Goal: Find specific page/section: Find specific page/section

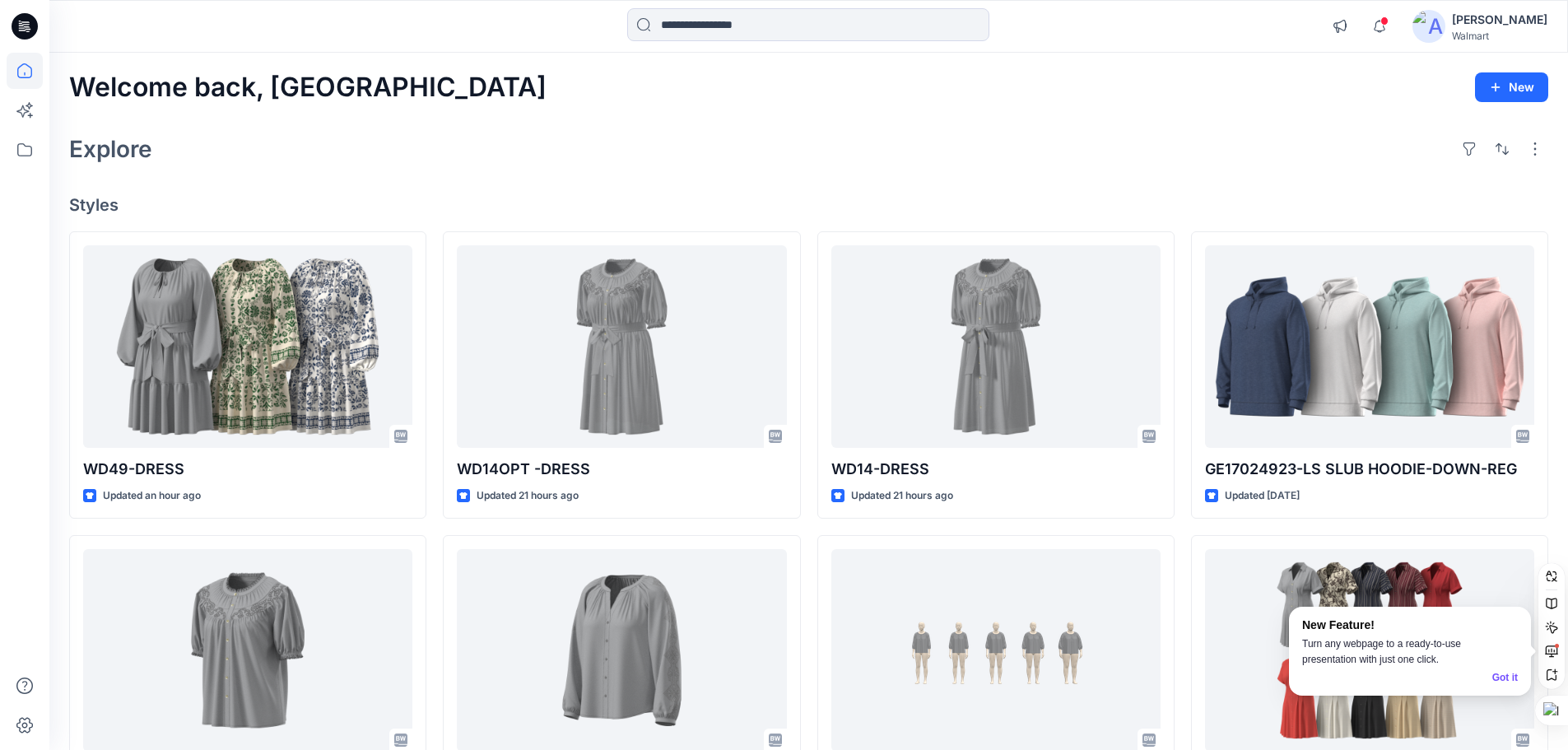
click at [419, 150] on div "Explore" at bounding box center [809, 149] width 1479 height 40
click at [35, 27] on icon at bounding box center [24, 26] width 26 height 26
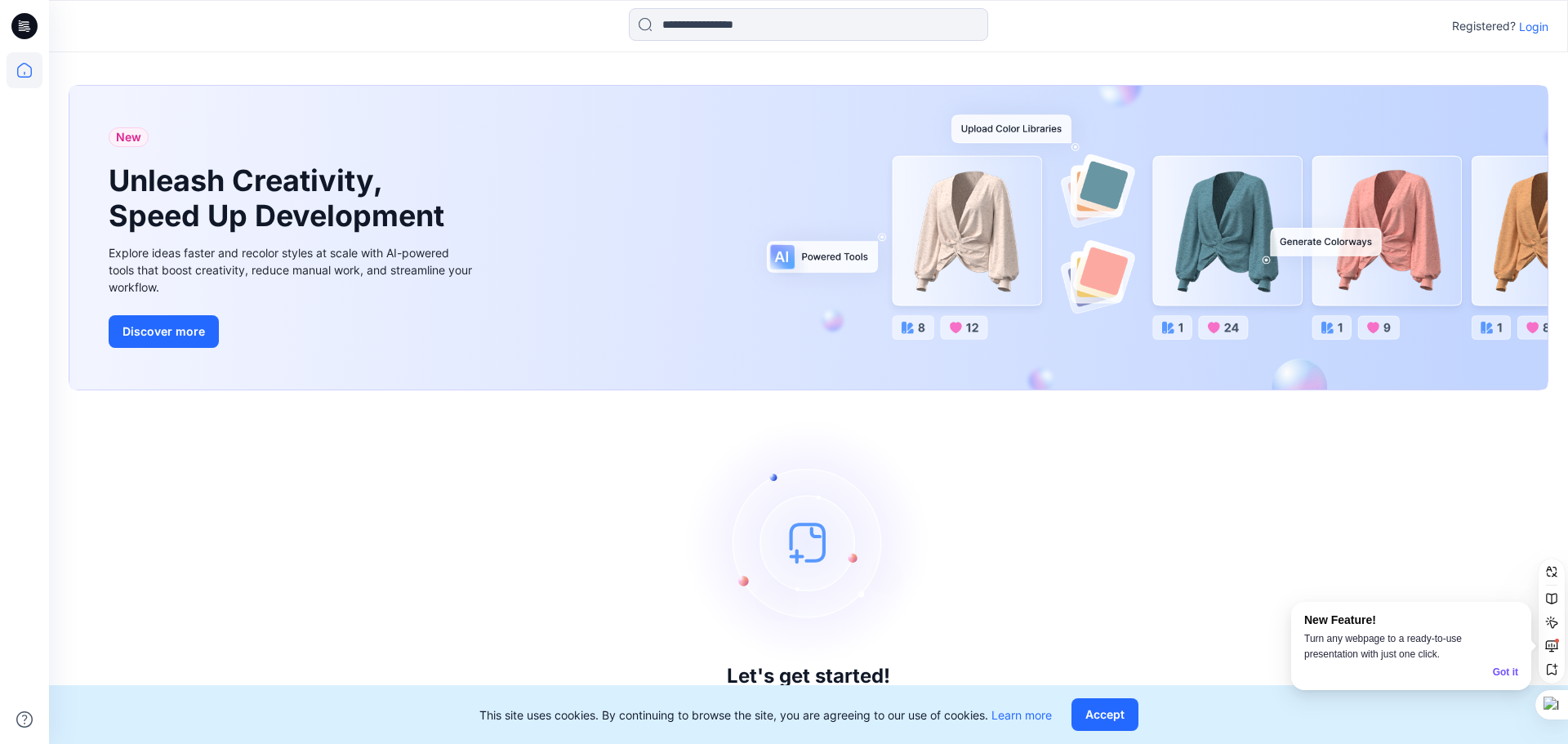
click at [1530, 28] on p "Login" at bounding box center [1534, 26] width 29 height 17
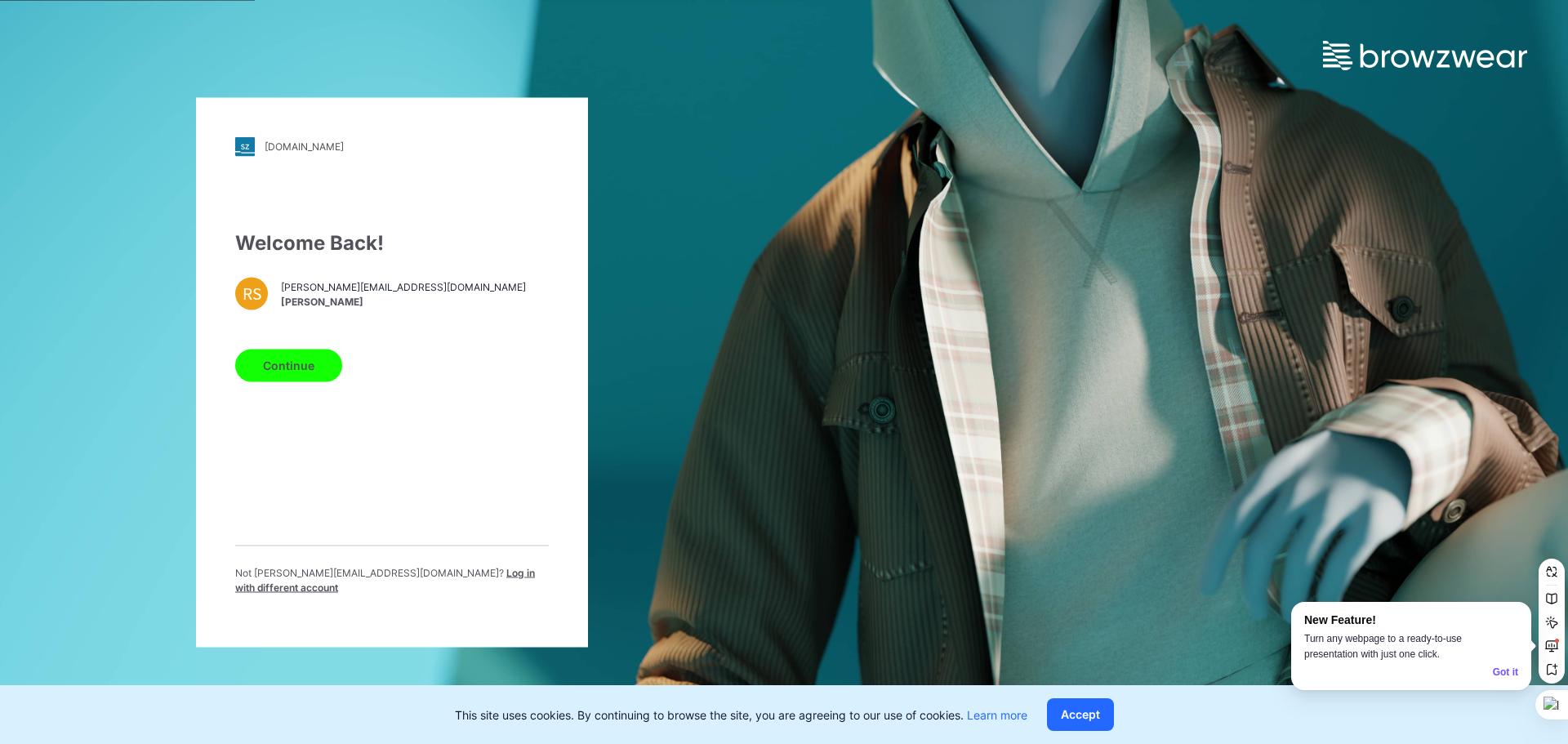
click at [305, 381] on button "Continue" at bounding box center [289, 364] width 107 height 33
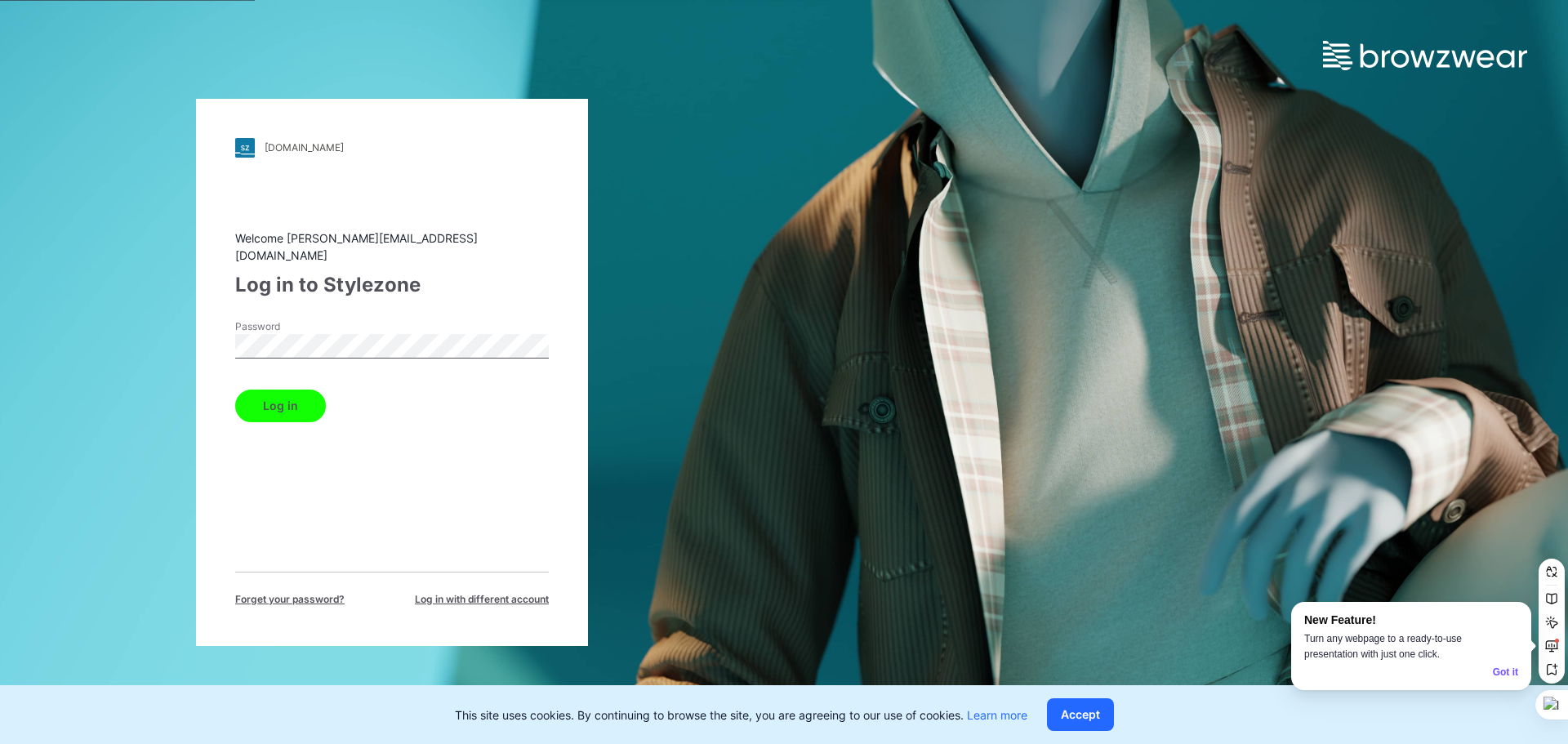
click at [282, 395] on button "Log in" at bounding box center [281, 406] width 90 height 33
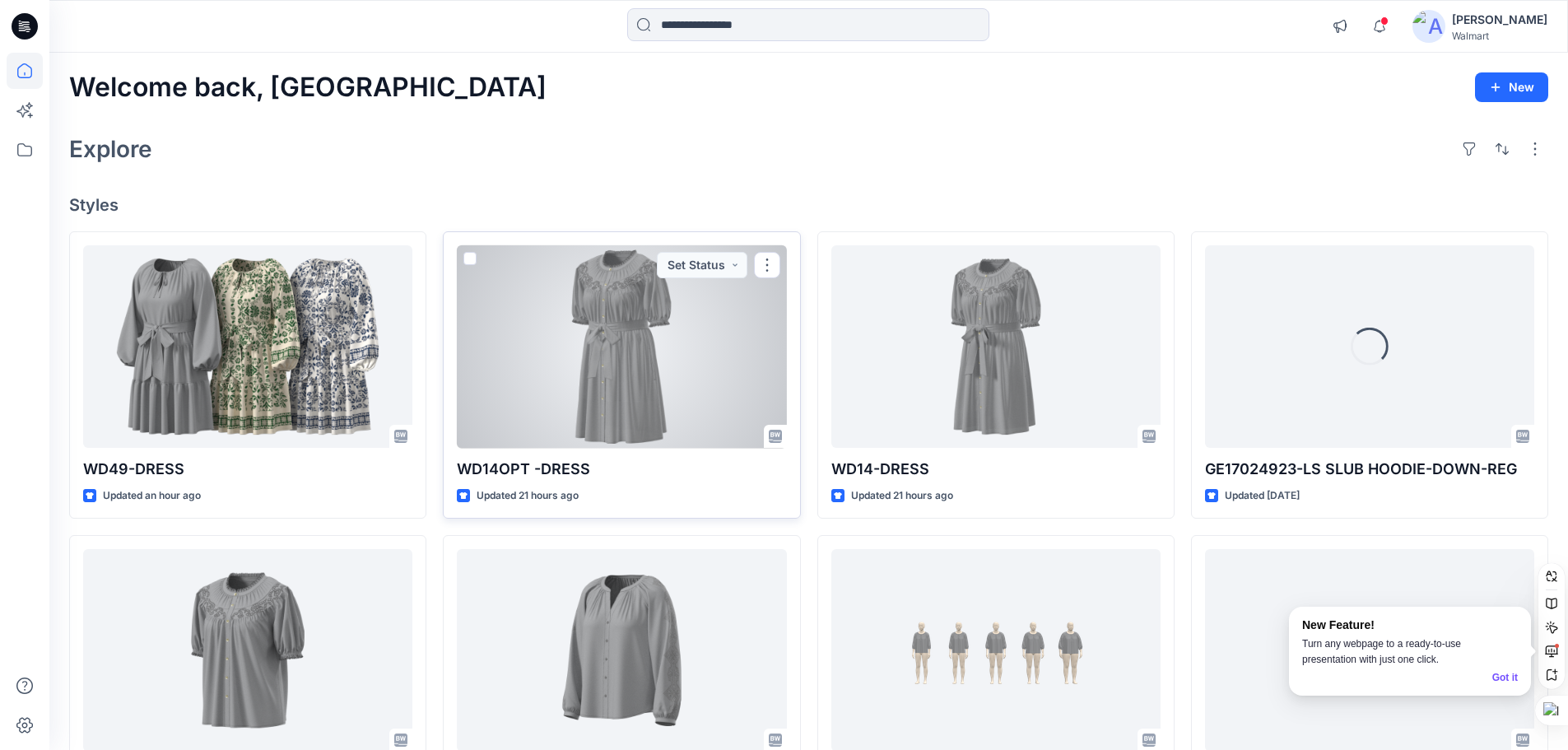
click at [612, 368] on div at bounding box center [621, 347] width 329 height 204
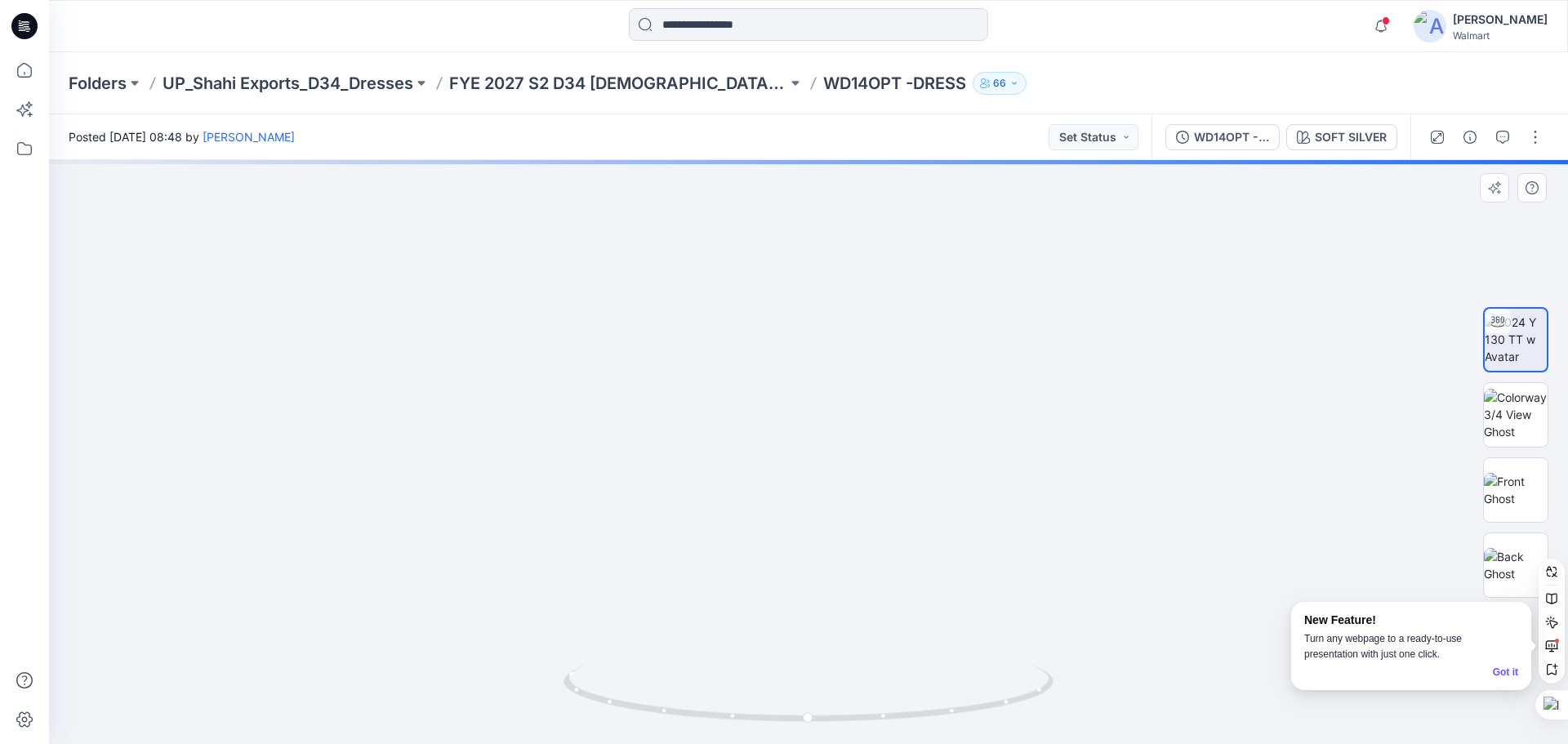
drag, startPoint x: 864, startPoint y: 439, endPoint x: 883, endPoint y: 531, distance: 93.9
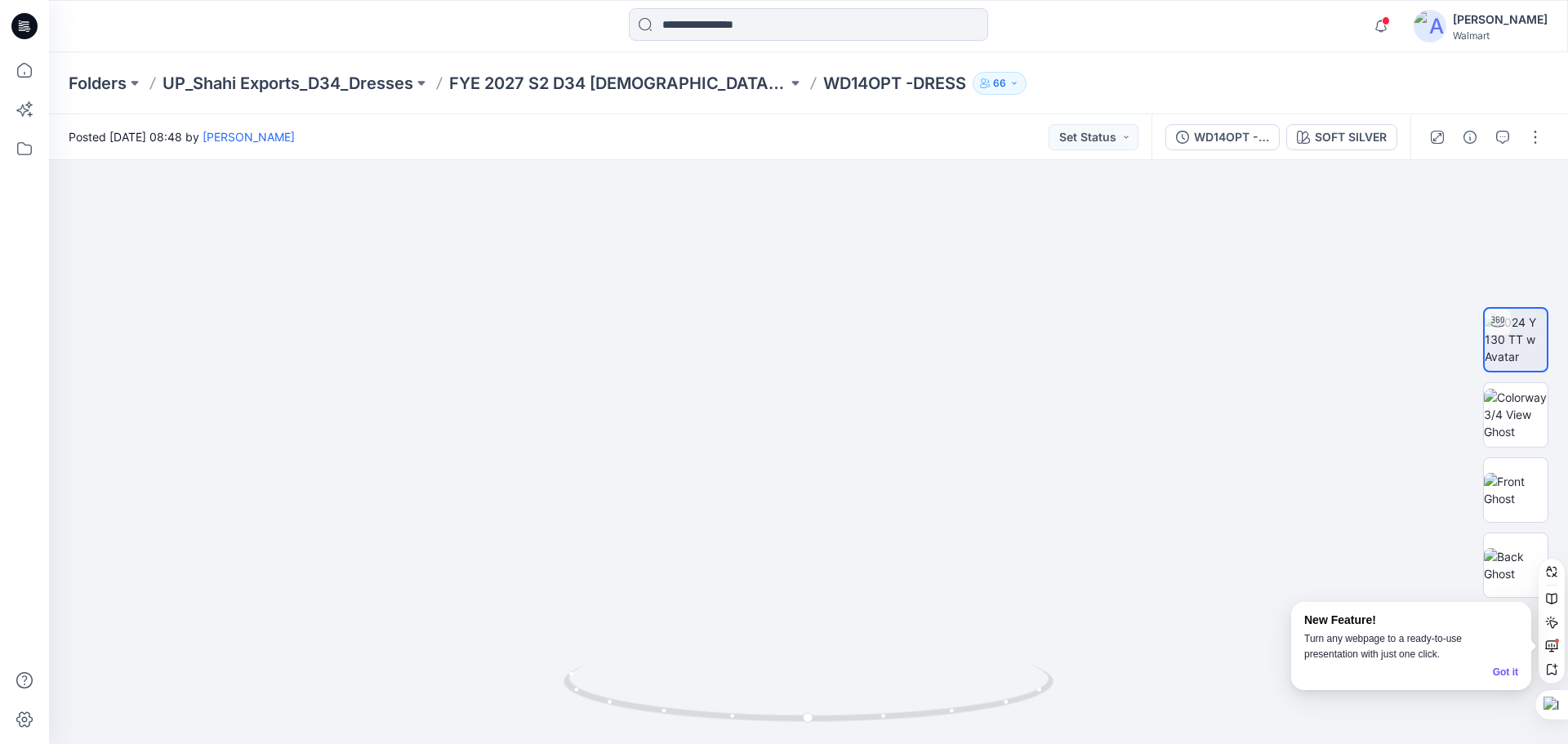
click at [19, 25] on icon at bounding box center [21, 25] width 5 height 1
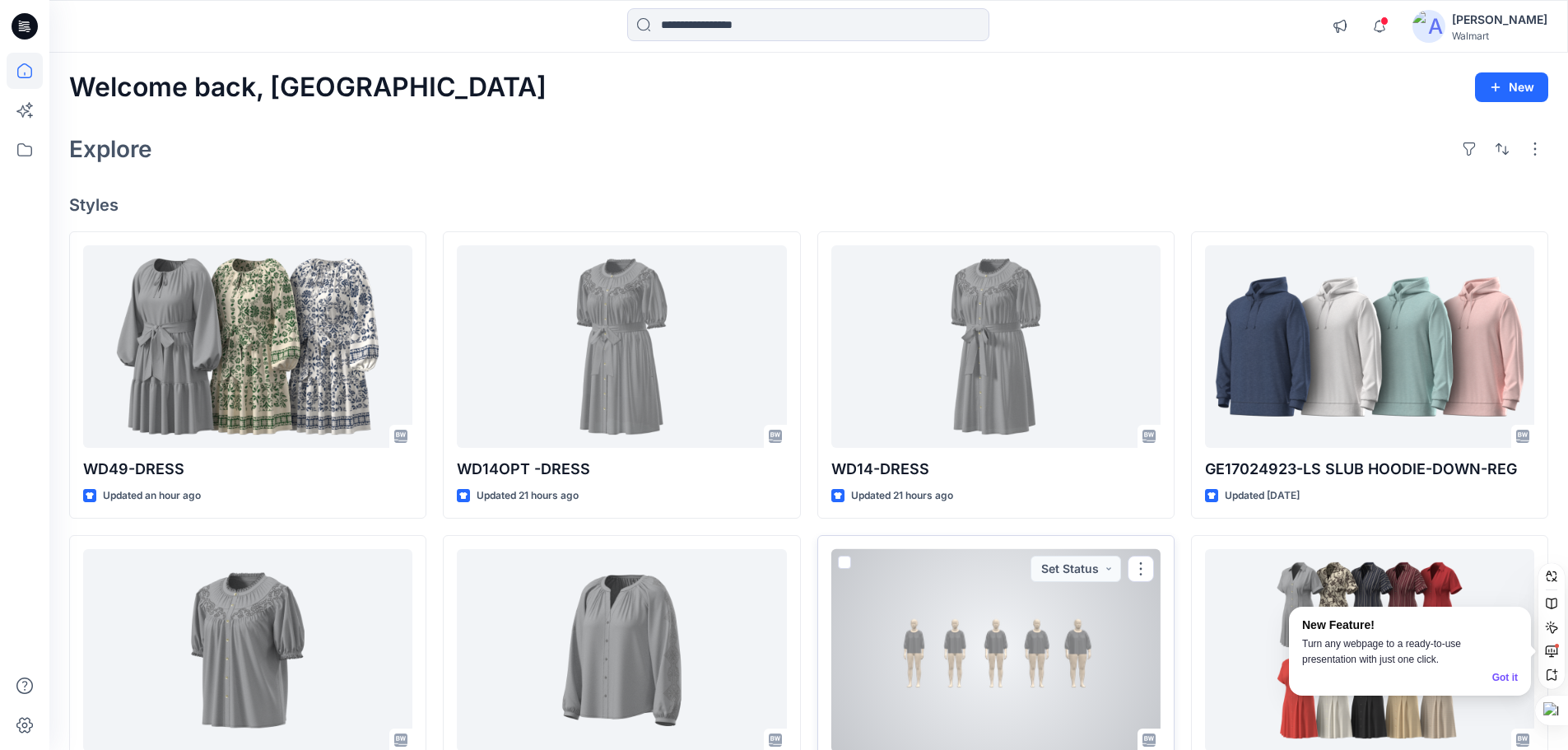
click at [1006, 674] on div at bounding box center [996, 650] width 329 height 204
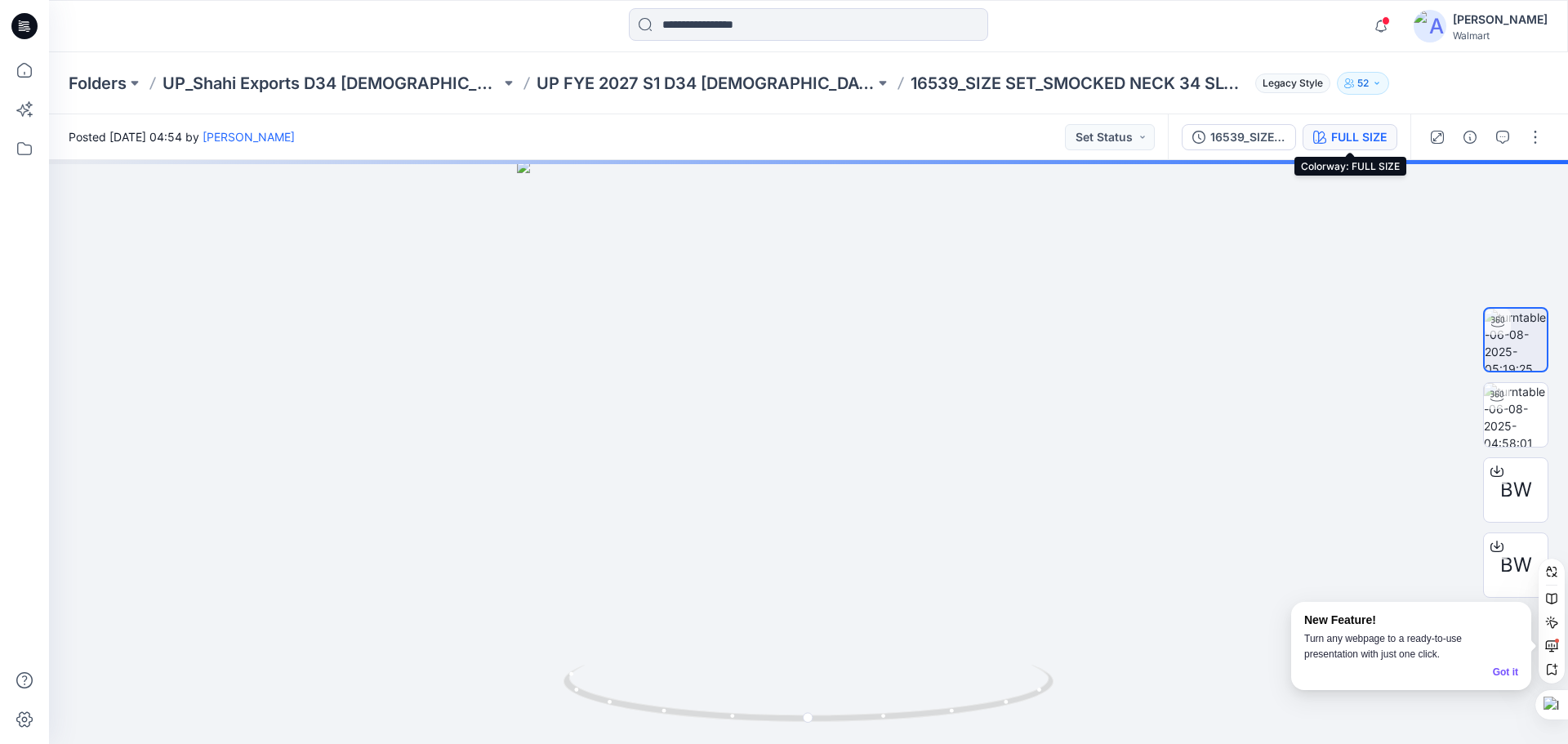
click at [1332, 137] on div "FULL SIZE" at bounding box center [1359, 137] width 55 height 18
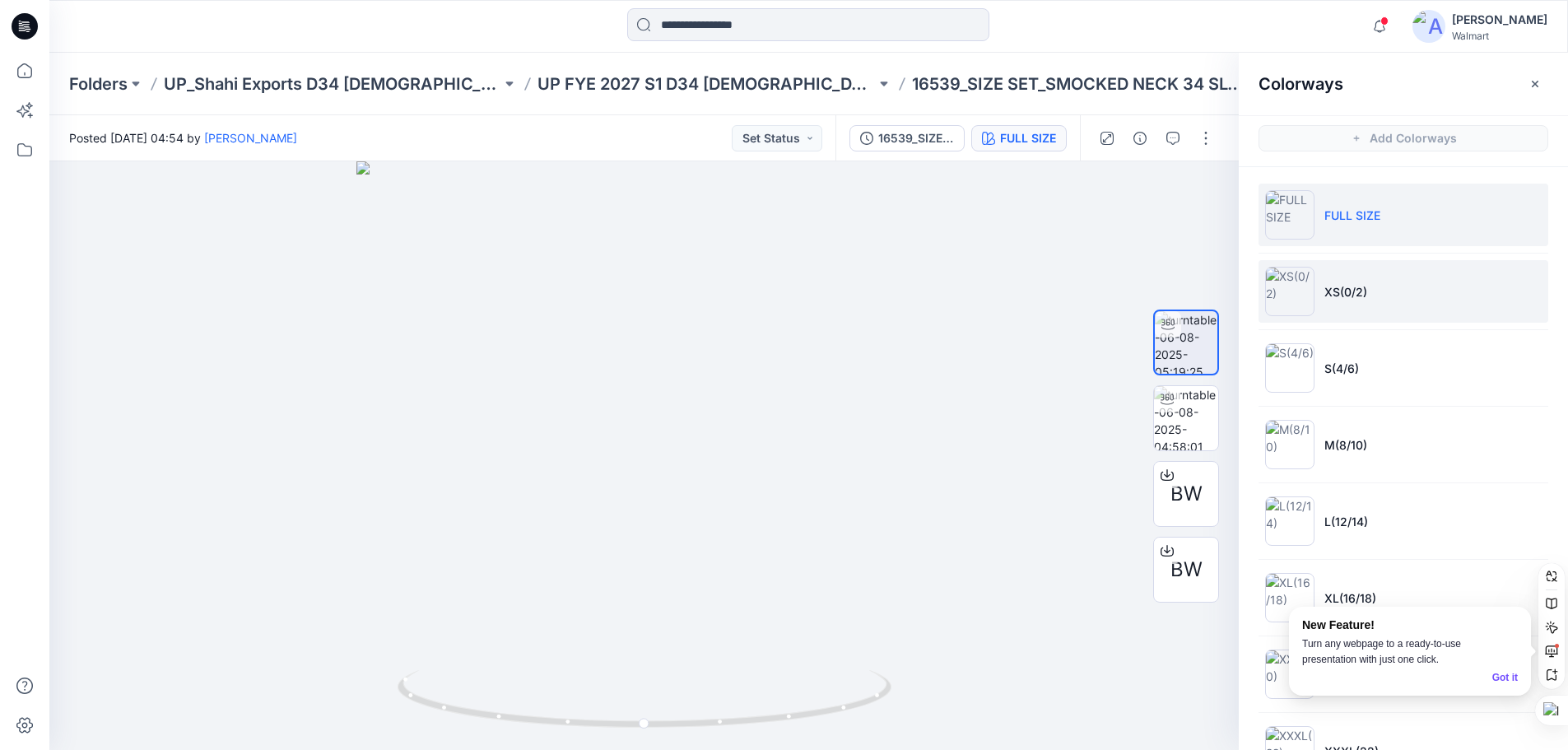
click at [1348, 296] on p "XS(0/2)" at bounding box center [1346, 291] width 43 height 17
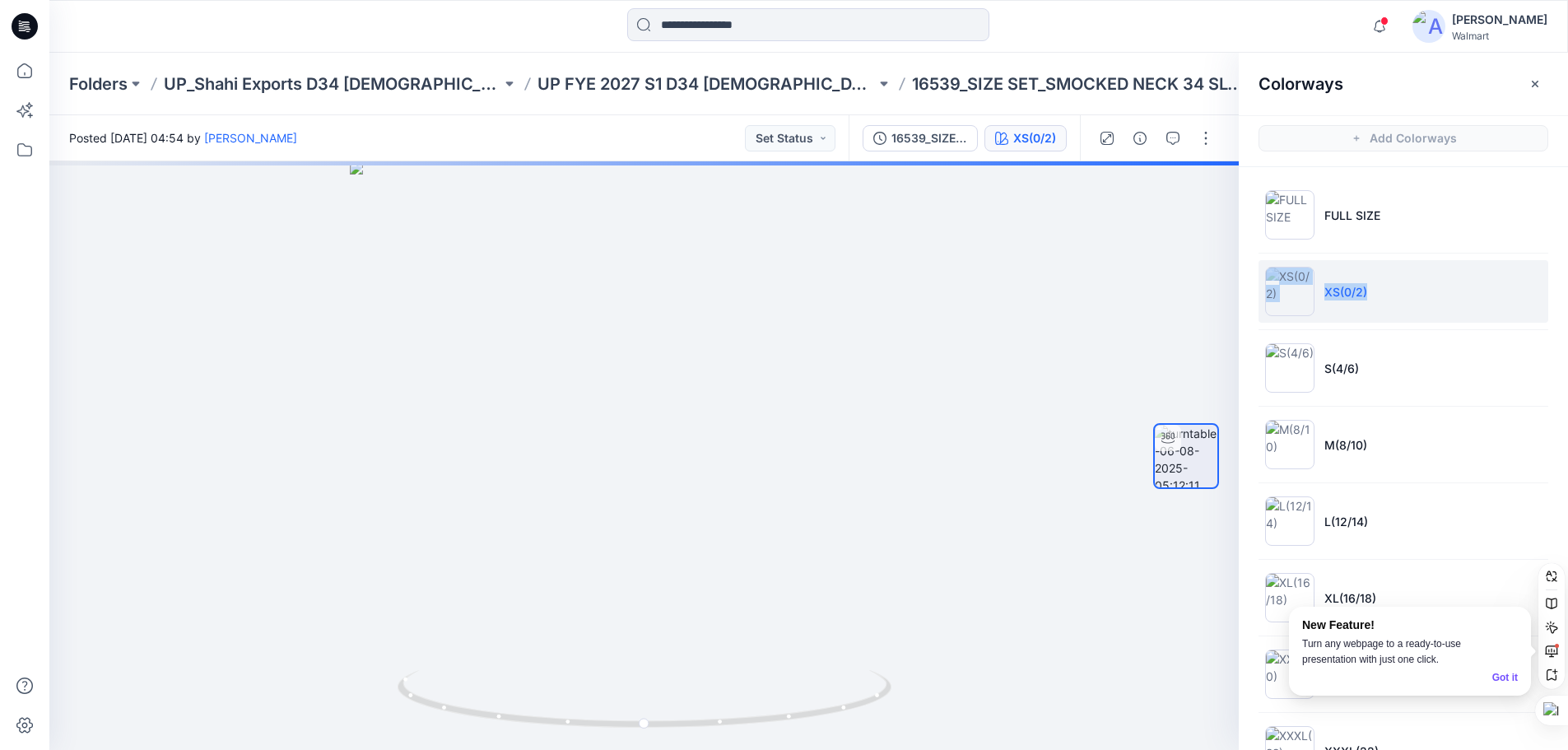
drag, startPoint x: 1365, startPoint y: 296, endPoint x: 1316, endPoint y: 296, distance: 49.0
click at [1316, 296] on li "XS(0/2)" at bounding box center [1403, 291] width 290 height 62
copy li "XS(0/2)"
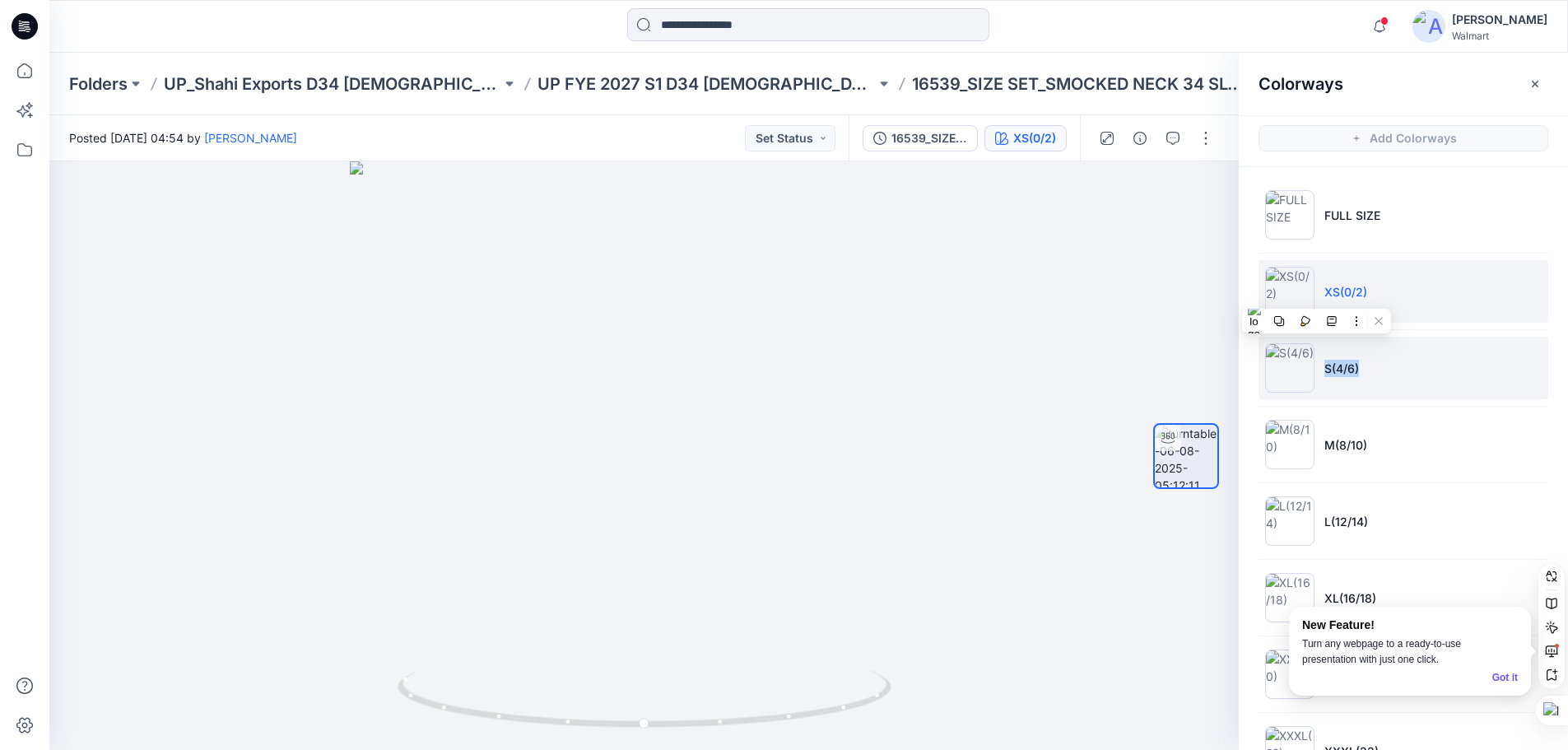
drag, startPoint x: 1358, startPoint y: 372, endPoint x: 1321, endPoint y: 379, distance: 37.7
click at [1321, 379] on li "S(4/6)" at bounding box center [1403, 368] width 290 height 62
copy p "S(4/6)"
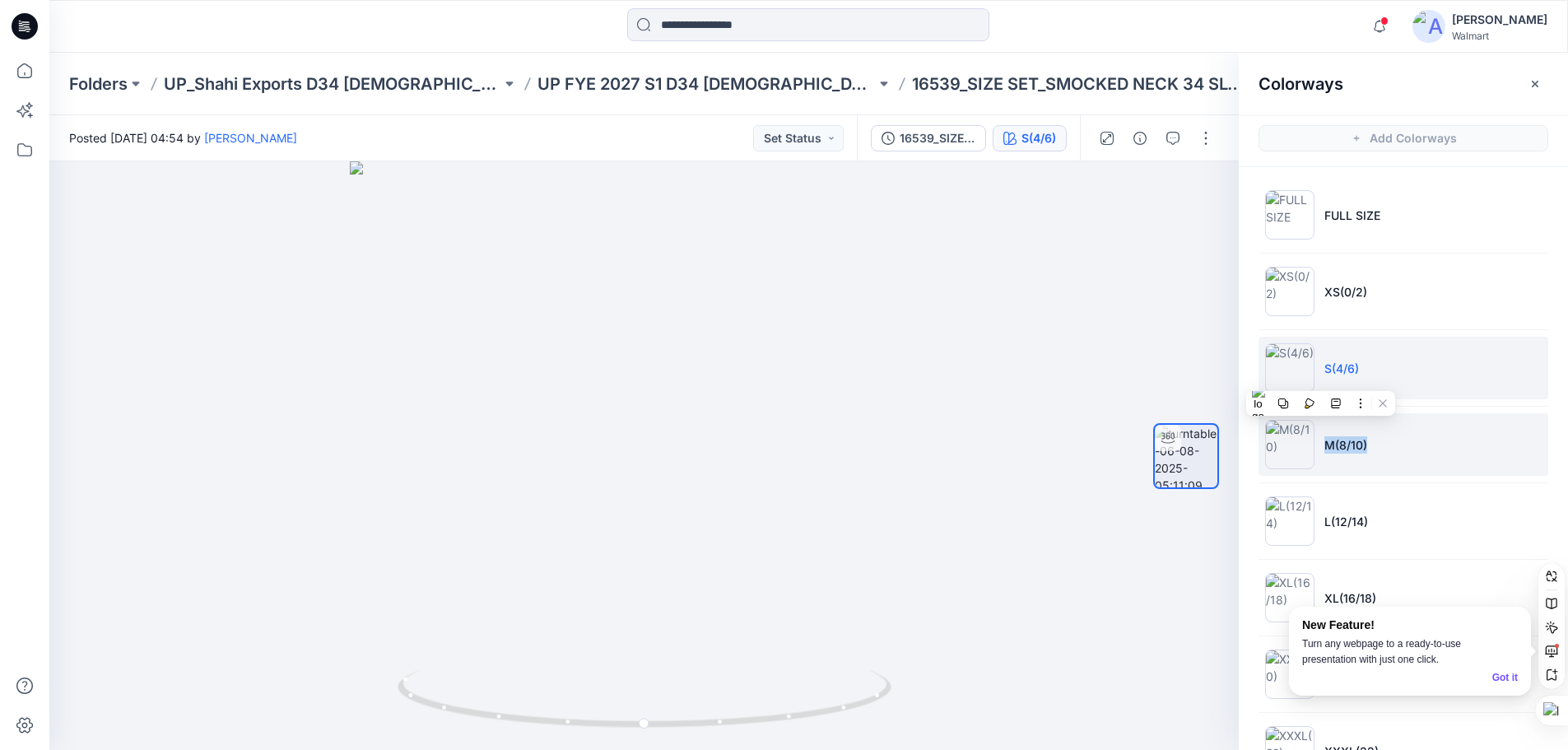
drag, startPoint x: 1324, startPoint y: 449, endPoint x: 1369, endPoint y: 449, distance: 45.0
click at [1369, 449] on li "M(8/10)" at bounding box center [1403, 444] width 290 height 62
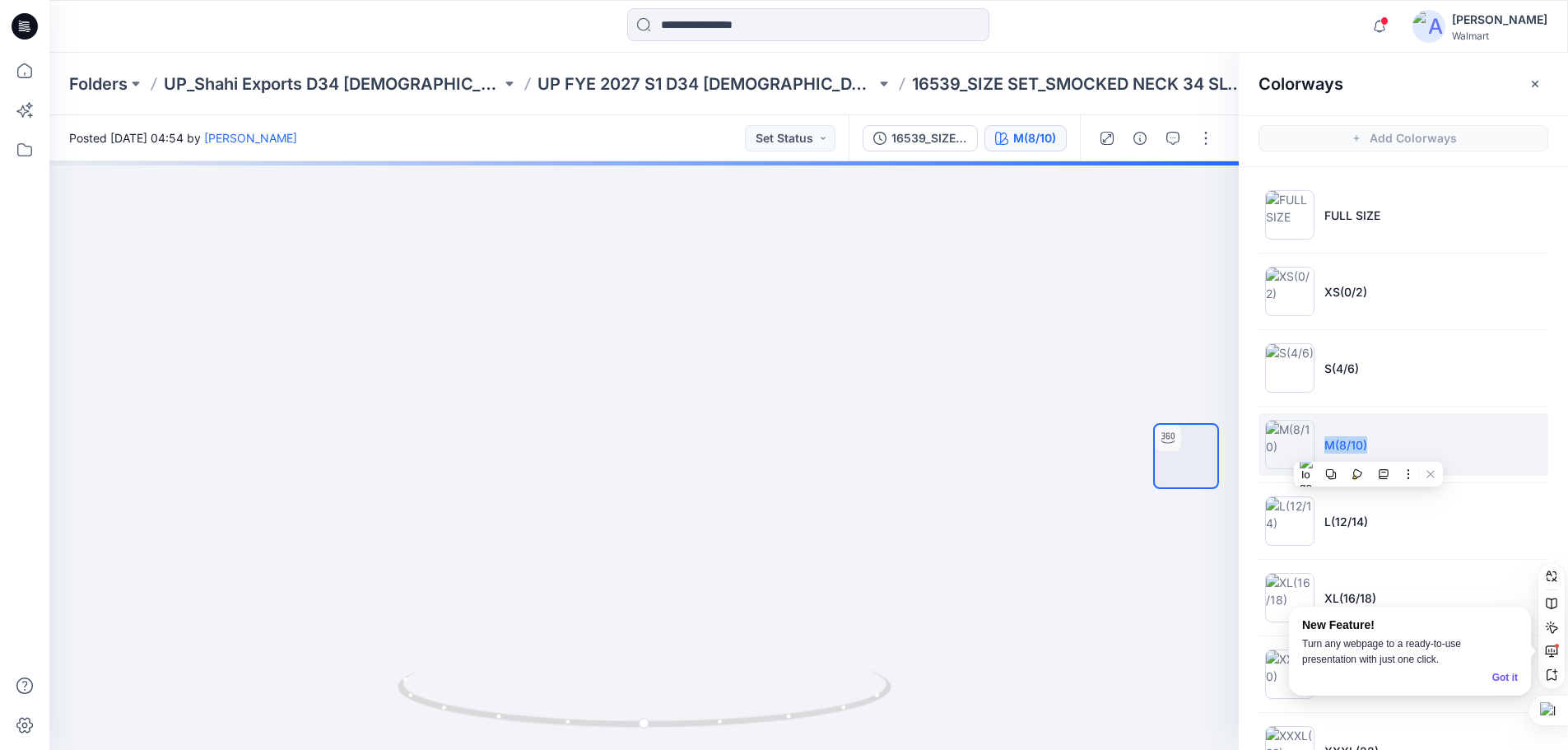
copy p "M(8/10)"
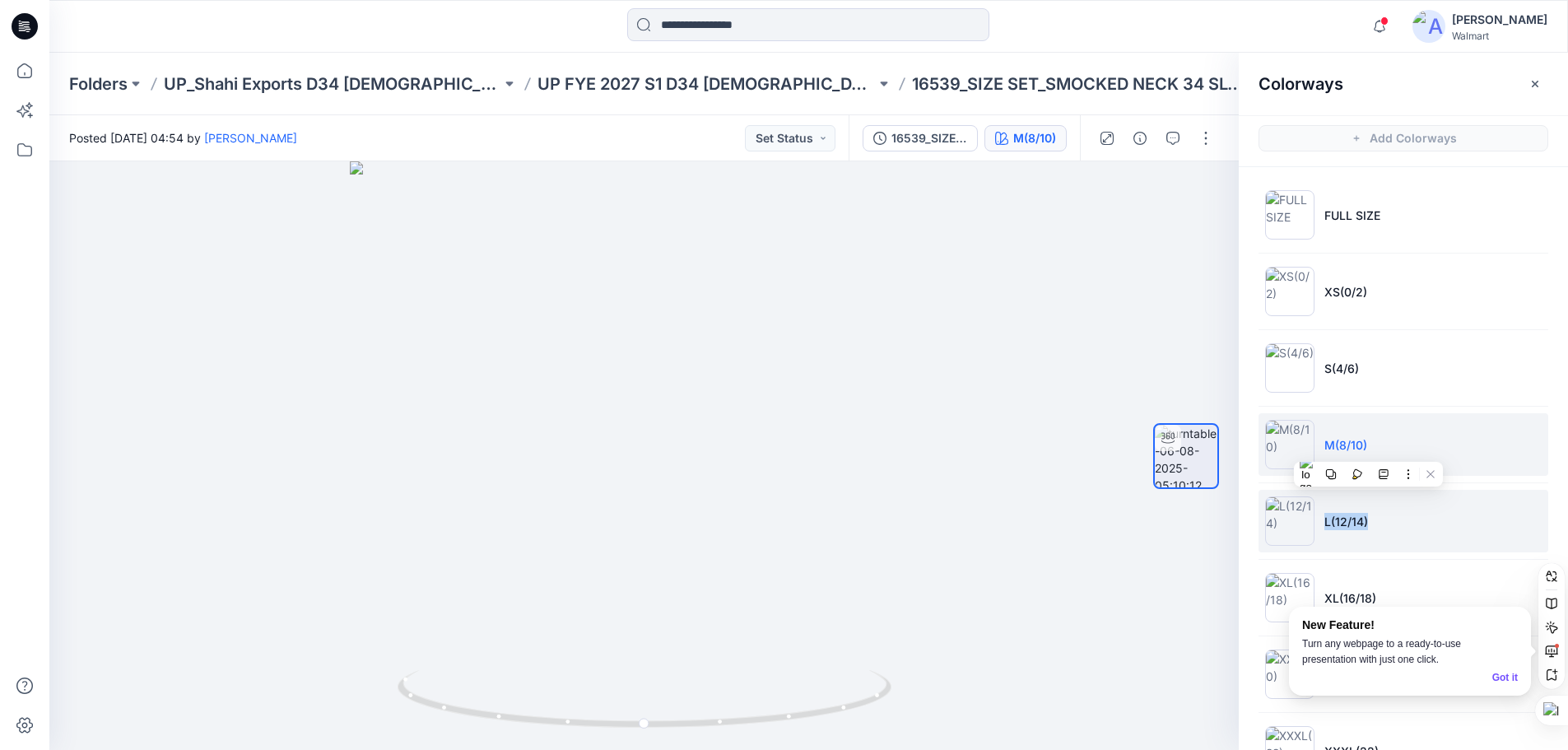
drag, startPoint x: 1325, startPoint y: 527, endPoint x: 1368, endPoint y: 532, distance: 43.3
click at [1368, 532] on li "L(12/14)" at bounding box center [1403, 521] width 290 height 62
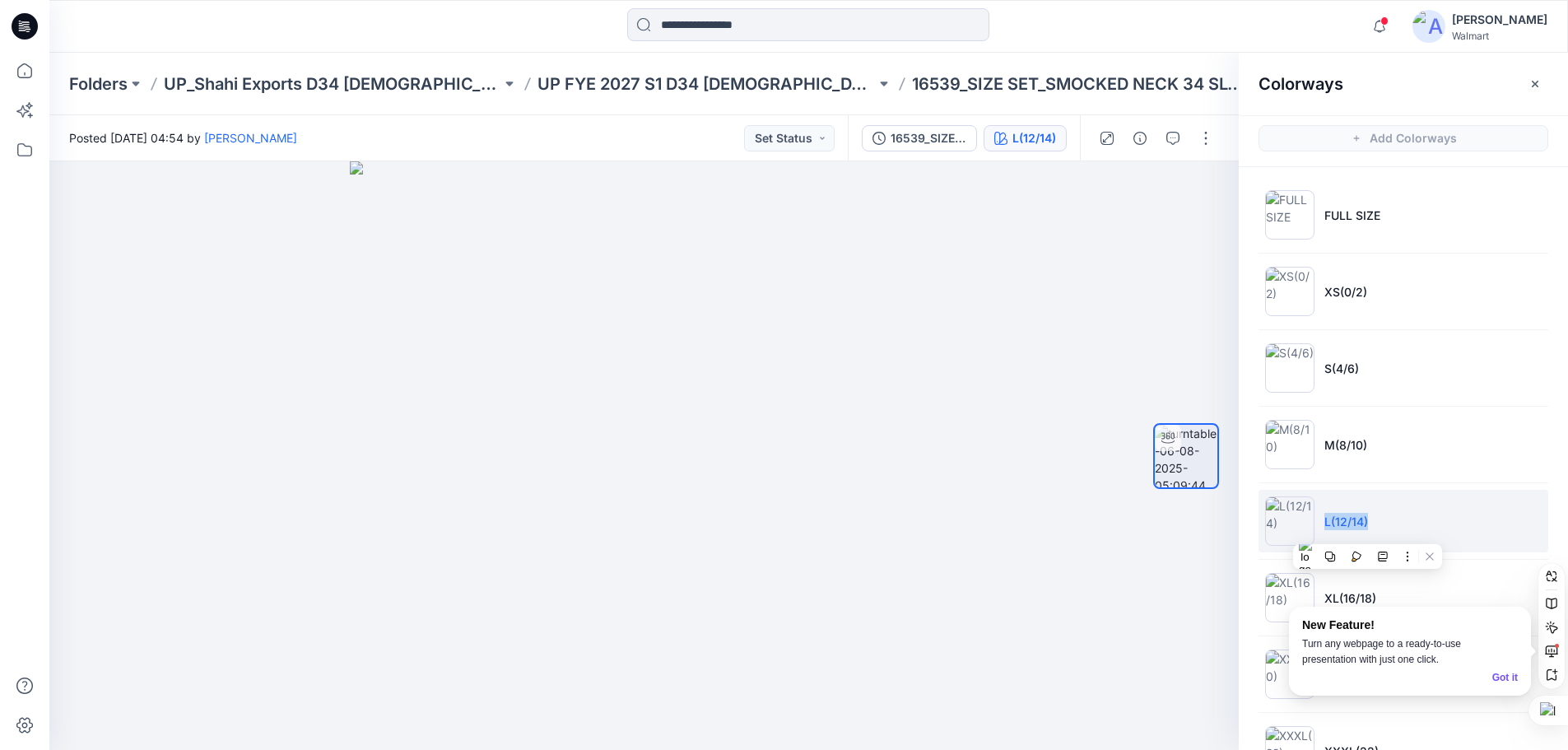
copy p "L(12/14)"
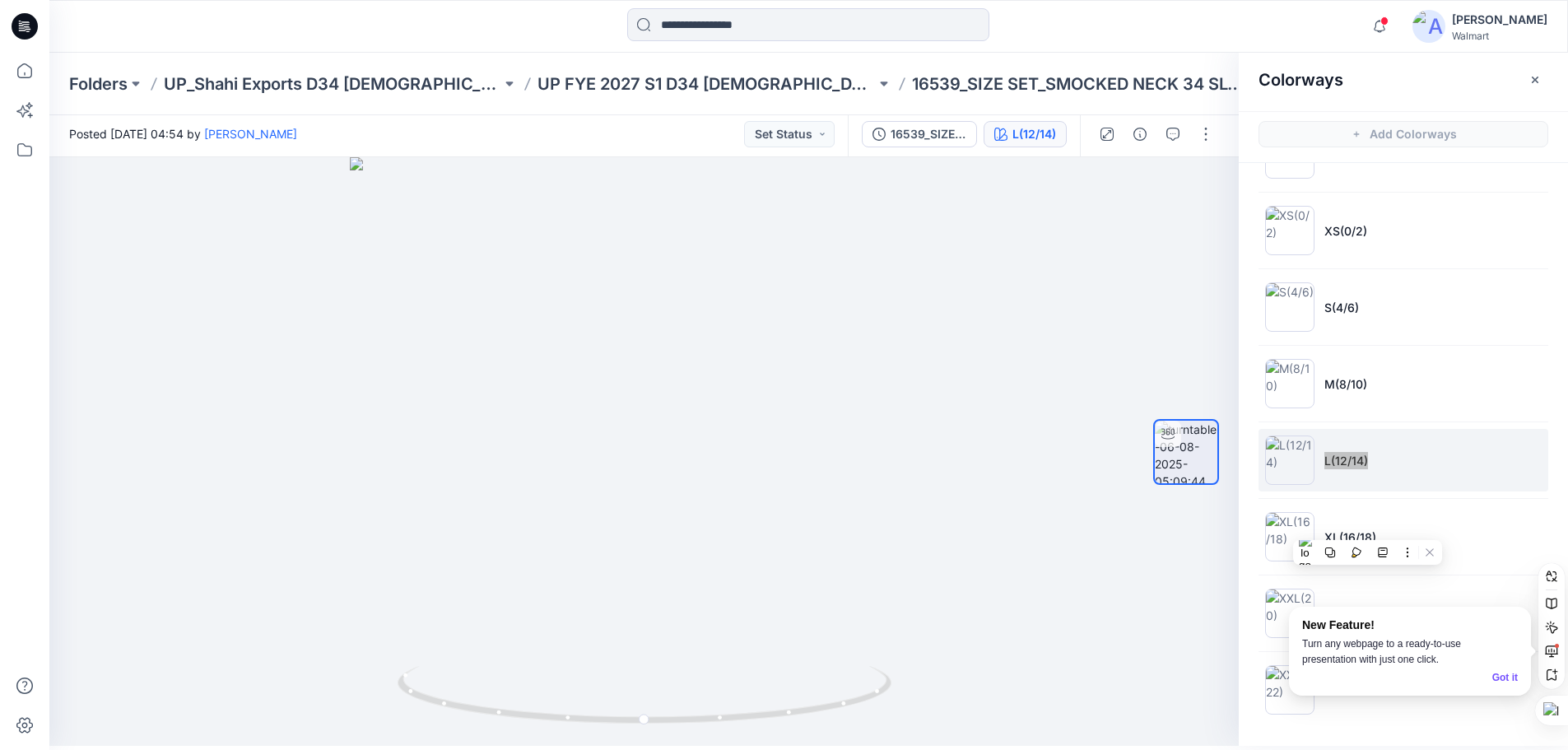
scroll to position [5, 0]
click at [1439, 517] on li "XL(16/18)" at bounding box center [1403, 536] width 290 height 62
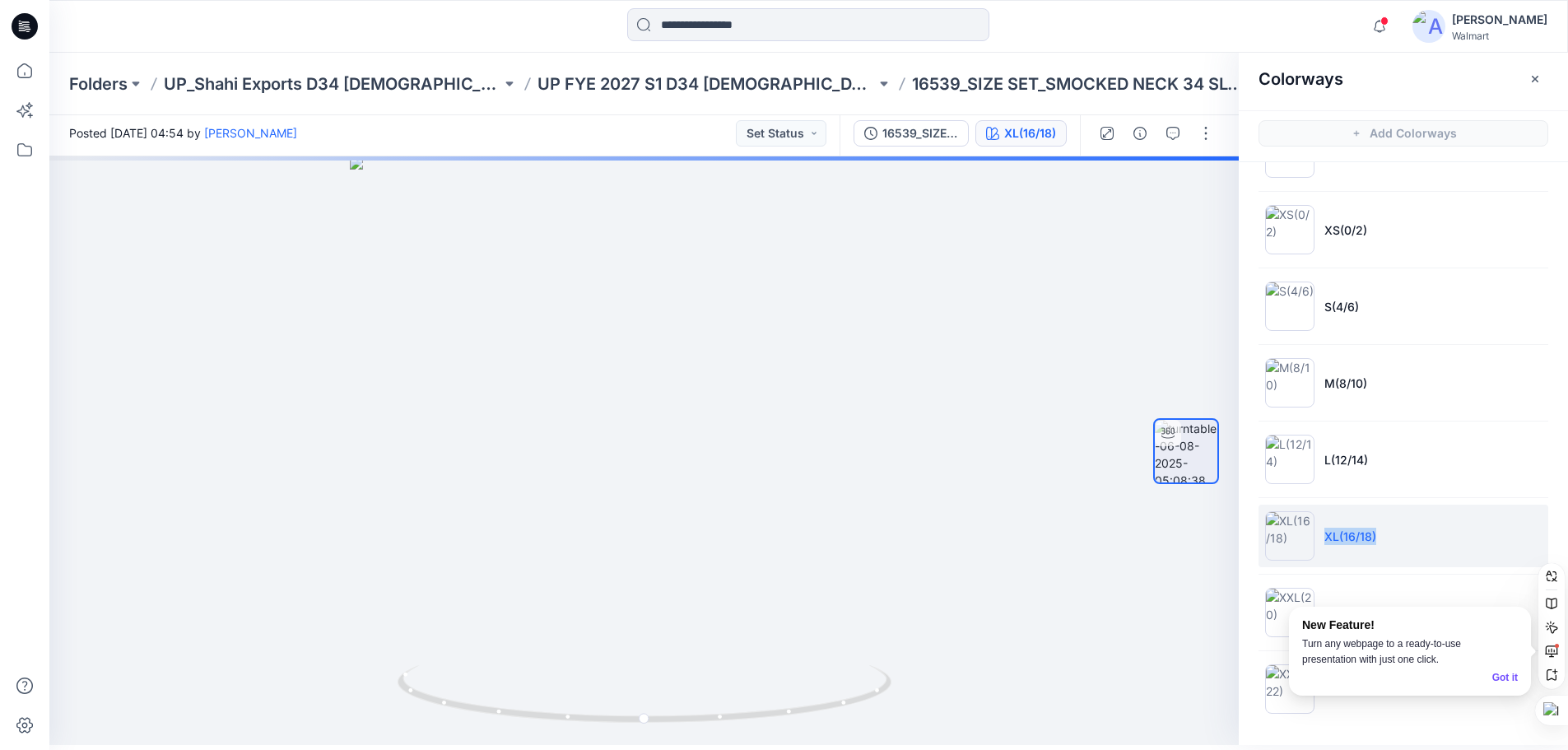
drag, startPoint x: 1325, startPoint y: 541, endPoint x: 1381, endPoint y: 541, distance: 56.0
click at [1381, 541] on li "XL(16/18)" at bounding box center [1403, 536] width 290 height 62
copy p "XL(16/18)"
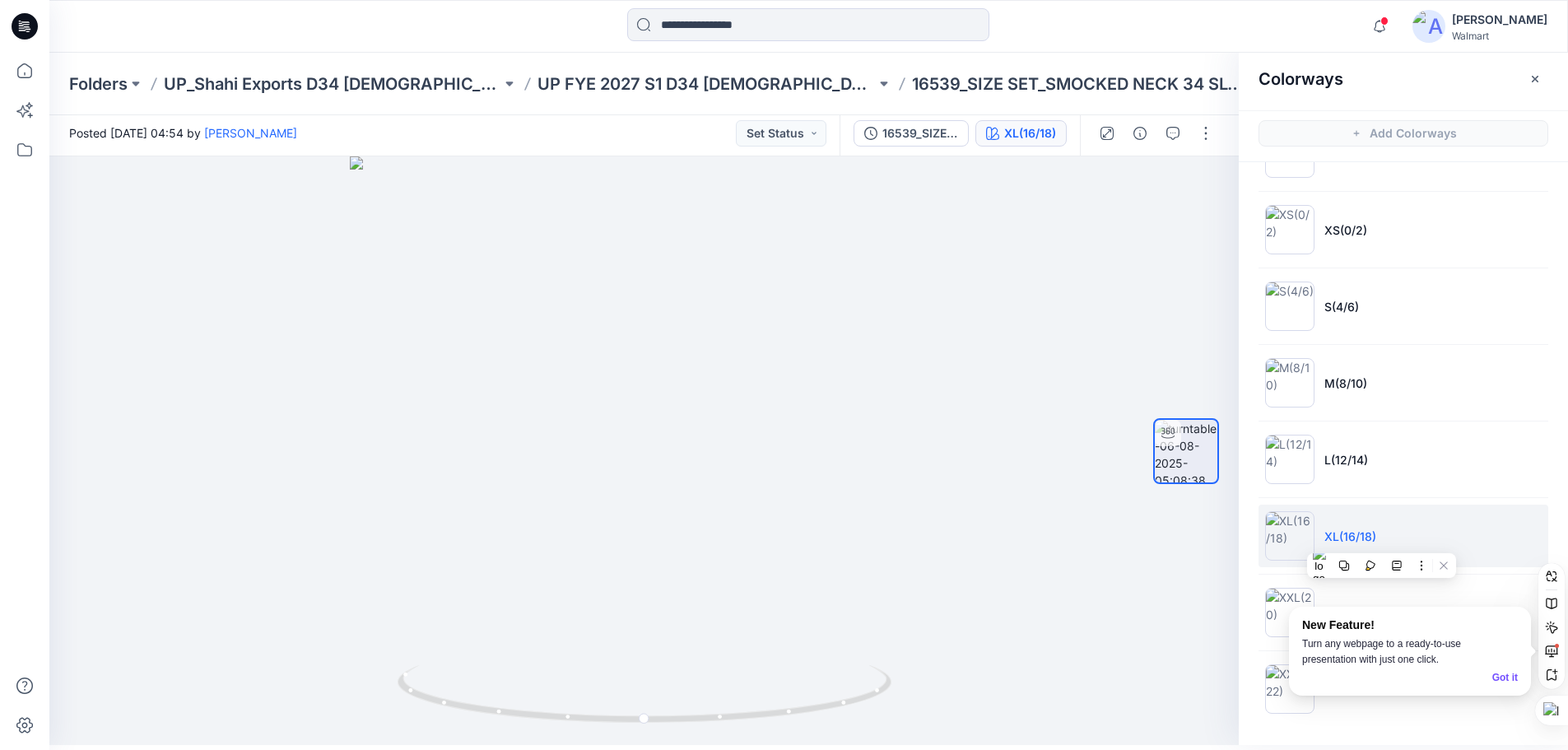
click at [0, 0] on div at bounding box center [0, 0] width 0 height 0
click at [25, 28] on icon at bounding box center [24, 26] width 26 height 26
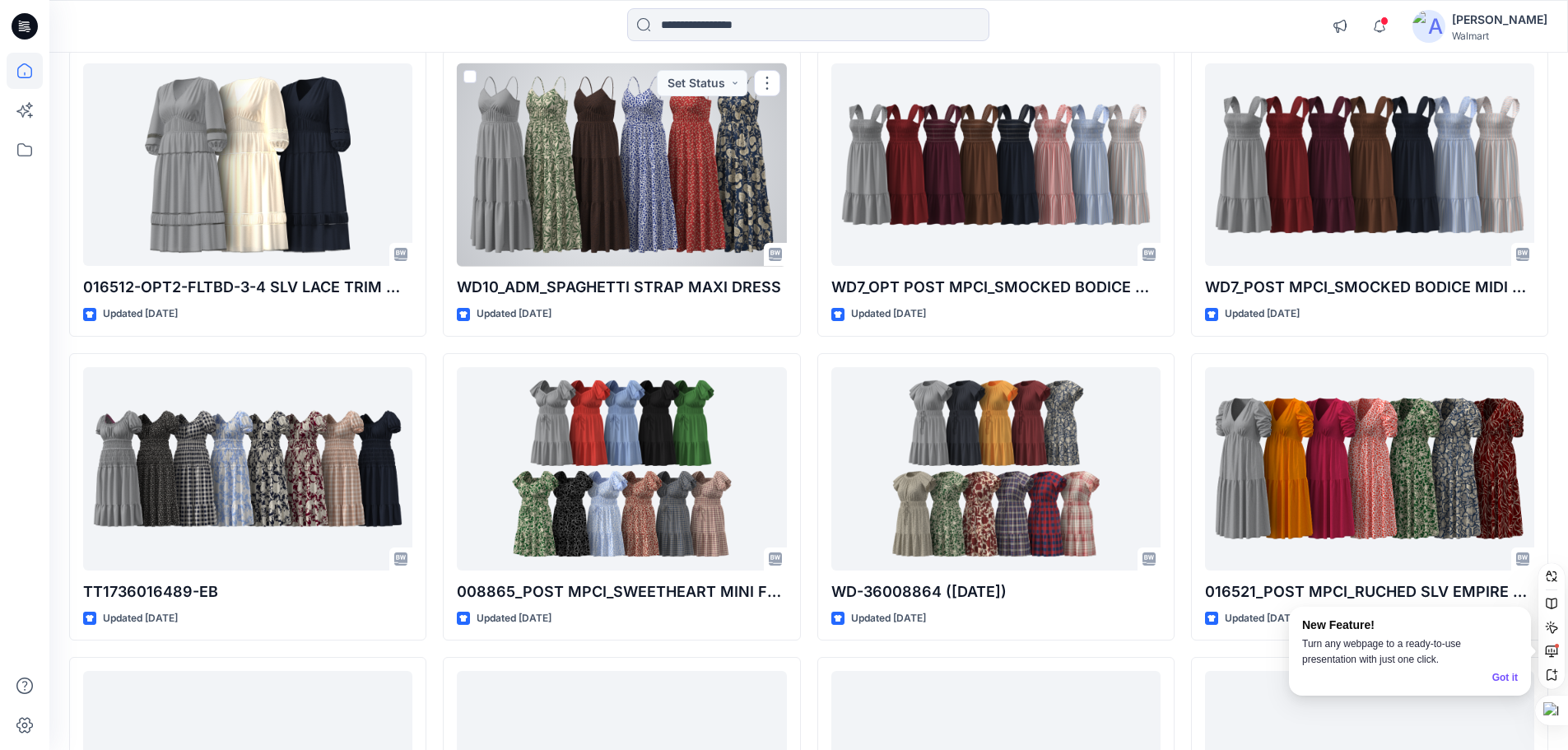
scroll to position [2027, 0]
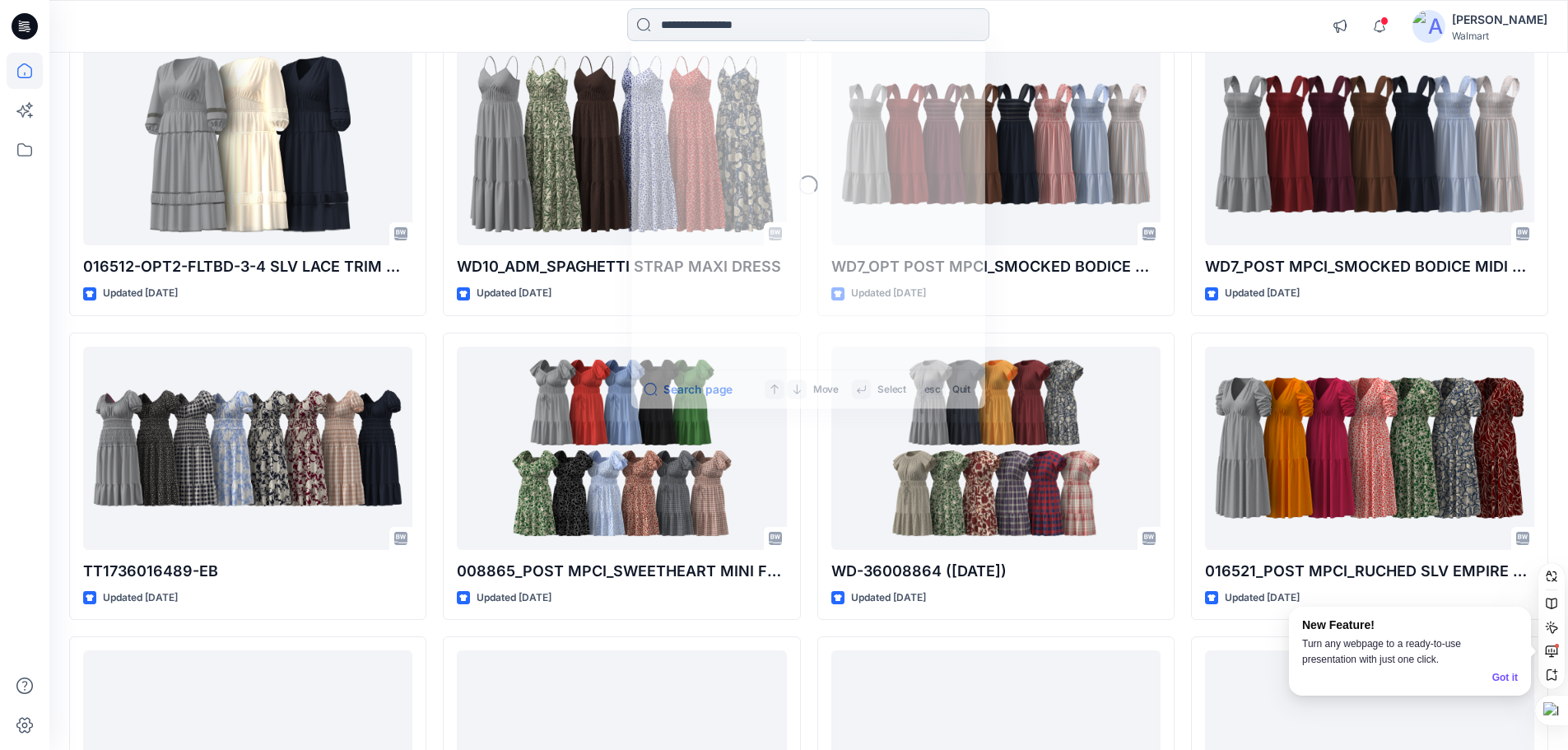
click at [729, 27] on input at bounding box center [808, 24] width 362 height 33
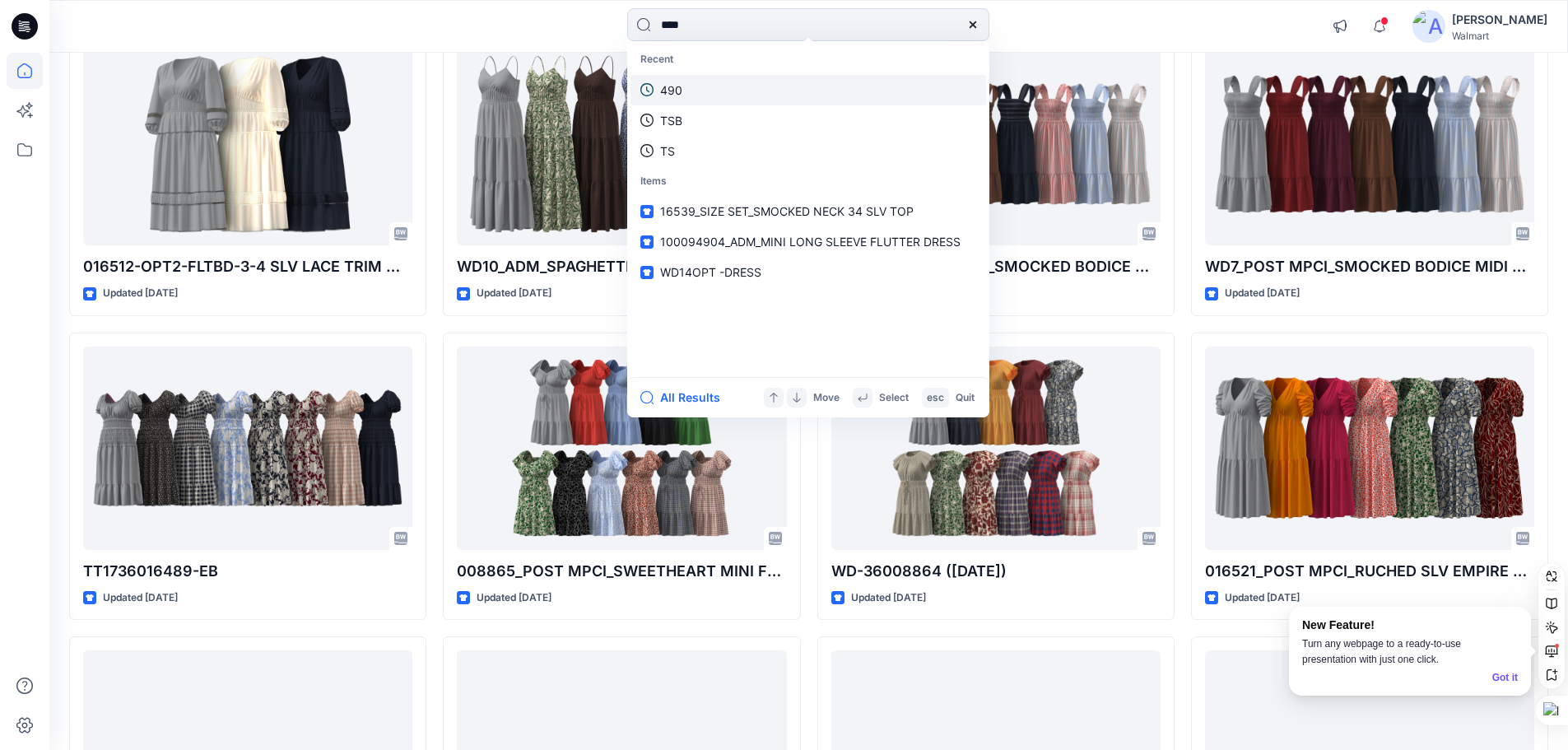
type input "****"
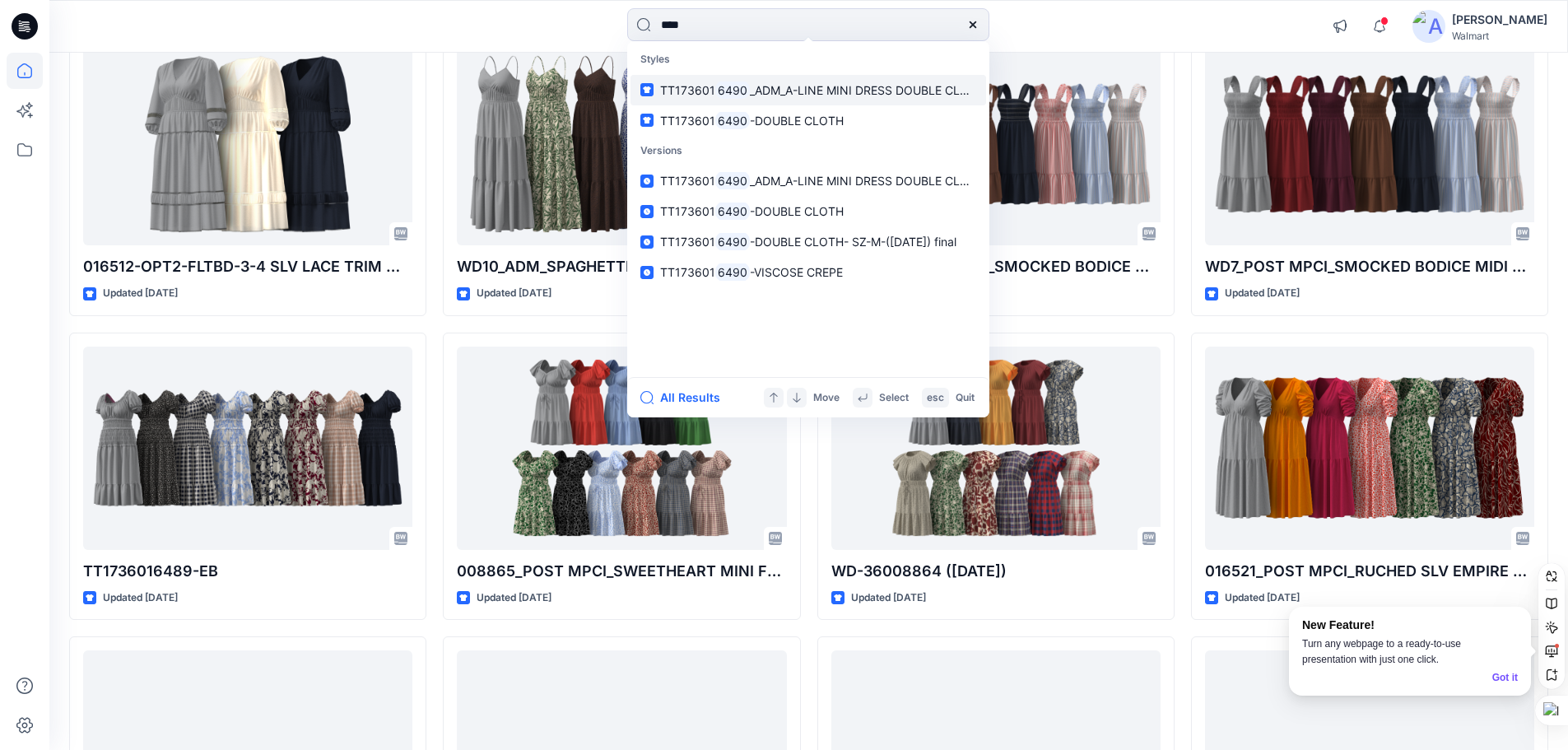
click at [853, 96] on span "_ADM_A-LINE MINI DRESS DOUBLE CLOTH" at bounding box center [867, 90] width 235 height 14
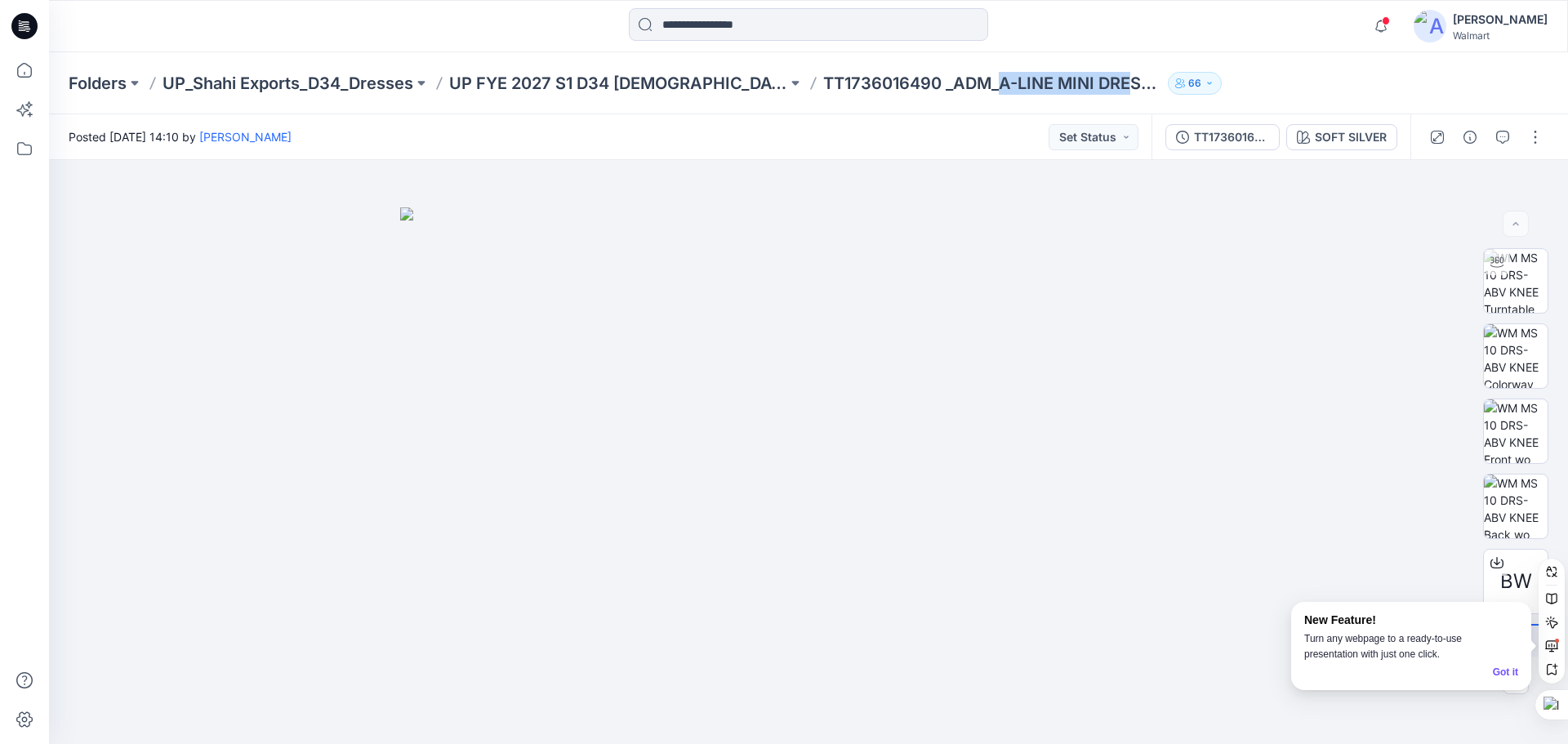
drag, startPoint x: 959, startPoint y: 86, endPoint x: 1083, endPoint y: 101, distance: 124.9
click at [1083, 101] on div "Folders UP_Shahi Exports_D34_Dresses UP FYE 2027 S1 D34 Ladies Dresses TT173601…" at bounding box center [809, 83] width 1519 height 62
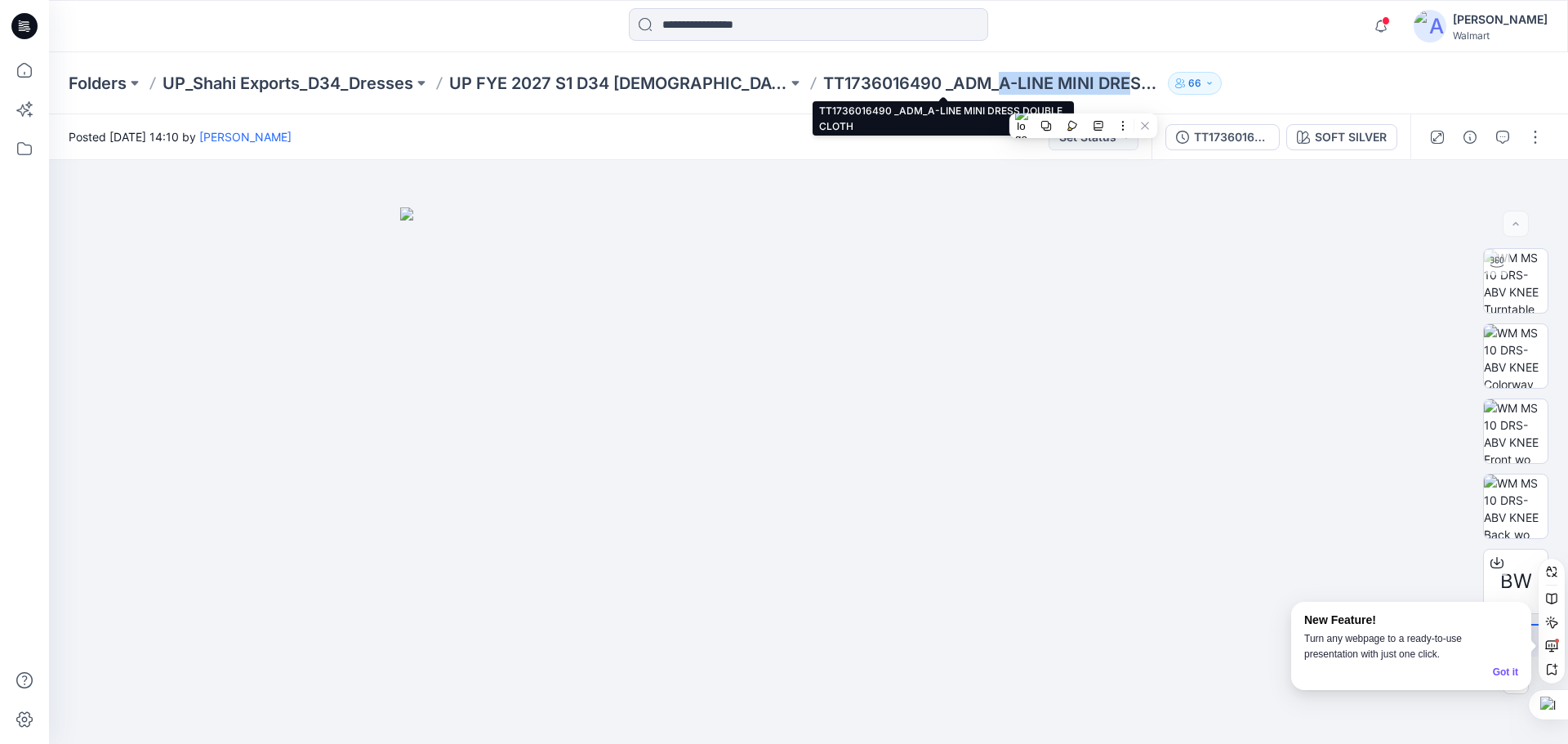
click at [1023, 86] on p "TT1736016490 _ADM_A-LINE MINI DRESS DOUBLE CLOTH" at bounding box center [993, 83] width 338 height 23
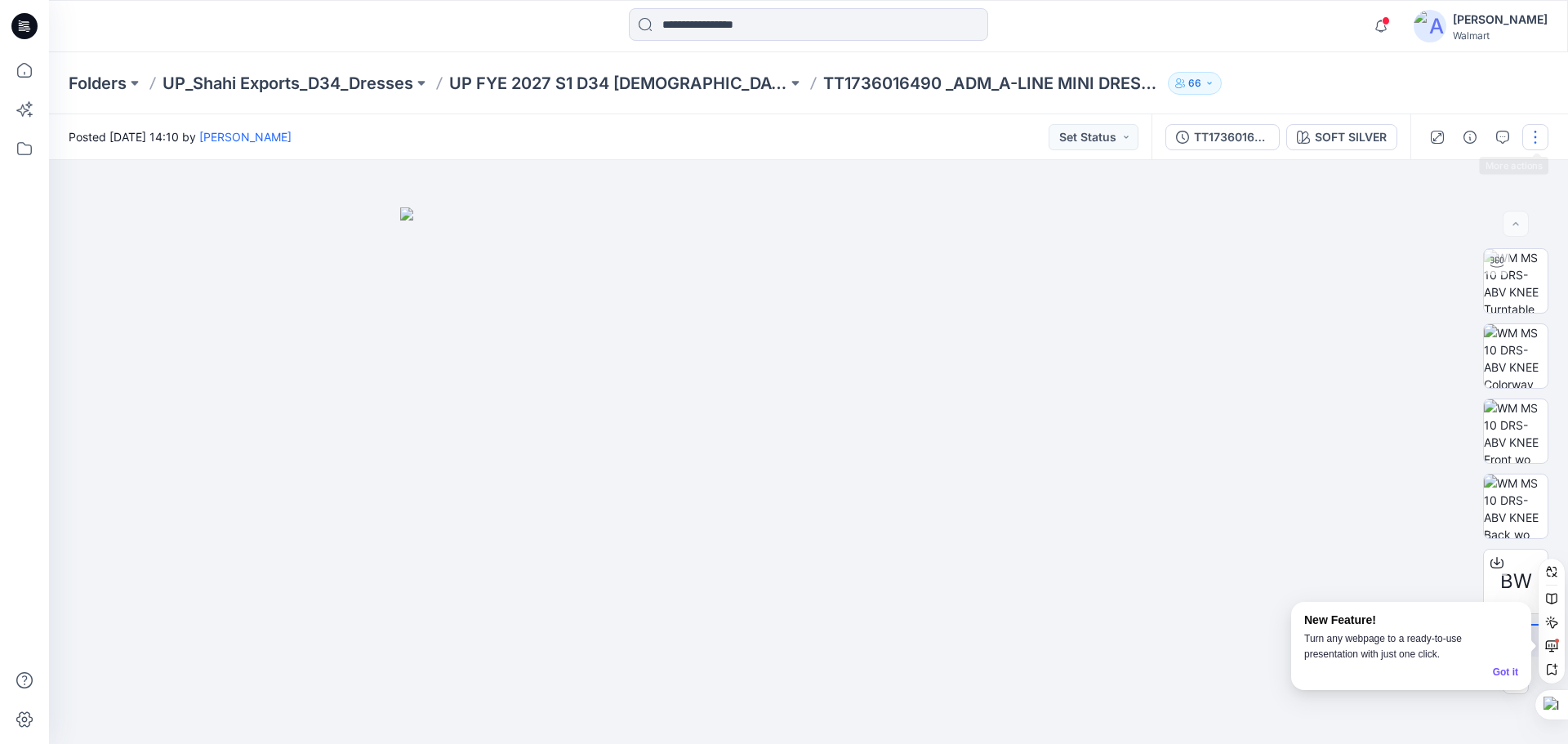
click at [1534, 146] on button "button" at bounding box center [1534, 137] width 26 height 26
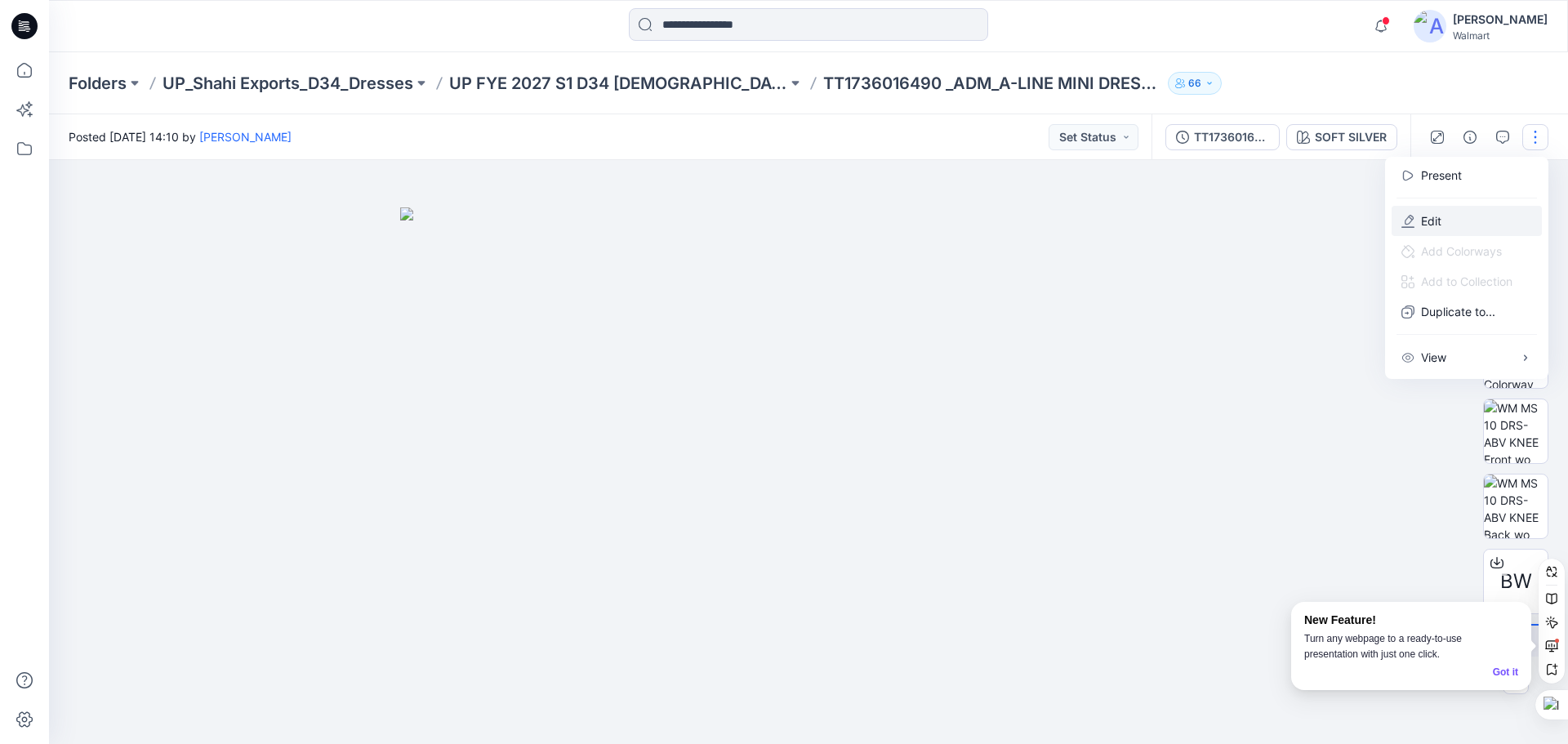
click at [1436, 219] on p "Edit" at bounding box center [1431, 221] width 20 height 17
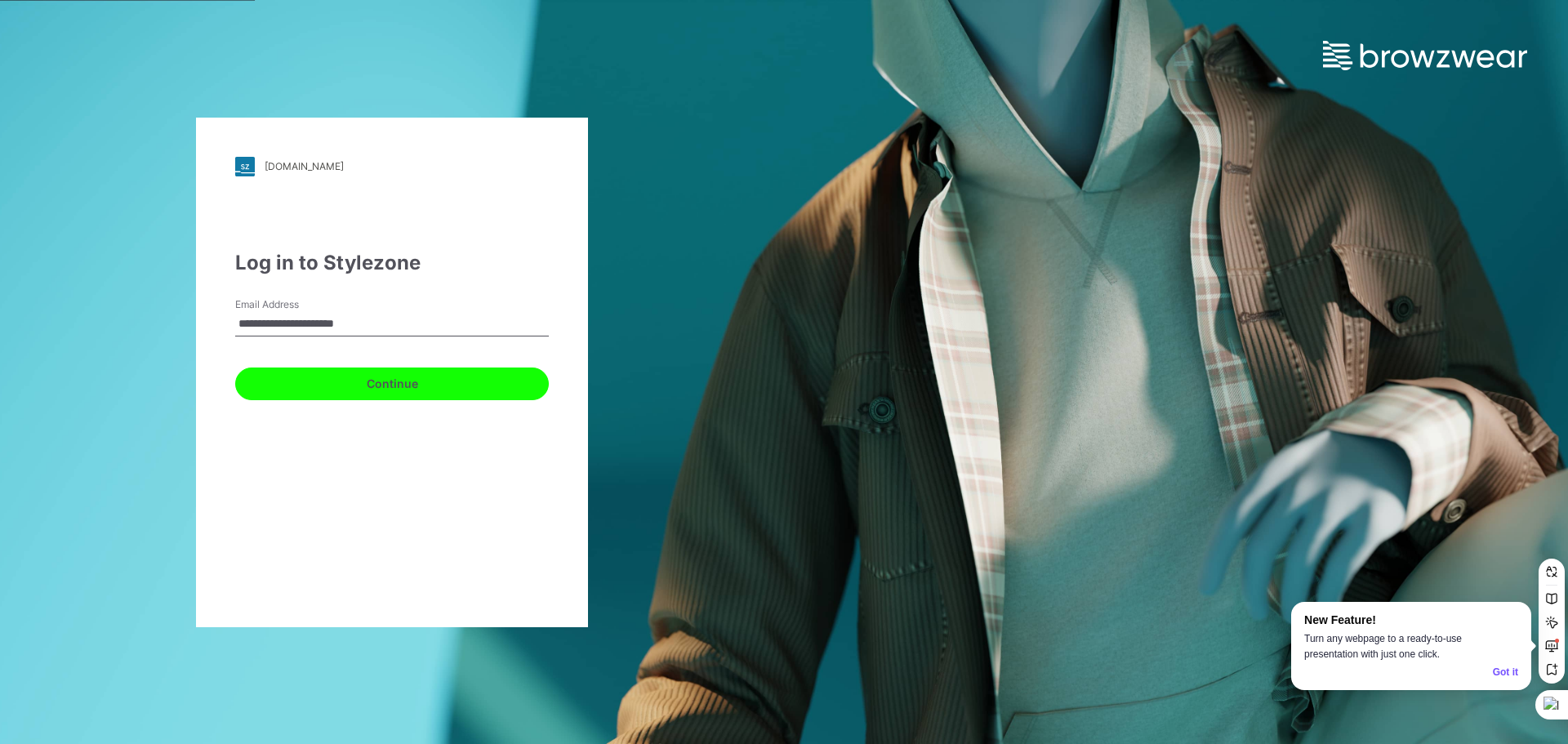
click at [401, 389] on button "Continue" at bounding box center [392, 384] width 313 height 33
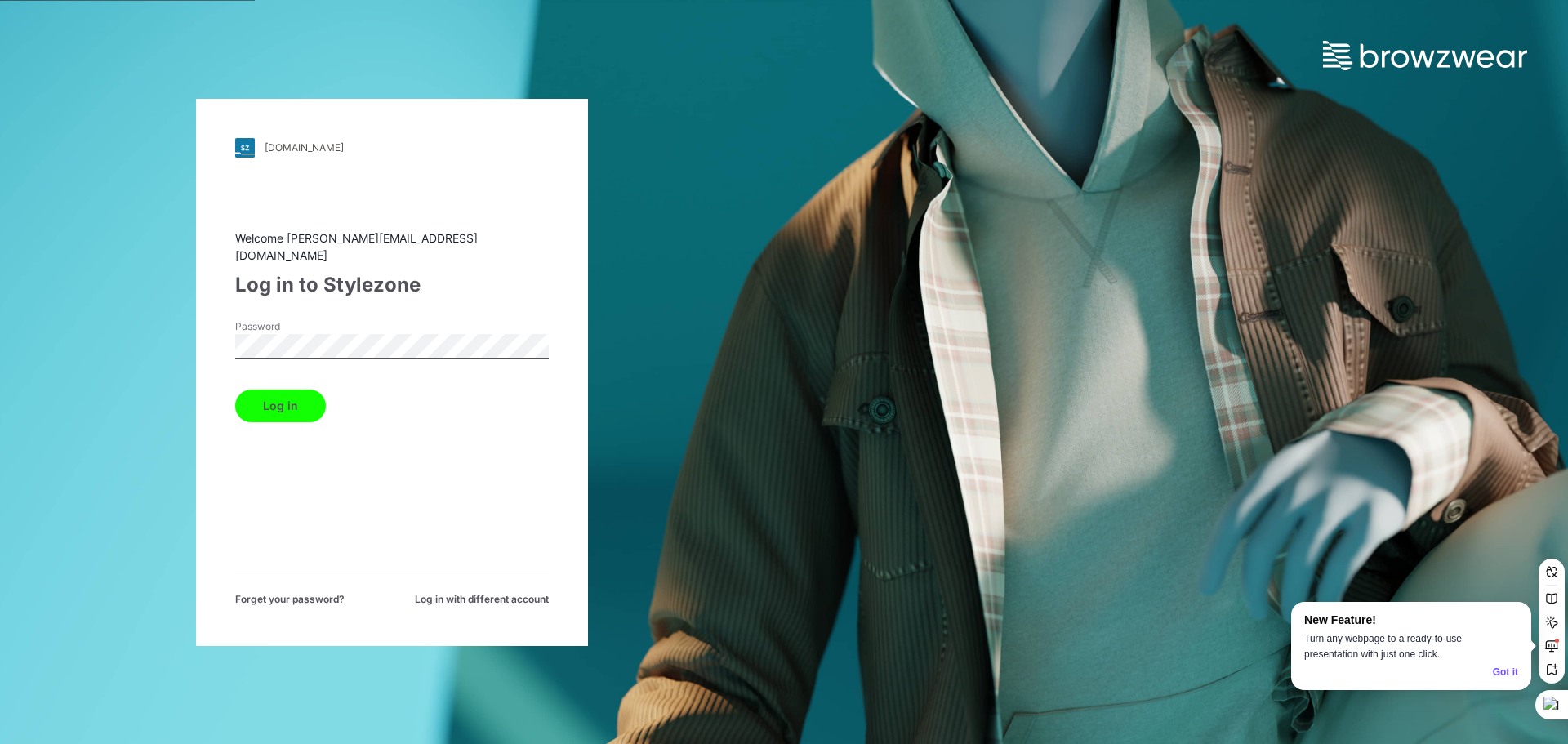
click at [283, 390] on button "Log in" at bounding box center [281, 406] width 90 height 33
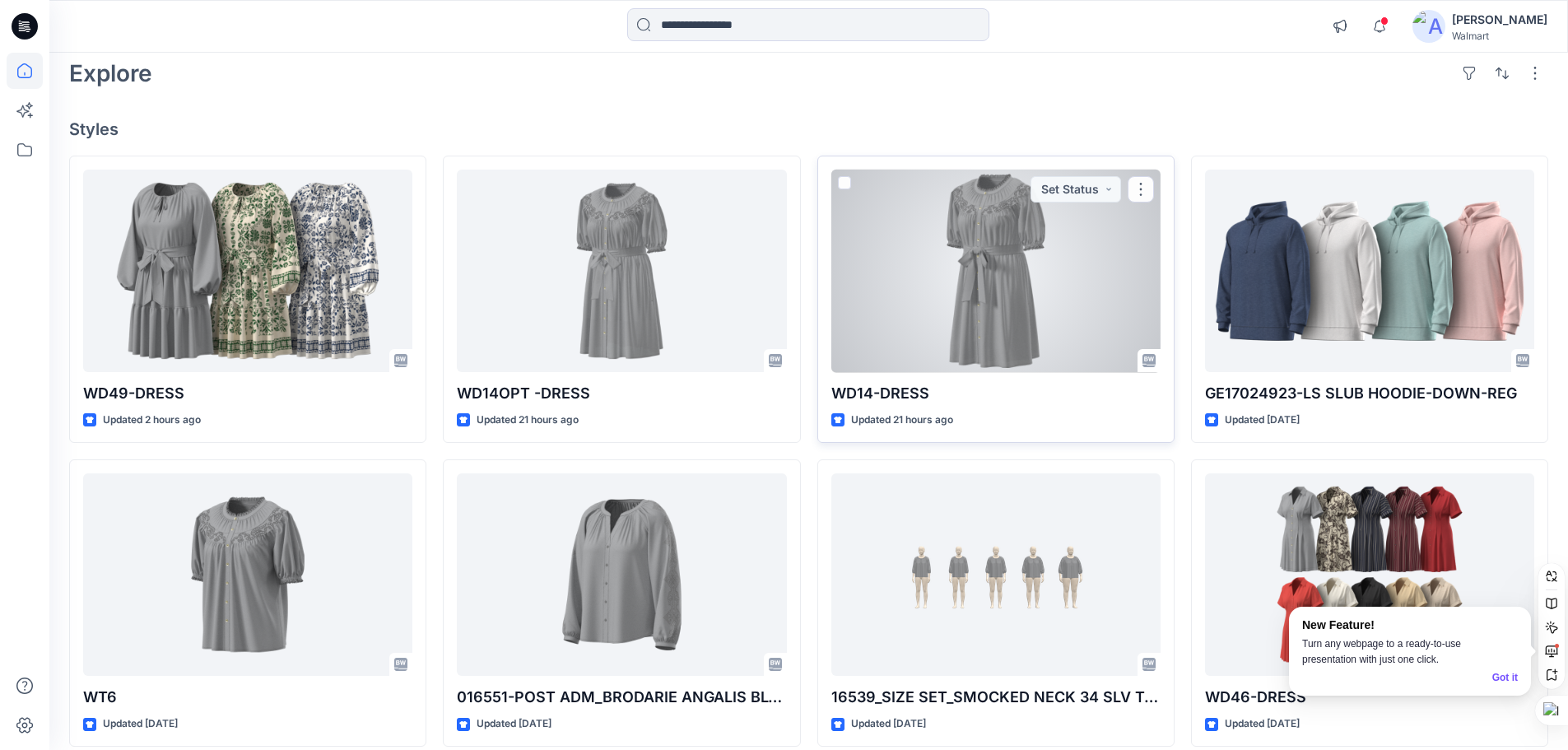
scroll to position [329, 0]
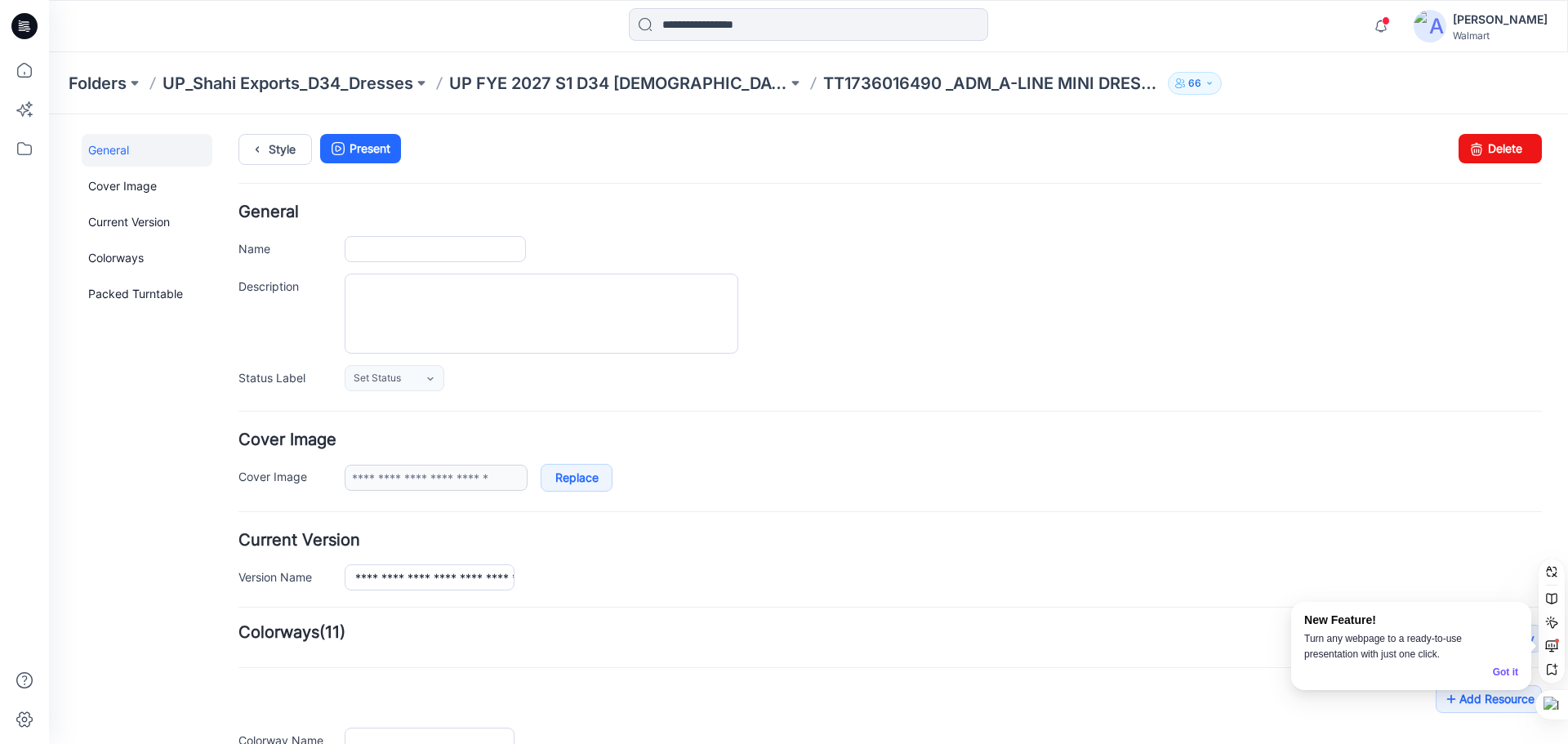
type input "**********"
drag, startPoint x: 477, startPoint y: 577, endPoint x: 513, endPoint y: 583, distance: 36.5
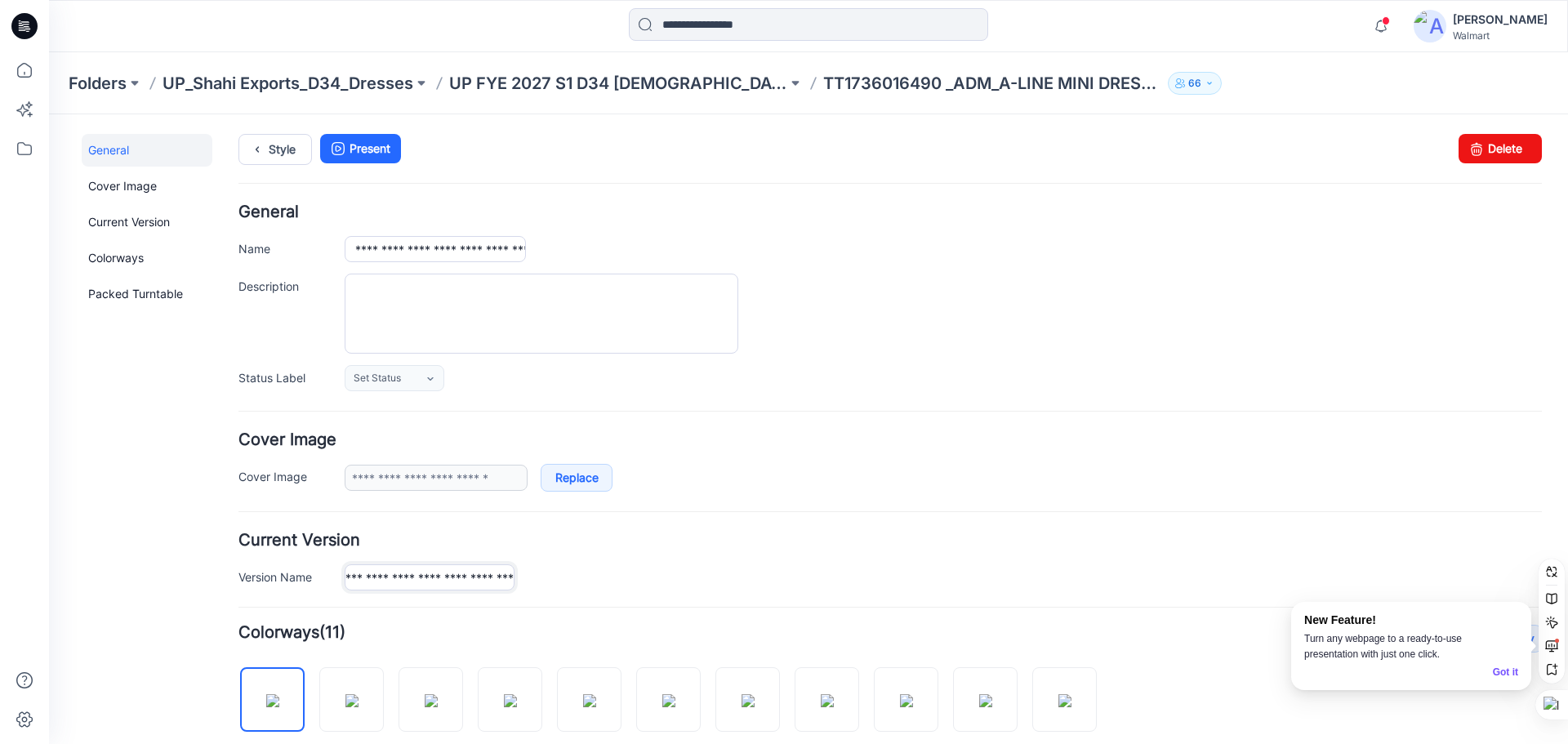
click at [513, 583] on input "**********" at bounding box center [429, 577] width 170 height 26
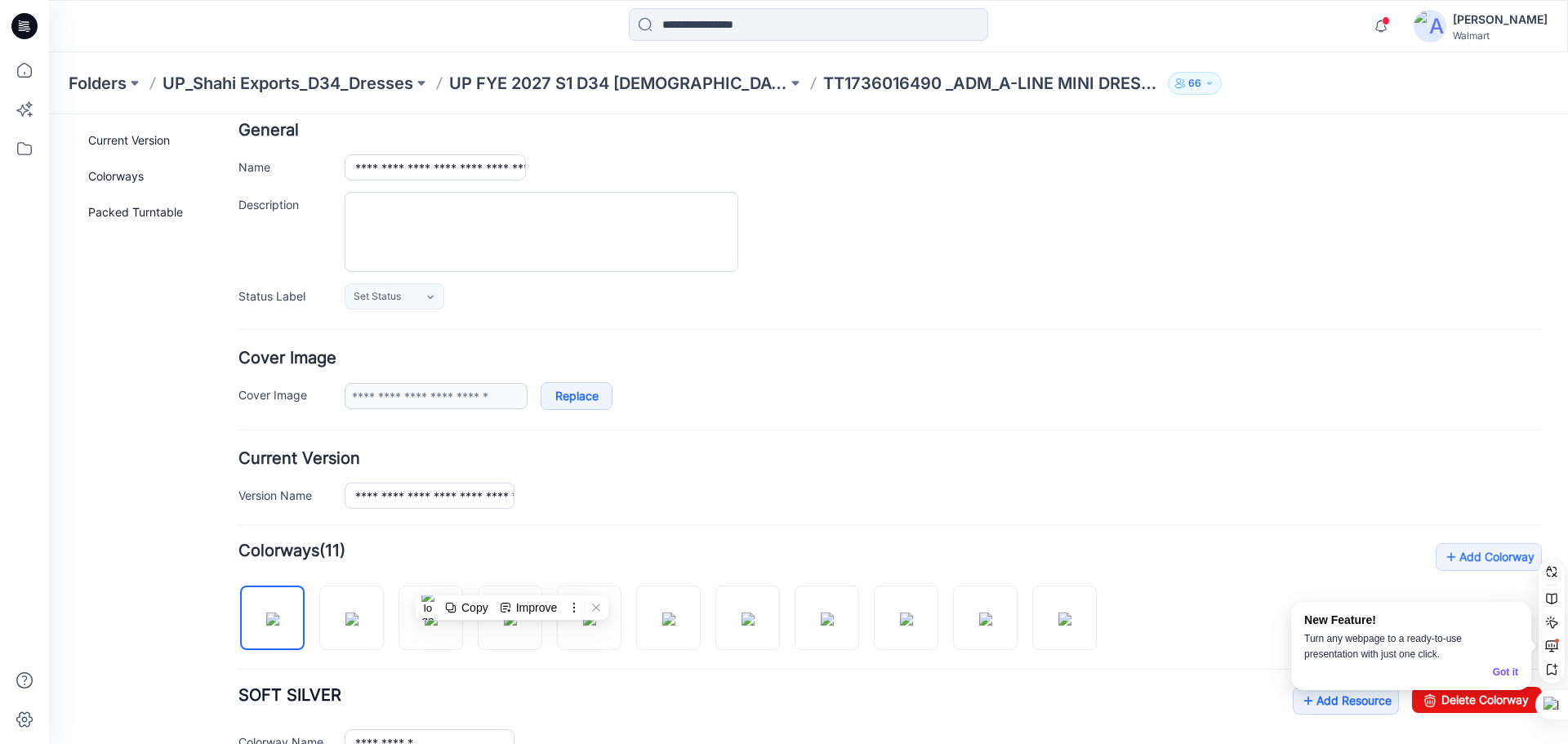
scroll to position [0, 0]
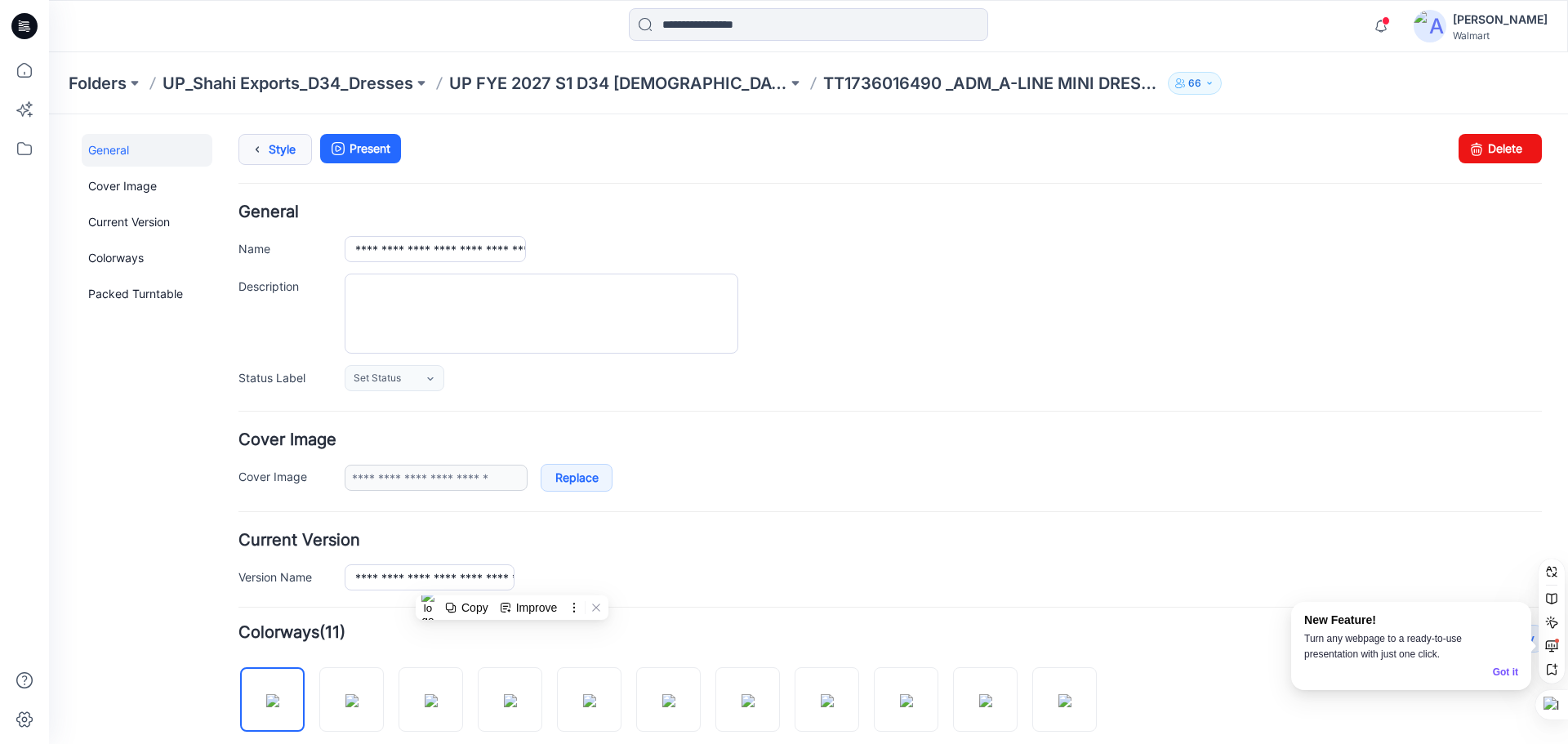
click at [272, 143] on link "Style" at bounding box center [276, 149] width 74 height 31
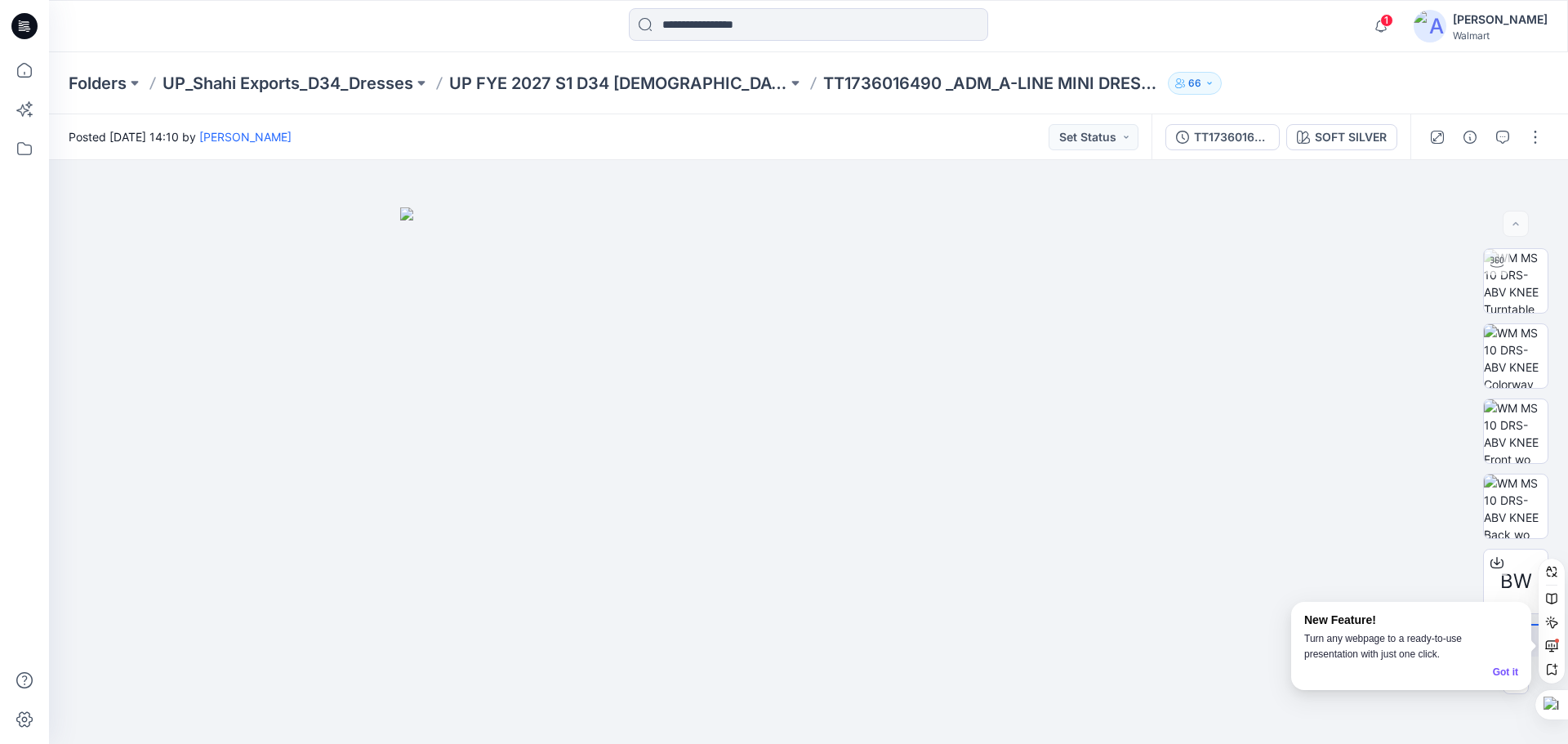
click at [29, 29] on icon at bounding box center [27, 28] width 6 height 1
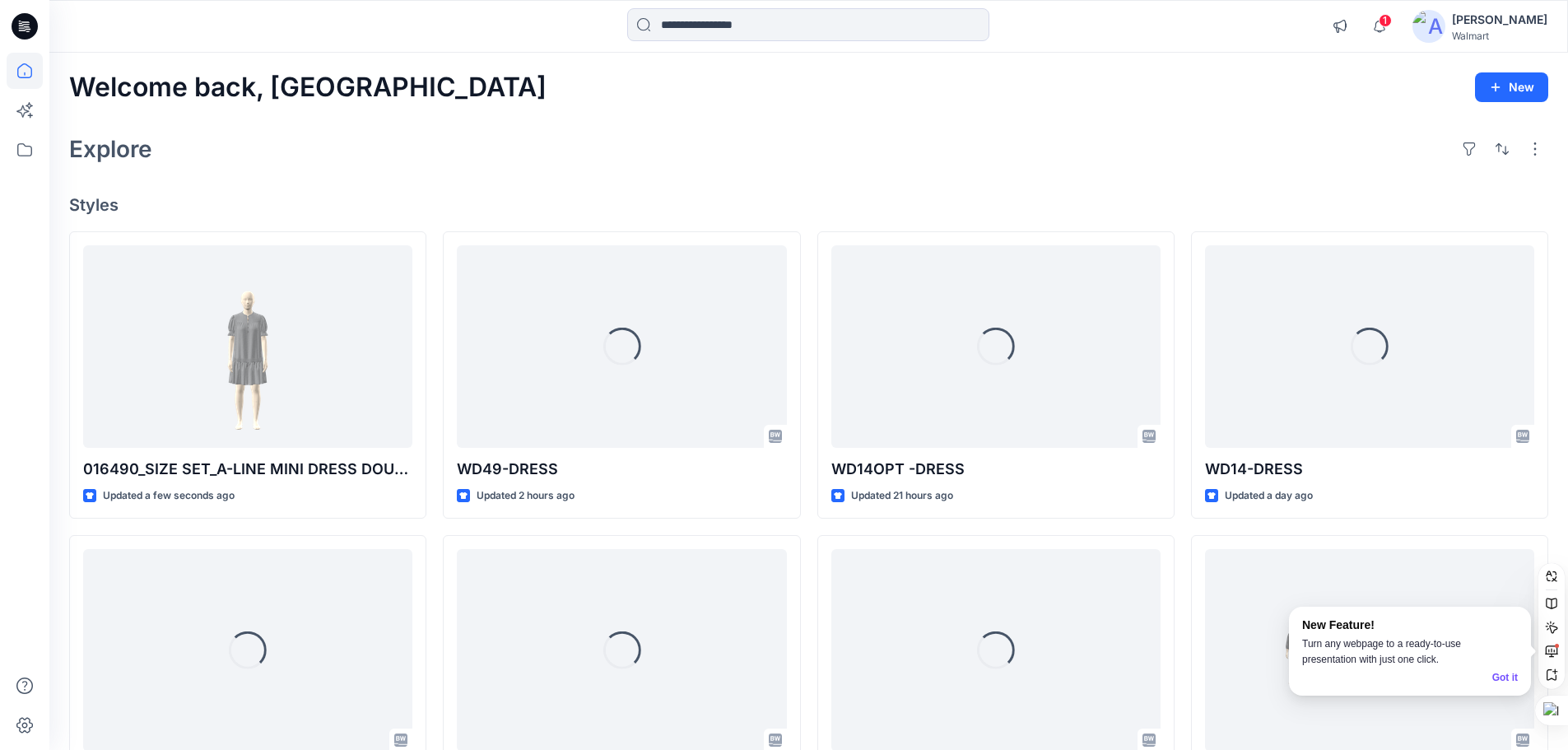
click at [1504, 682] on div "Got it" at bounding box center [1506, 678] width 25 height 16
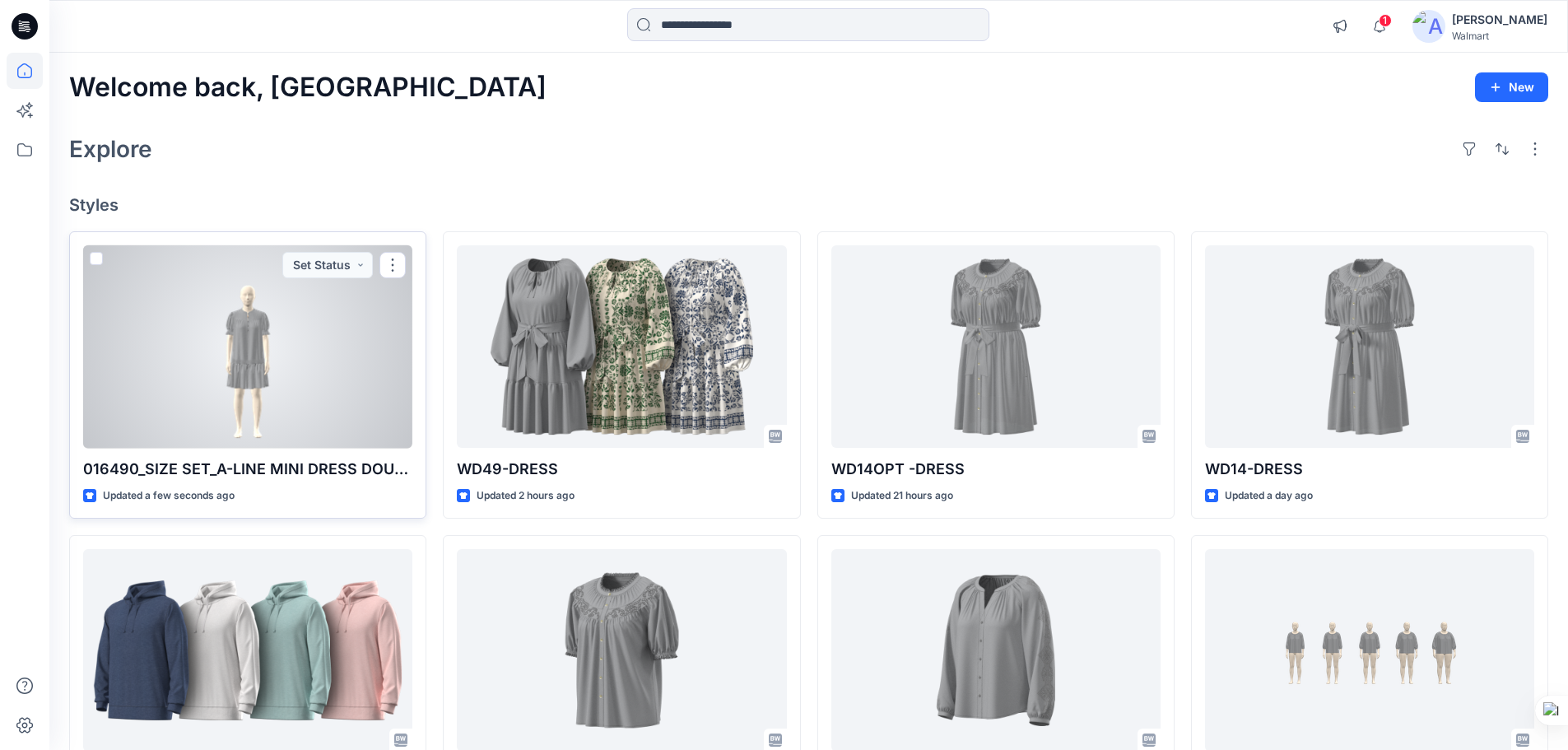
click at [323, 322] on div at bounding box center [247, 347] width 329 height 204
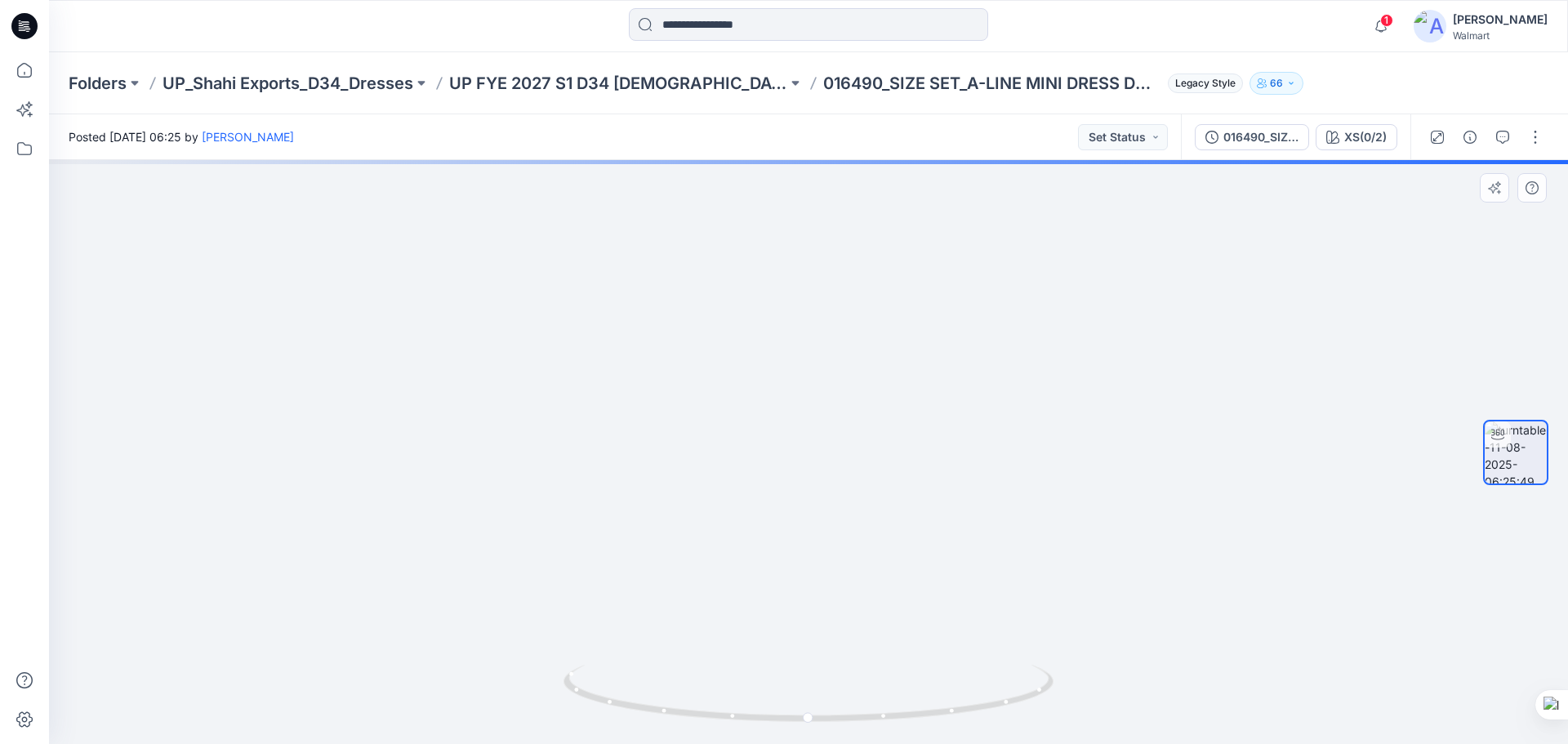
drag, startPoint x: 828, startPoint y: 379, endPoint x: 836, endPoint y: 462, distance: 83.4
click at [836, 462] on img at bounding box center [811, 211] width 1592 height 1067
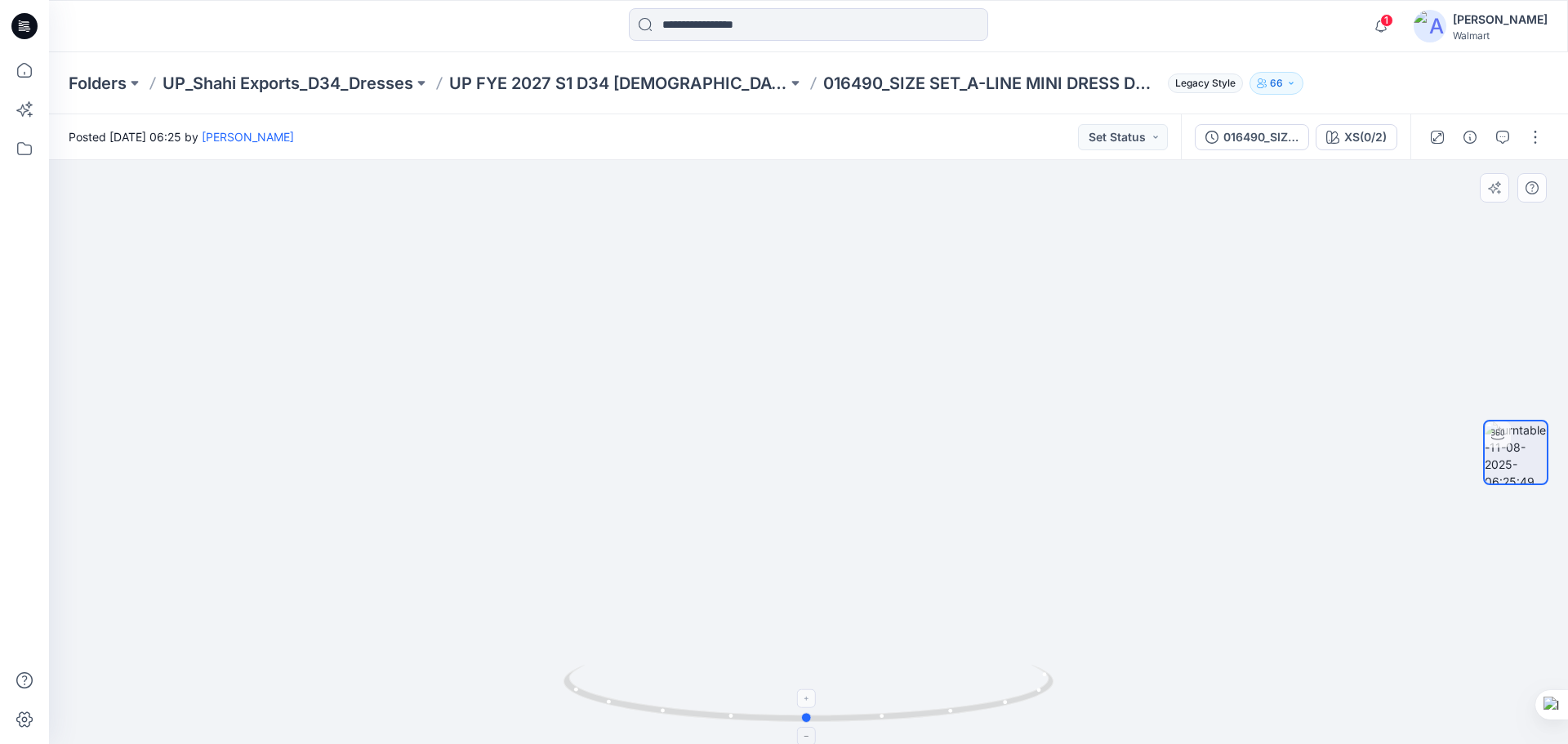
drag, startPoint x: 913, startPoint y: 715, endPoint x: 911, endPoint y: 706, distance: 9.2
click at [911, 706] on icon at bounding box center [811, 695] width 494 height 61
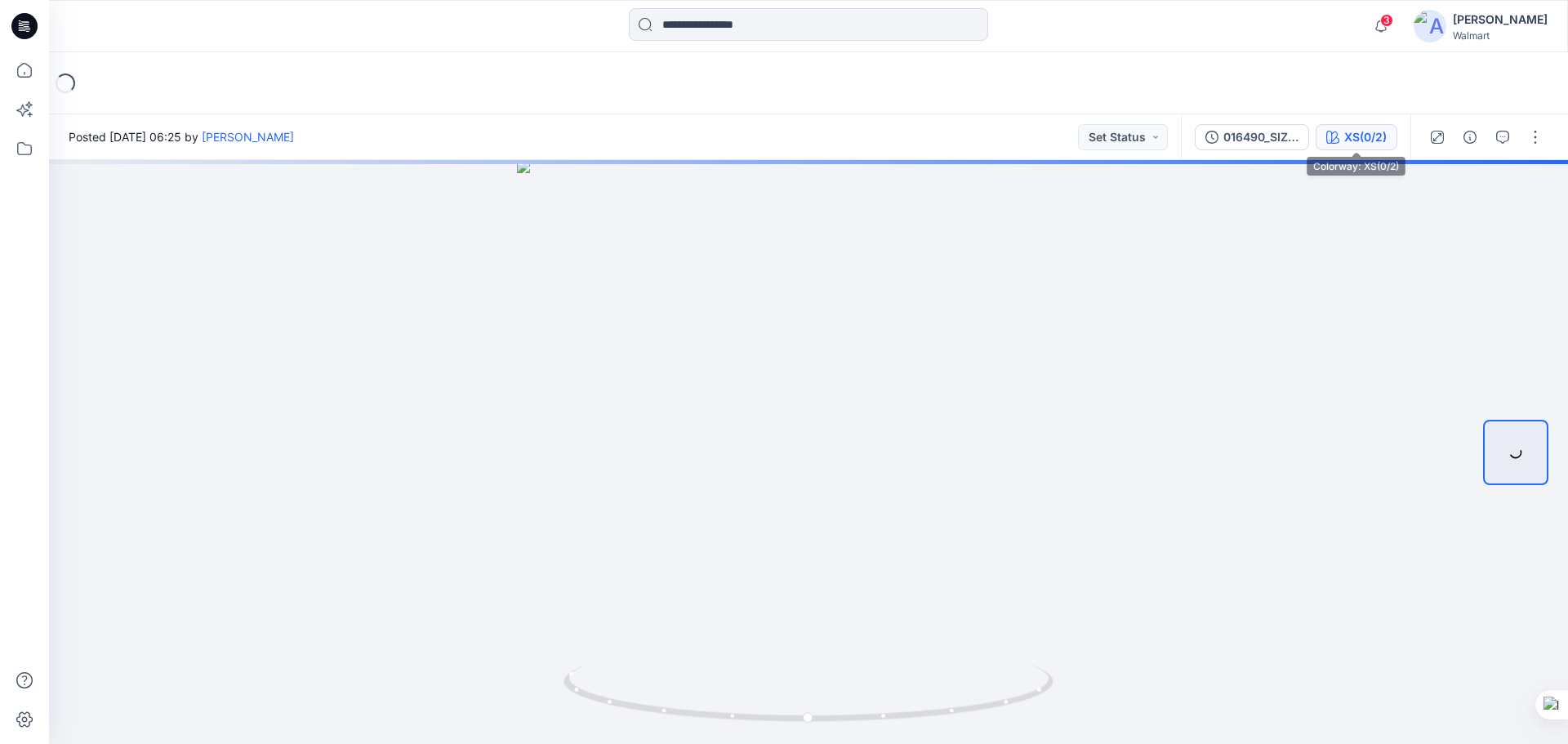
click at [1372, 147] on button "XS(0/2)" at bounding box center [1357, 137] width 82 height 26
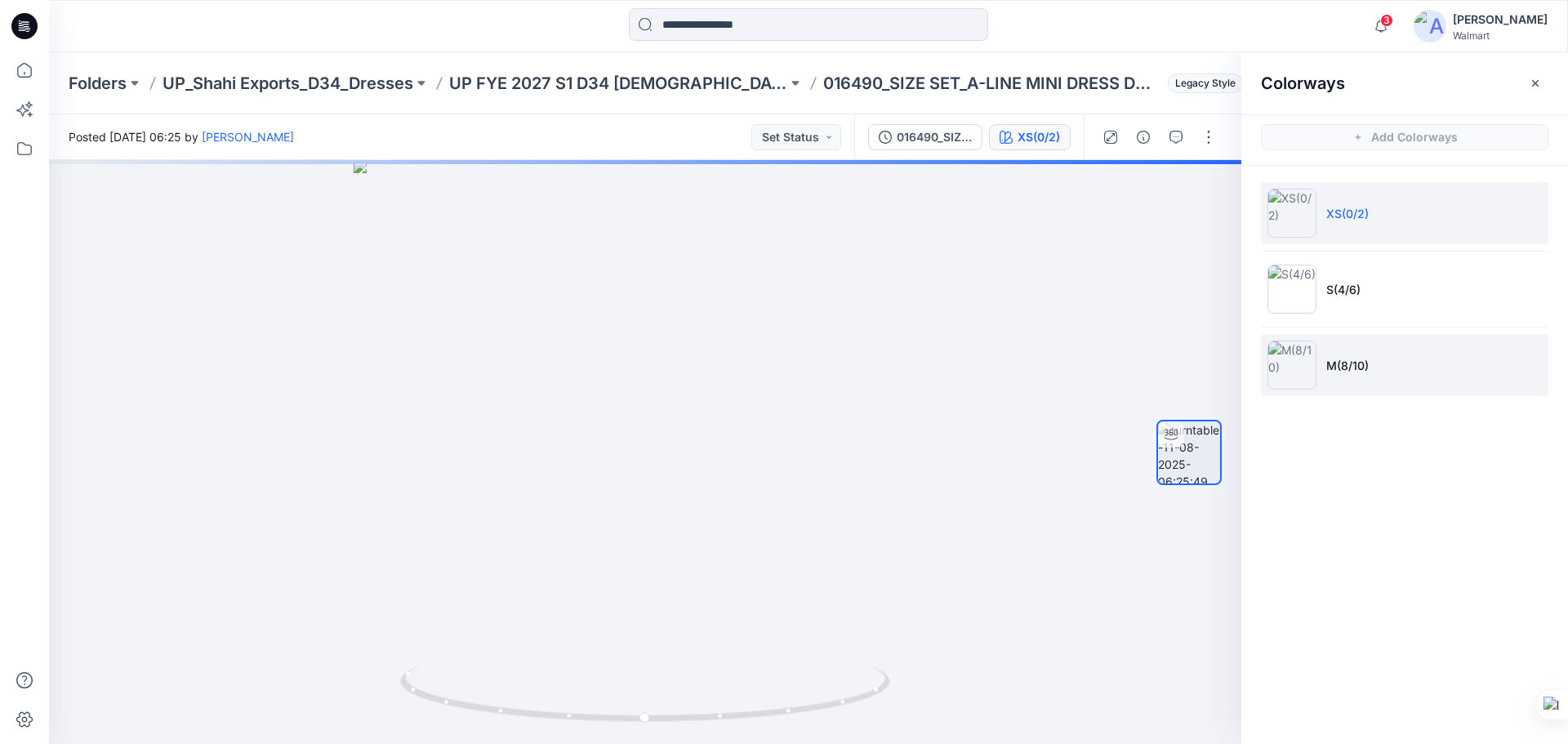
click at [1378, 383] on li "M(8/10)" at bounding box center [1404, 365] width 287 height 62
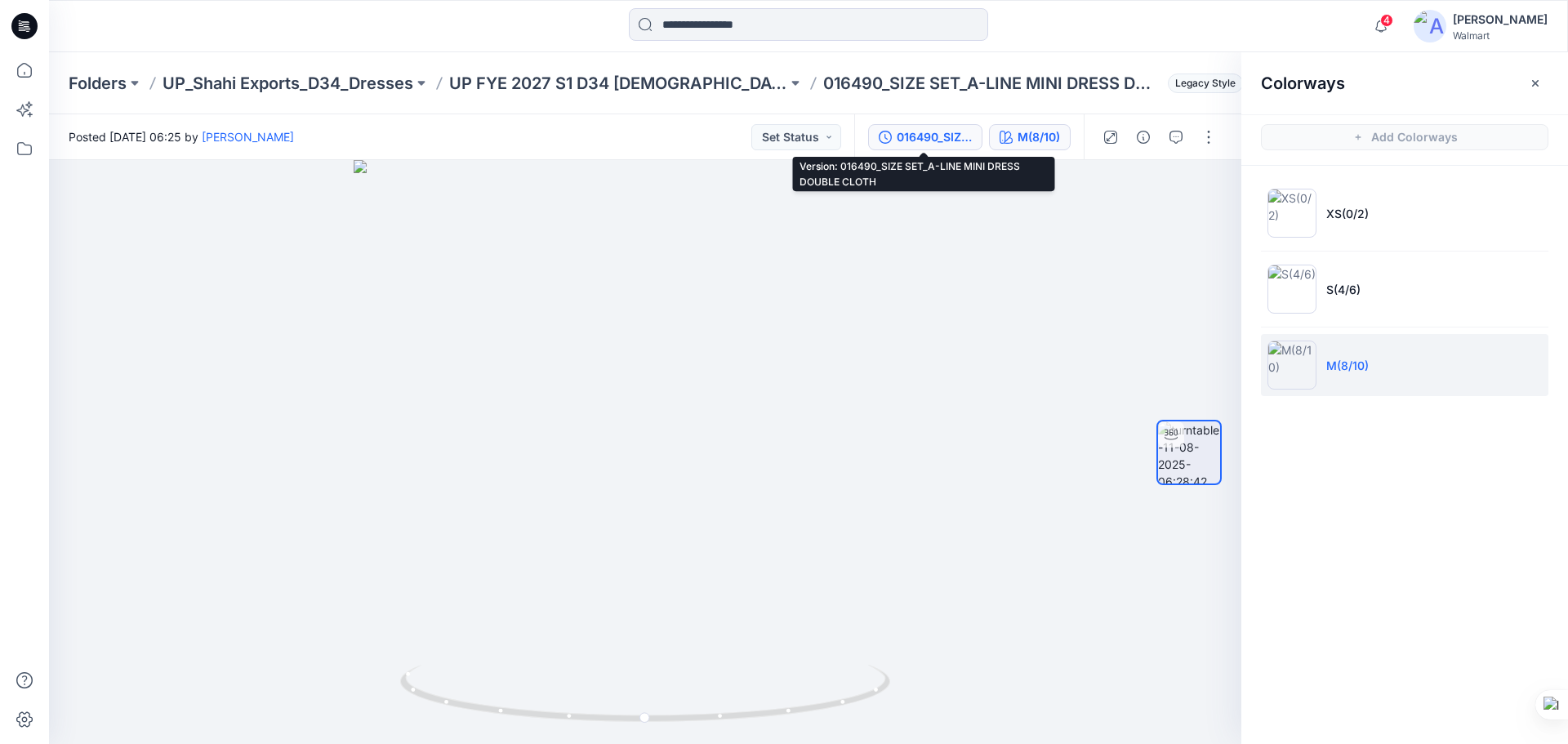
click at [902, 137] on div "016490_SIZE SET_A-LINE MINI DRESS DOUBLE CLOTH" at bounding box center [935, 137] width 75 height 18
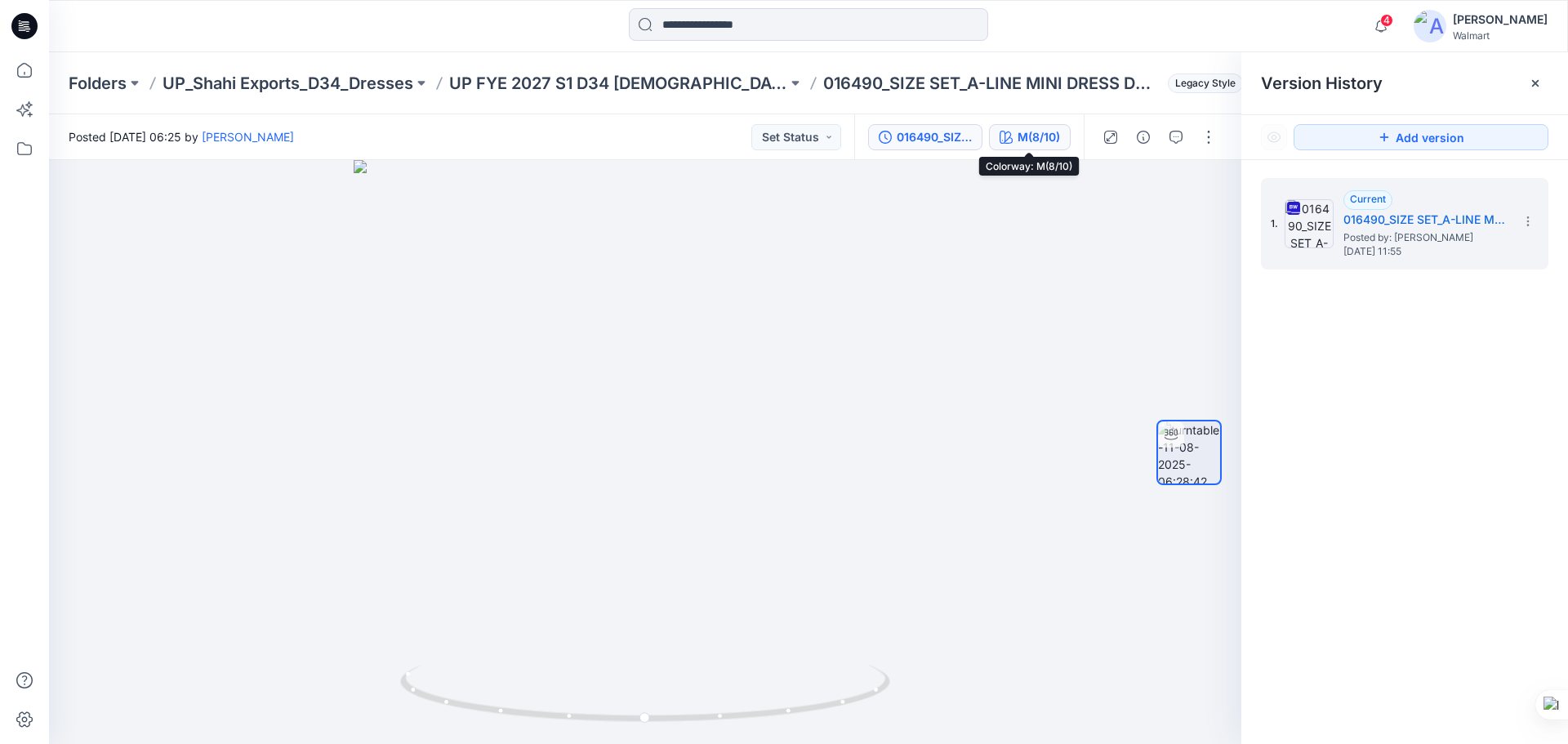
click at [1035, 147] on button "M(8/10)" at bounding box center [1030, 137] width 82 height 26
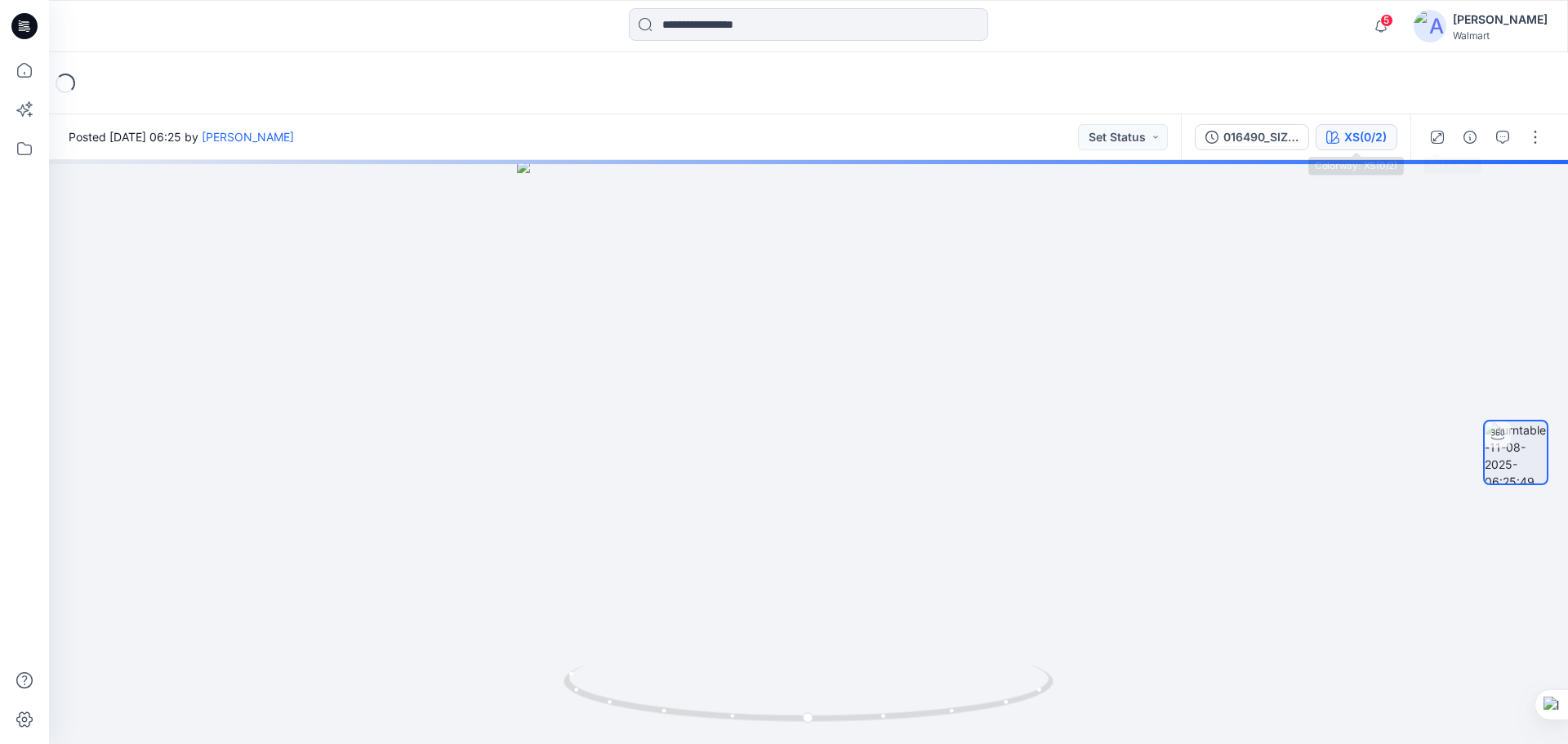
click at [1349, 142] on div "XS(0/2)" at bounding box center [1365, 137] width 43 height 18
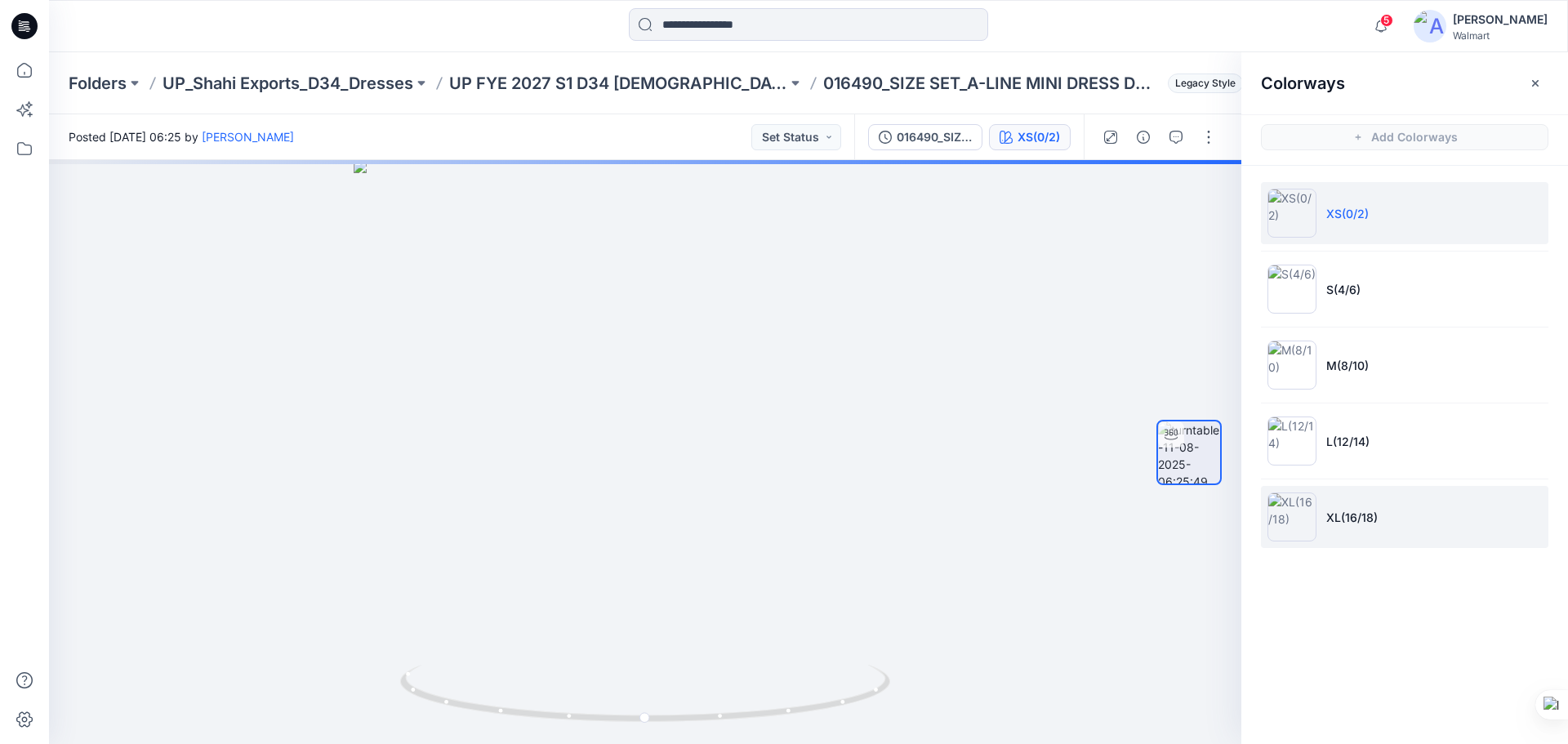
click at [1358, 535] on li "XL(16/18)" at bounding box center [1404, 517] width 287 height 62
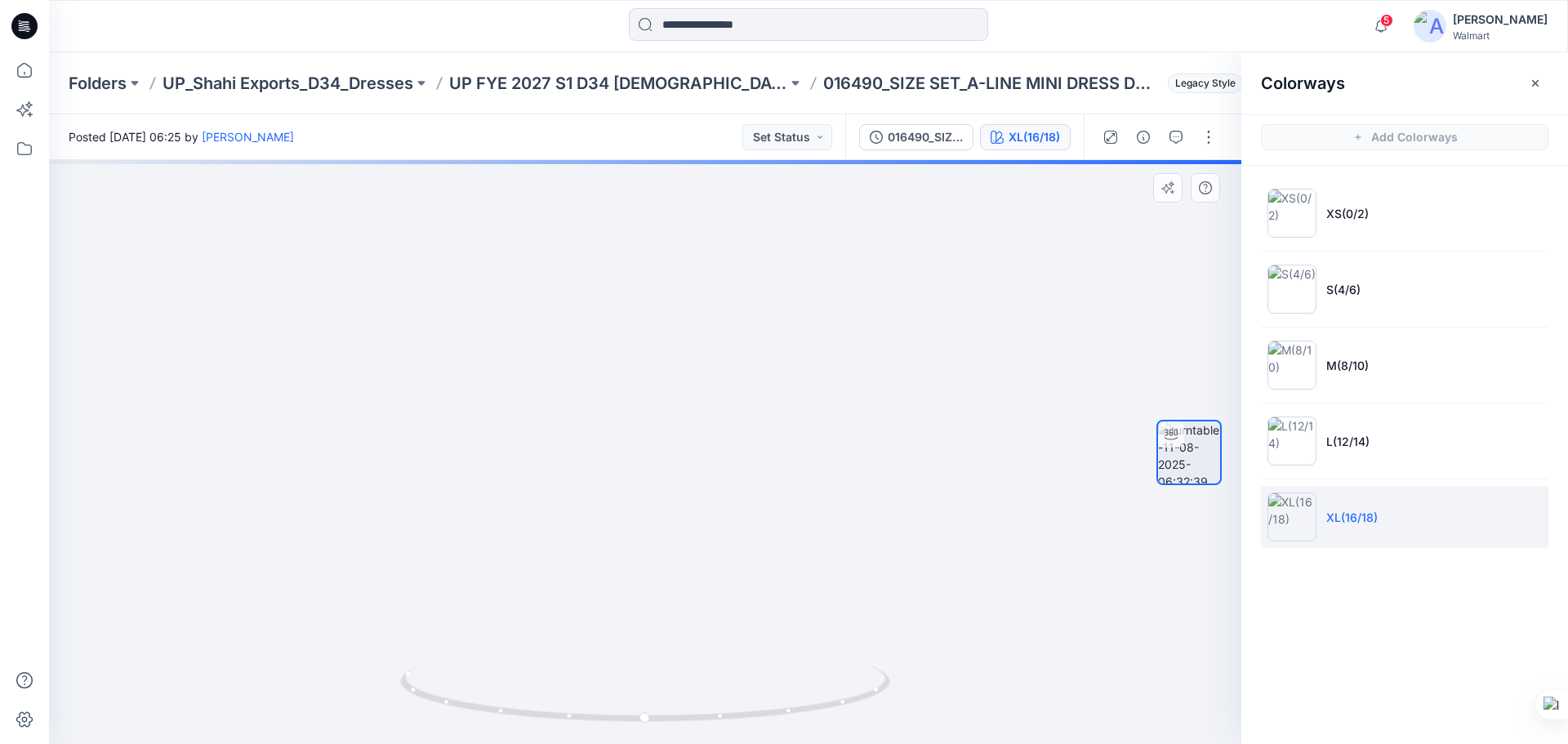
click at [714, 427] on img at bounding box center [652, 266] width 1407 height 958
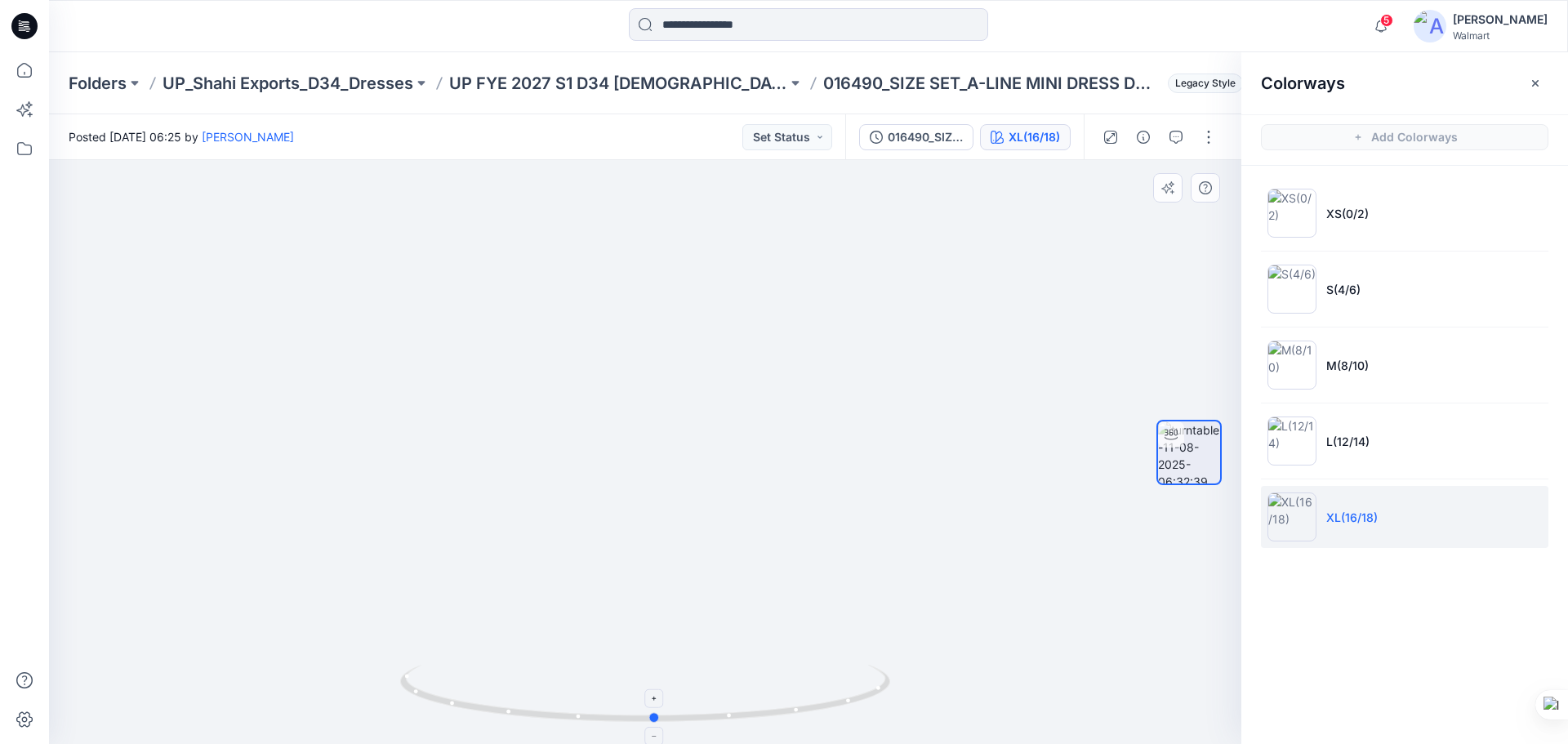
drag, startPoint x: 766, startPoint y: 716, endPoint x: 776, endPoint y: 674, distance: 43.2
click at [776, 674] on icon at bounding box center [647, 695] width 494 height 61
click at [30, 28] on icon at bounding box center [27, 28] width 6 height 1
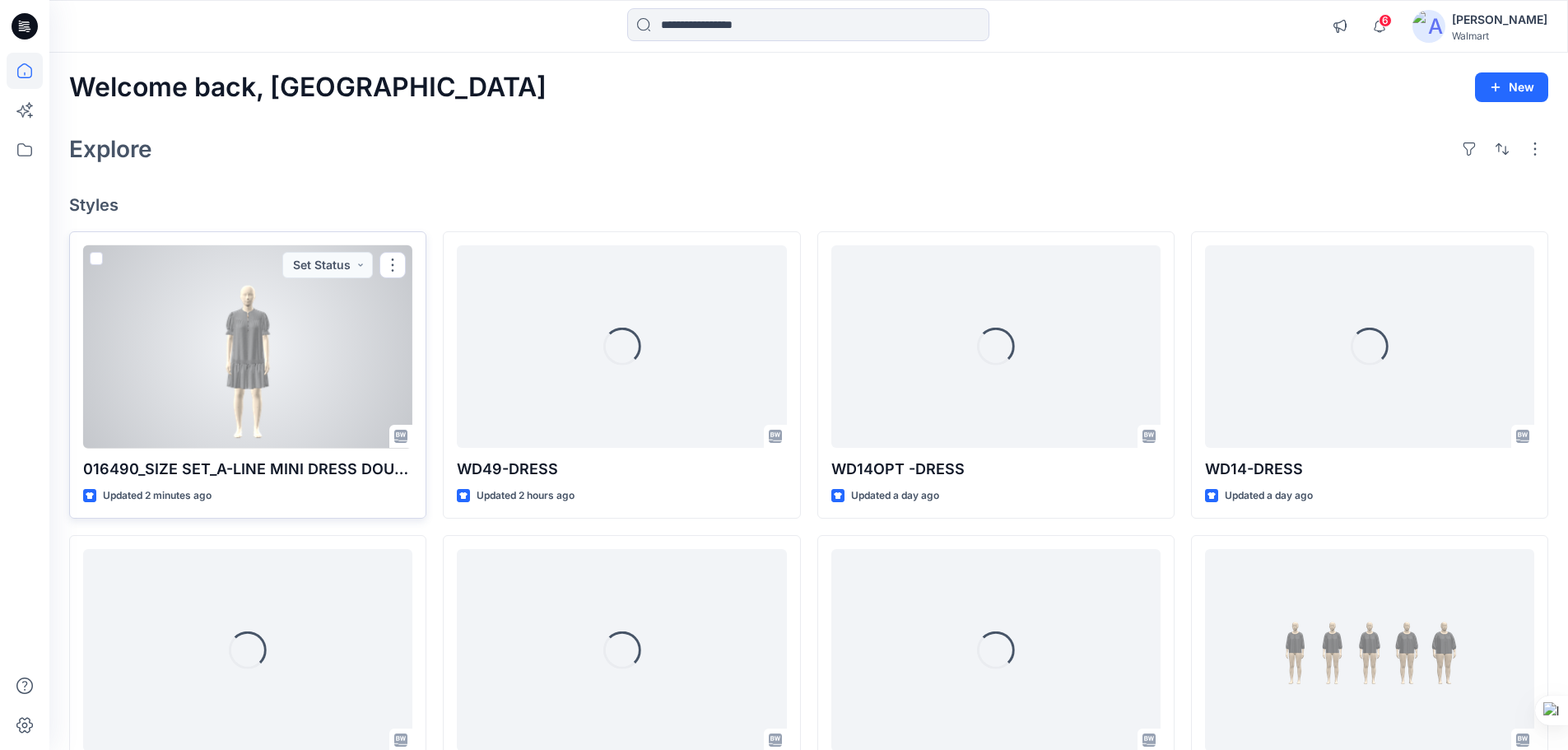
click at [247, 398] on div at bounding box center [247, 347] width 329 height 204
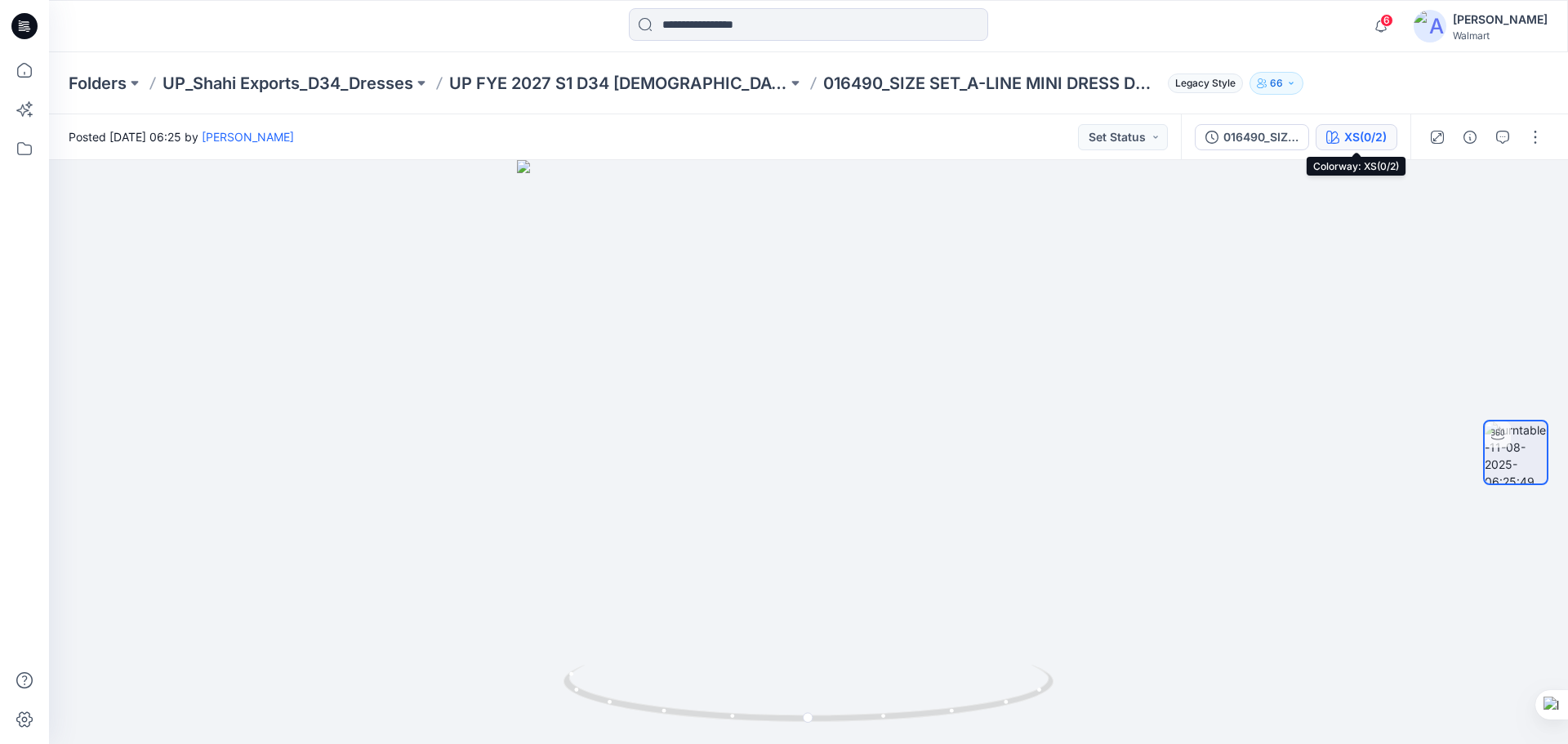
click at [1380, 128] on div "XS(0/2)" at bounding box center [1365, 137] width 43 height 18
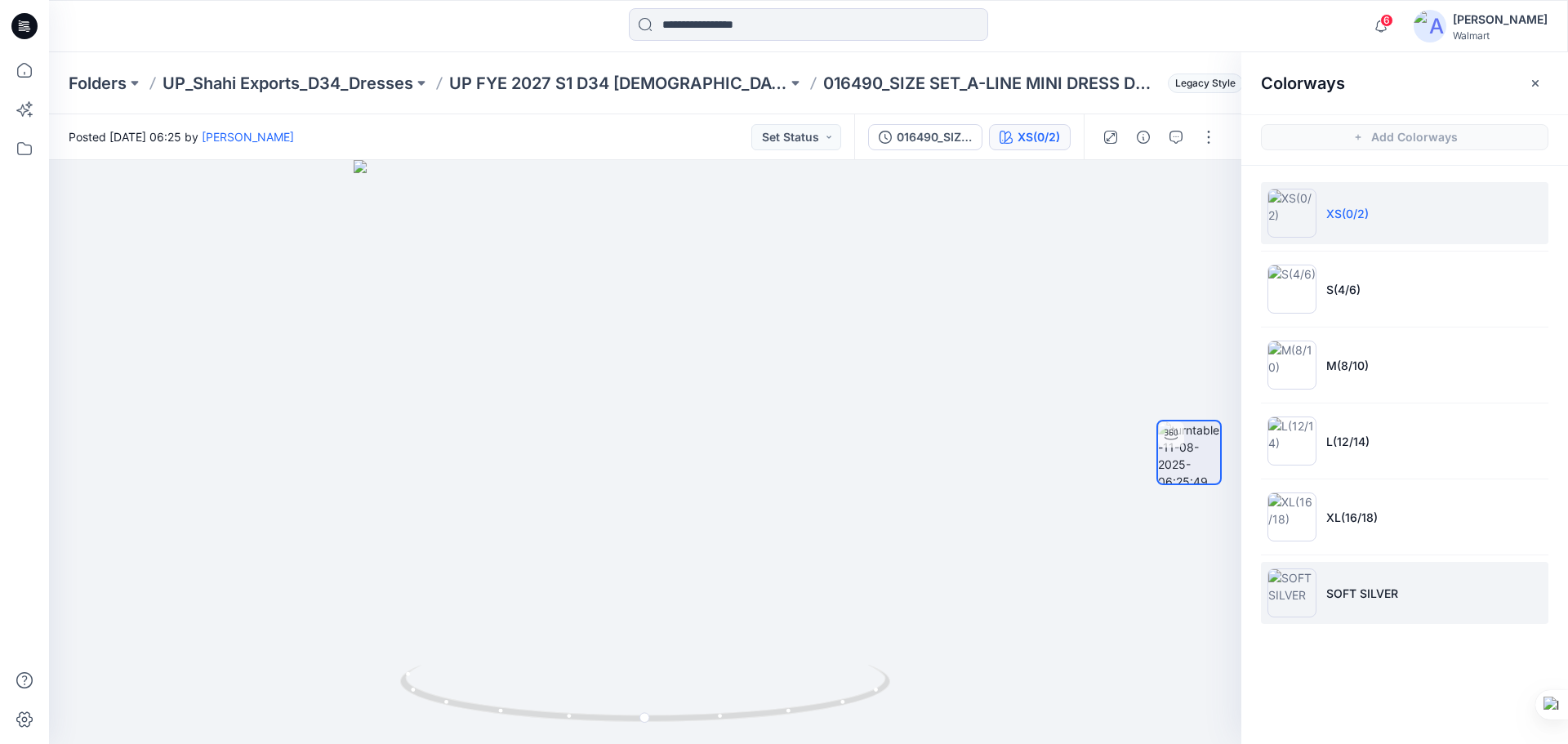
click at [1403, 612] on li "SOFT SILVER" at bounding box center [1404, 593] width 287 height 62
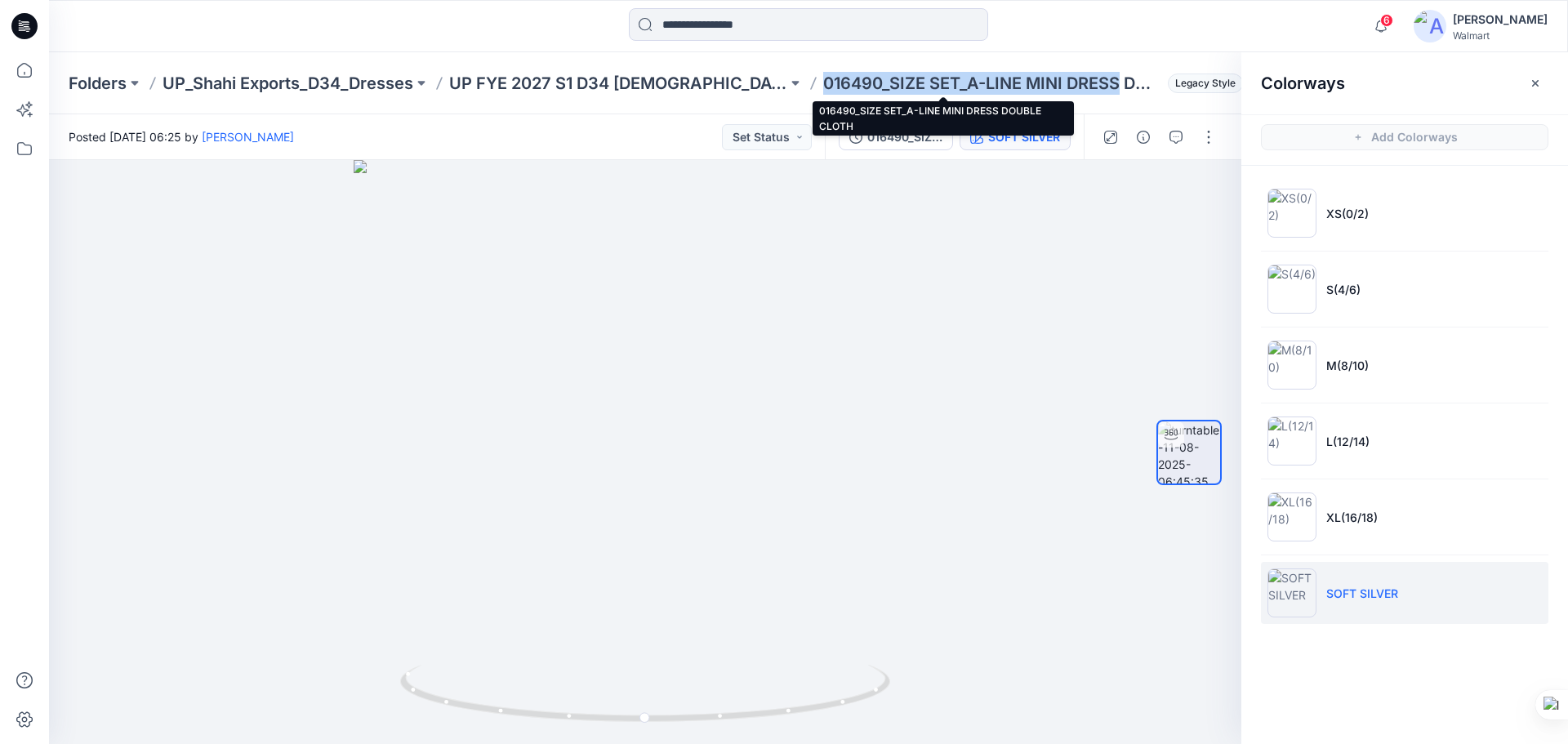
drag, startPoint x: 778, startPoint y: 83, endPoint x: 1072, endPoint y: 75, distance: 294.1
click at [1072, 75] on p "016490_SIZE SET_A-LINE MINI DRESS DOUBLE CLOTH" at bounding box center [993, 83] width 338 height 23
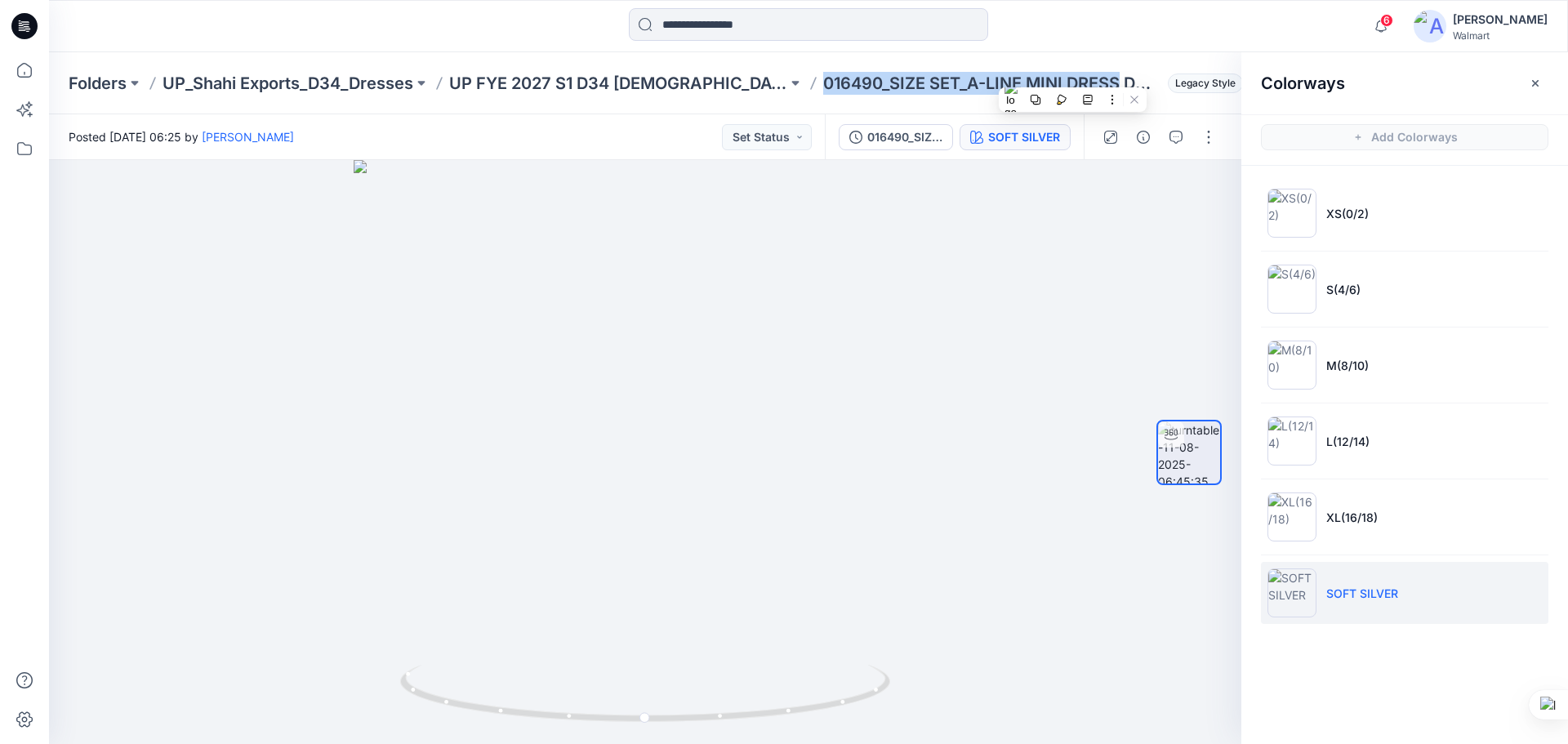
copy p "016490_SIZE SET_A-LINE MINI DRESS"
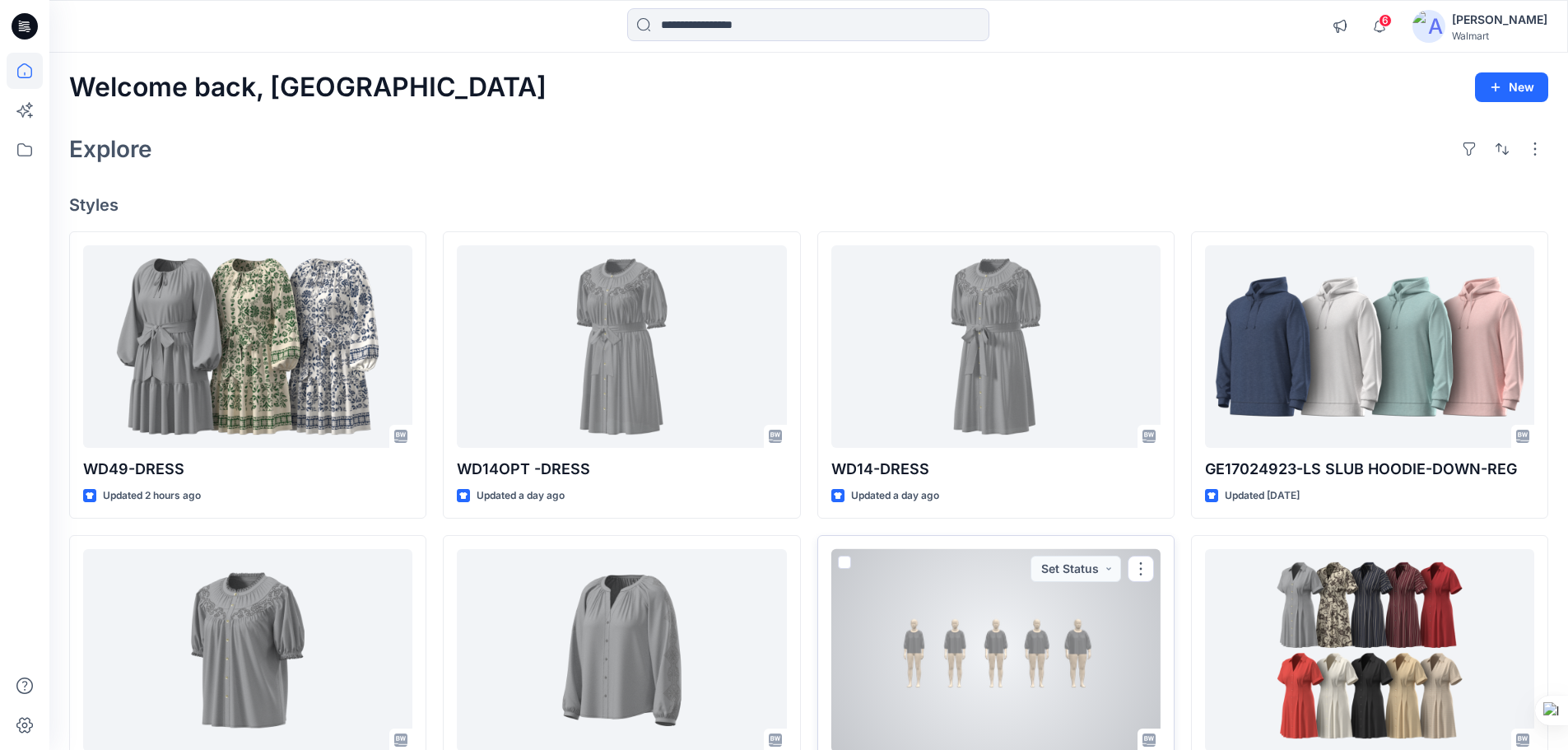
scroll to position [329, 0]
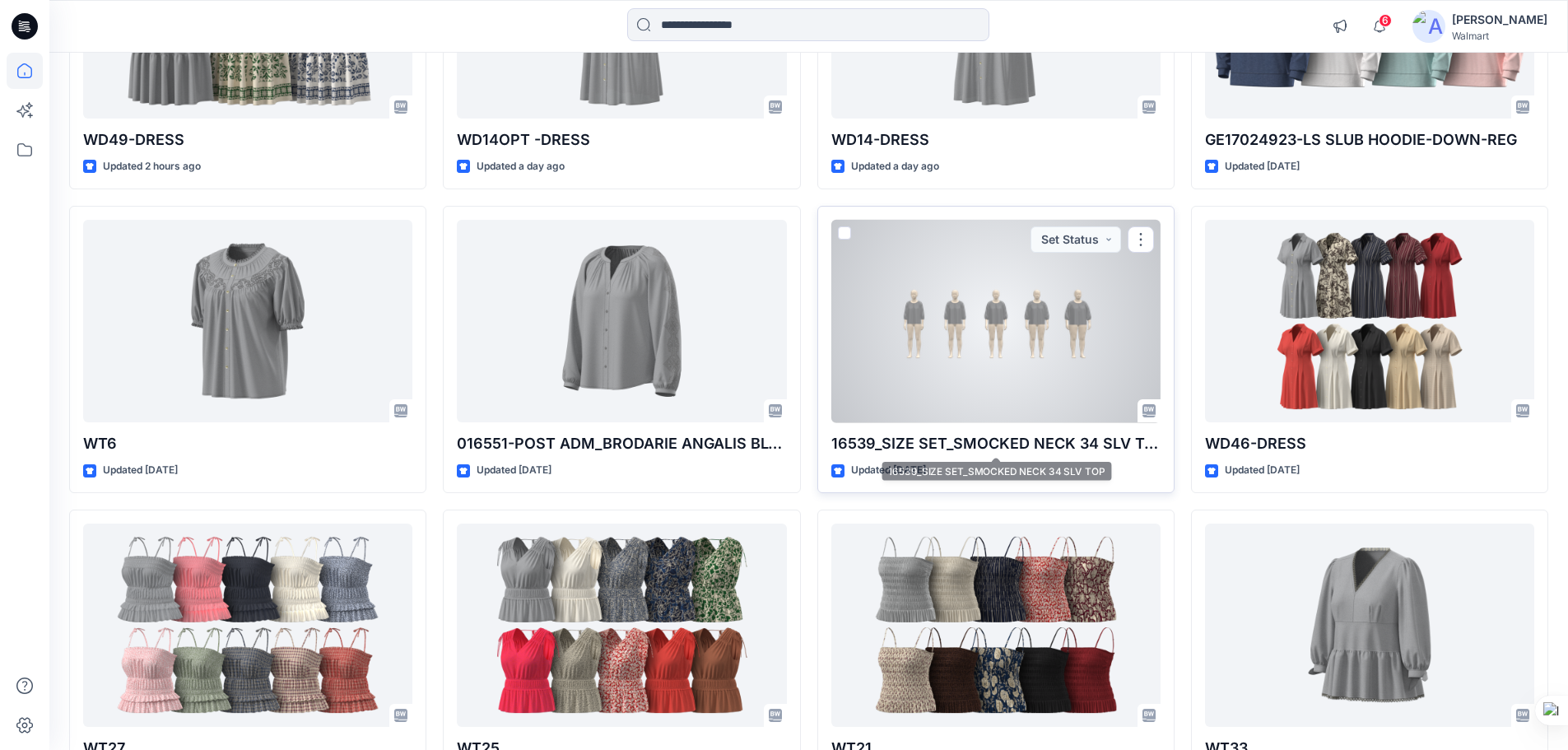
click at [1061, 347] on div at bounding box center [996, 321] width 329 height 204
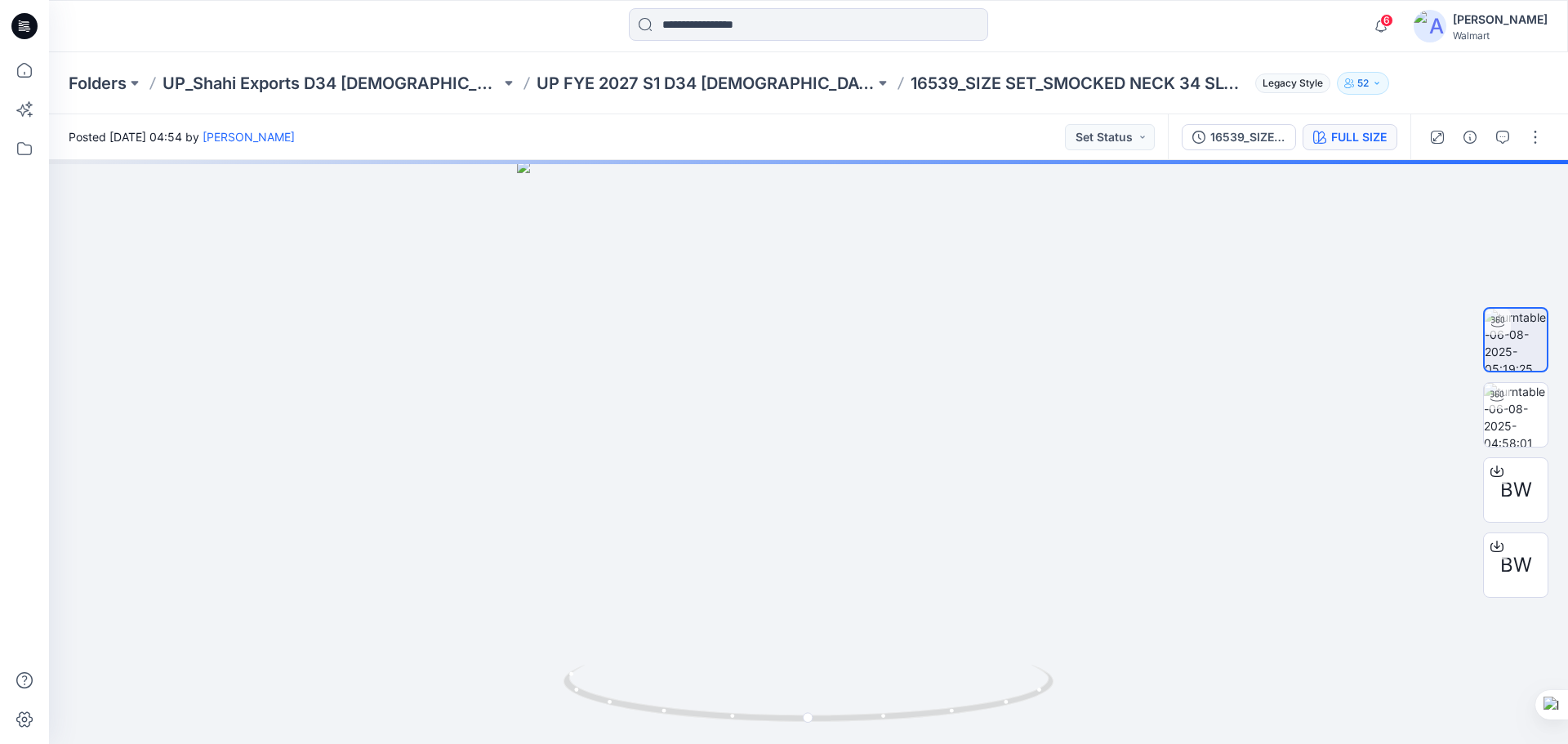
click at [1333, 141] on div "FULL SIZE" at bounding box center [1359, 137] width 55 height 18
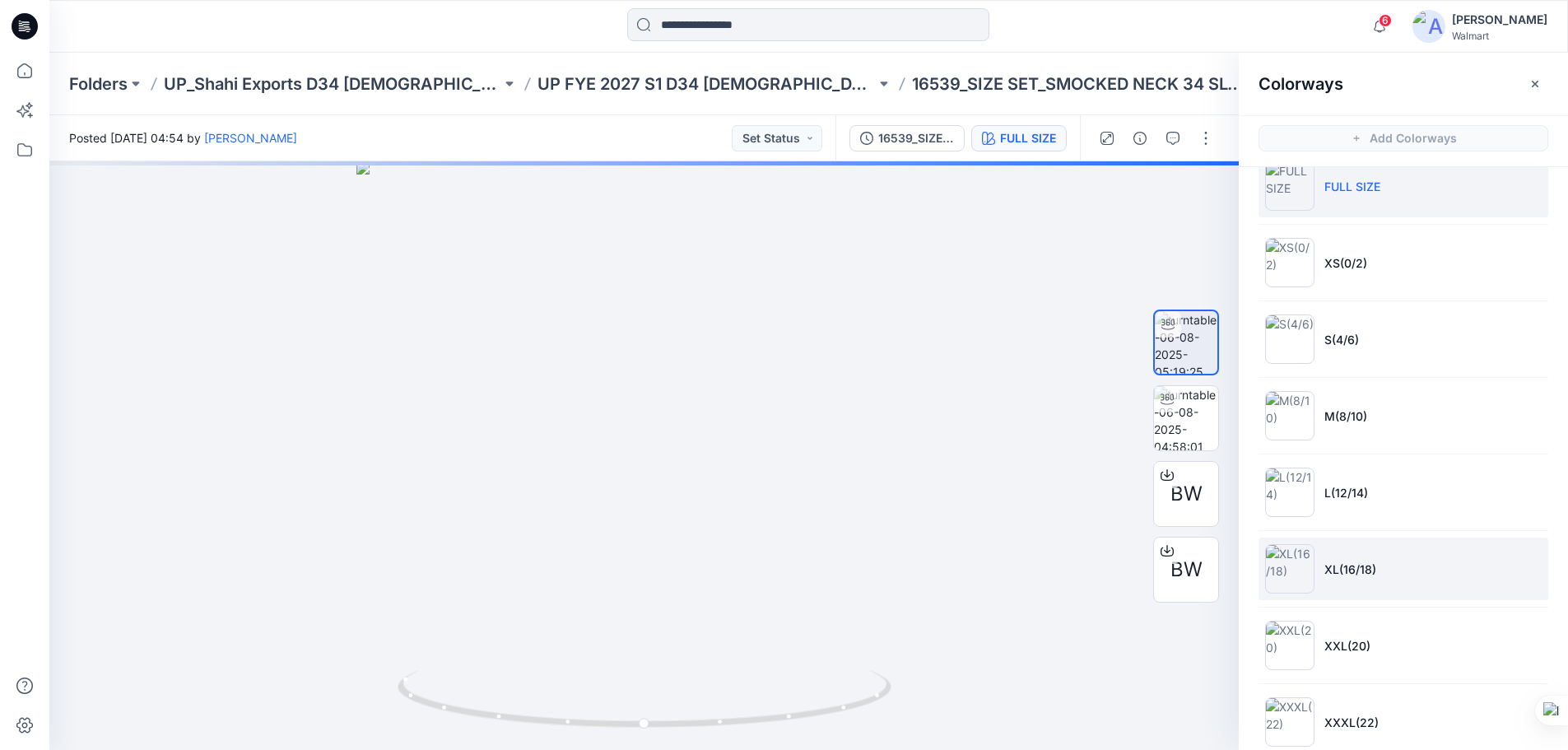
scroll to position [57, 0]
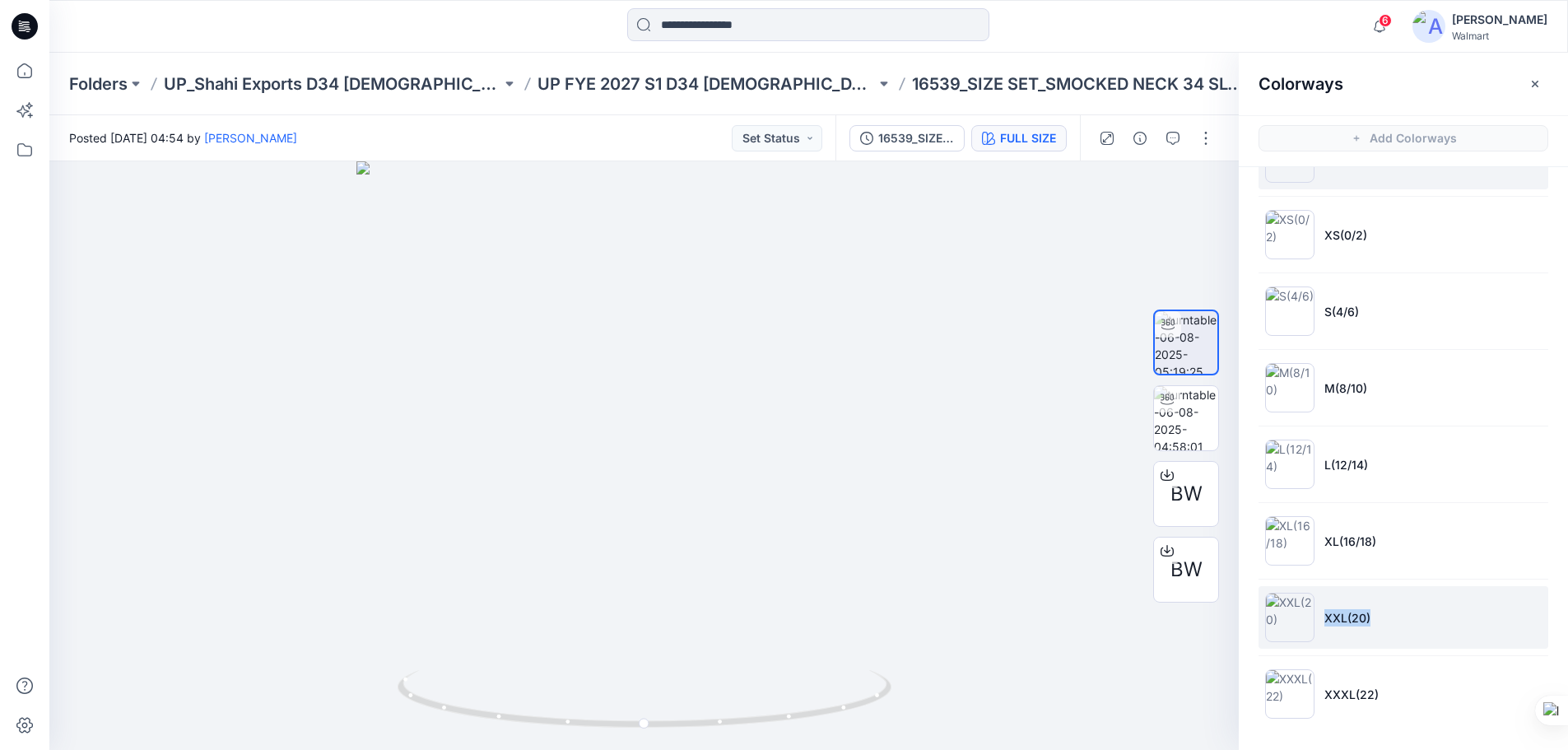
drag, startPoint x: 1328, startPoint y: 622, endPoint x: 1370, endPoint y: 622, distance: 42.0
click at [1370, 622] on li "XXL(20)" at bounding box center [1403, 617] width 290 height 62
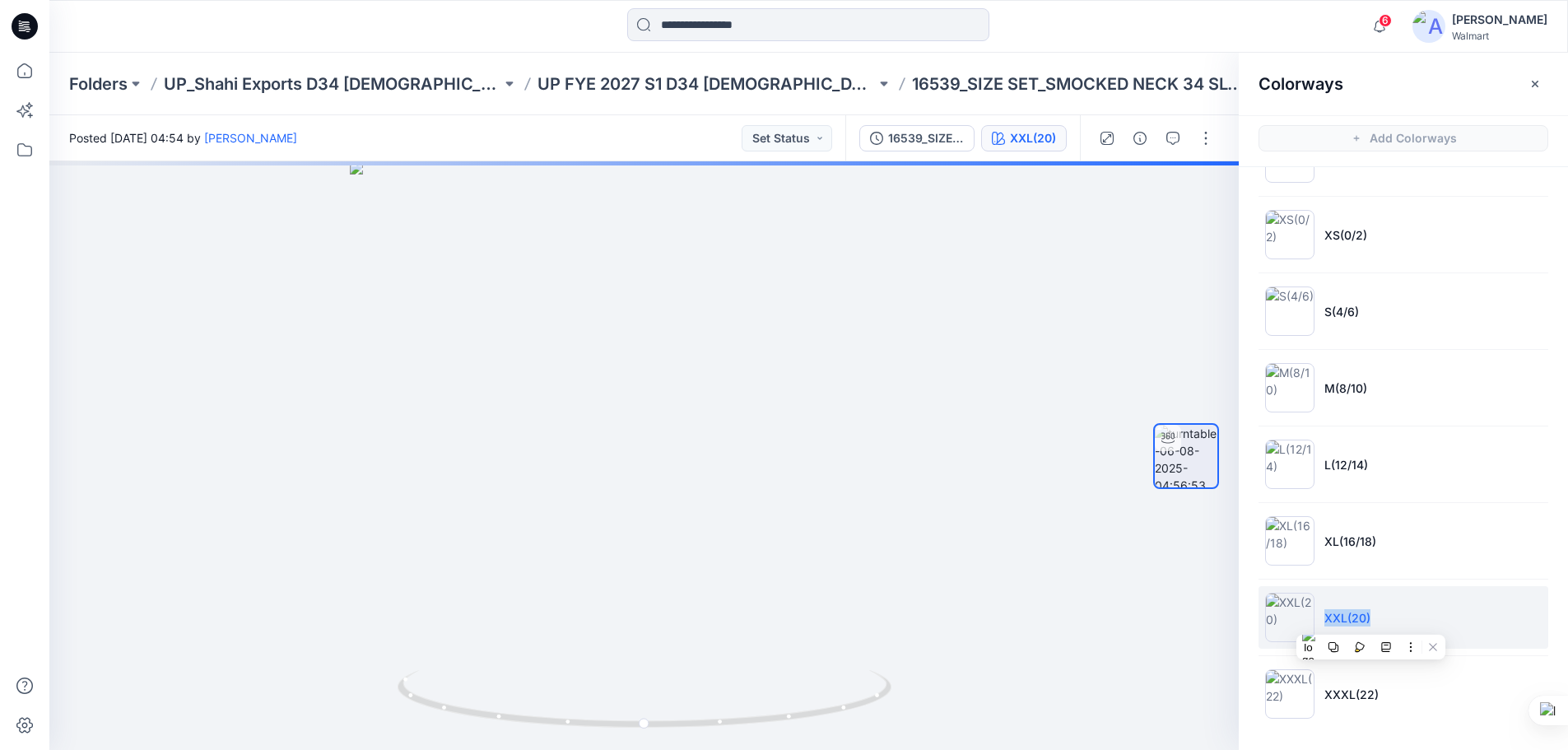
copy p "XXL(20)"
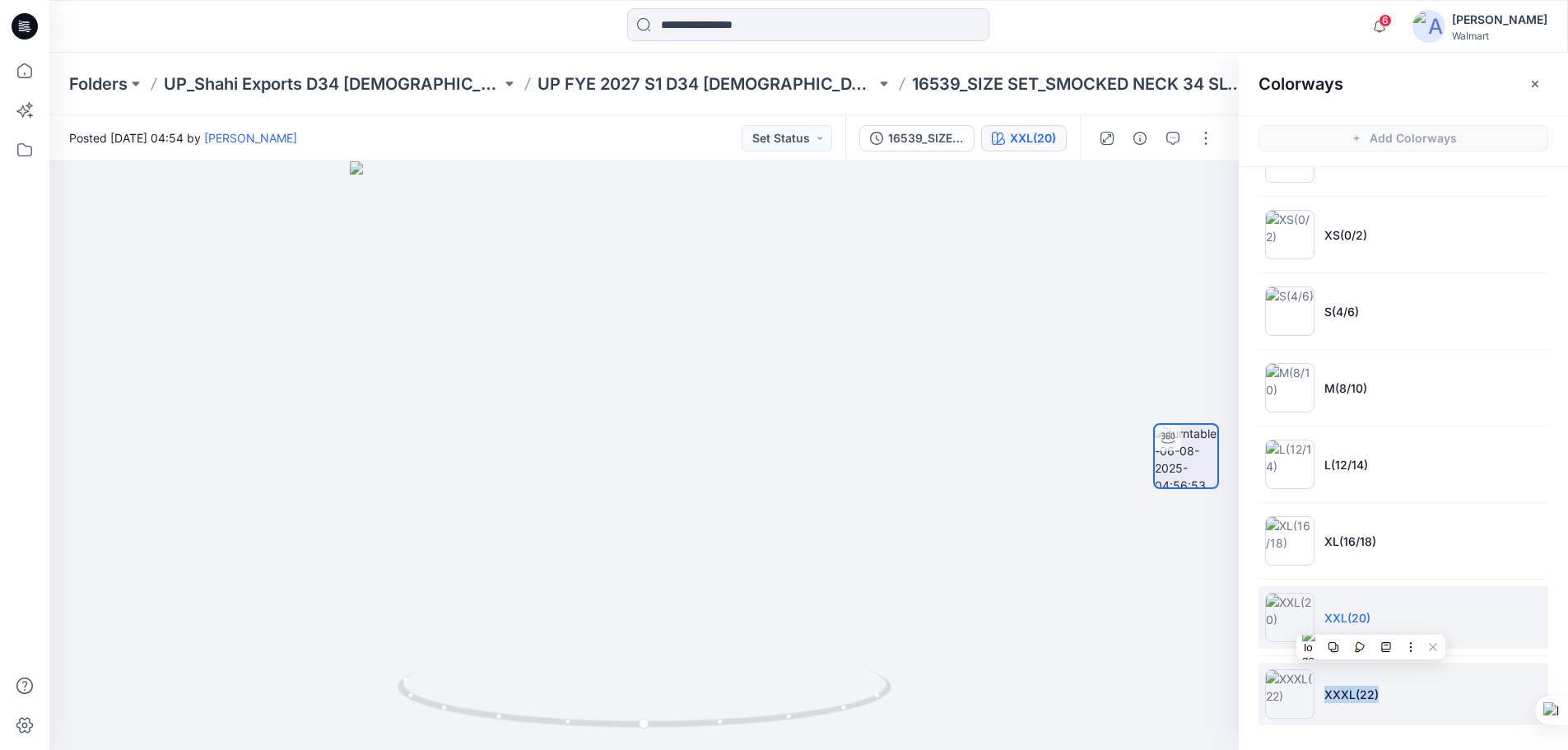
drag, startPoint x: 1327, startPoint y: 697, endPoint x: 1376, endPoint y: 703, distance: 49.4
click at [1376, 703] on li "XXXL(22)" at bounding box center [1403, 694] width 290 height 62
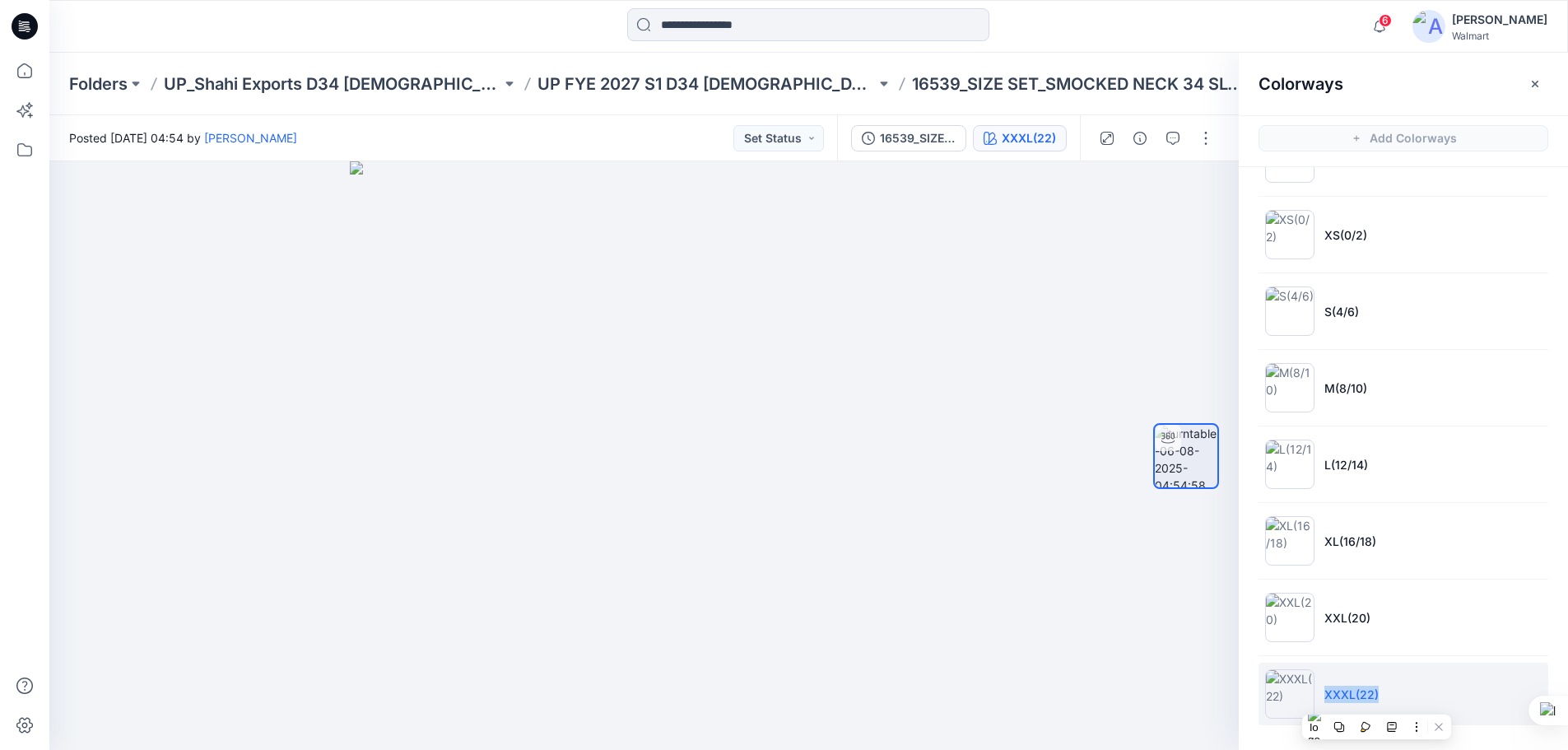
copy p "XXXL(22)"
click at [1392, 697] on li "XXXL(22)" at bounding box center [1403, 694] width 290 height 62
drag, startPoint x: 1323, startPoint y: 696, endPoint x: 1374, endPoint y: 696, distance: 51.0
click at [1374, 696] on p "XXXL(22)" at bounding box center [1352, 694] width 54 height 17
copy p "XXXL(22)"
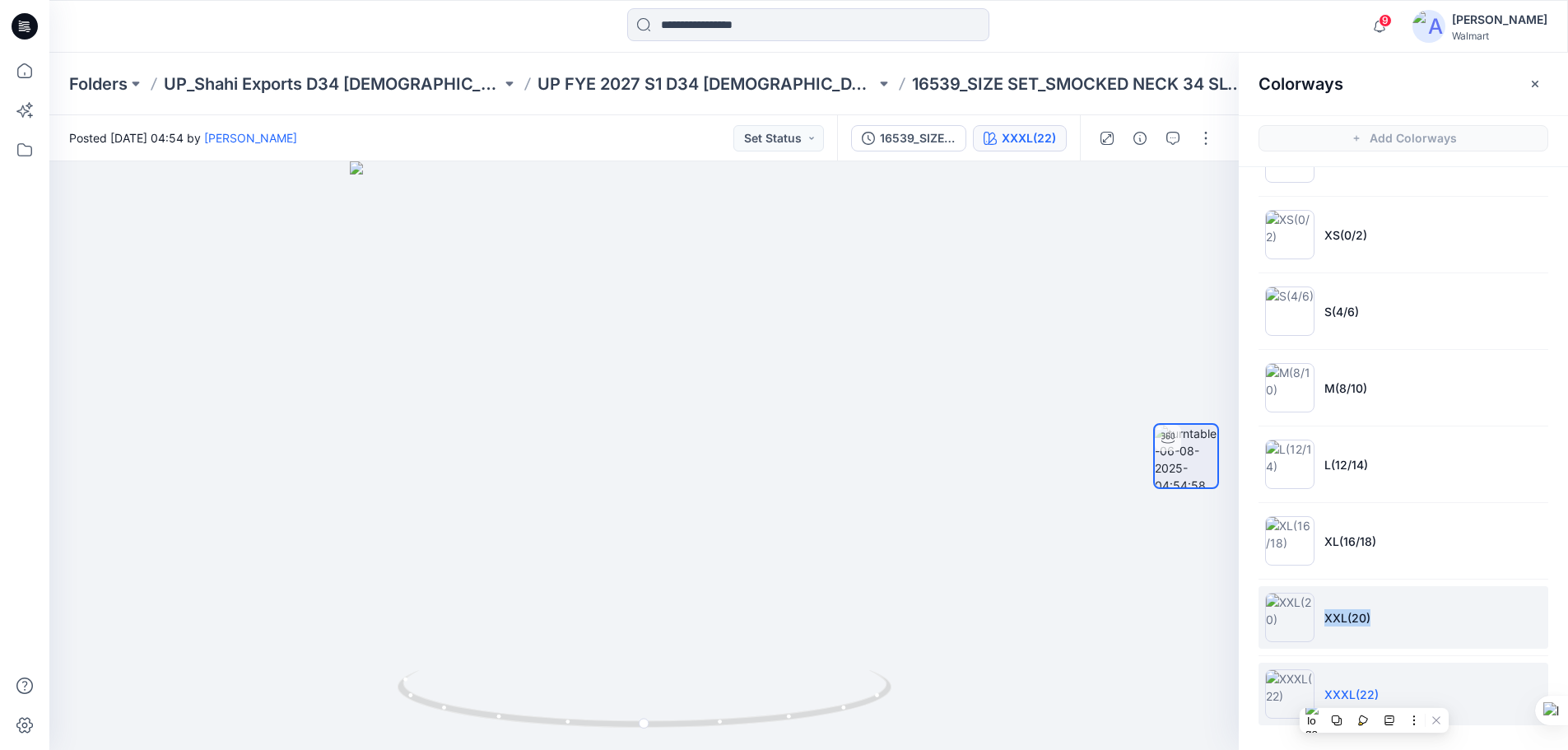
drag, startPoint x: 1325, startPoint y: 619, endPoint x: 1369, endPoint y: 622, distance: 44.1
click at [1369, 622] on li "XXL(20)" at bounding box center [1403, 617] width 290 height 62
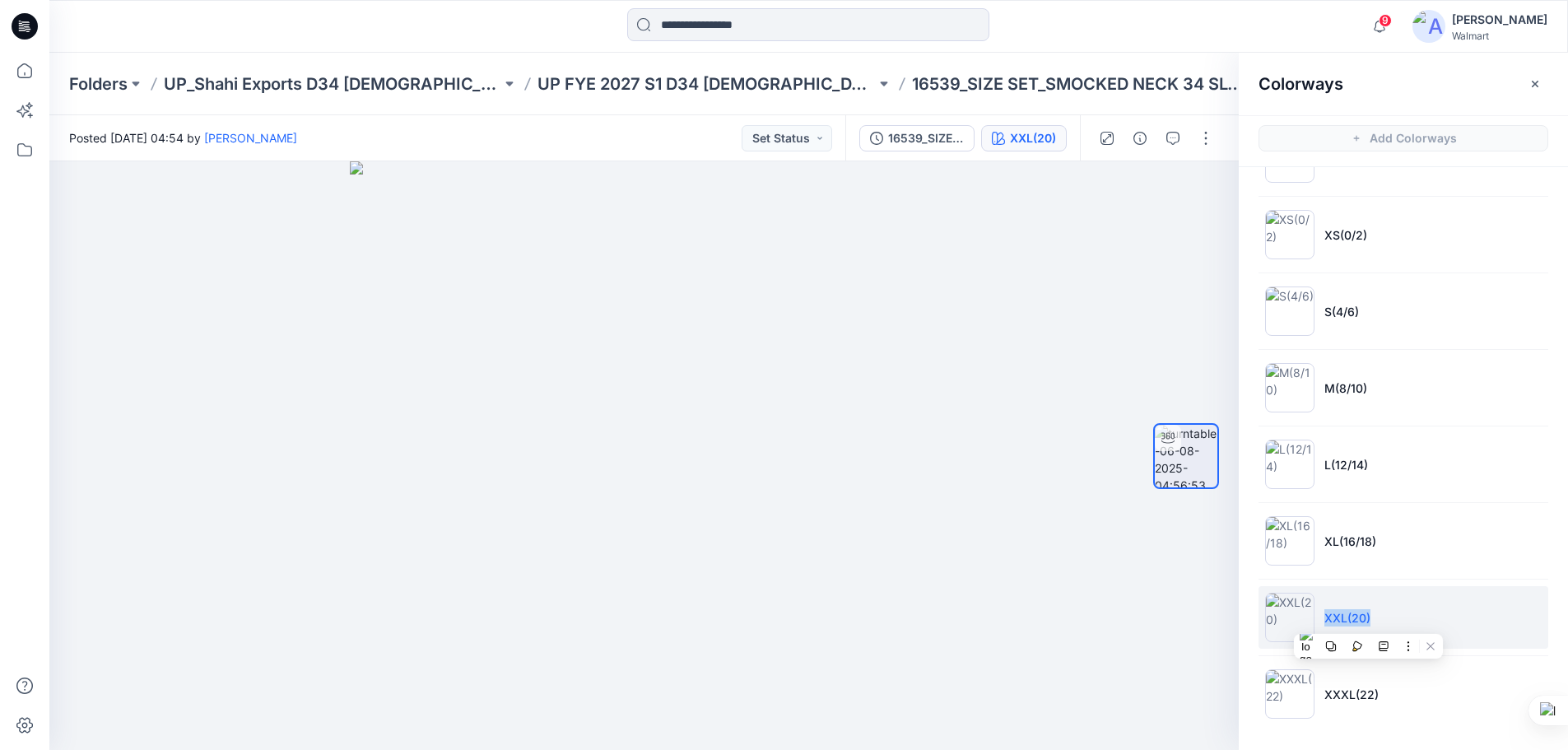
copy p "XXL(20)"
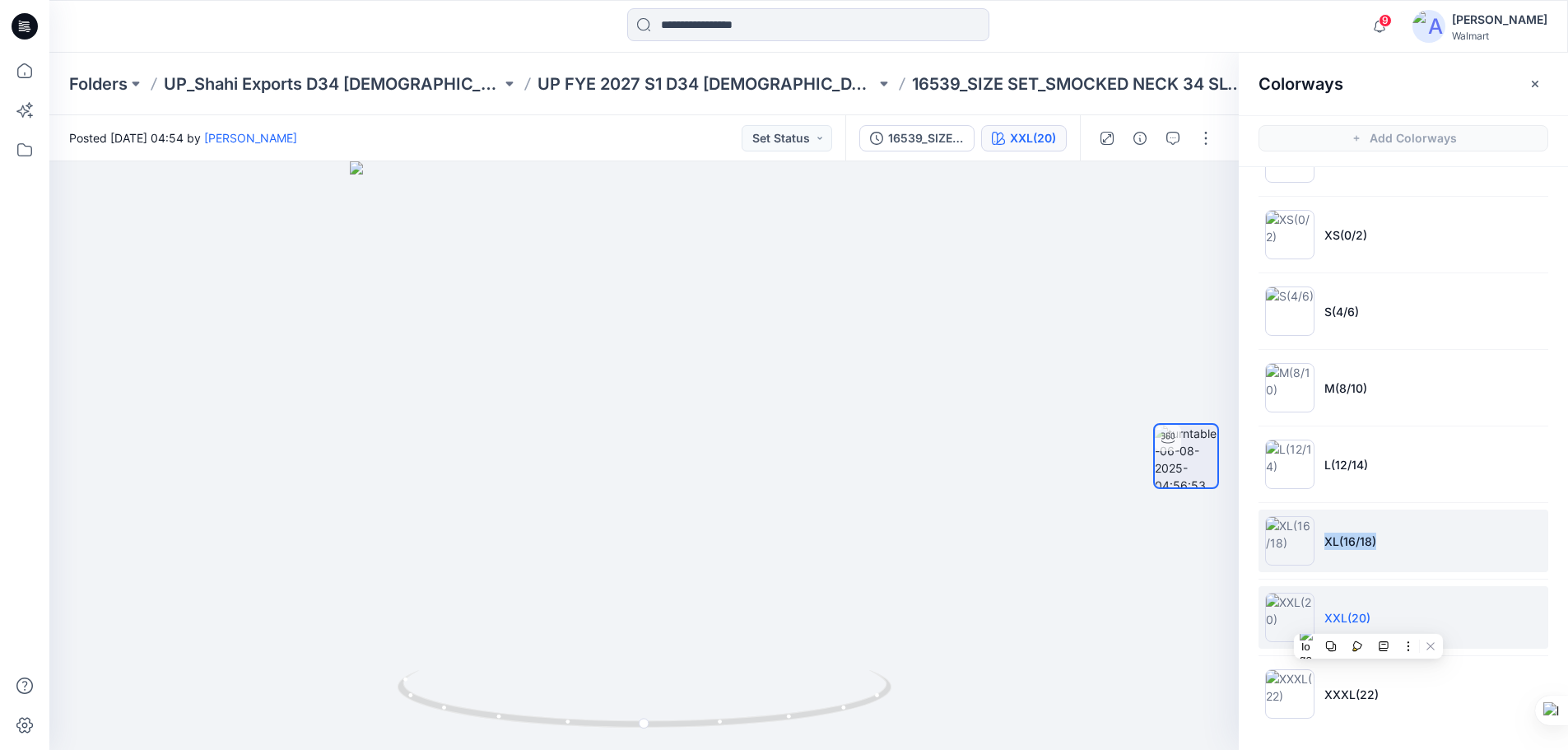
drag, startPoint x: 1322, startPoint y: 546, endPoint x: 1380, endPoint y: 547, distance: 58.0
click at [1380, 547] on li "XL(16/18)" at bounding box center [1403, 541] width 290 height 62
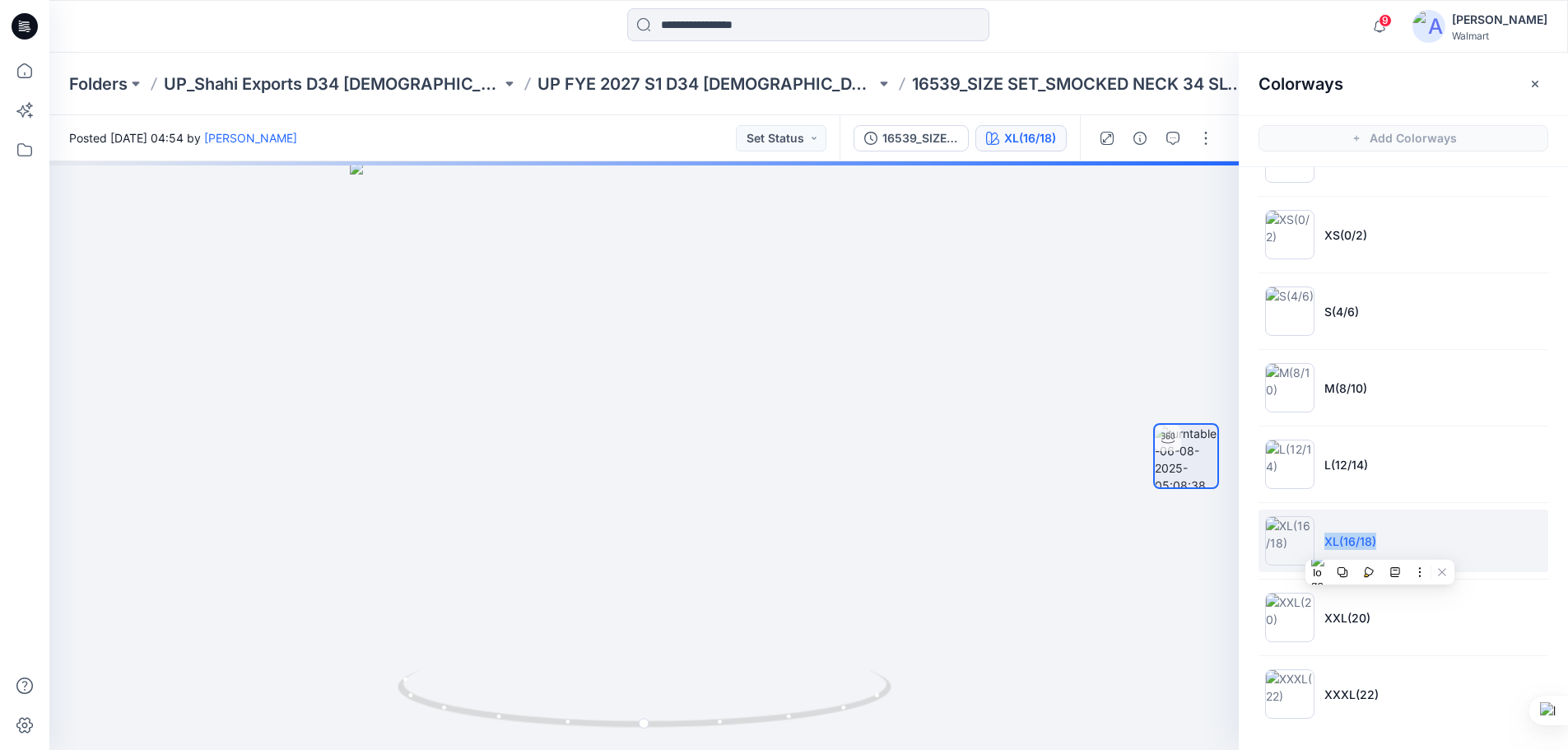
copy p "XL(16/18)"
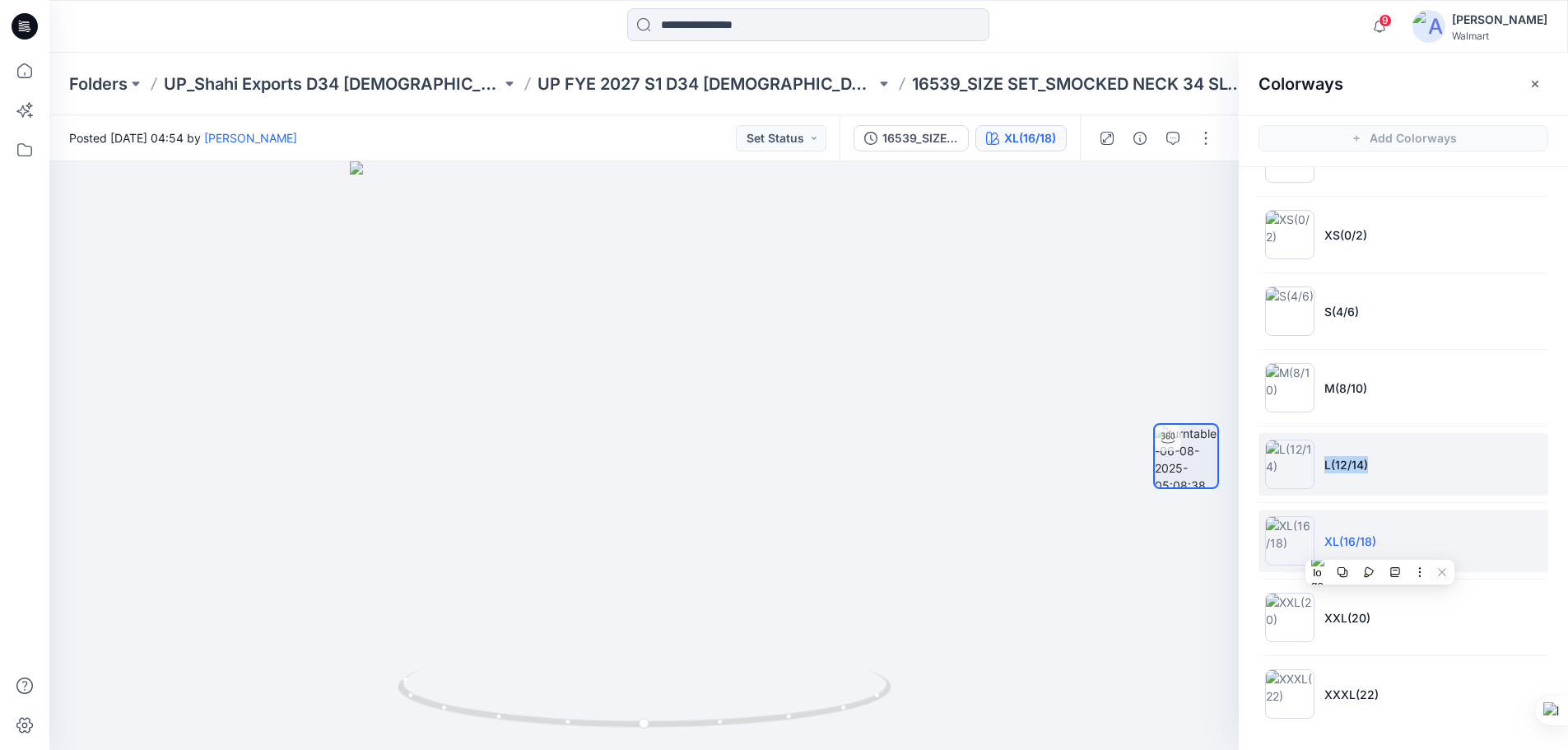
drag, startPoint x: 1323, startPoint y: 469, endPoint x: 1370, endPoint y: 469, distance: 47.0
click at [1370, 469] on li "L(12/14)" at bounding box center [1403, 465] width 290 height 62
copy p "L(12/14)"
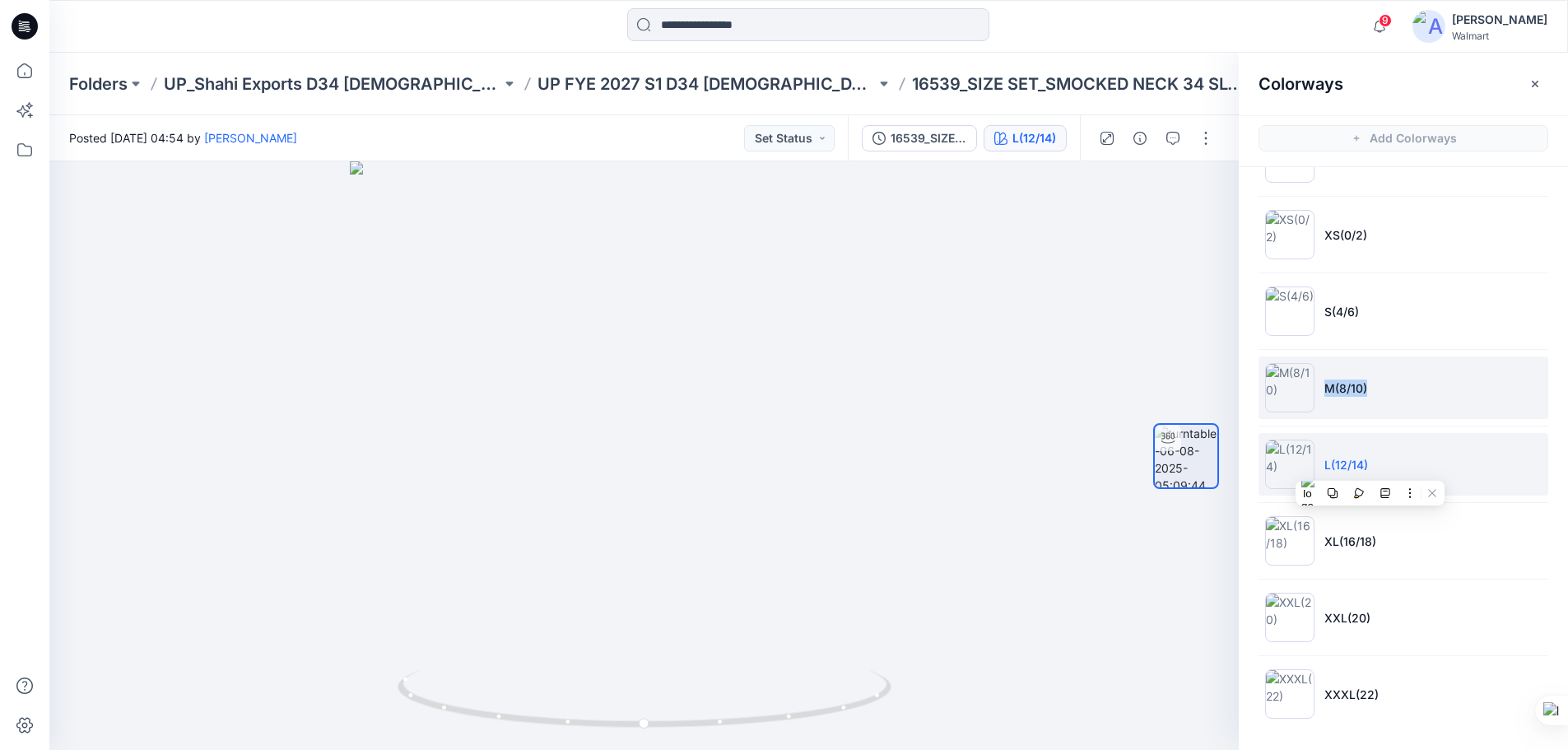
drag, startPoint x: 1323, startPoint y: 393, endPoint x: 1369, endPoint y: 396, distance: 46.1
click at [1369, 396] on li "M(8/10)" at bounding box center [1403, 388] width 290 height 62
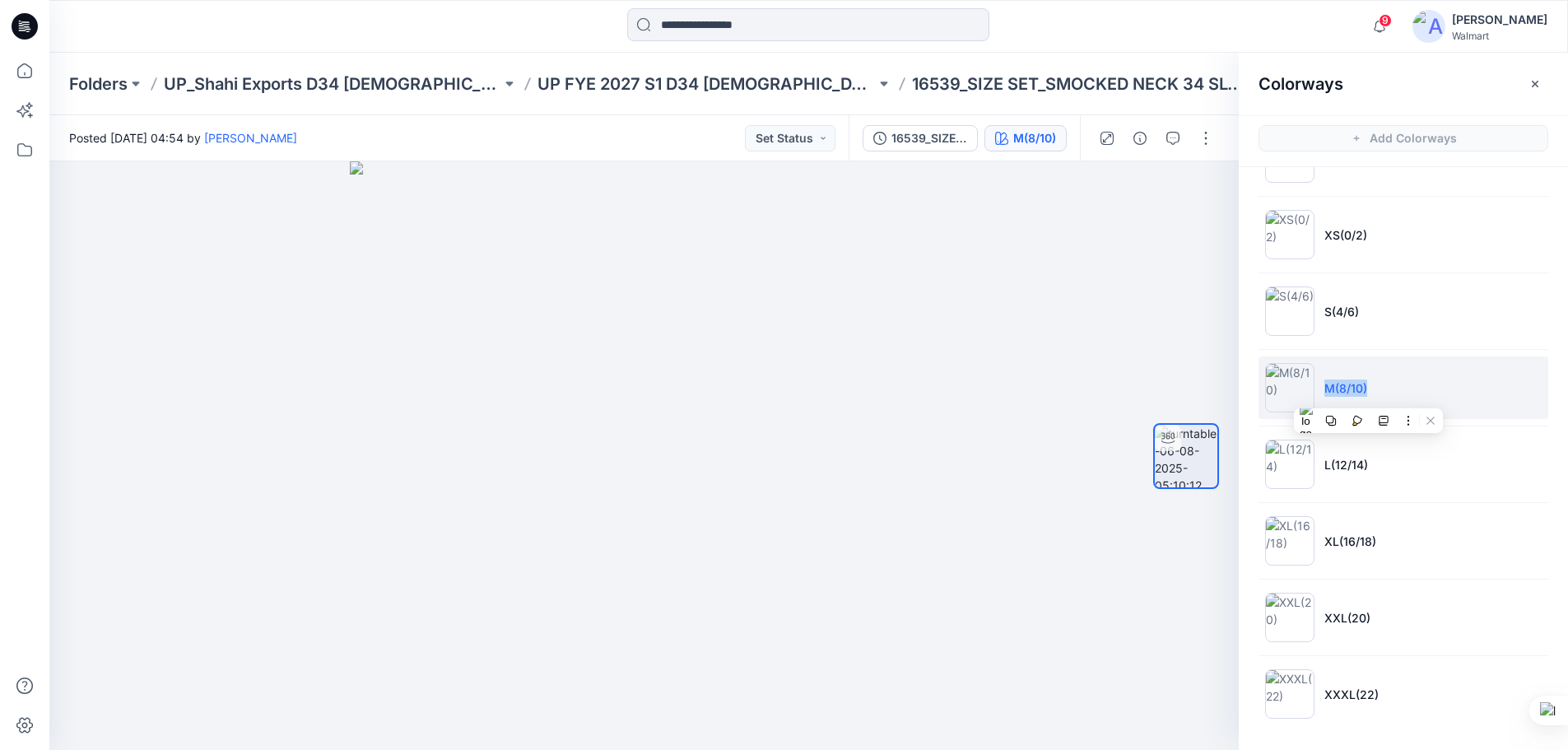
copy p "M(8/10)"
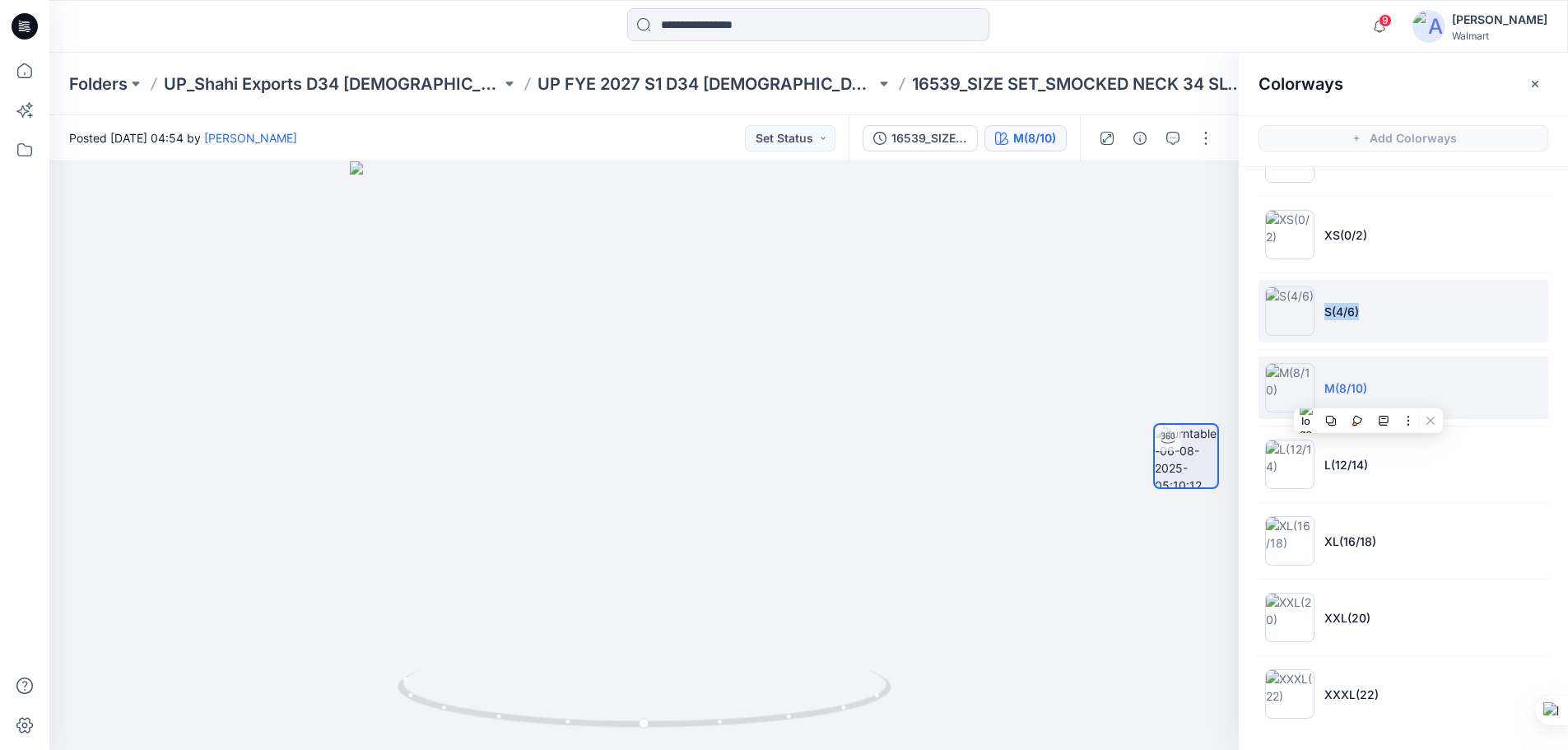
drag, startPoint x: 1322, startPoint y: 316, endPoint x: 1371, endPoint y: 321, distance: 49.3
click at [1371, 321] on li "S(4/6)" at bounding box center [1403, 312] width 290 height 62
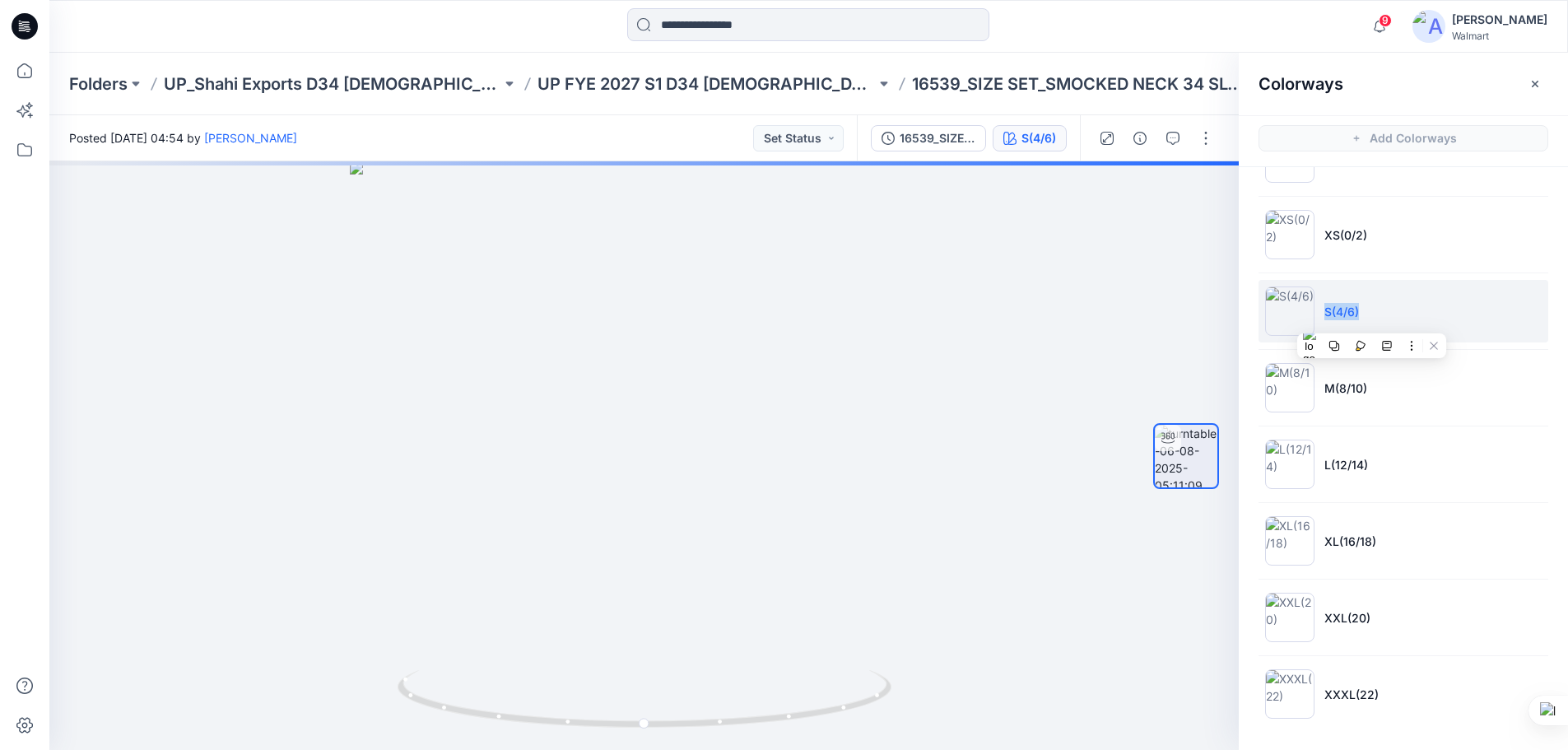
copy p "S(4/6)"
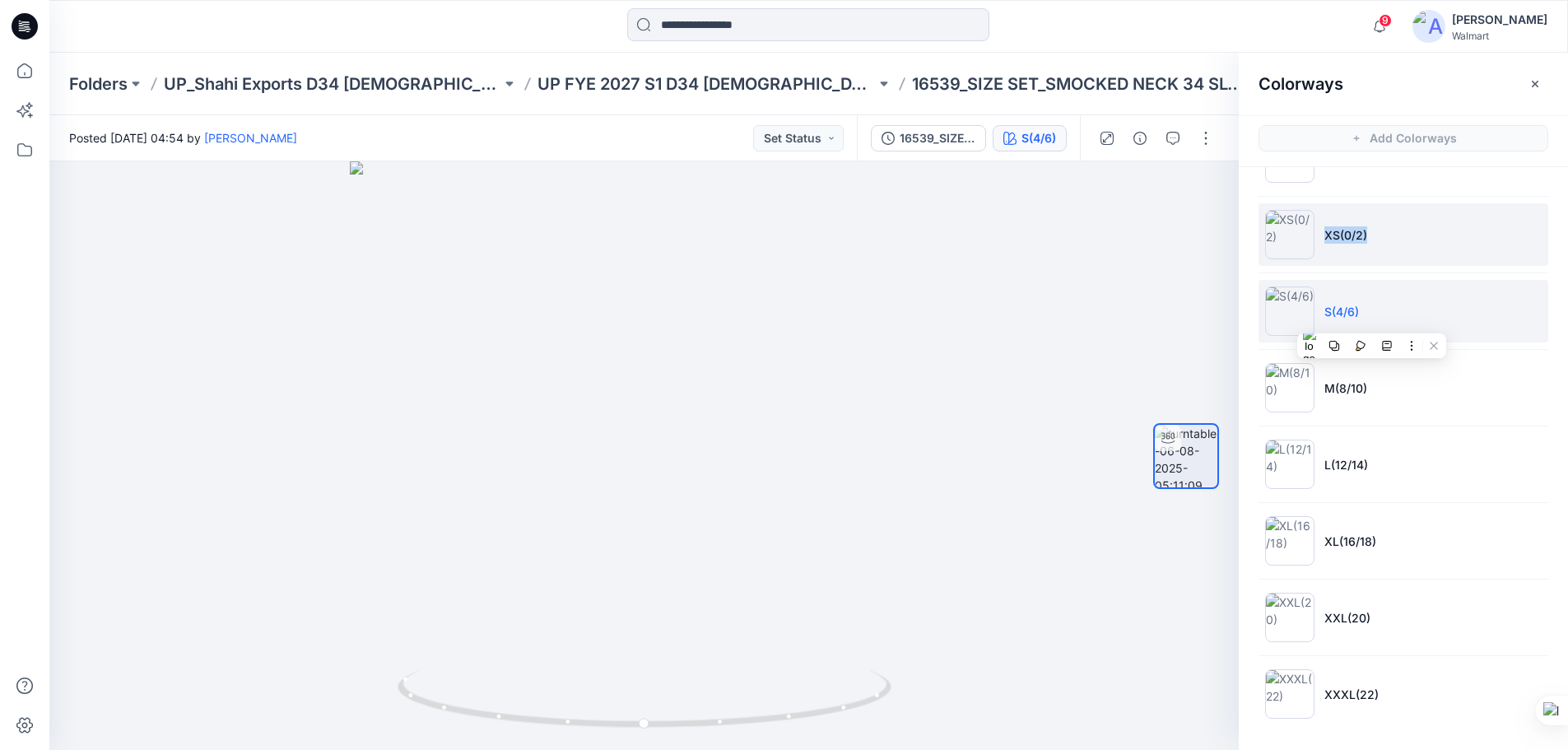
drag, startPoint x: 1322, startPoint y: 236, endPoint x: 1366, endPoint y: 243, distance: 44.6
click at [1366, 243] on li "XS(0/2)" at bounding box center [1403, 235] width 290 height 62
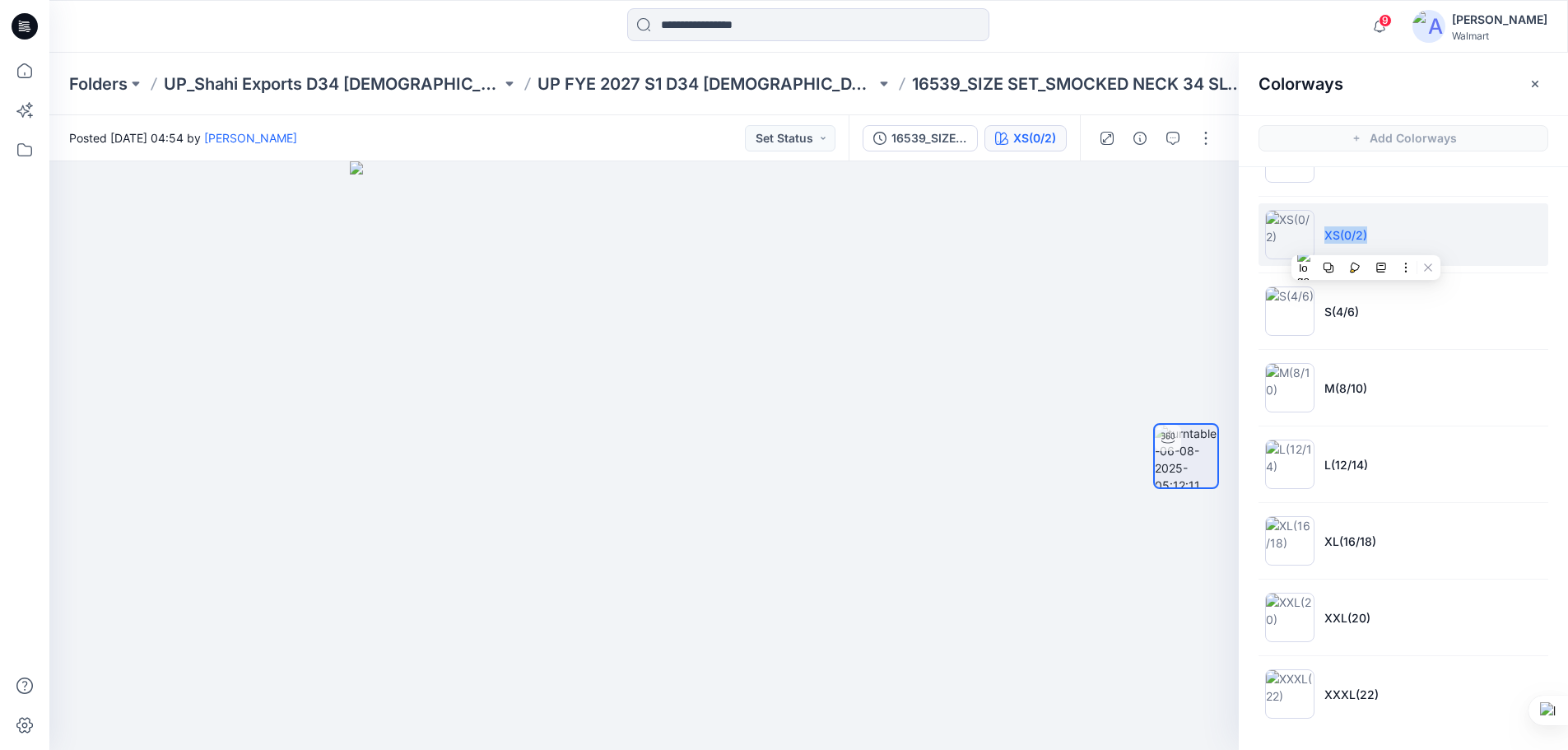
copy p "XS(0/2)"
click at [30, 12] on icon at bounding box center [24, 26] width 26 height 52
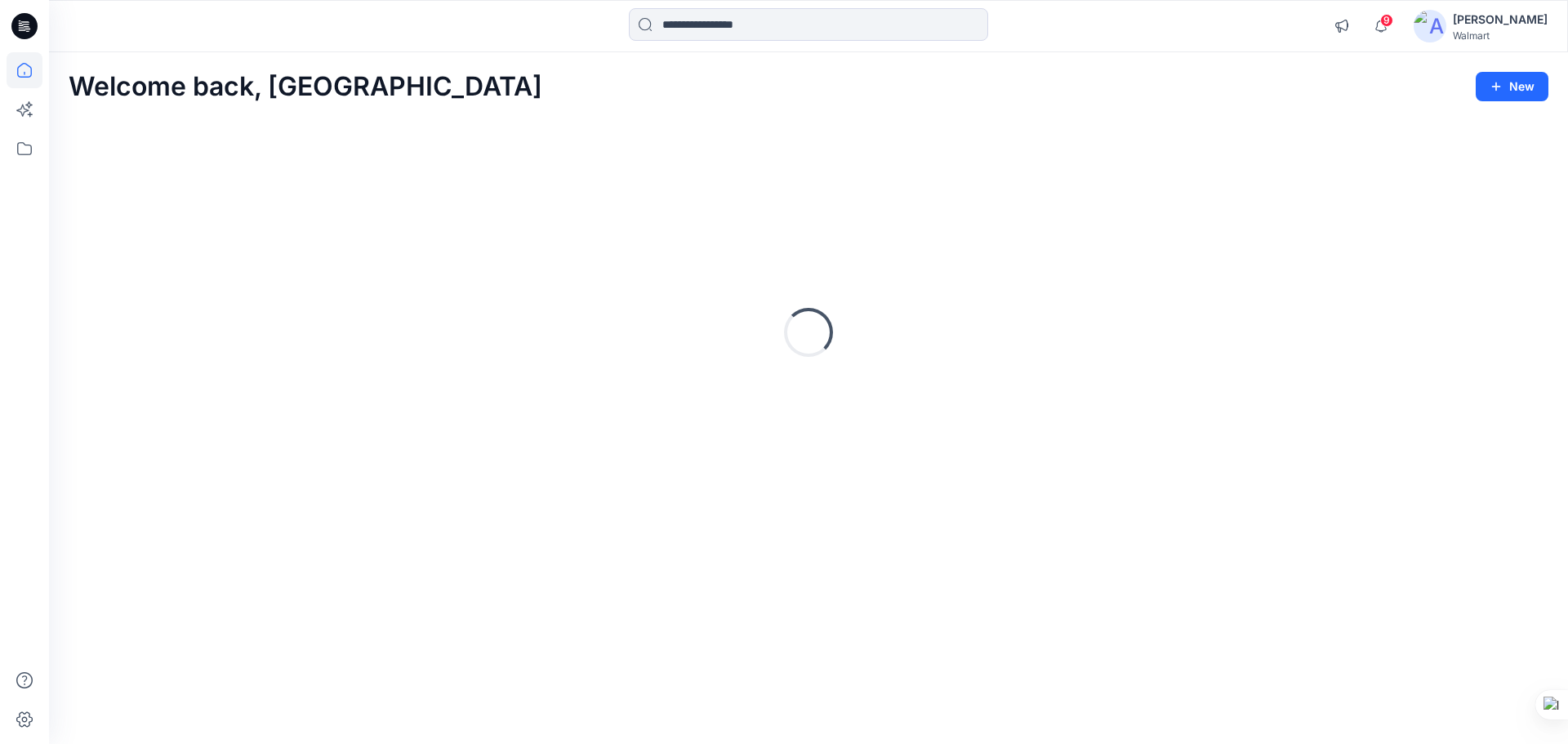
click at [28, 20] on icon at bounding box center [24, 26] width 26 height 26
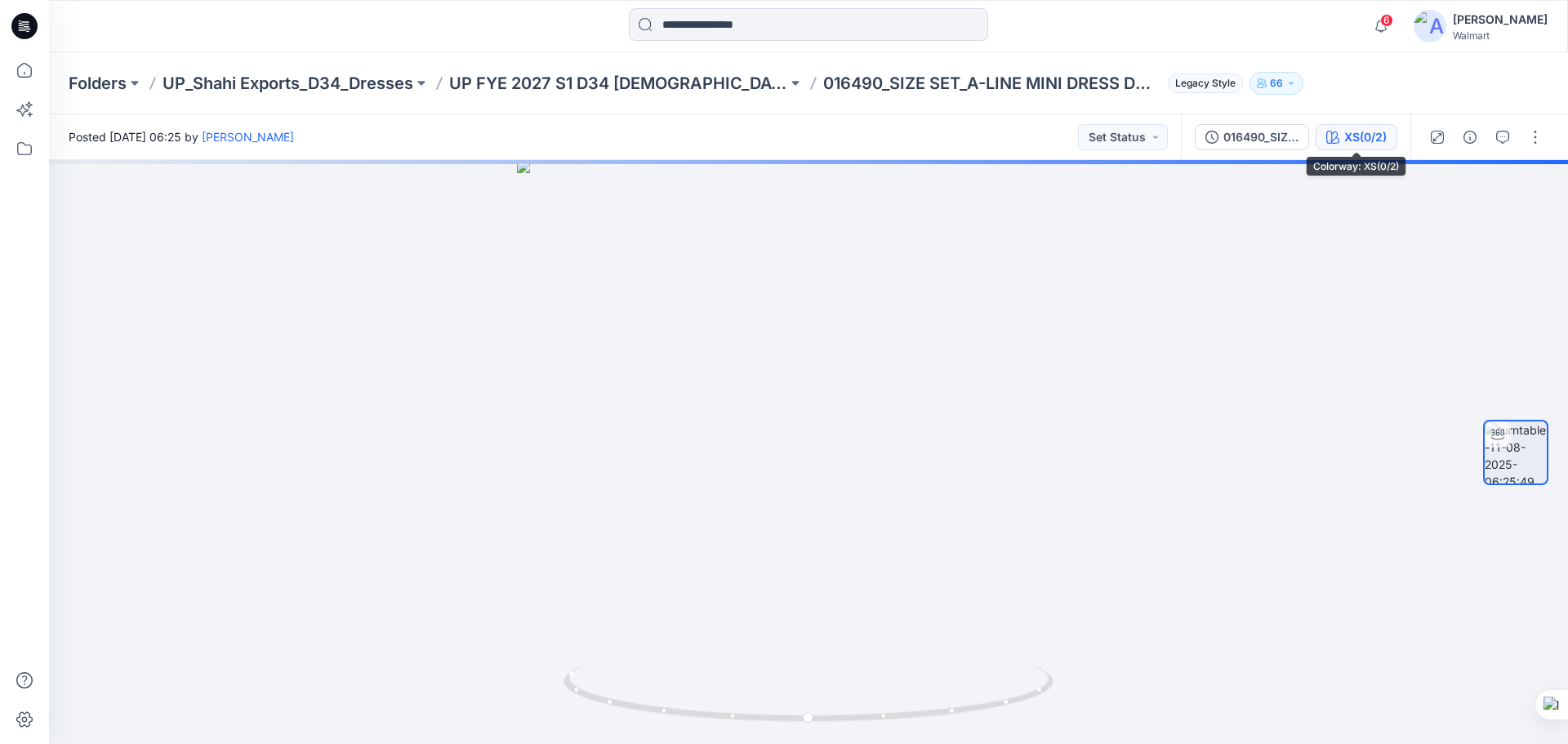
click at [1384, 144] on div "XS(0/2)" at bounding box center [1365, 137] width 43 height 18
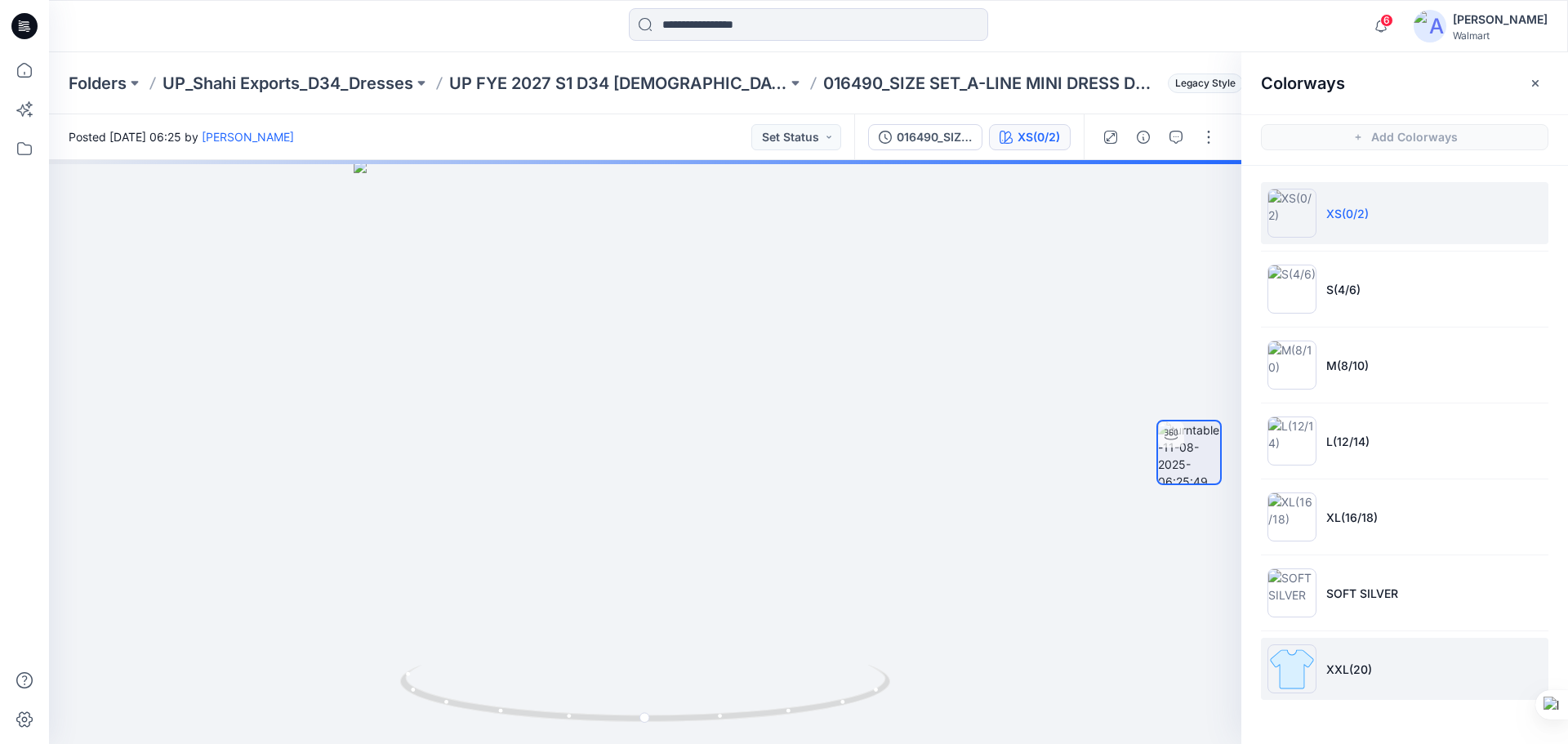
click at [1390, 686] on li "XXL(20)" at bounding box center [1404, 669] width 287 height 62
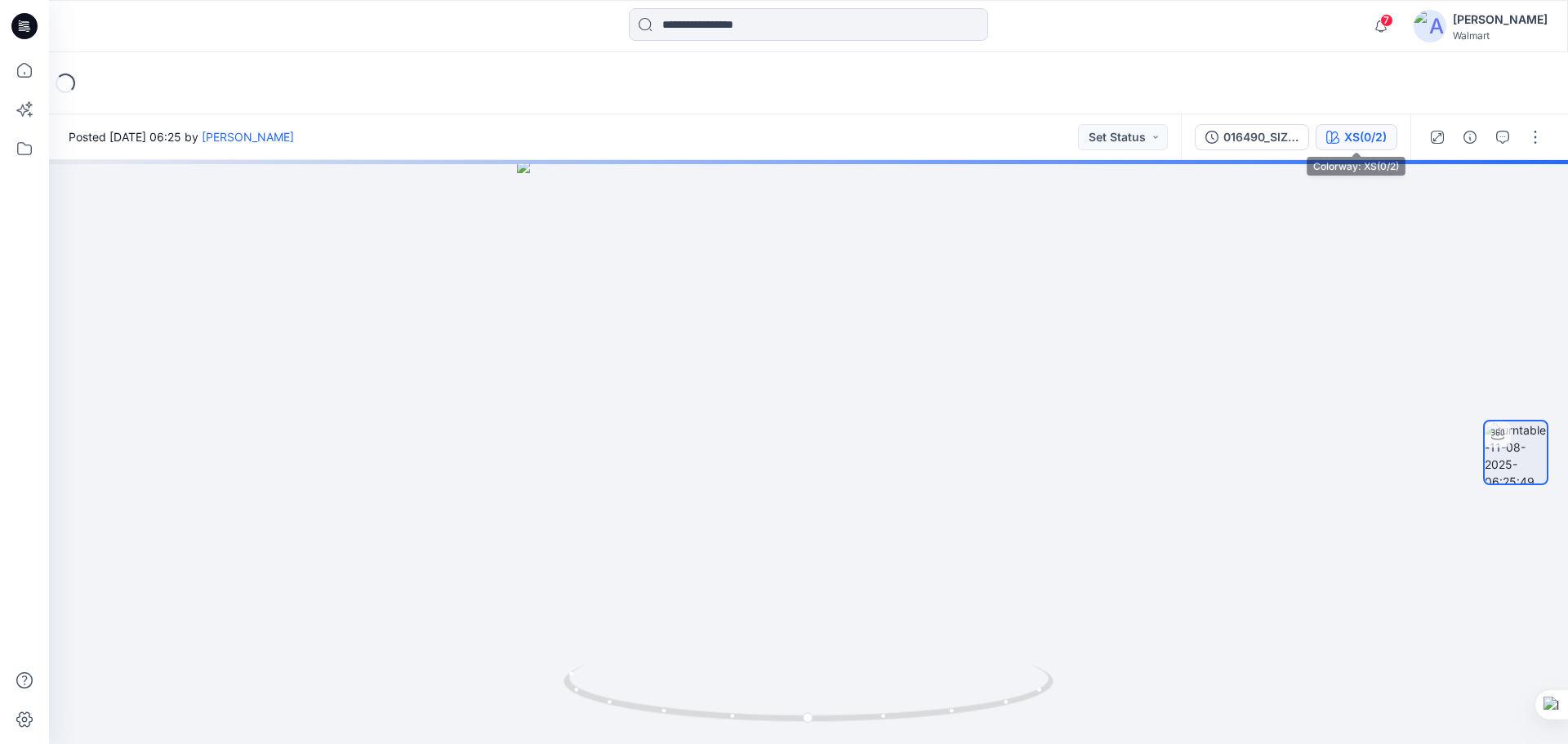
click at [1366, 147] on button "XS(0/2)" at bounding box center [1357, 137] width 82 height 26
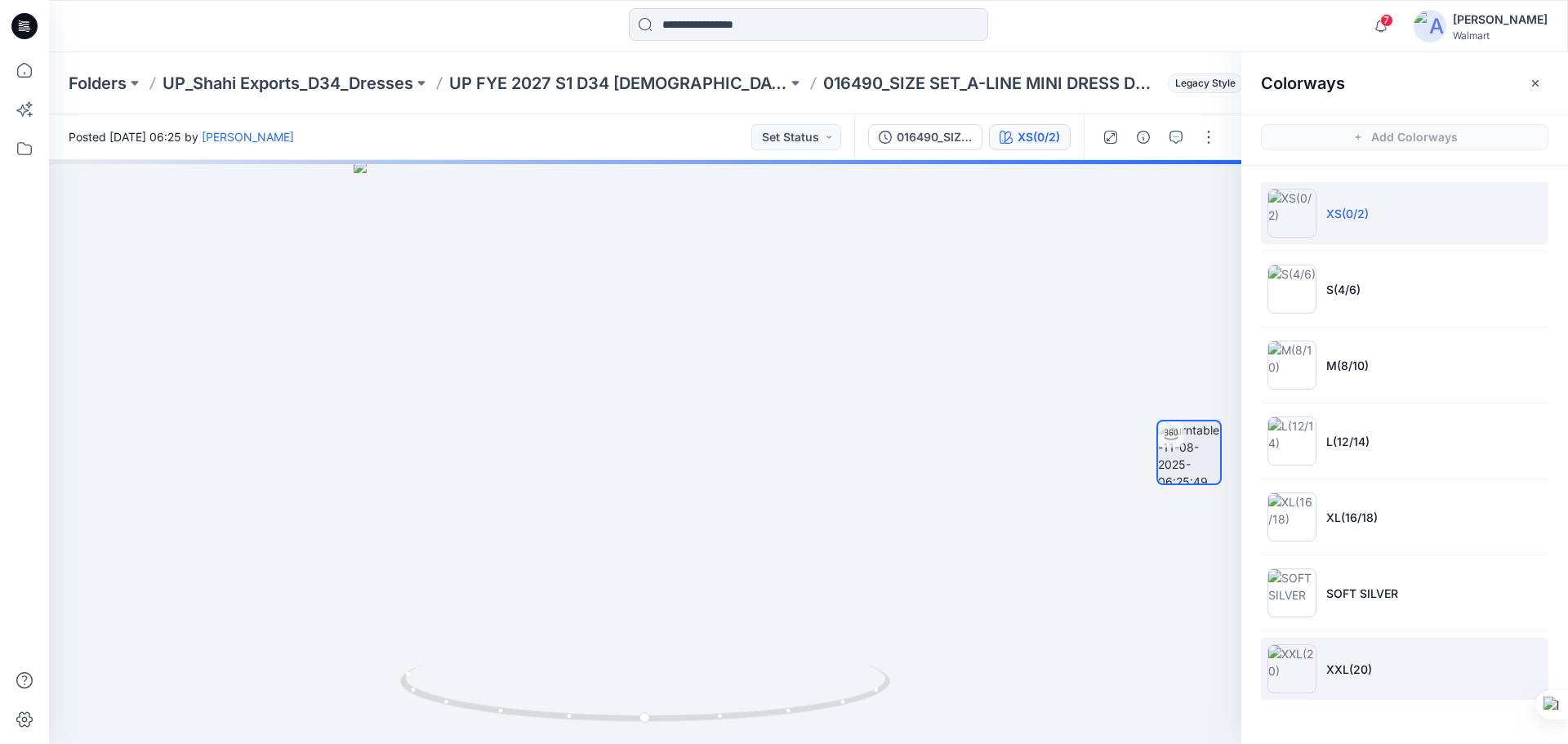
click at [1363, 684] on li "XXL(20)" at bounding box center [1404, 669] width 287 height 62
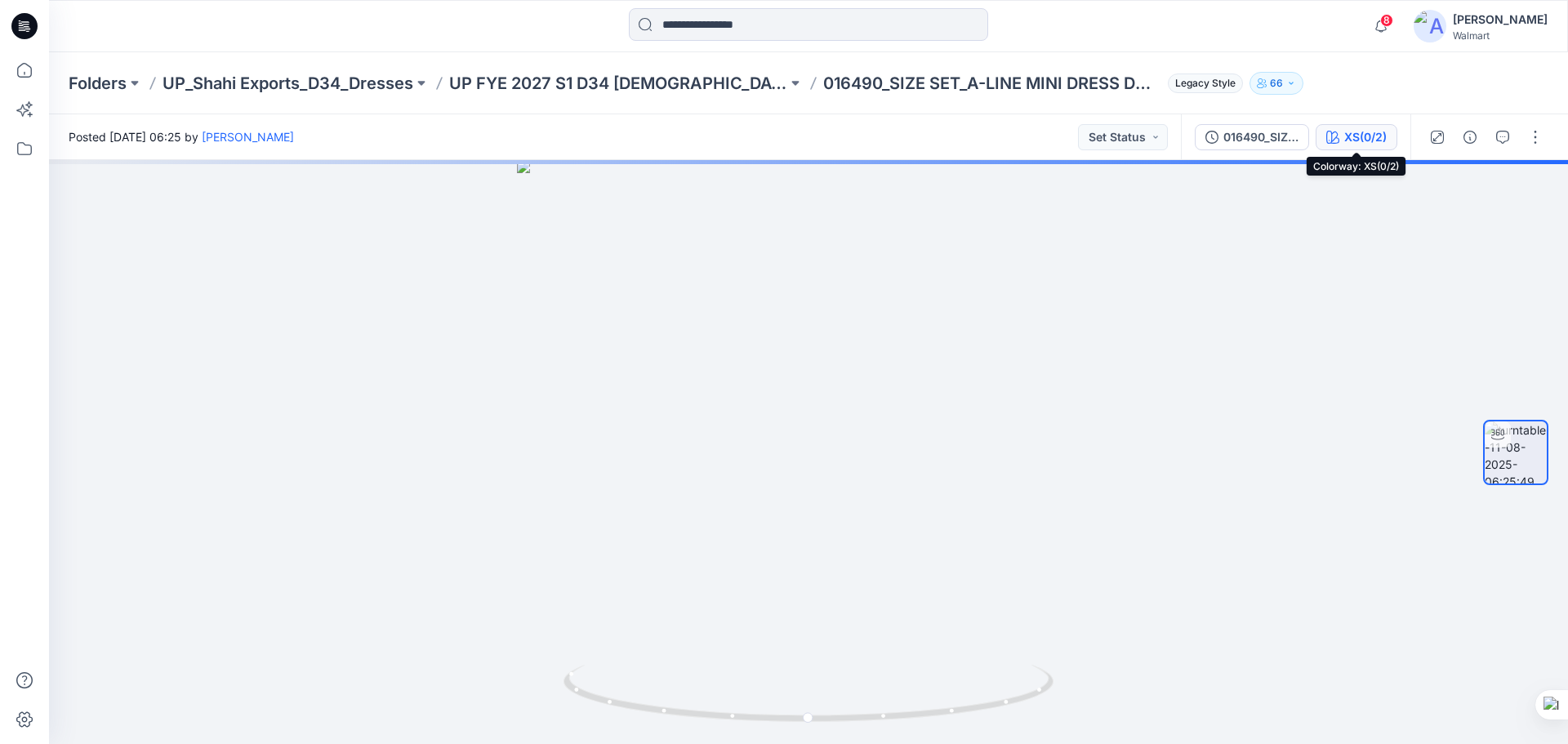
click at [1355, 142] on div "XS(0/2)" at bounding box center [1365, 137] width 43 height 18
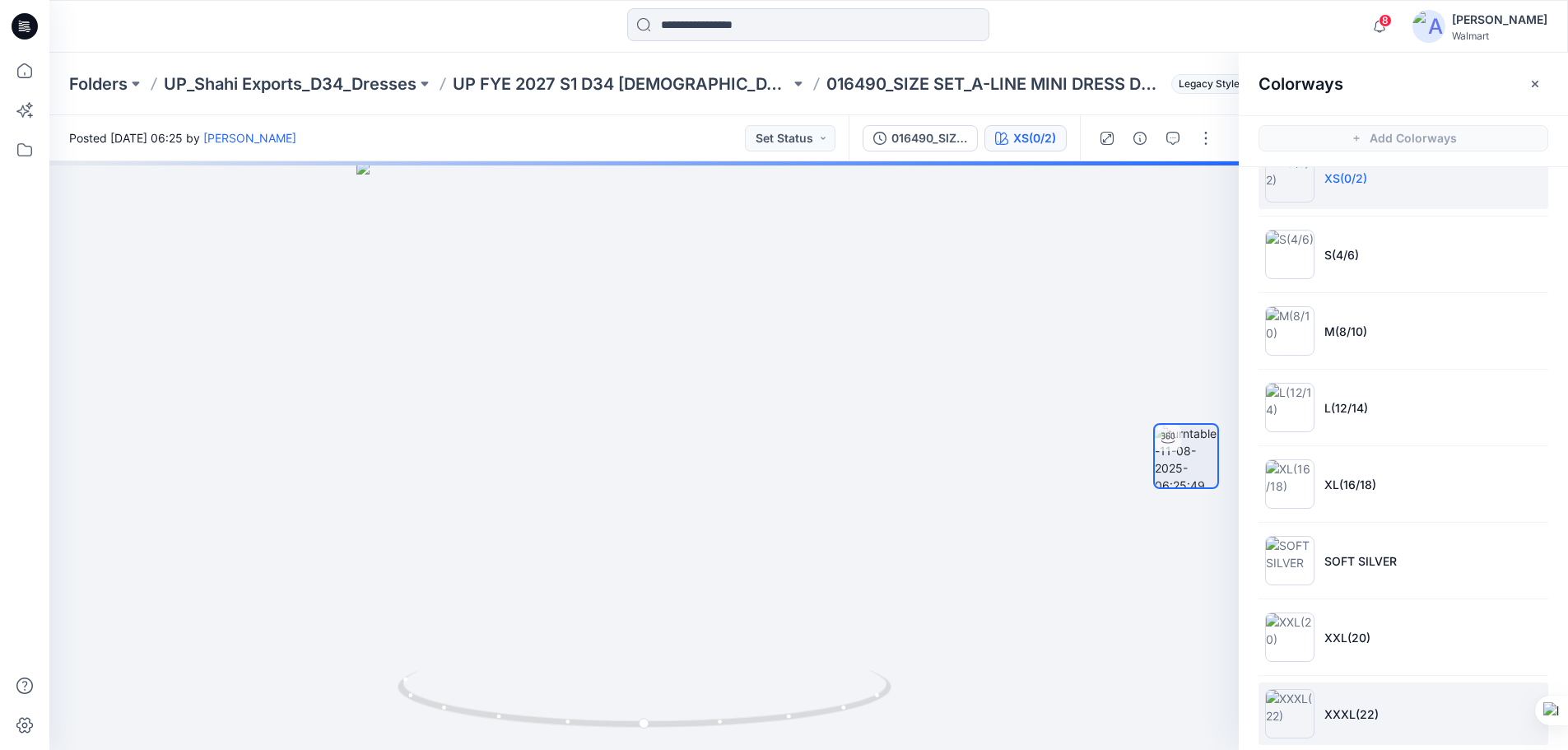
scroll to position [57, 0]
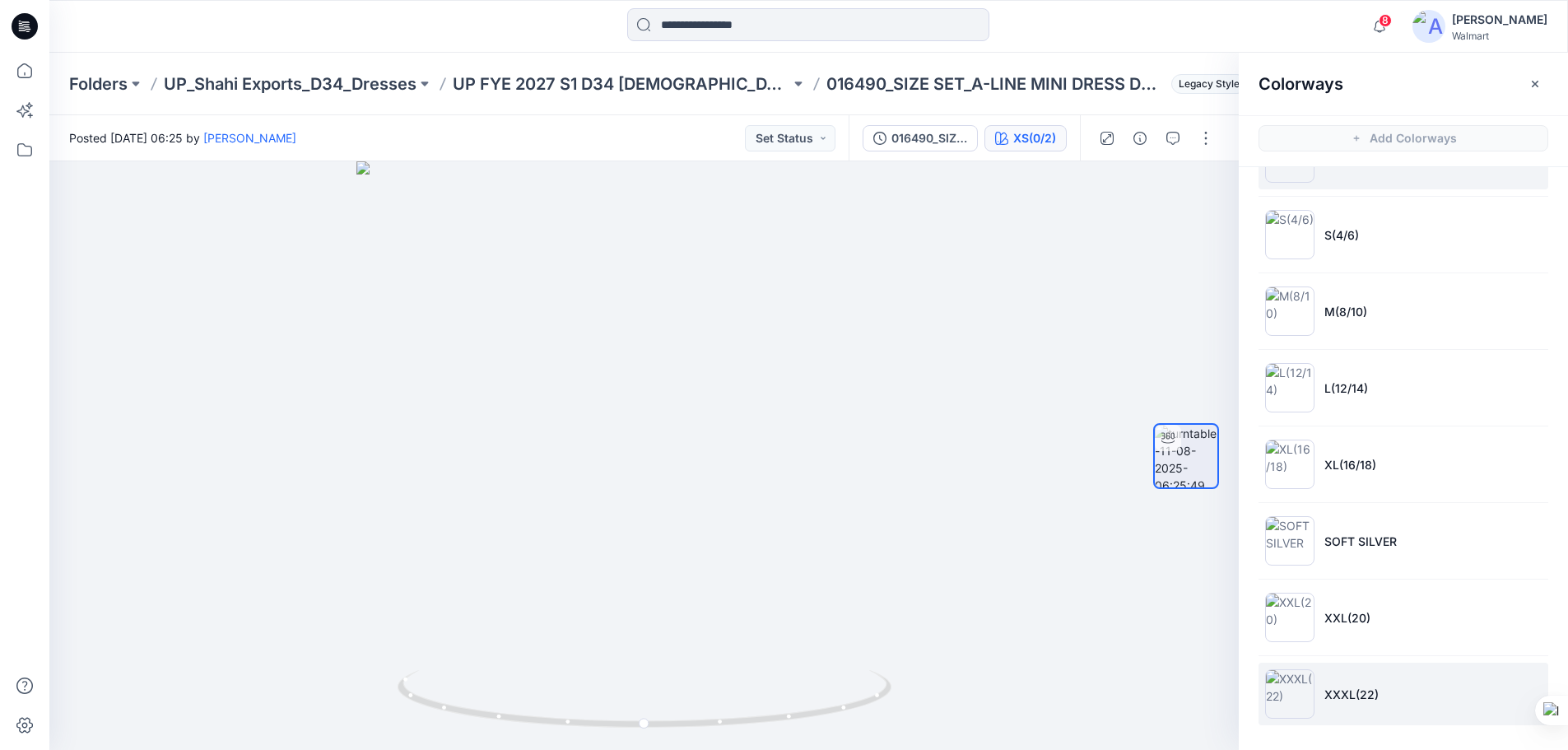
click at [1358, 711] on li "XXXL(22)" at bounding box center [1403, 694] width 290 height 62
drag, startPoint x: 729, startPoint y: 725, endPoint x: 62, endPoint y: 416, distance: 735.1
click at [774, 698] on icon at bounding box center [647, 701] width 498 height 62
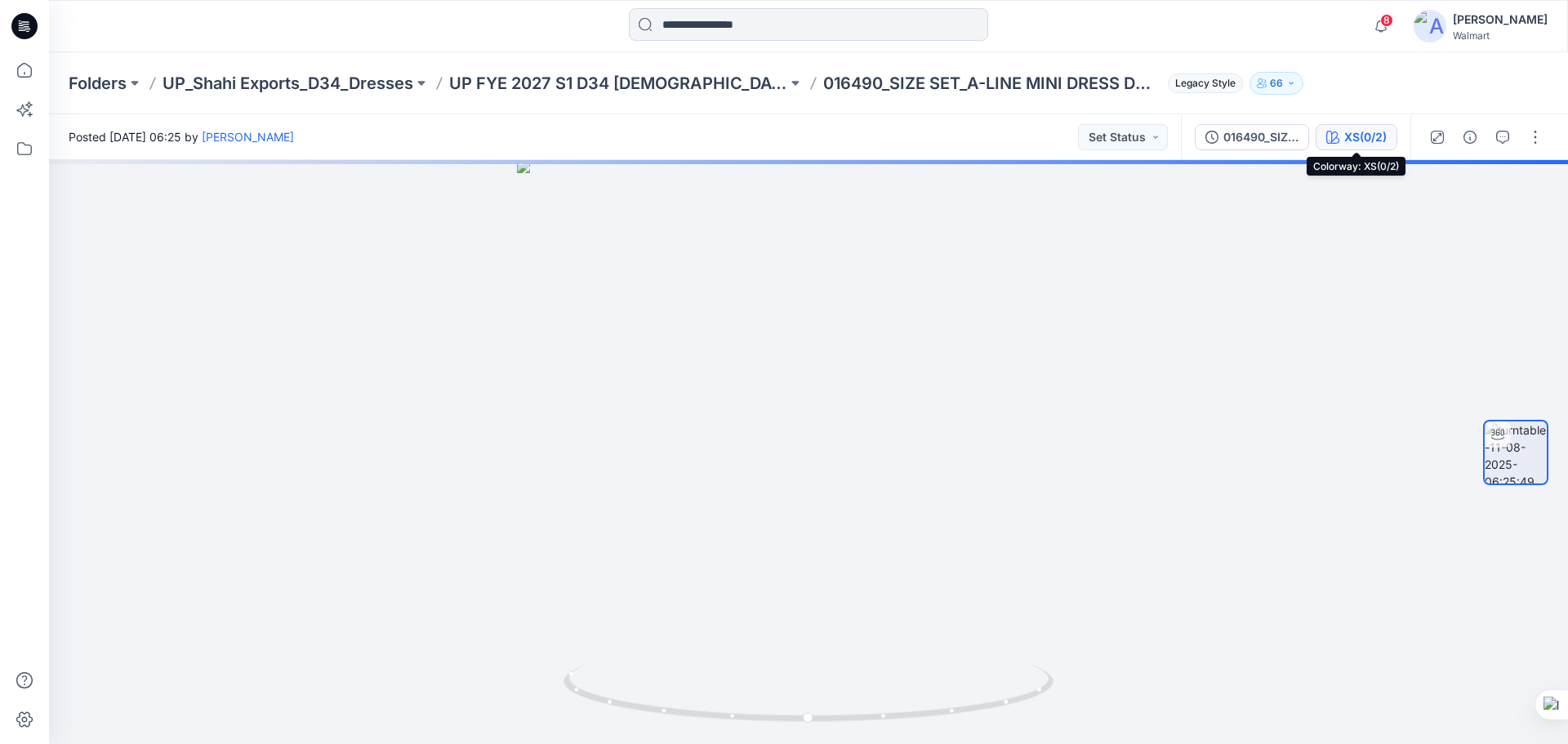
click at [1358, 141] on div "XS(0/2)" at bounding box center [1365, 137] width 43 height 18
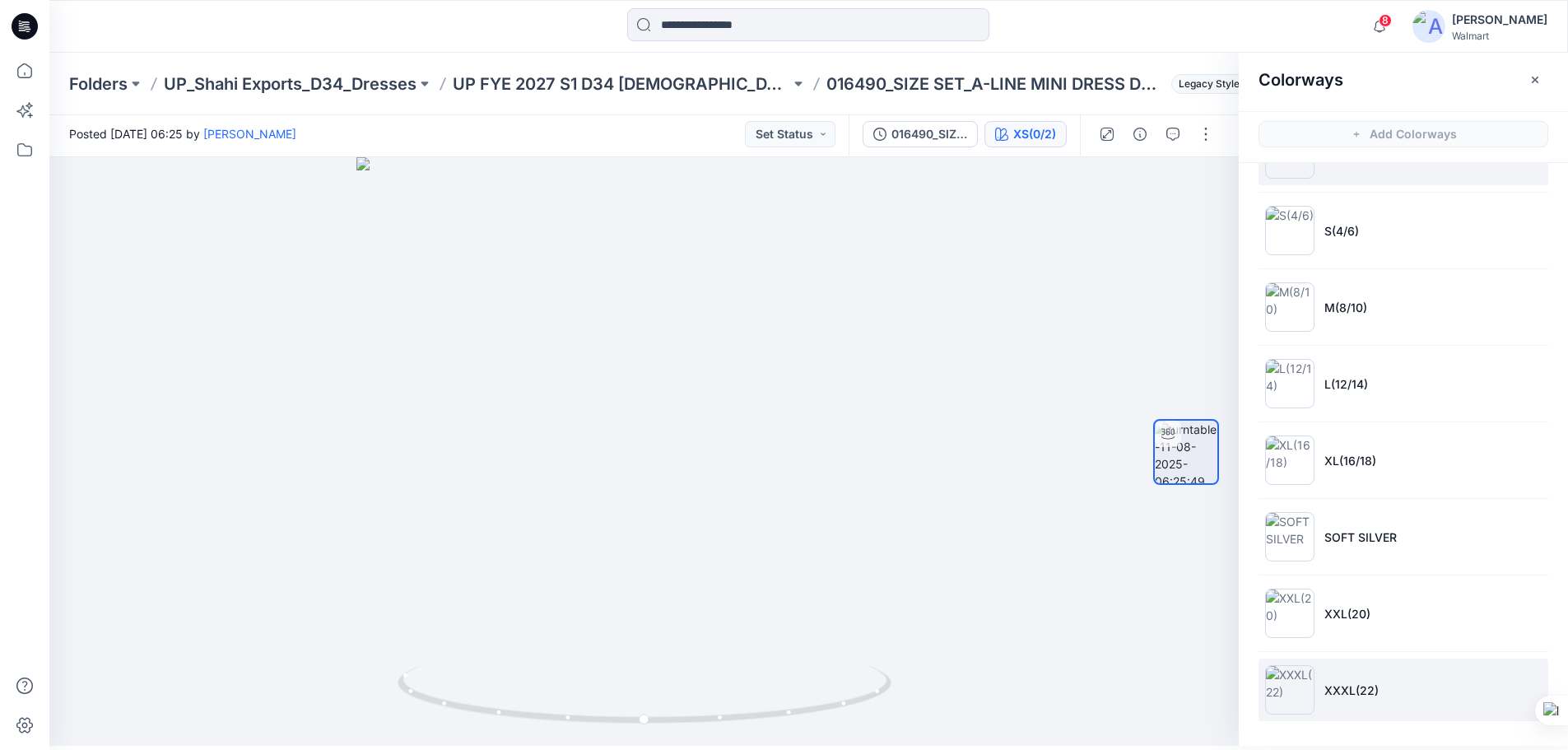
scroll to position [5, 0]
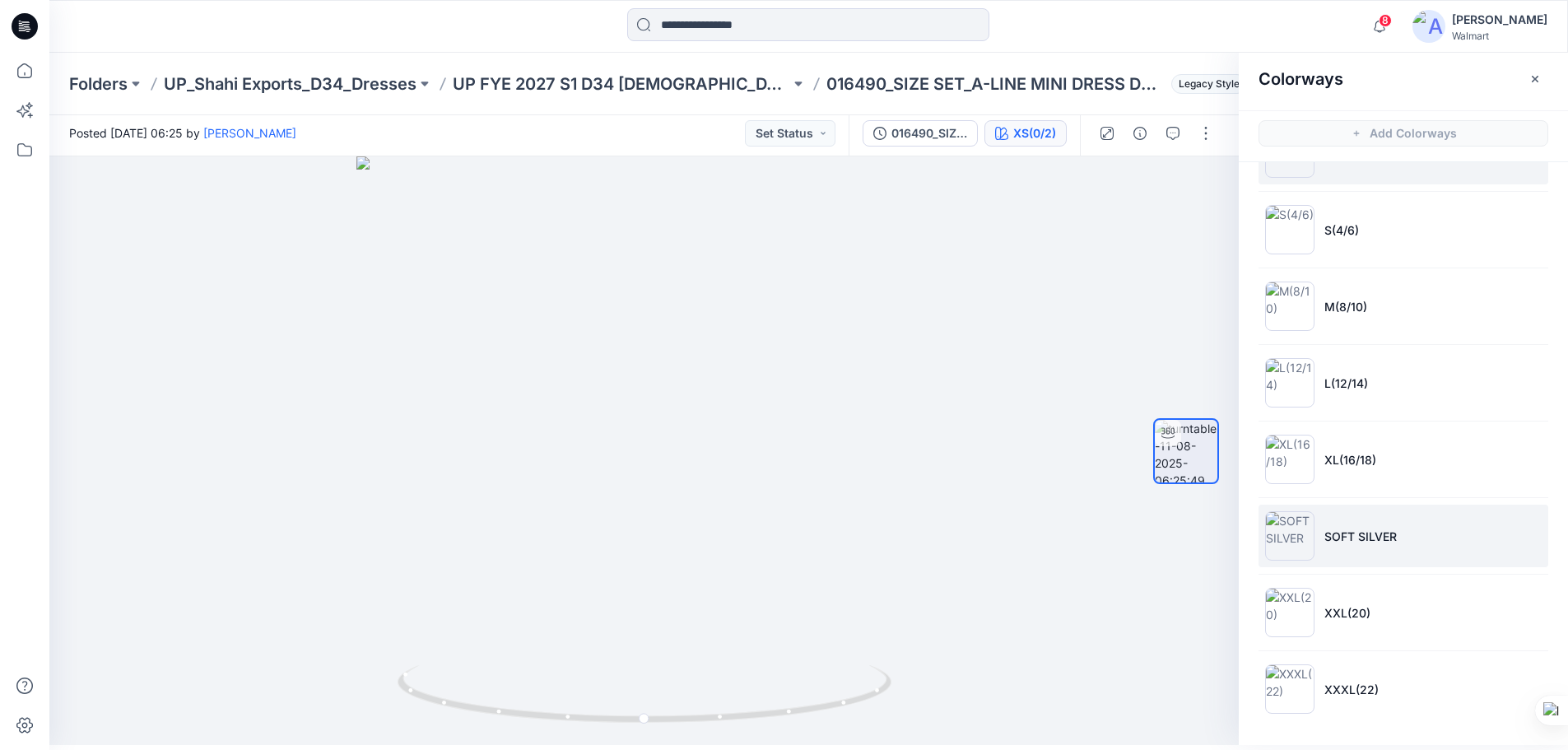
click at [1376, 533] on p "SOFT SILVER" at bounding box center [1361, 536] width 73 height 17
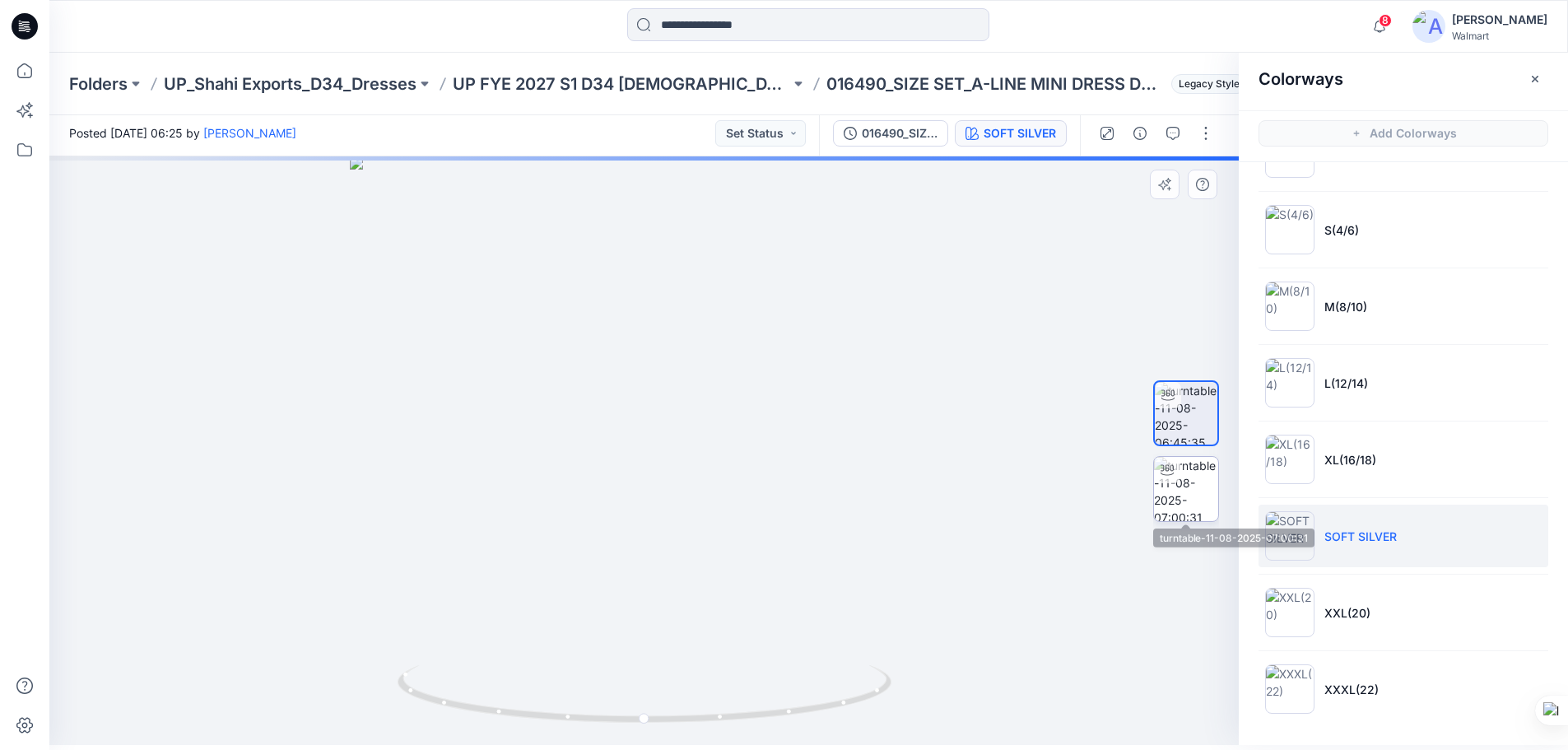
click at [1180, 488] on img at bounding box center [1186, 489] width 64 height 64
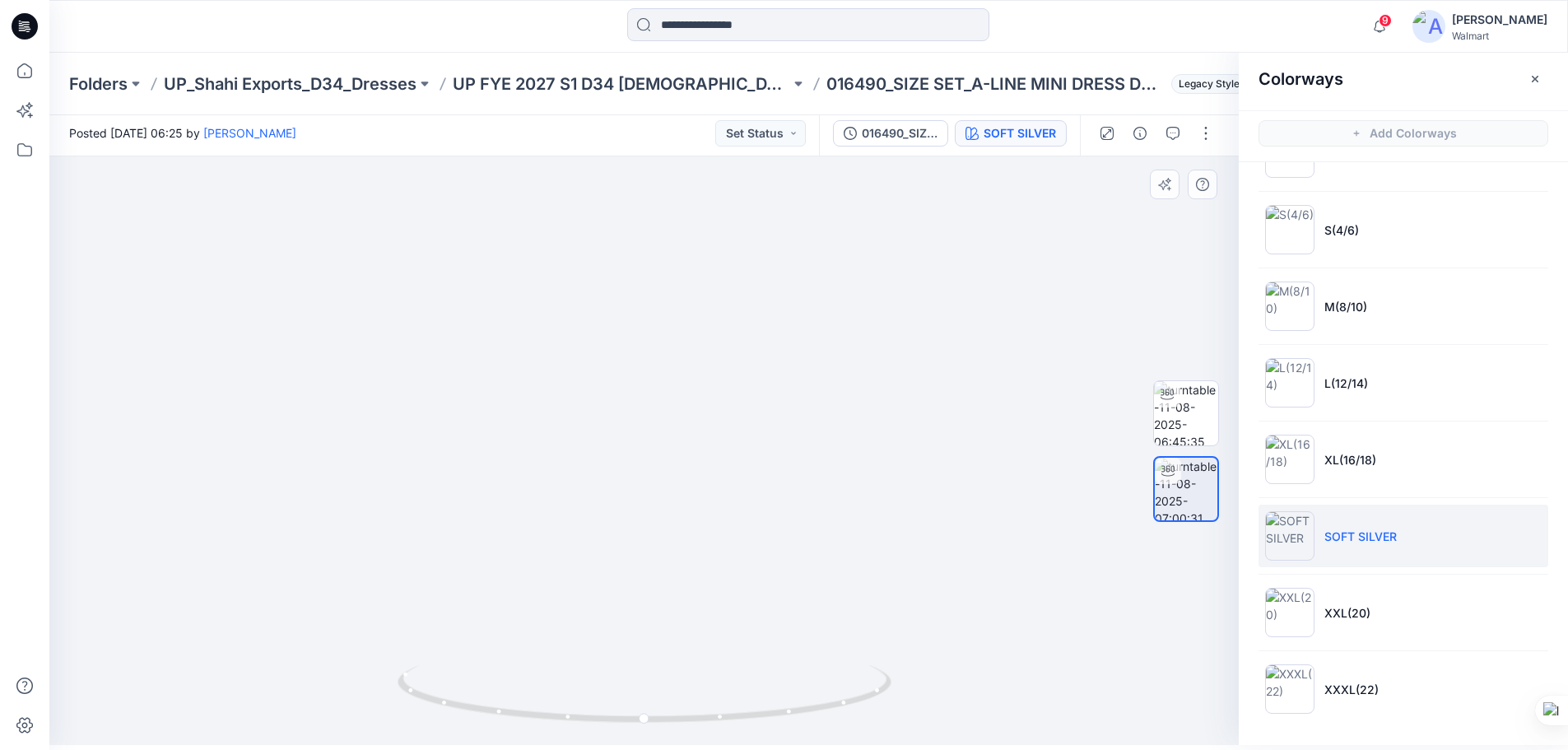
drag, startPoint x: 616, startPoint y: 501, endPoint x: 814, endPoint y: 491, distance: 198.3
click at [814, 491] on img at bounding box center [686, 274] width 1273 height 940
drag, startPoint x: 704, startPoint y: 721, endPoint x: 279, endPoint y: 623, distance: 436.2
click at [279, 623] on div at bounding box center [644, 450] width 1190 height 589
click at [1192, 437] on img at bounding box center [1186, 413] width 64 height 64
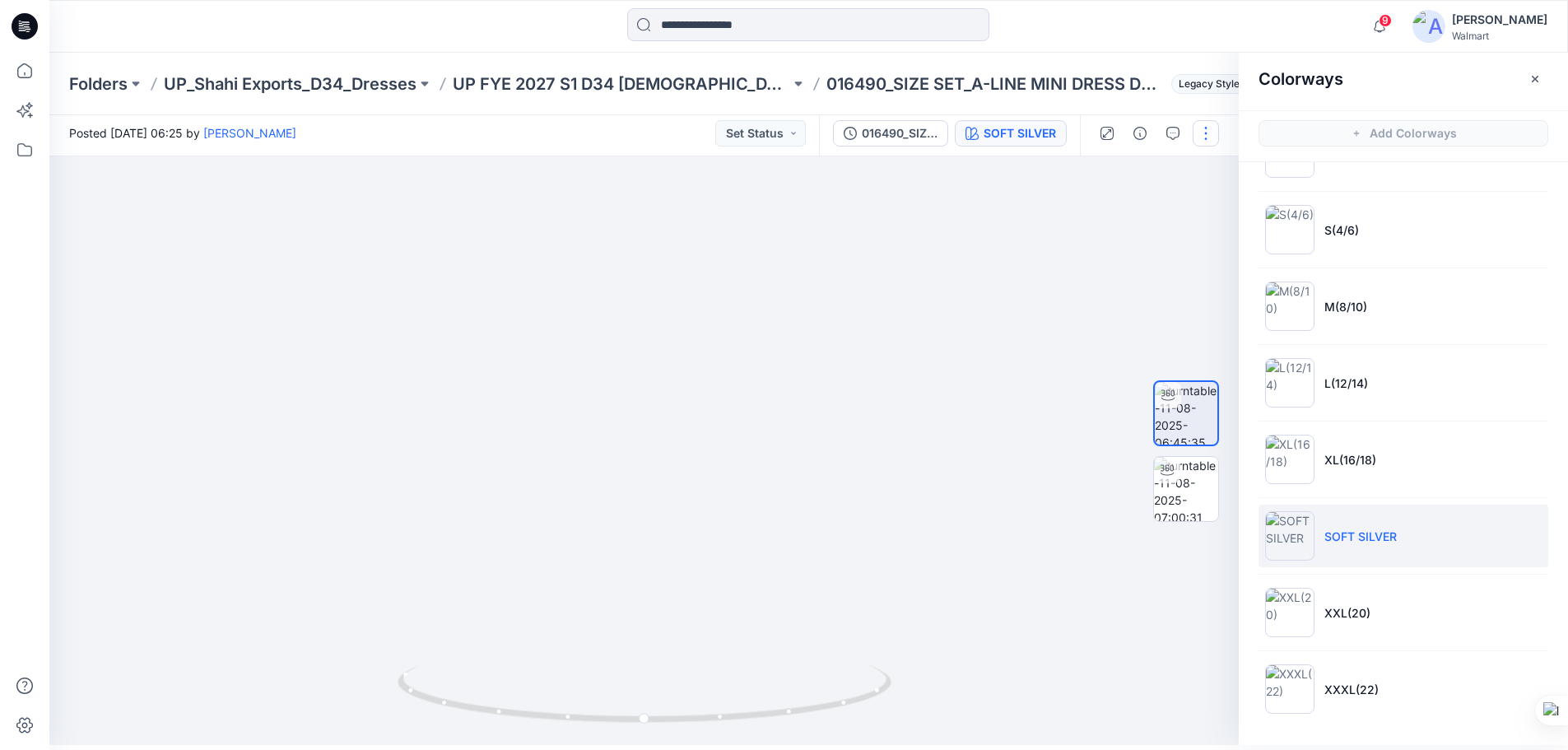
click at [1210, 135] on button "button" at bounding box center [1206, 133] width 26 height 26
click at [1127, 171] on button "Edit" at bounding box center [1137, 171] width 151 height 30
click at [1110, 173] on p "Edit" at bounding box center [1101, 171] width 20 height 17
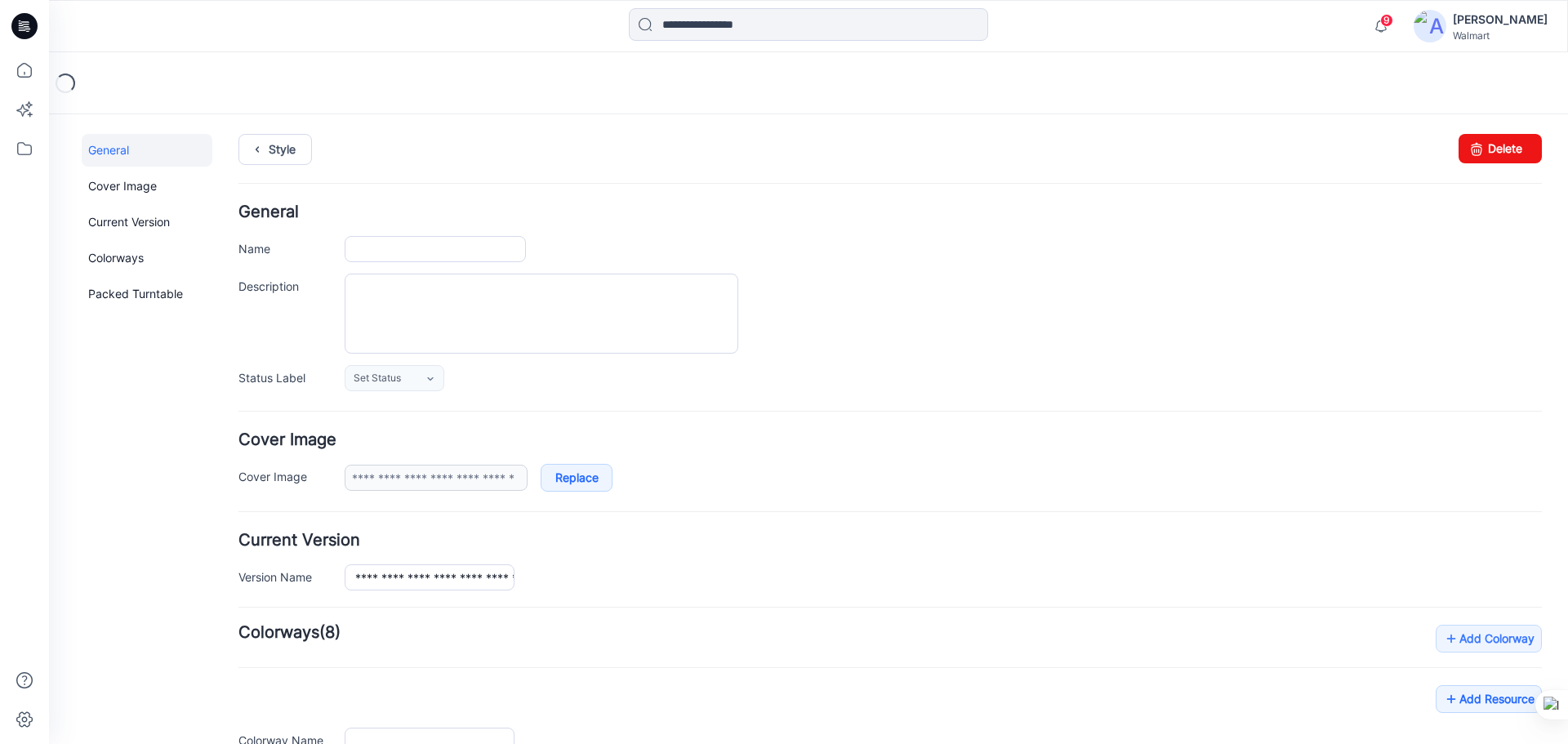
type input "**********"
type input "*******"
type input "**********"
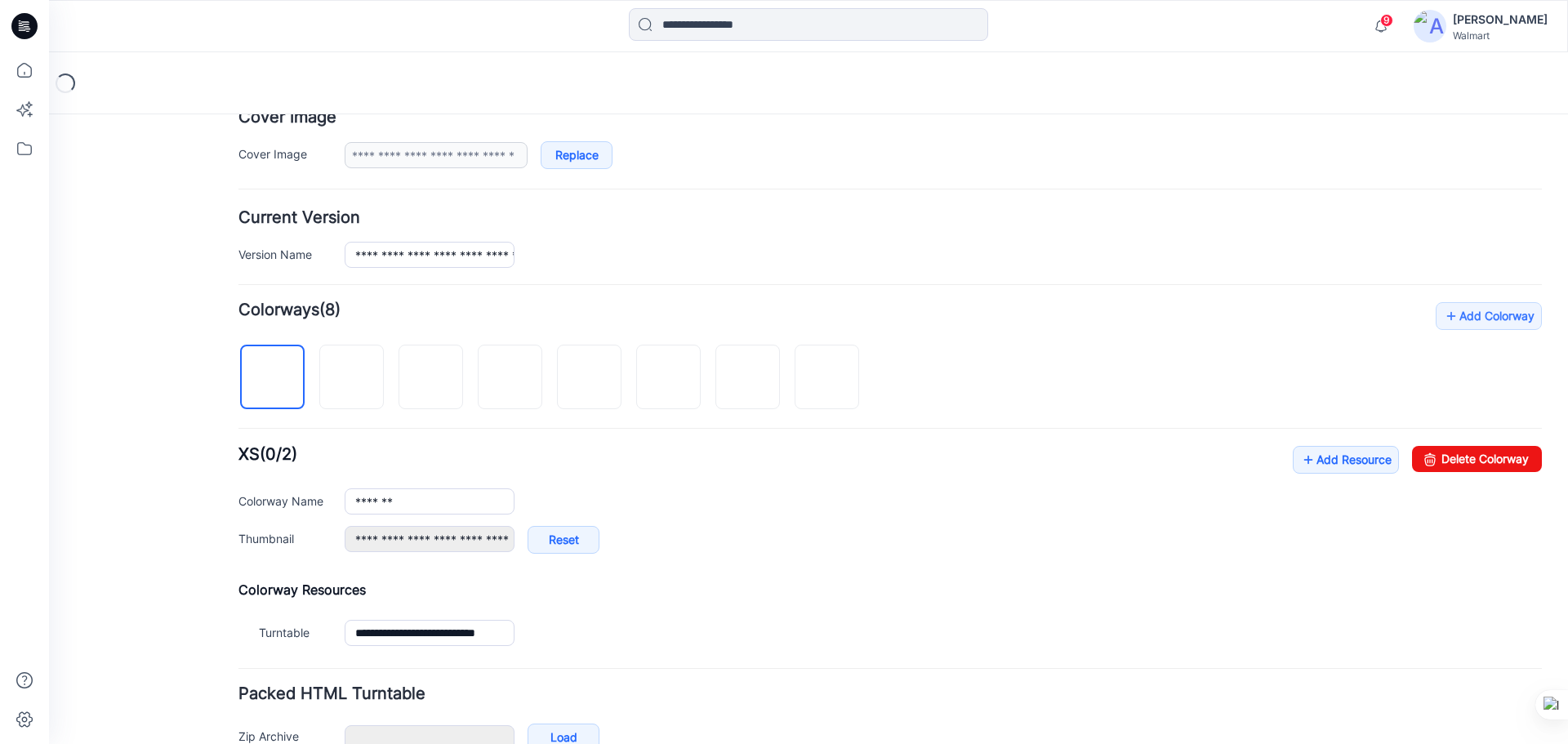
scroll to position [327, 0]
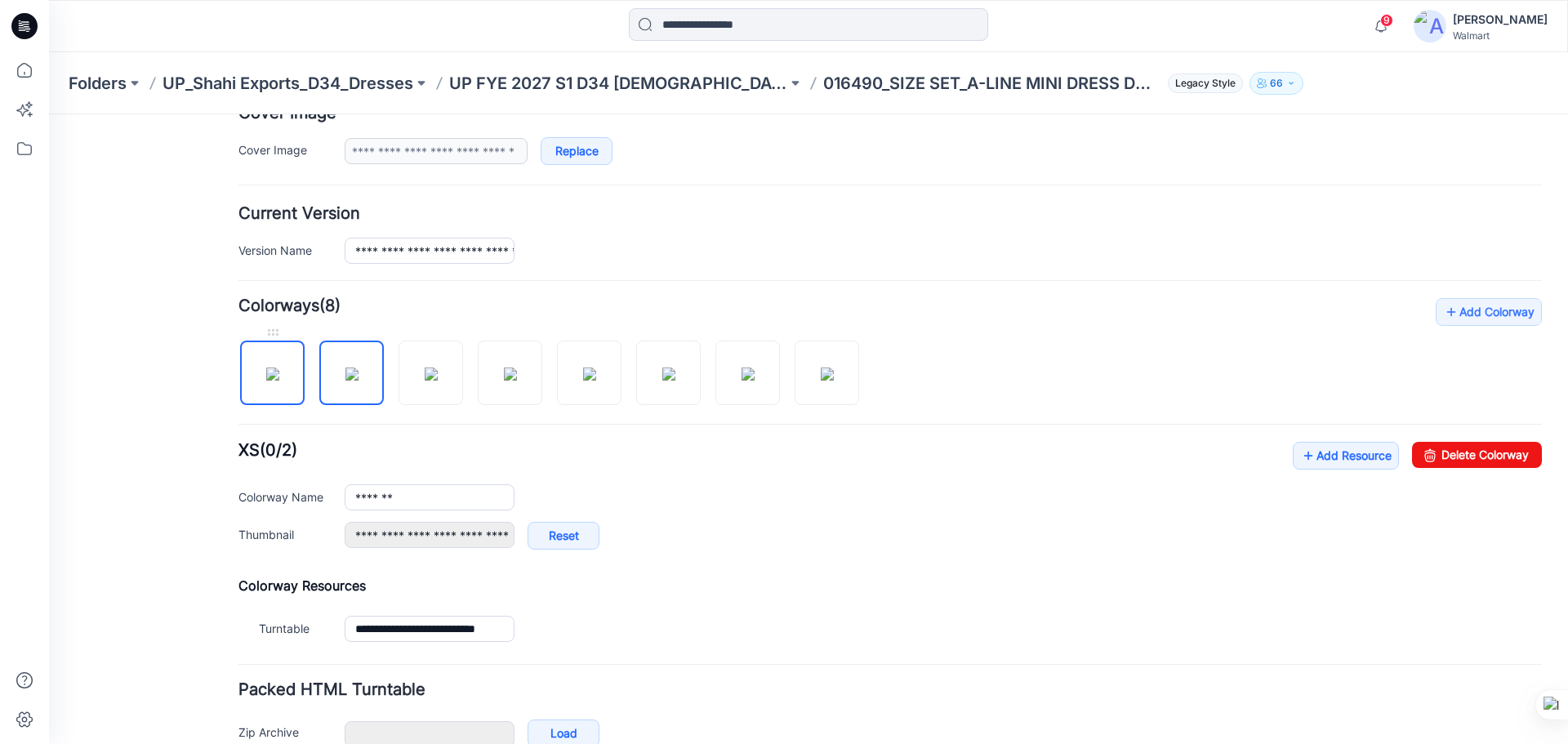
click at [266, 368] on img at bounding box center [273, 375] width 13 height 13
type input "**********"
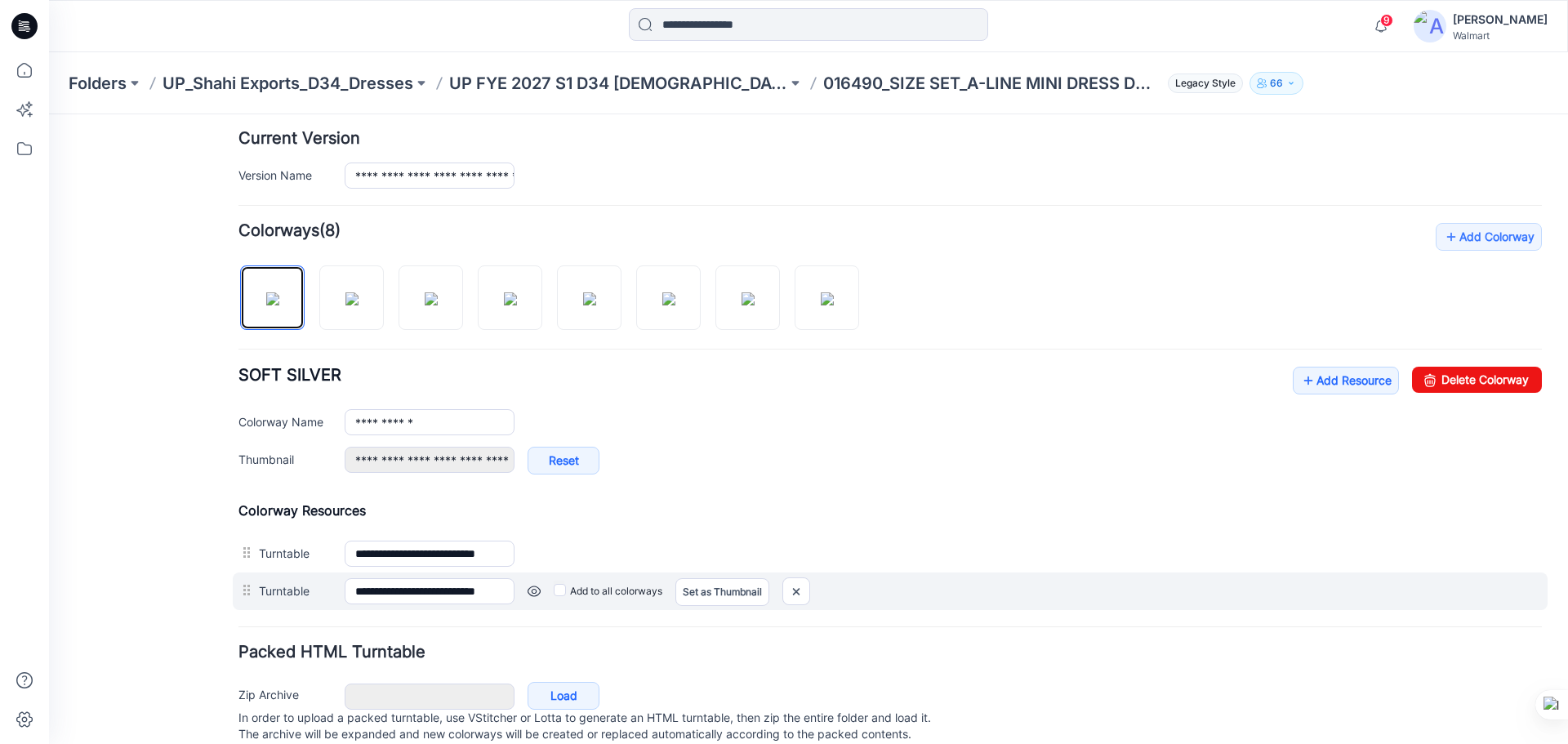
scroll to position [455, 0]
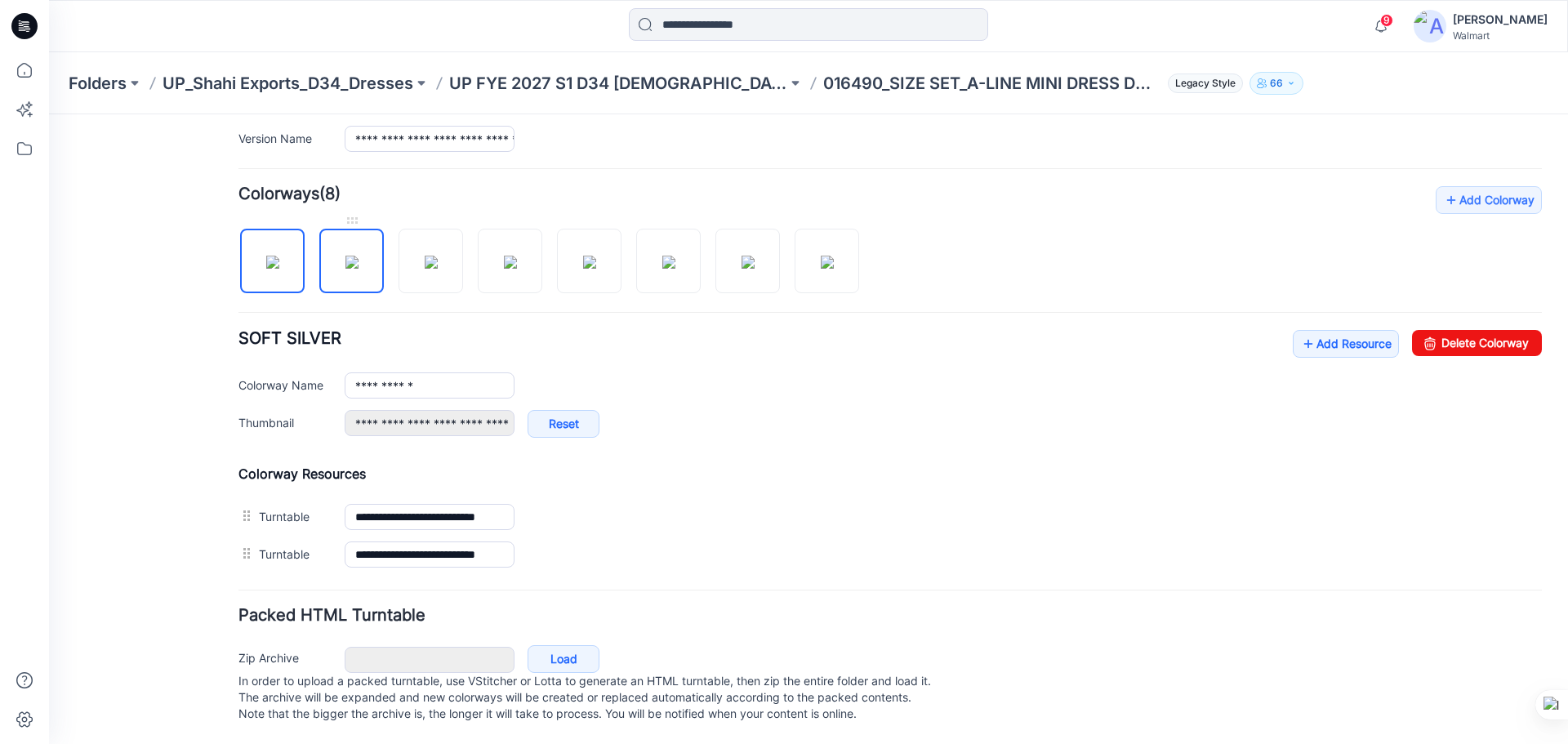
click at [345, 256] on img at bounding box center [352, 262] width 13 height 13
type input "*******"
type input "**********"
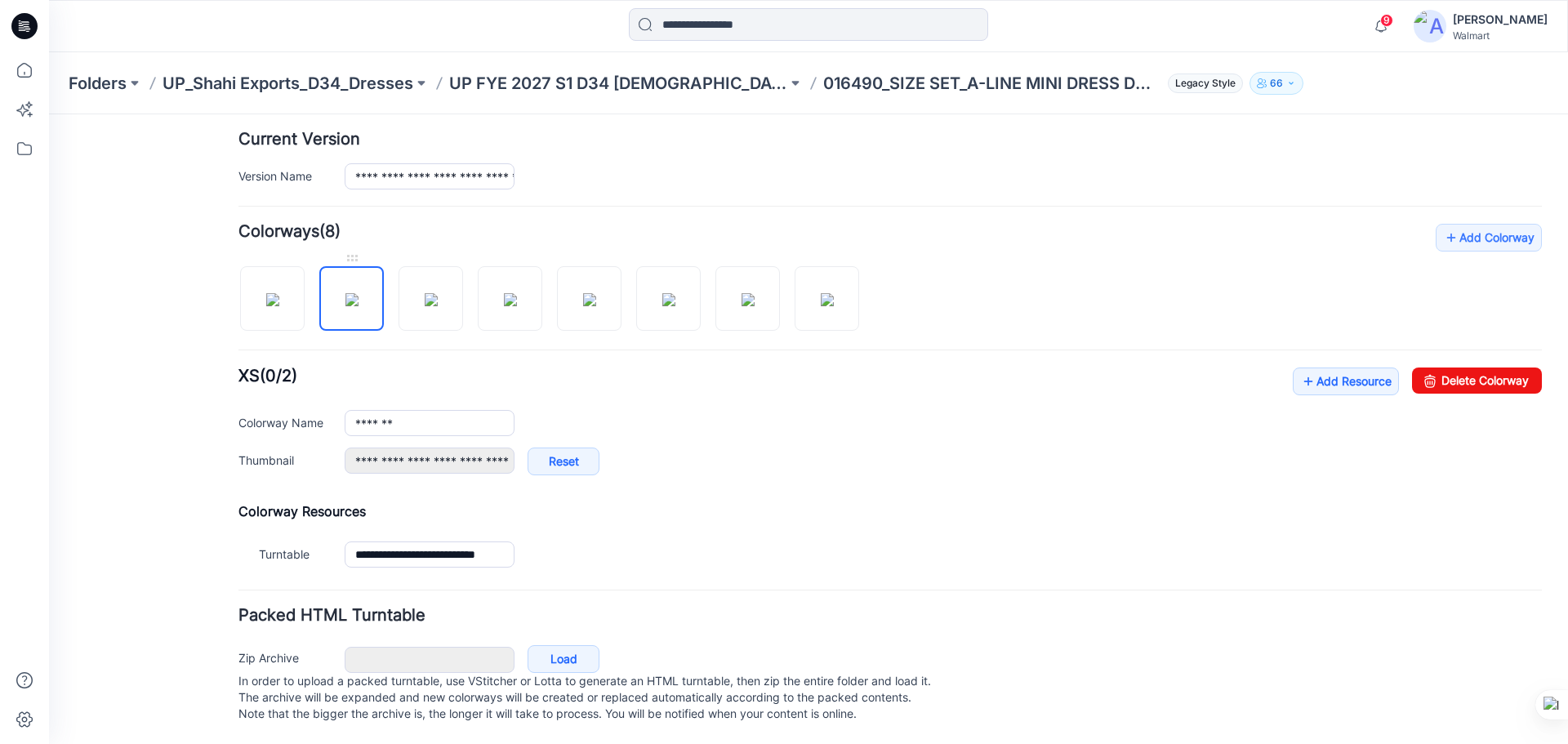
scroll to position [417, 0]
click at [438, 293] on img at bounding box center [431, 300] width 13 height 13
type input "******"
type input "**********"
click at [517, 304] on img at bounding box center [511, 300] width 13 height 13
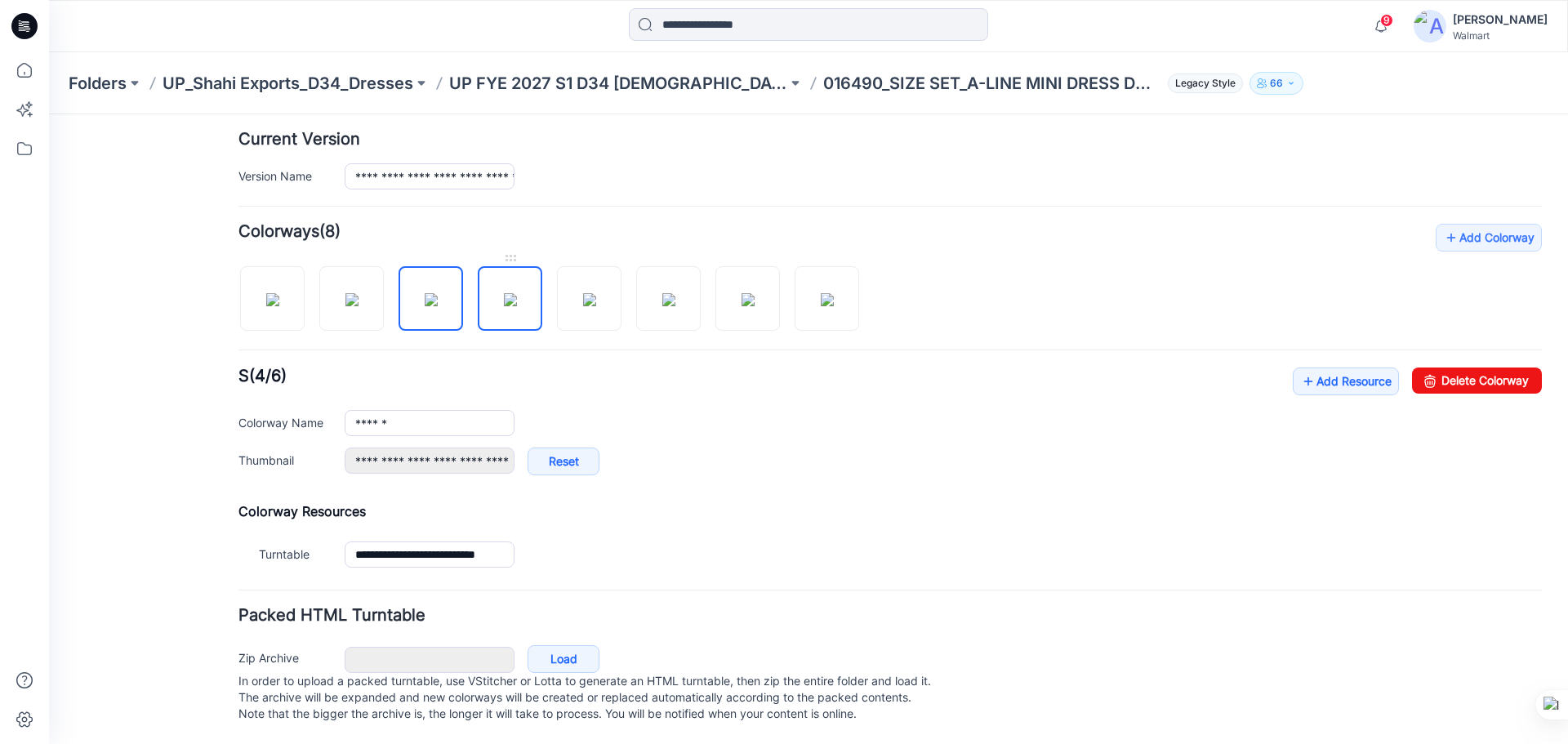
type input "*******"
type input "**********"
click at [588, 307] on img at bounding box center [590, 300] width 13 height 13
type input "********"
type input "**********"
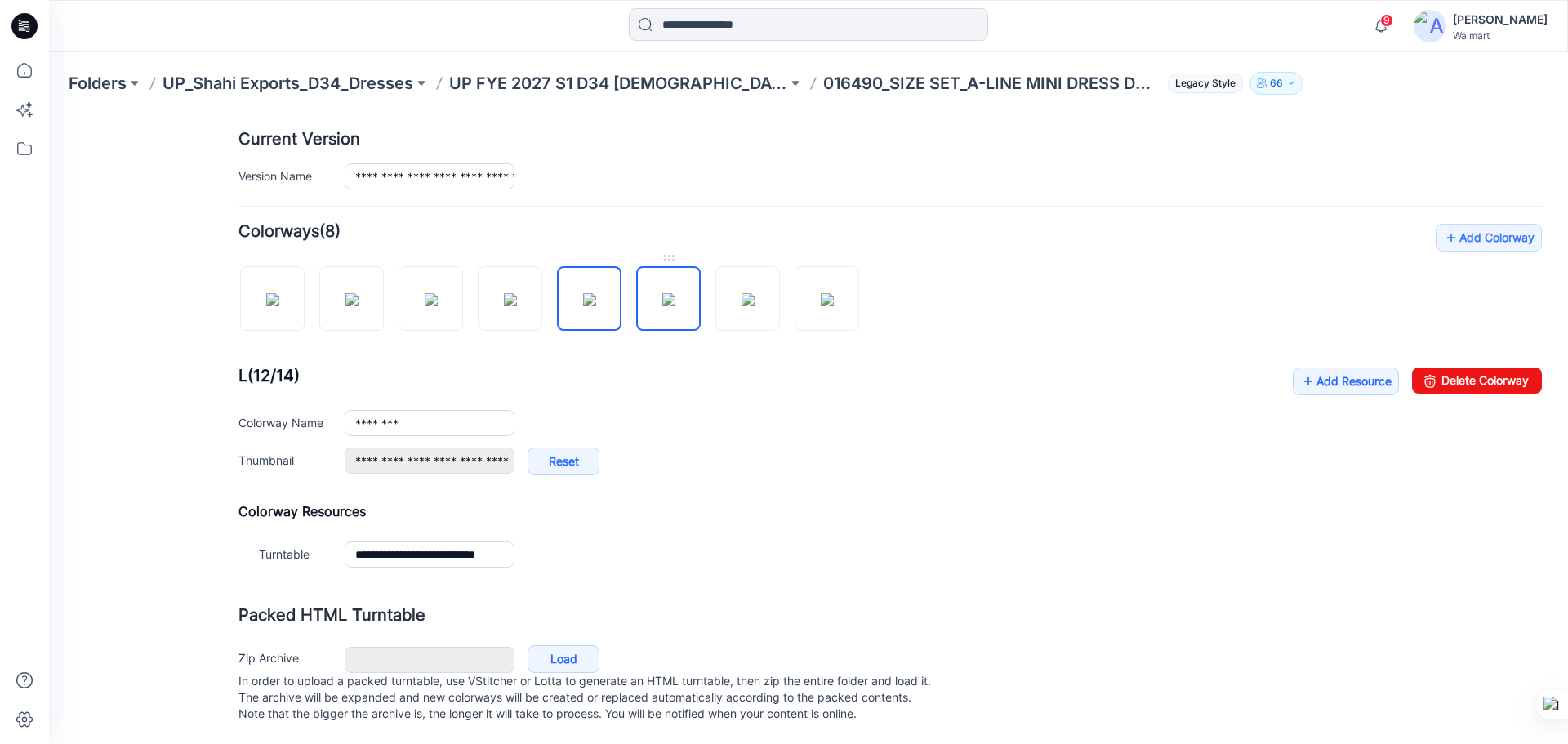
click at [675, 307] on img at bounding box center [669, 300] width 13 height 13
type input "*********"
type input "**********"
click at [784, 303] on div at bounding box center [555, 290] width 634 height 84
click at [831, 302] on img at bounding box center [828, 300] width 13 height 13
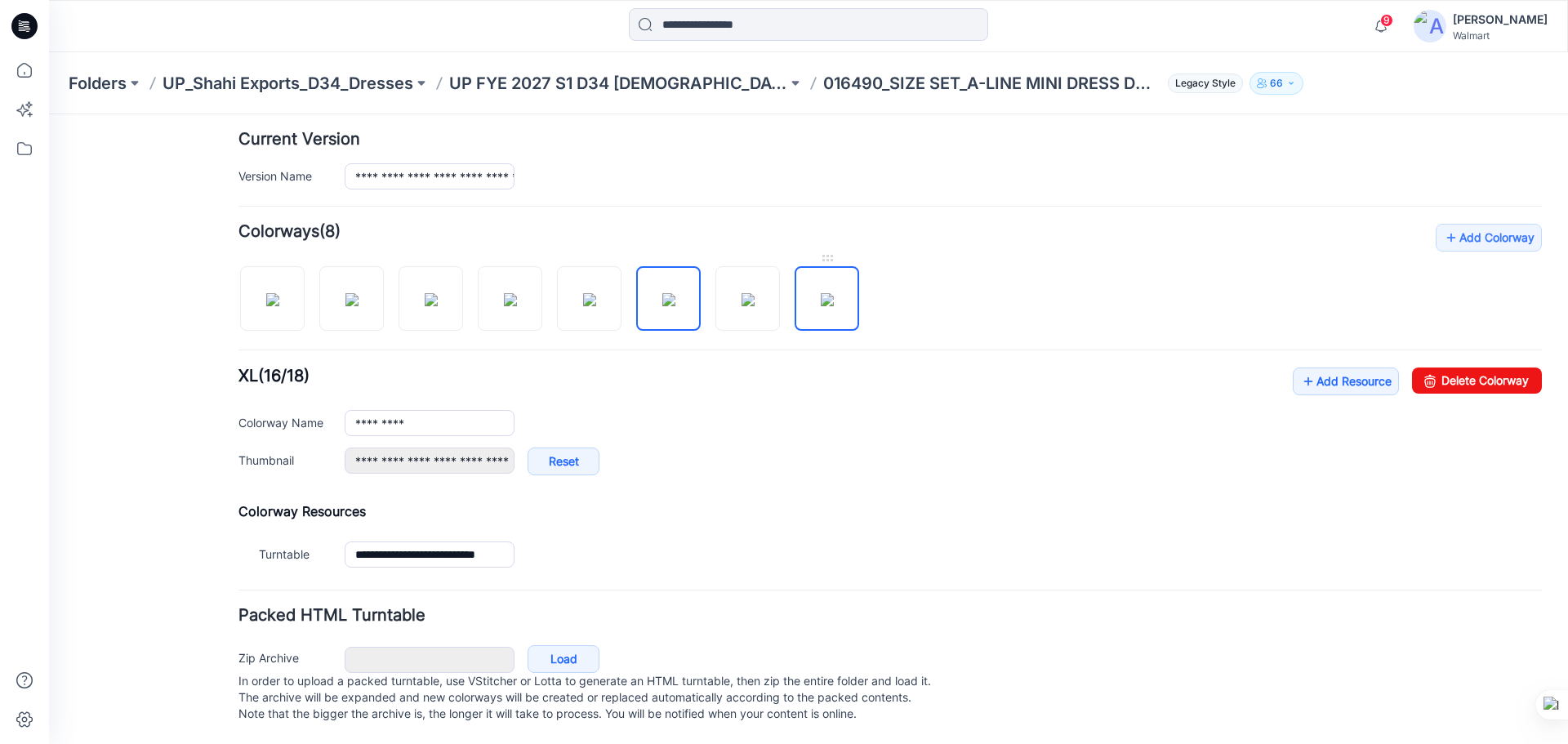
type input "********"
type input "**********"
click at [755, 297] on img at bounding box center [748, 300] width 13 height 13
type input "*******"
type input "**********"
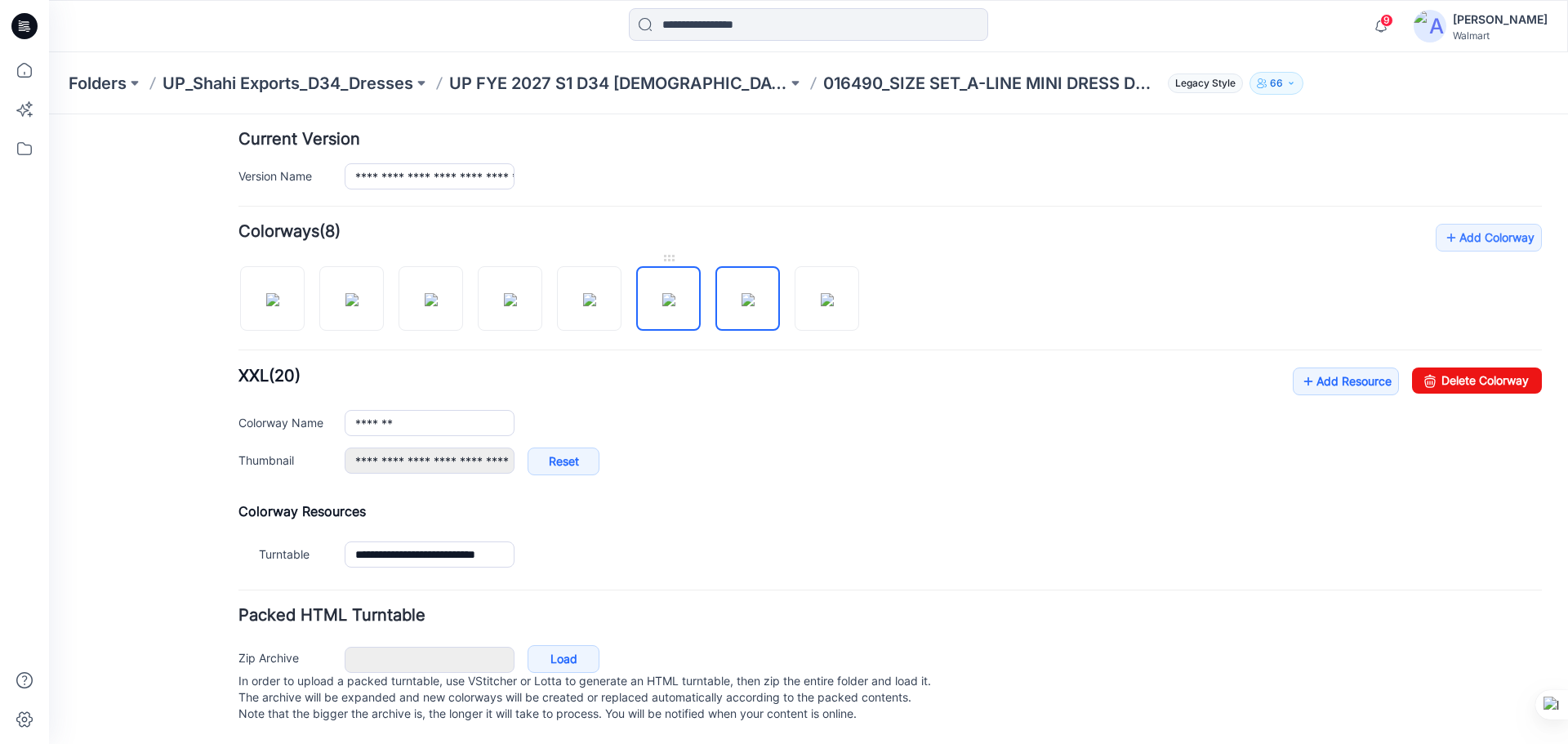
click at [675, 294] on img at bounding box center [669, 300] width 13 height 13
type input "*********"
type input "**********"
drag, startPoint x: 587, startPoint y: 292, endPoint x: 508, endPoint y: 292, distance: 79.0
click at [584, 293] on img at bounding box center [590, 300] width 13 height 13
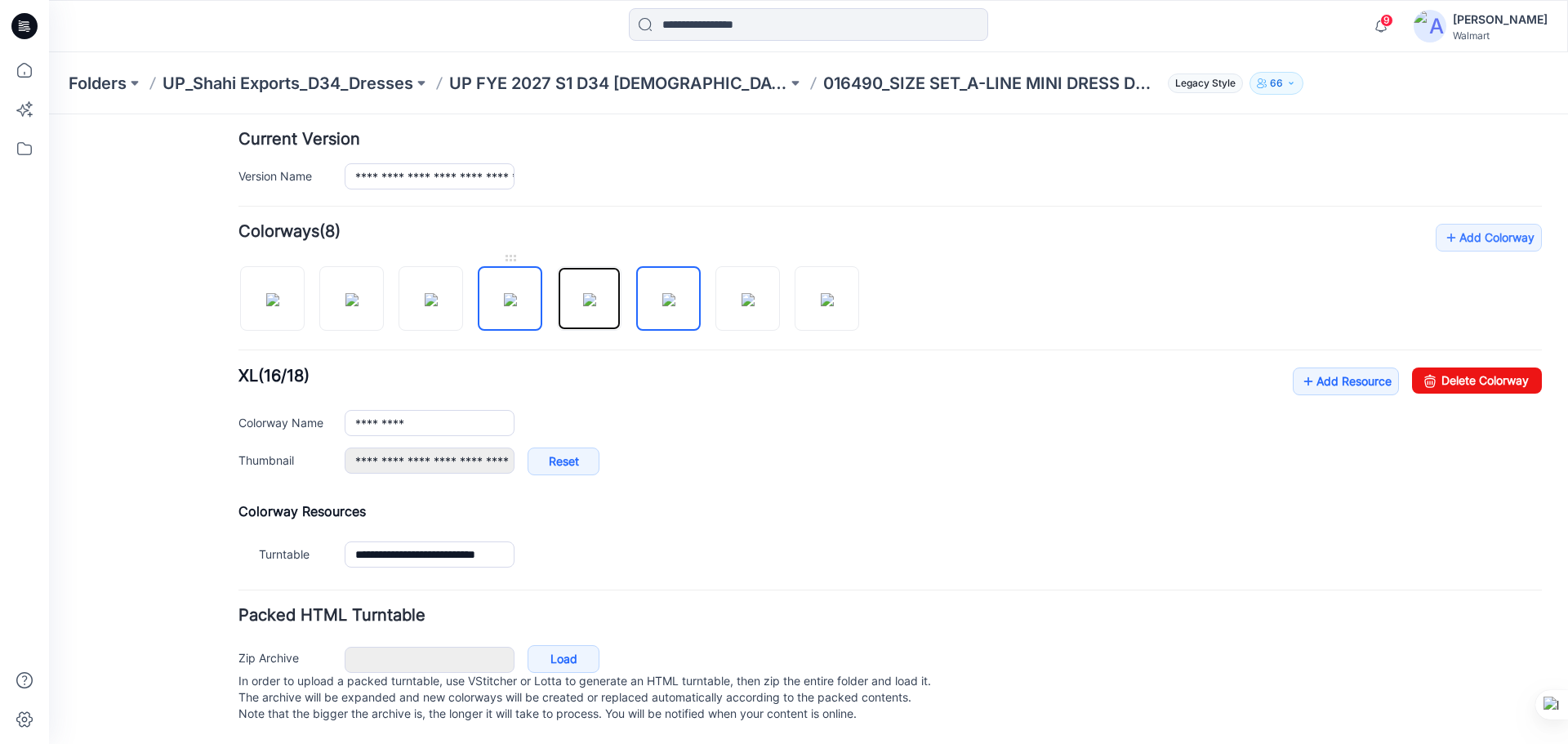
type input "********"
type input "**********"
click at [507, 293] on img at bounding box center [511, 300] width 13 height 13
type input "*******"
type input "**********"
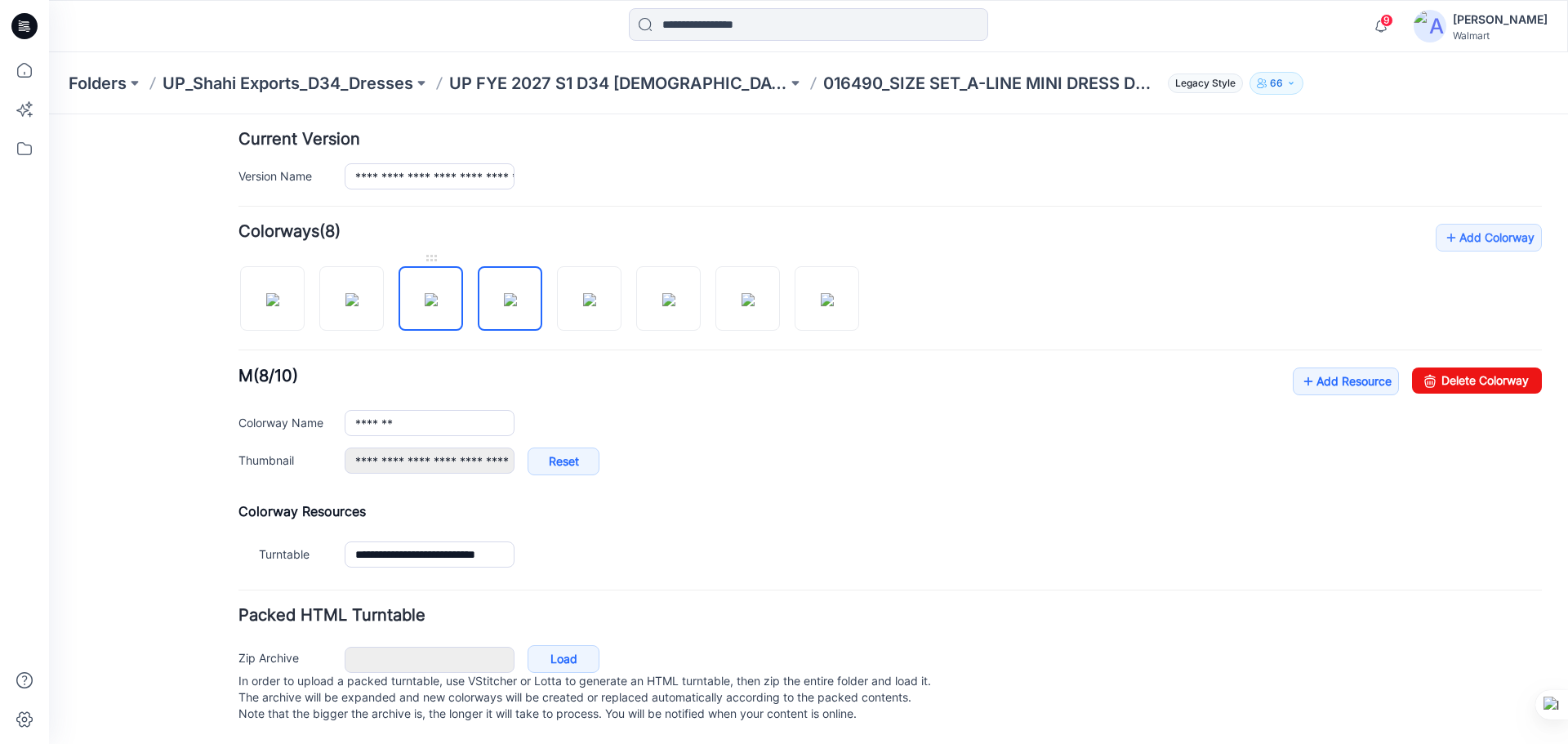
click at [438, 293] on img at bounding box center [431, 300] width 13 height 13
type input "******"
type input "**********"
click at [358, 293] on img at bounding box center [352, 300] width 13 height 13
type input "*******"
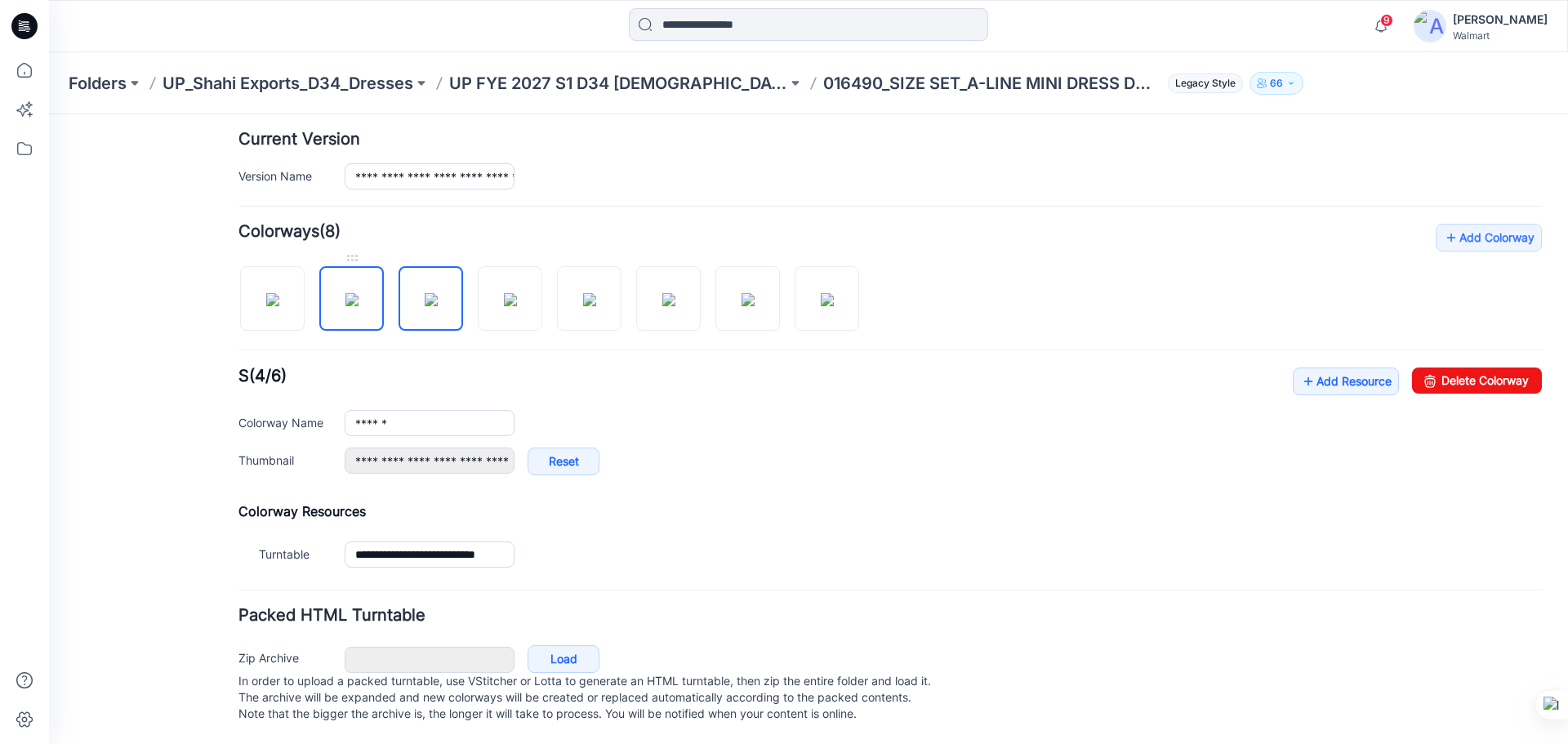
type input "**********"
click at [279, 293] on img at bounding box center [273, 300] width 13 height 13
type input "**********"
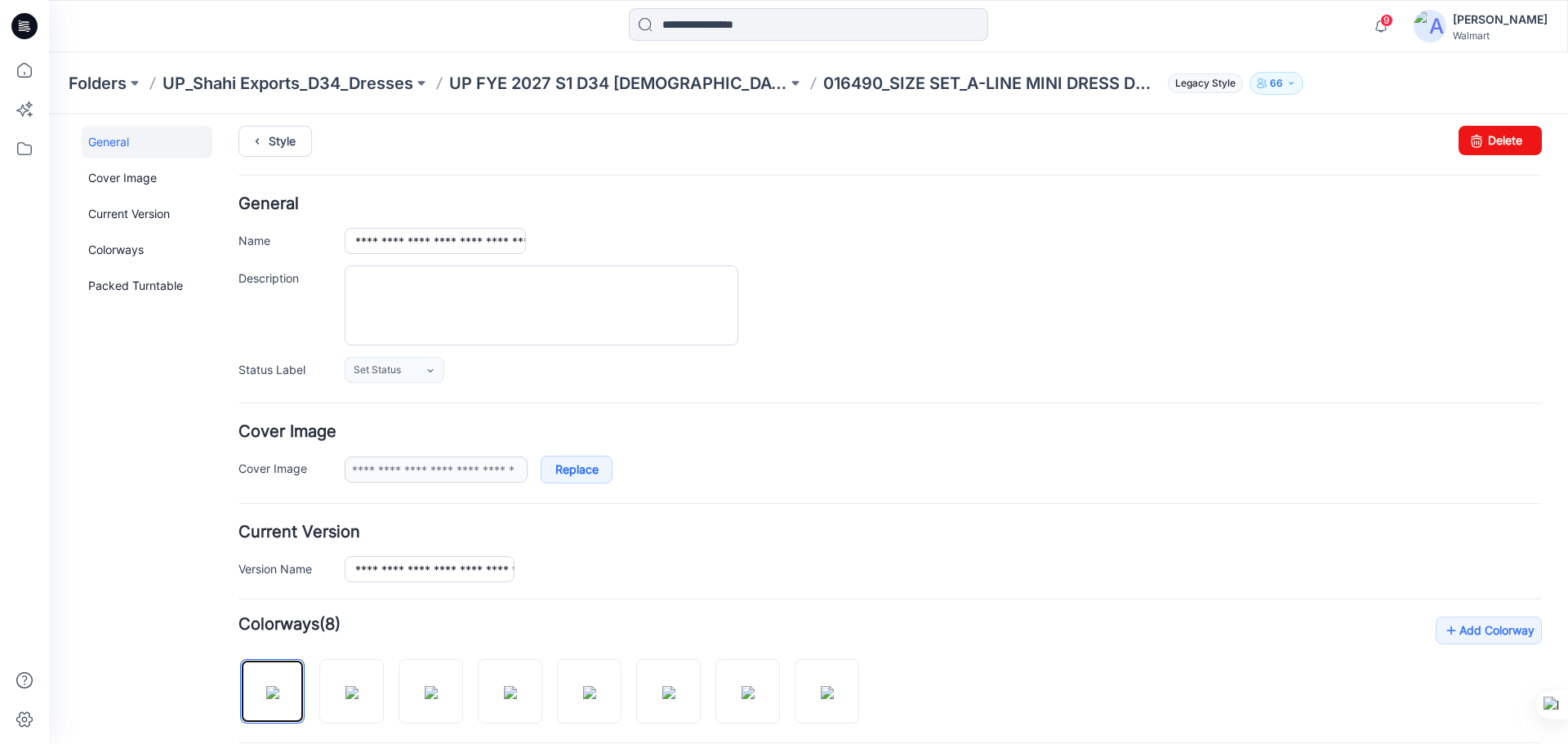
scroll to position [0, 0]
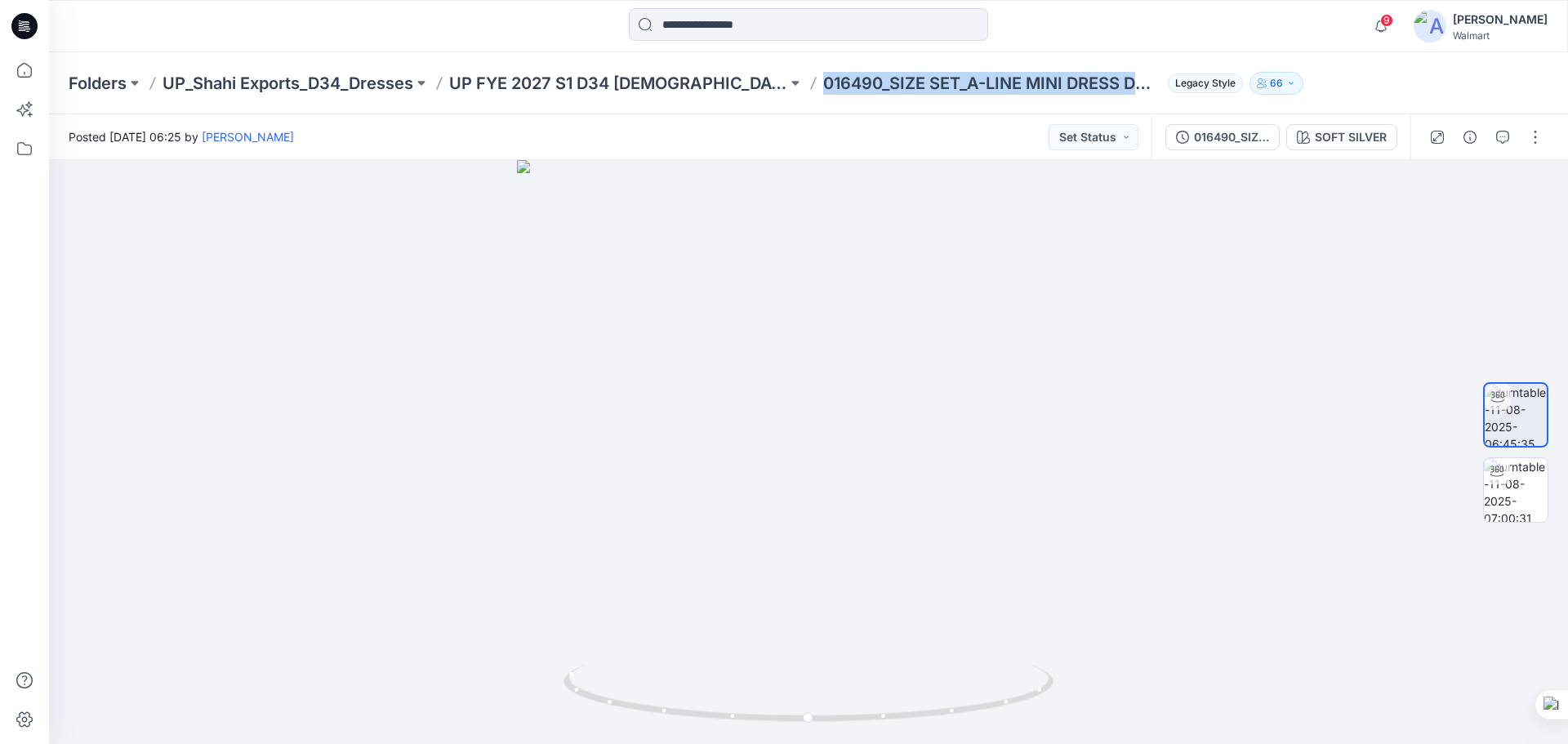
drag, startPoint x: 774, startPoint y: 83, endPoint x: 1107, endPoint y: 108, distance: 333.9
click at [1107, 108] on div "Folders UP_Shahi Exports_D34_Dresses UP FYE 2027 S1 D34 [DEMOGRAPHIC_DATA] Dres…" at bounding box center [809, 83] width 1519 height 62
click at [1540, 148] on button "button" at bounding box center [1534, 137] width 26 height 26
click at [1449, 178] on button "Edit" at bounding box center [1466, 175] width 150 height 30
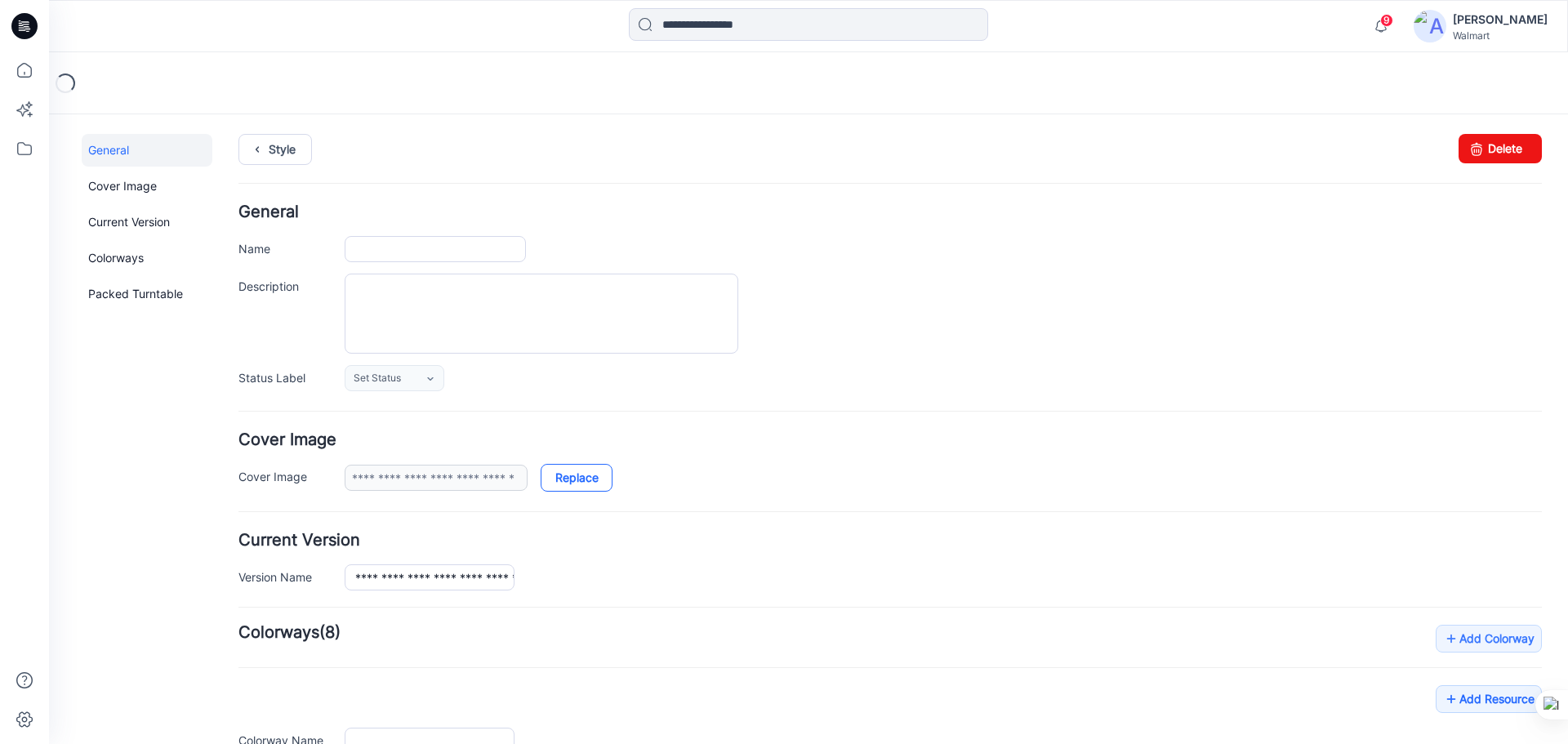
type input "**********"
click at [395, 579] on input "**********" at bounding box center [429, 577] width 170 height 26
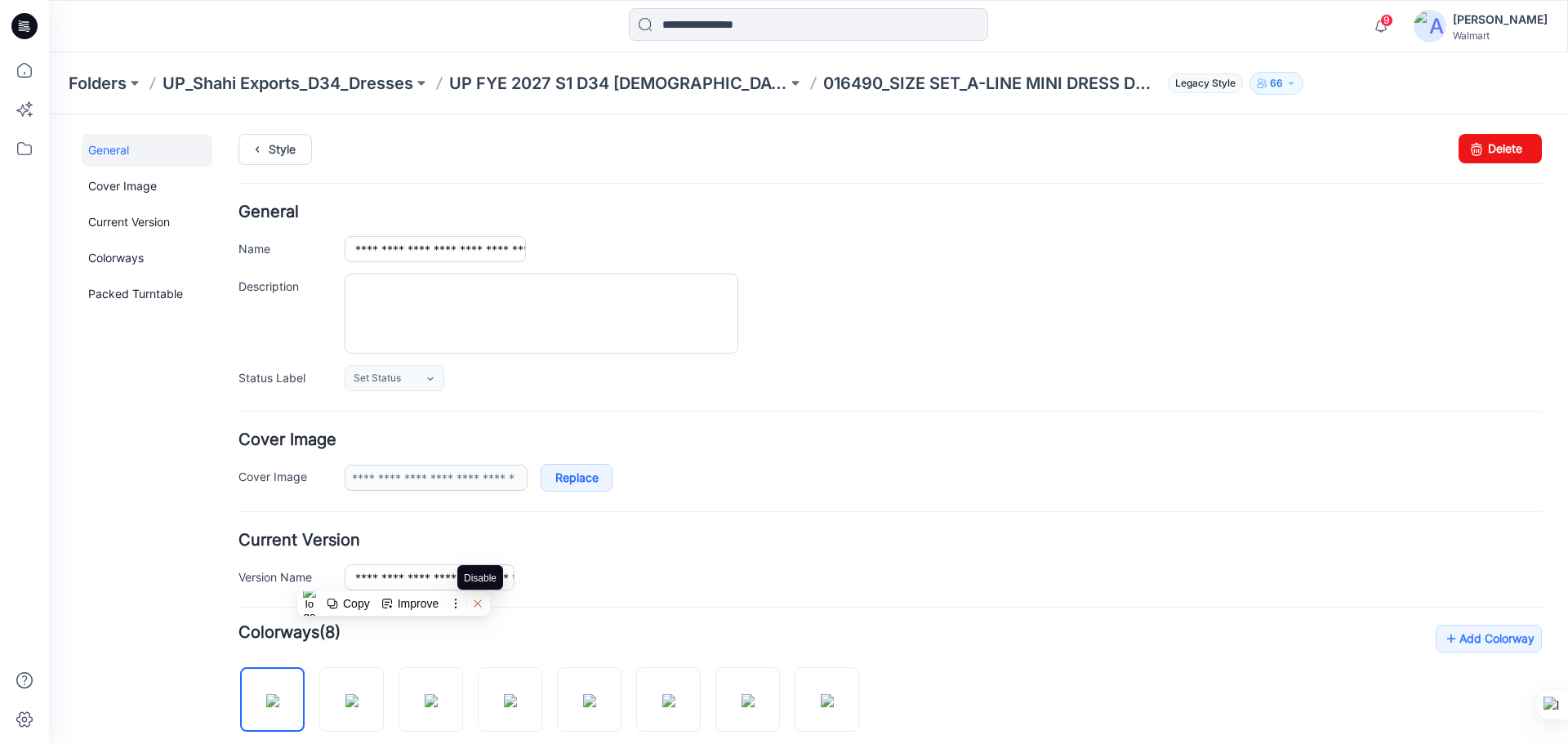
click at [480, 605] on icon at bounding box center [477, 603] width 8 height 8
click at [481, 607] on icon at bounding box center [478, 604] width 12 height 12
drag, startPoint x: 187, startPoint y: 501, endPoint x: 166, endPoint y: 395, distance: 108.1
click at [180, 487] on div "General Cover Image Current Version Colorways Packed Turntable" at bounding box center [147, 659] width 131 height 1049
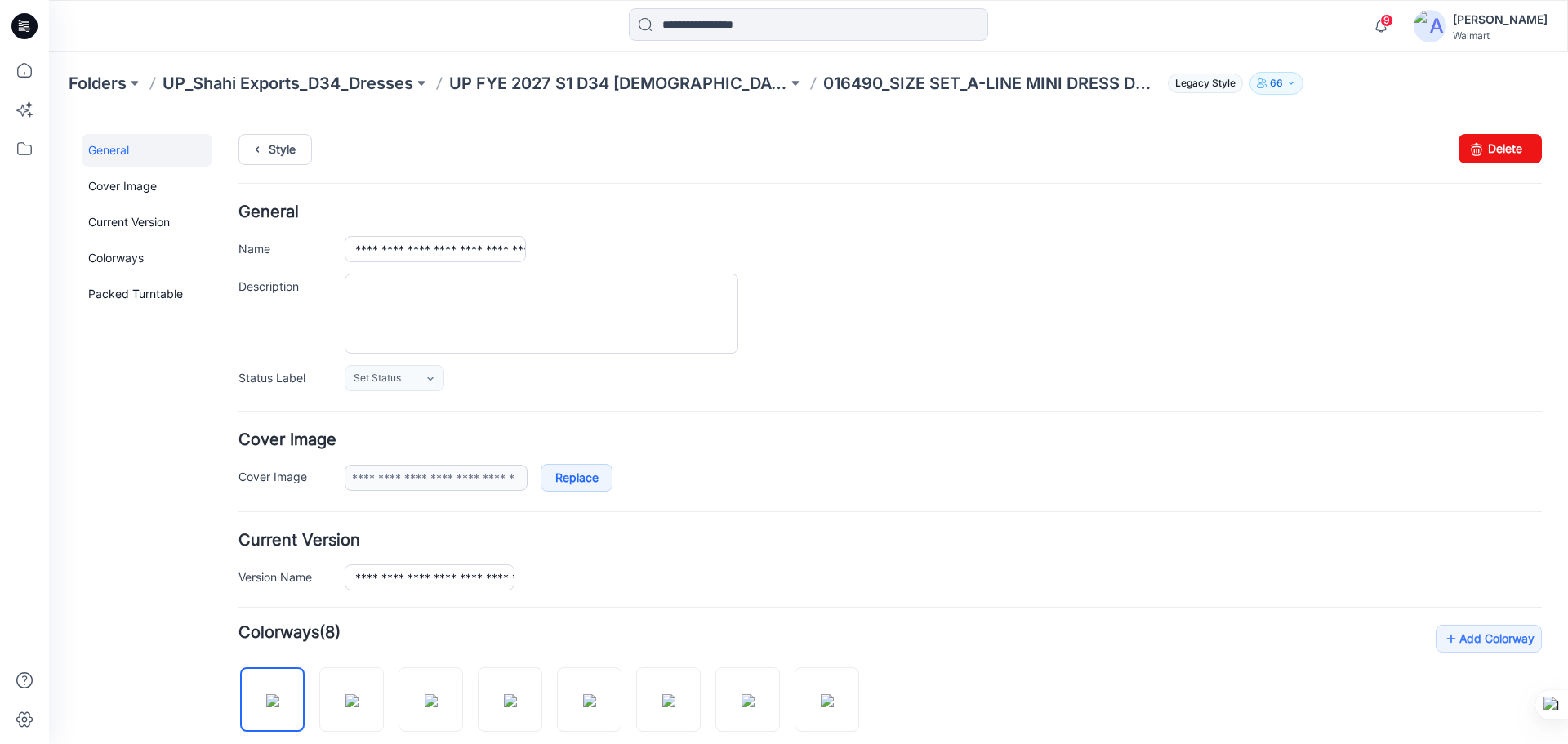
click at [31, 30] on icon at bounding box center [24, 26] width 26 height 26
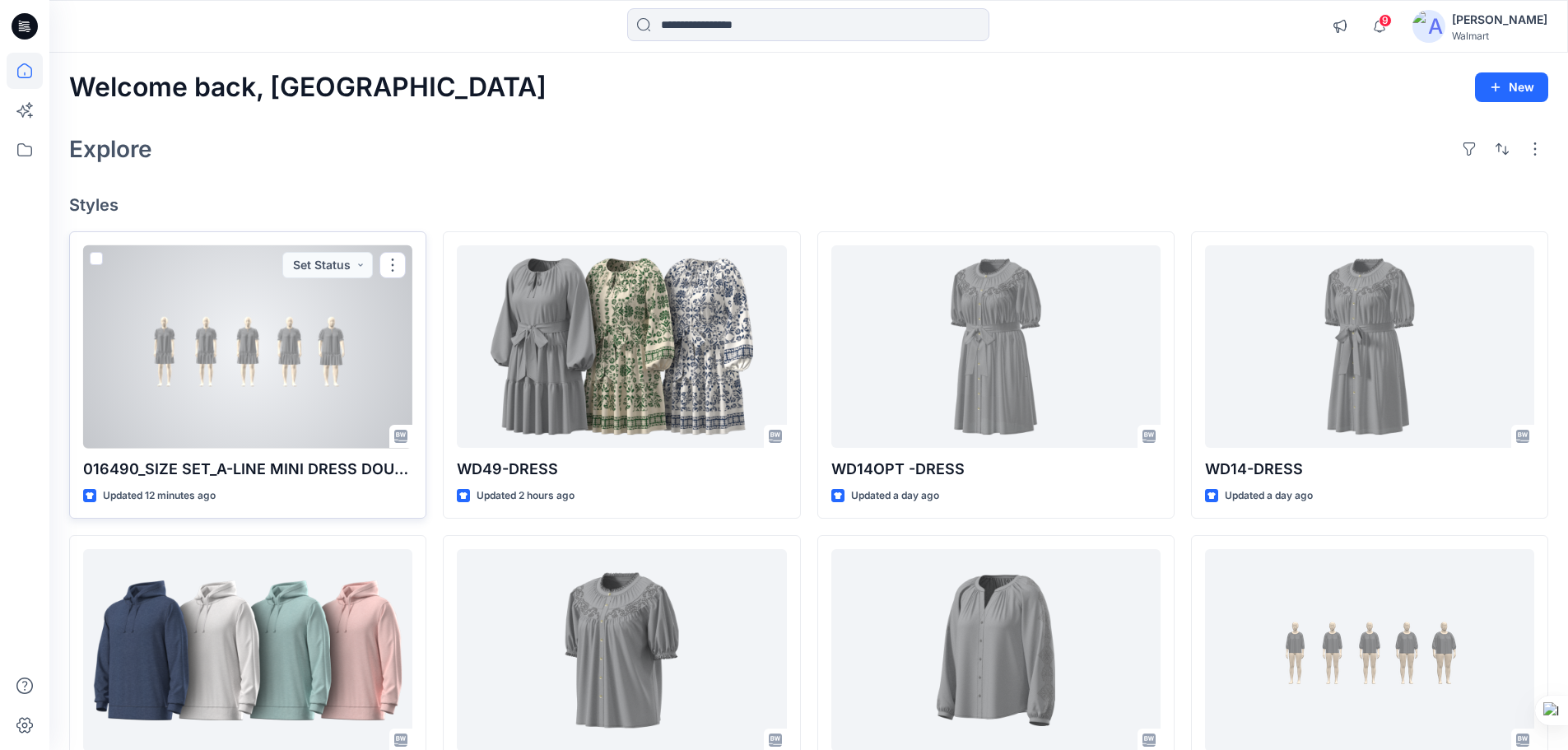
click at [237, 372] on div at bounding box center [247, 347] width 329 height 204
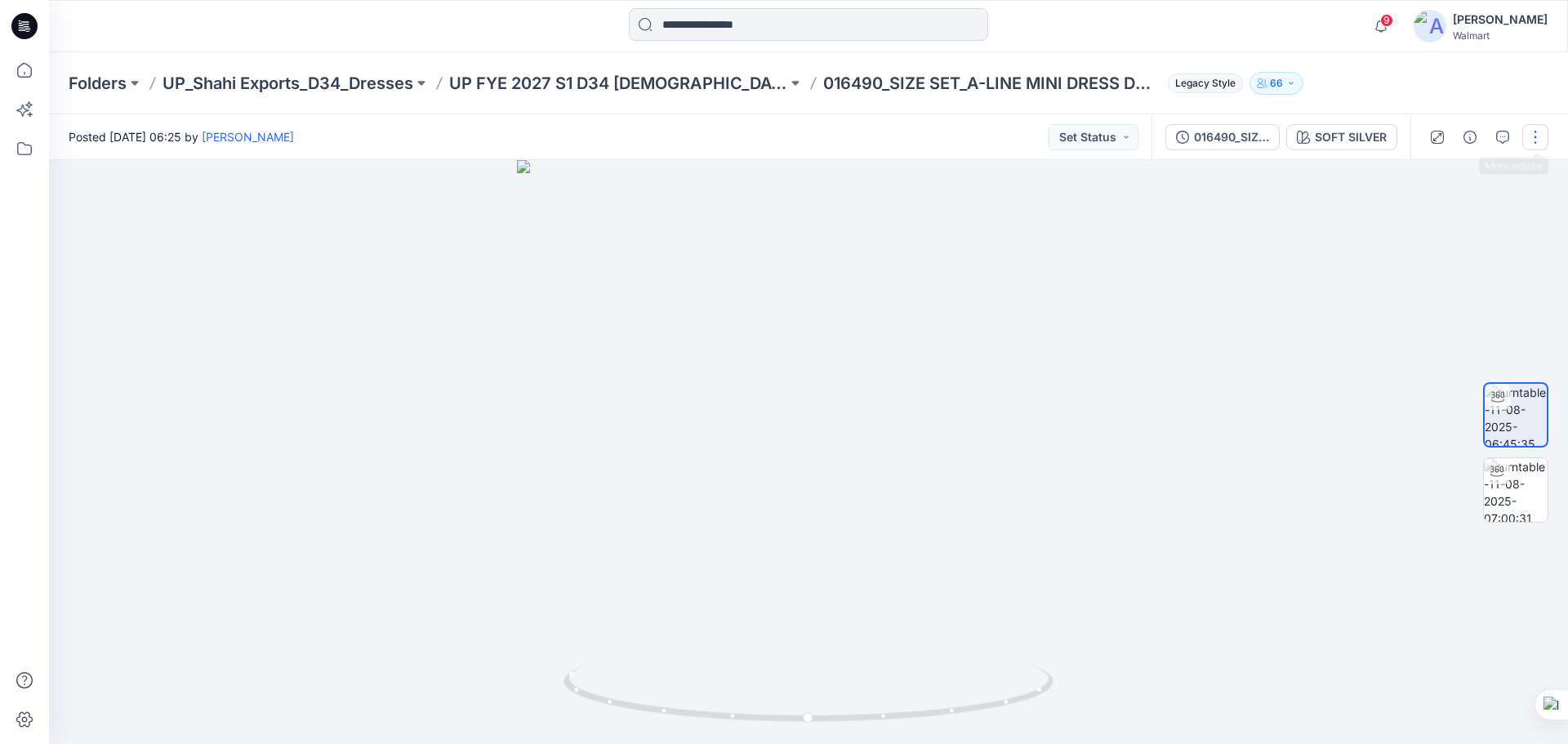
click at [1530, 135] on button "button" at bounding box center [1534, 137] width 26 height 26
click at [1422, 178] on p "Edit" at bounding box center [1431, 175] width 20 height 17
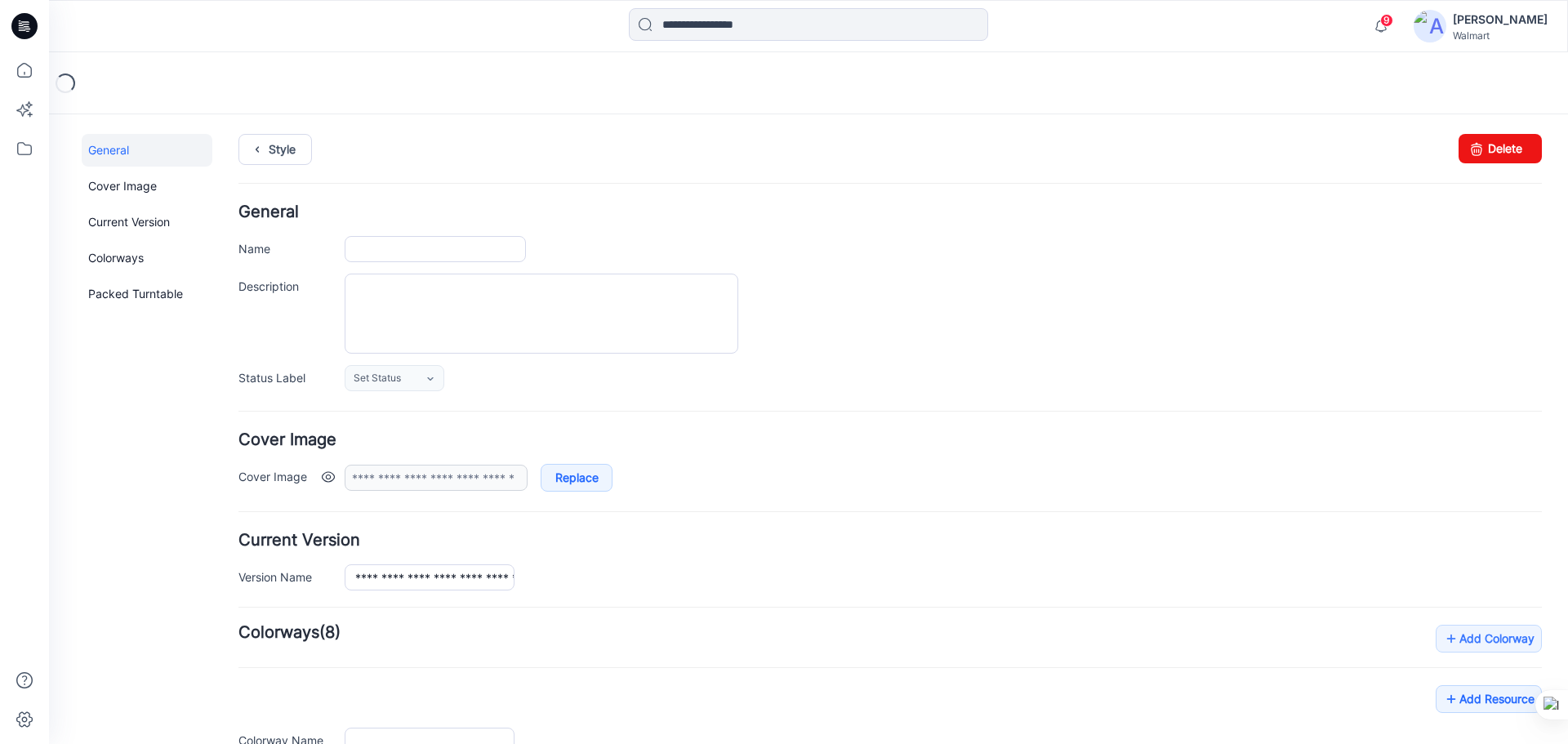
type input "**********"
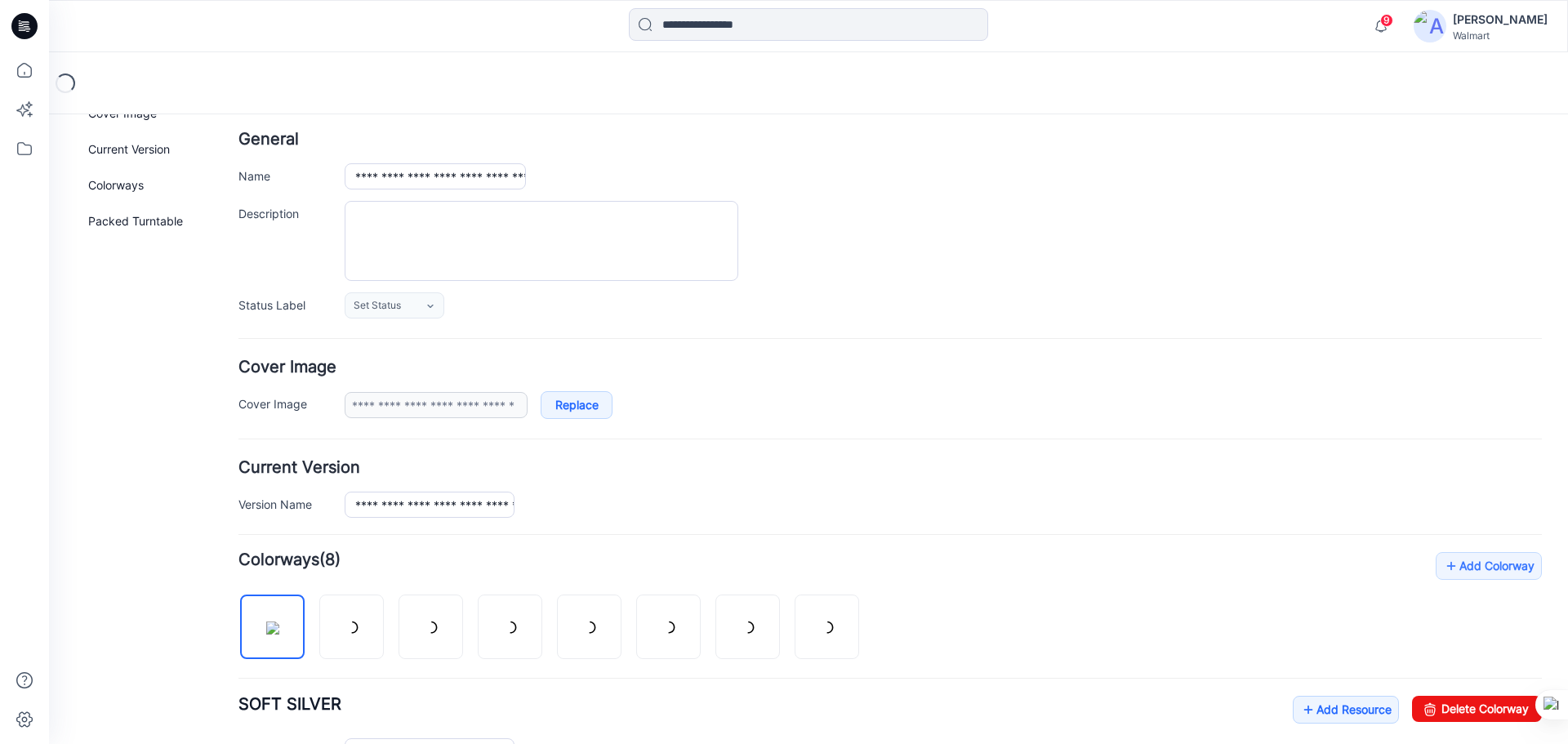
scroll to position [409, 0]
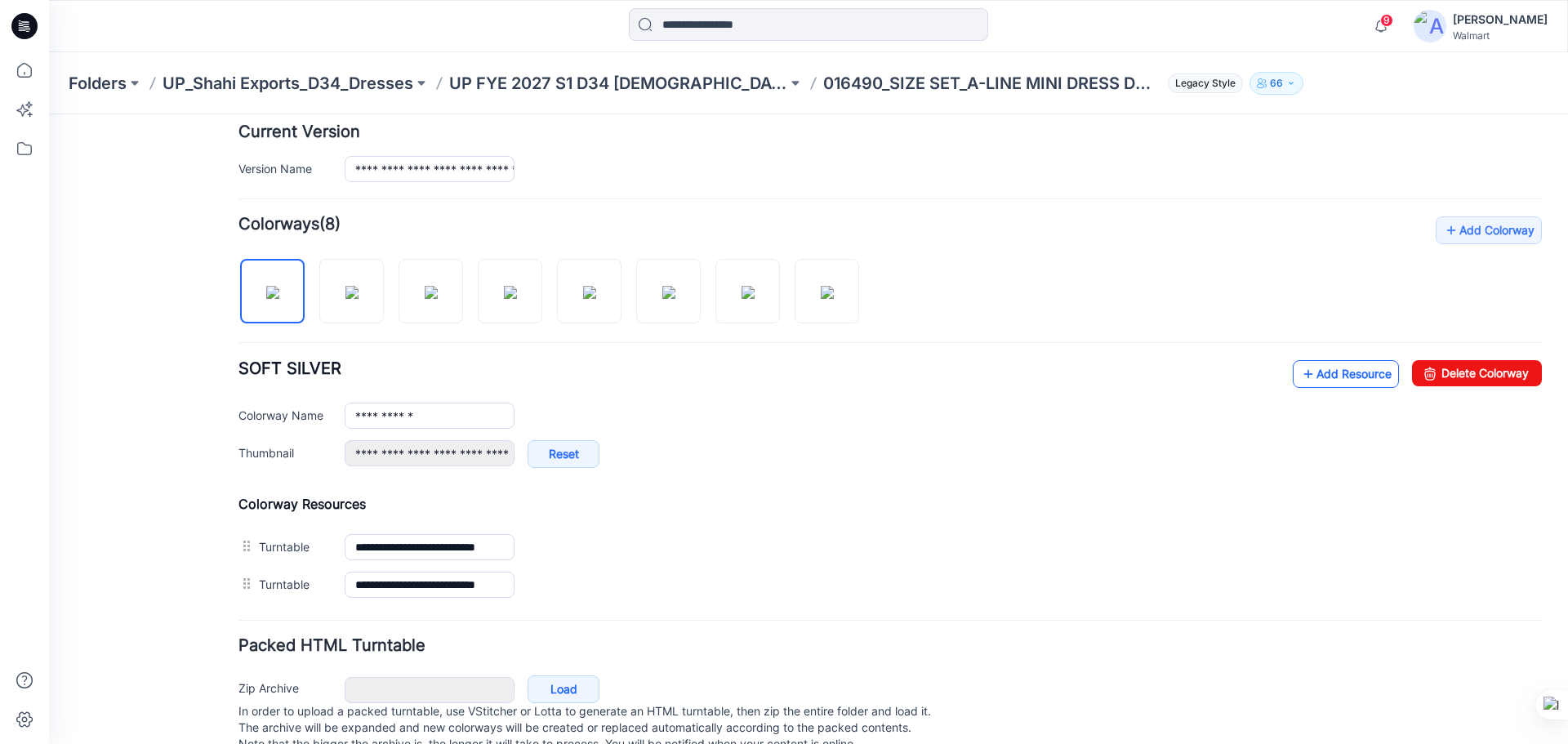
click at [1323, 380] on link "Add Resource" at bounding box center [1345, 374] width 106 height 28
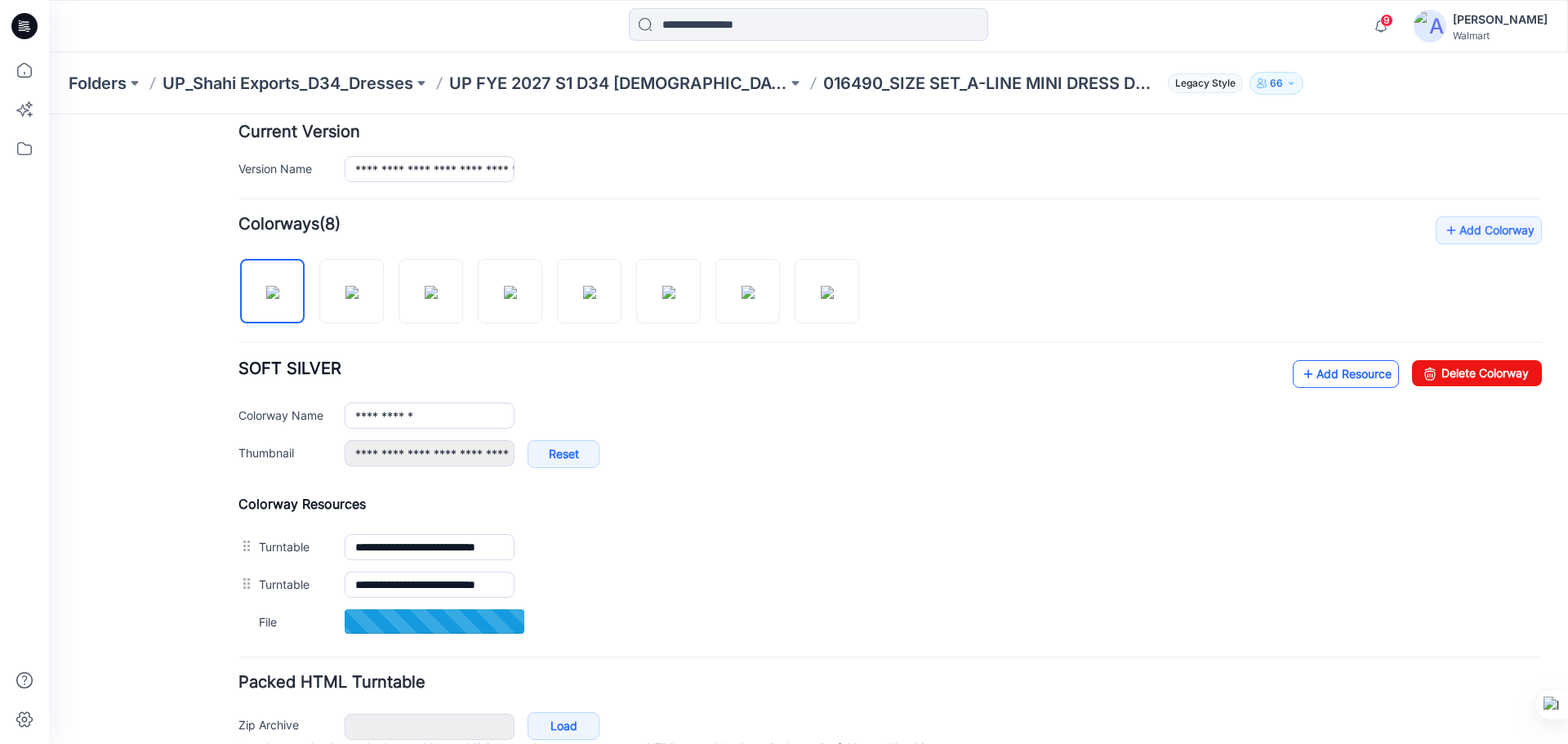
click at [1337, 371] on link "Add Resource" at bounding box center [1345, 374] width 106 height 28
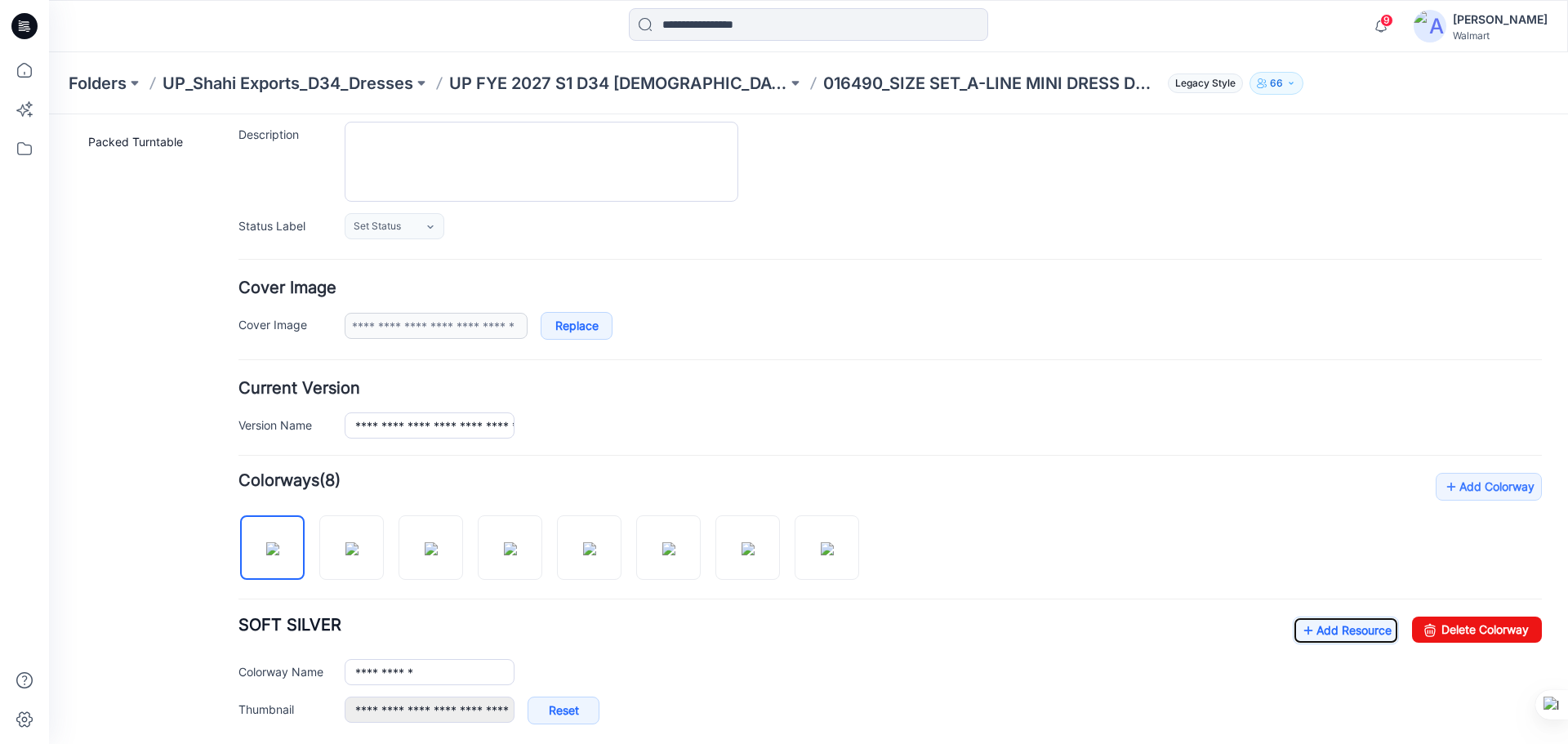
scroll to position [0, 0]
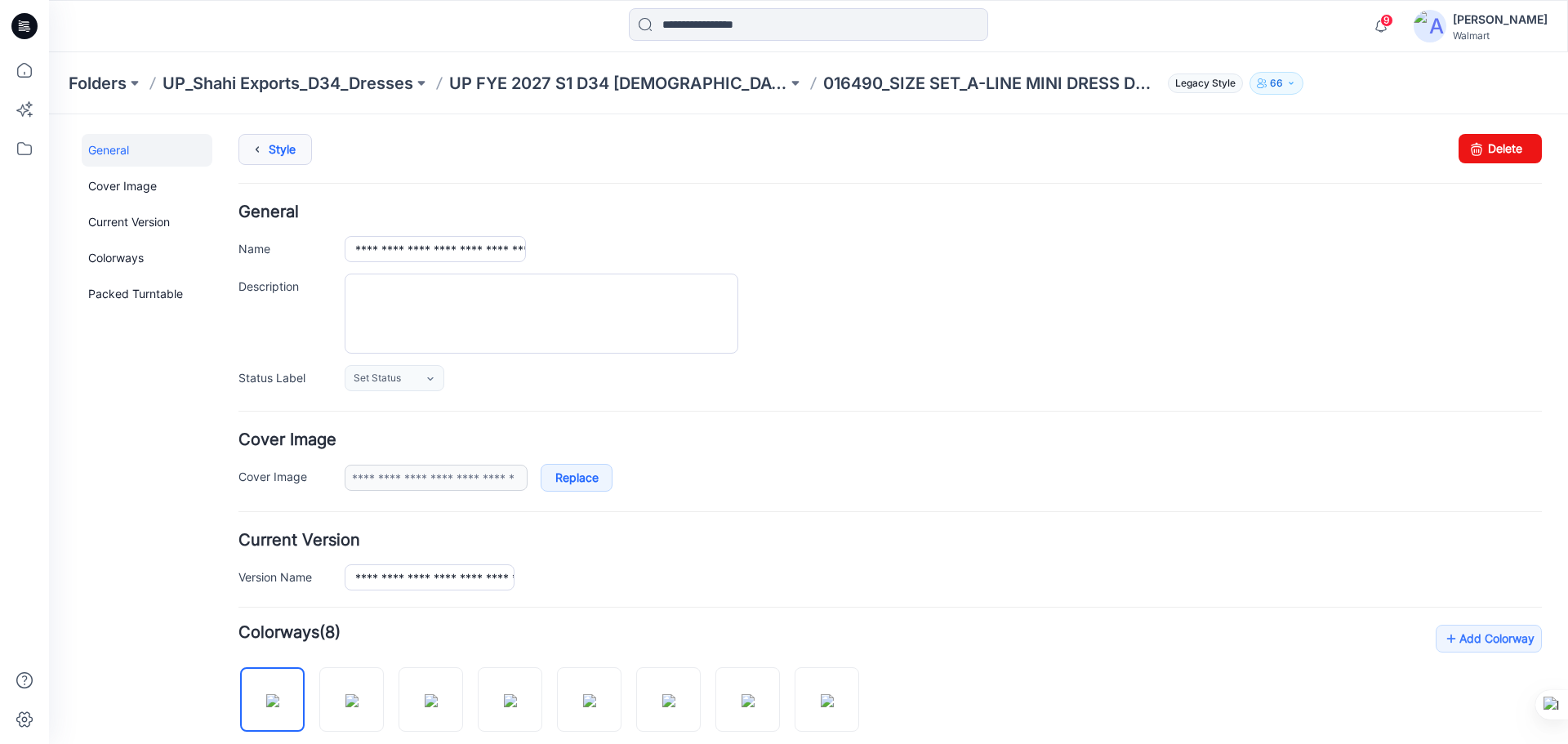
click at [265, 150] on icon at bounding box center [256, 149] width 23 height 29
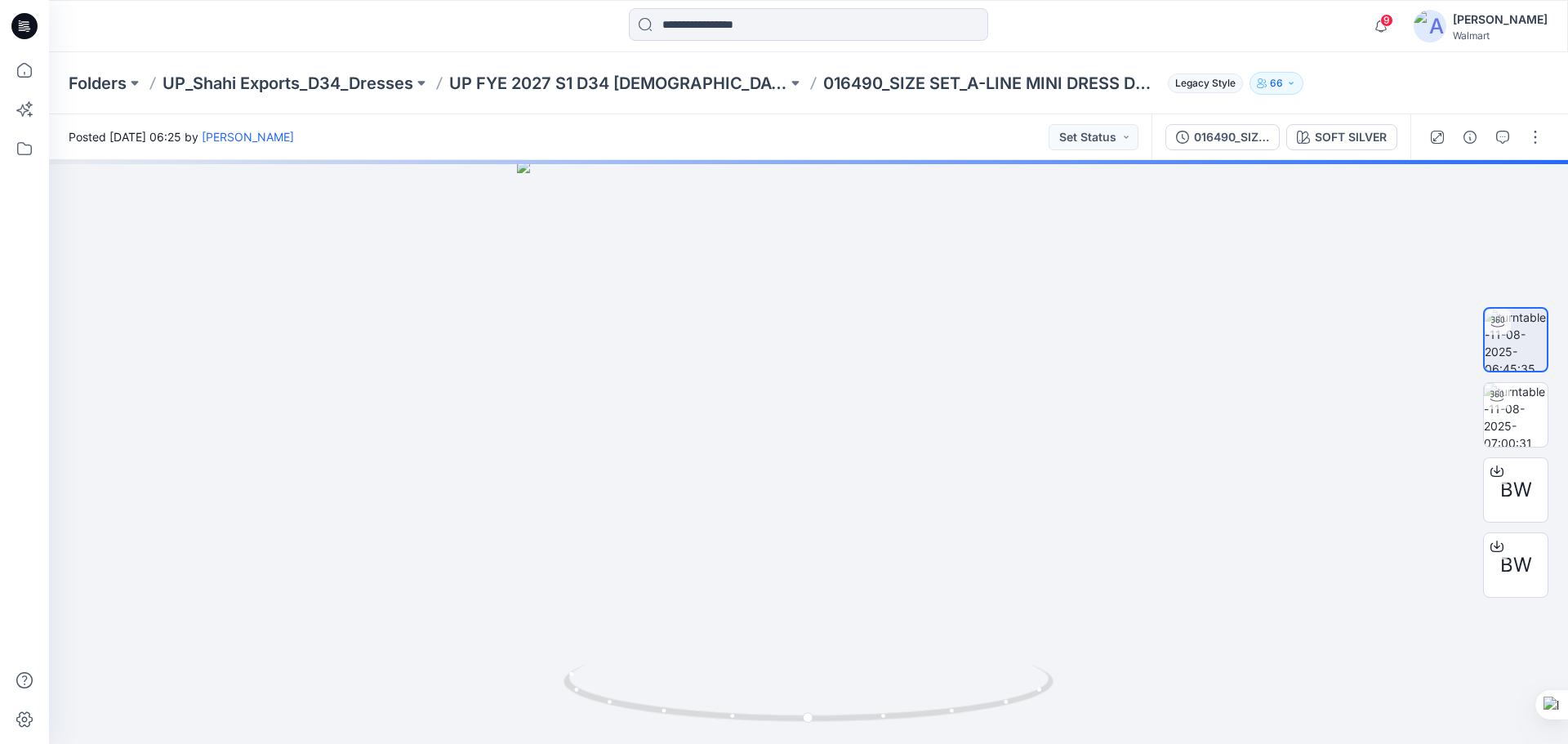
click at [23, 19] on icon at bounding box center [24, 26] width 26 height 26
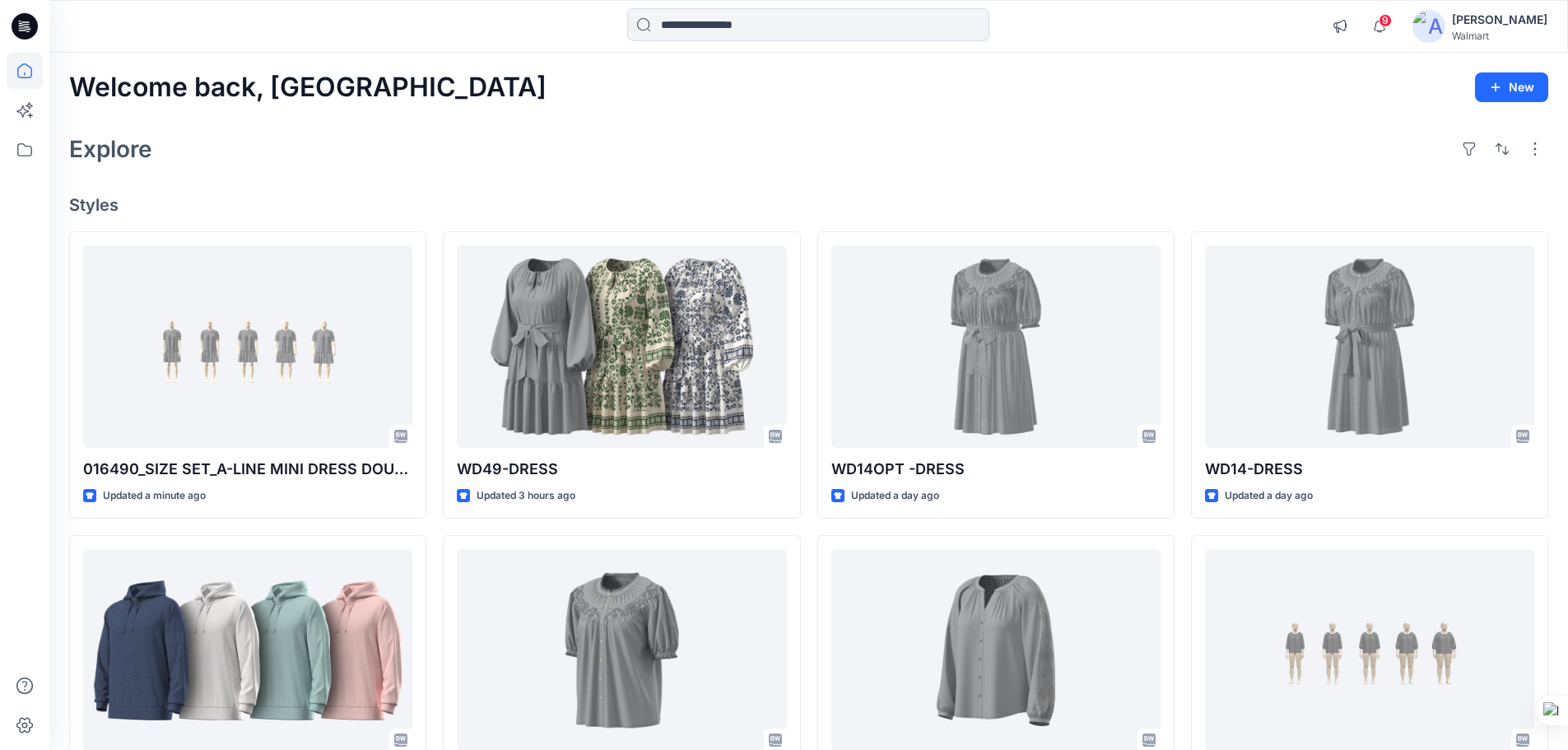
click at [24, 33] on icon at bounding box center [24, 26] width 26 height 26
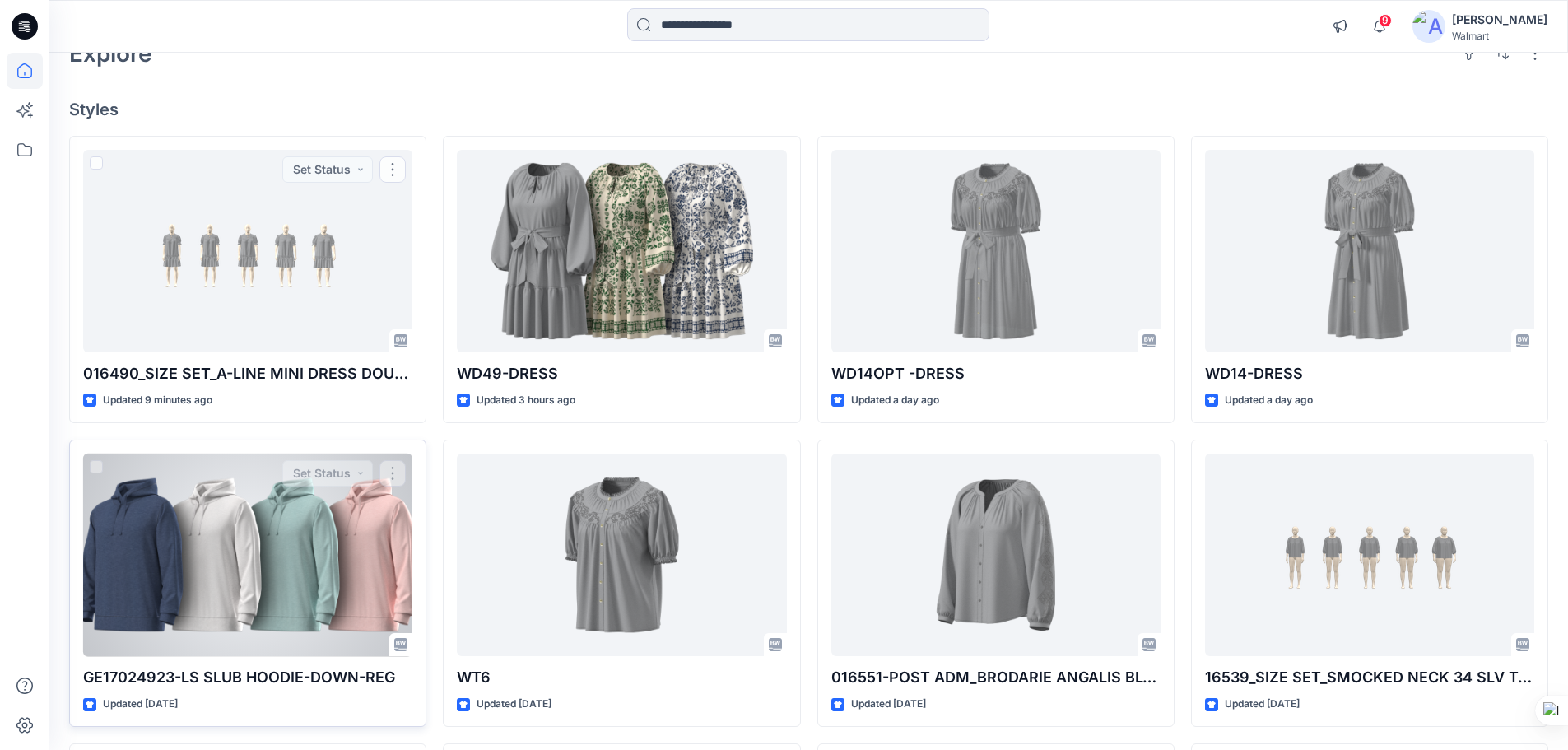
scroll to position [247, 0]
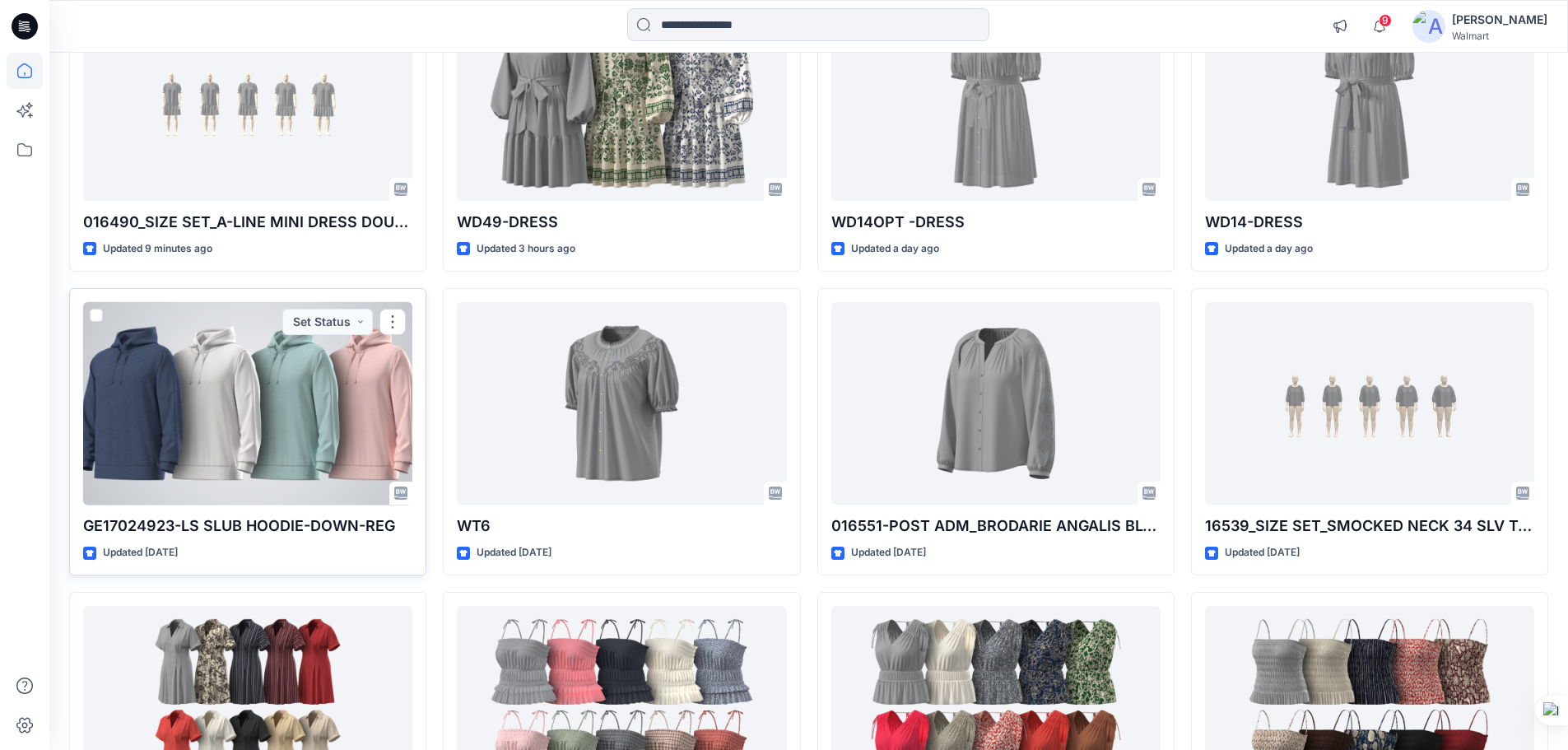
click at [240, 404] on div at bounding box center [247, 404] width 329 height 204
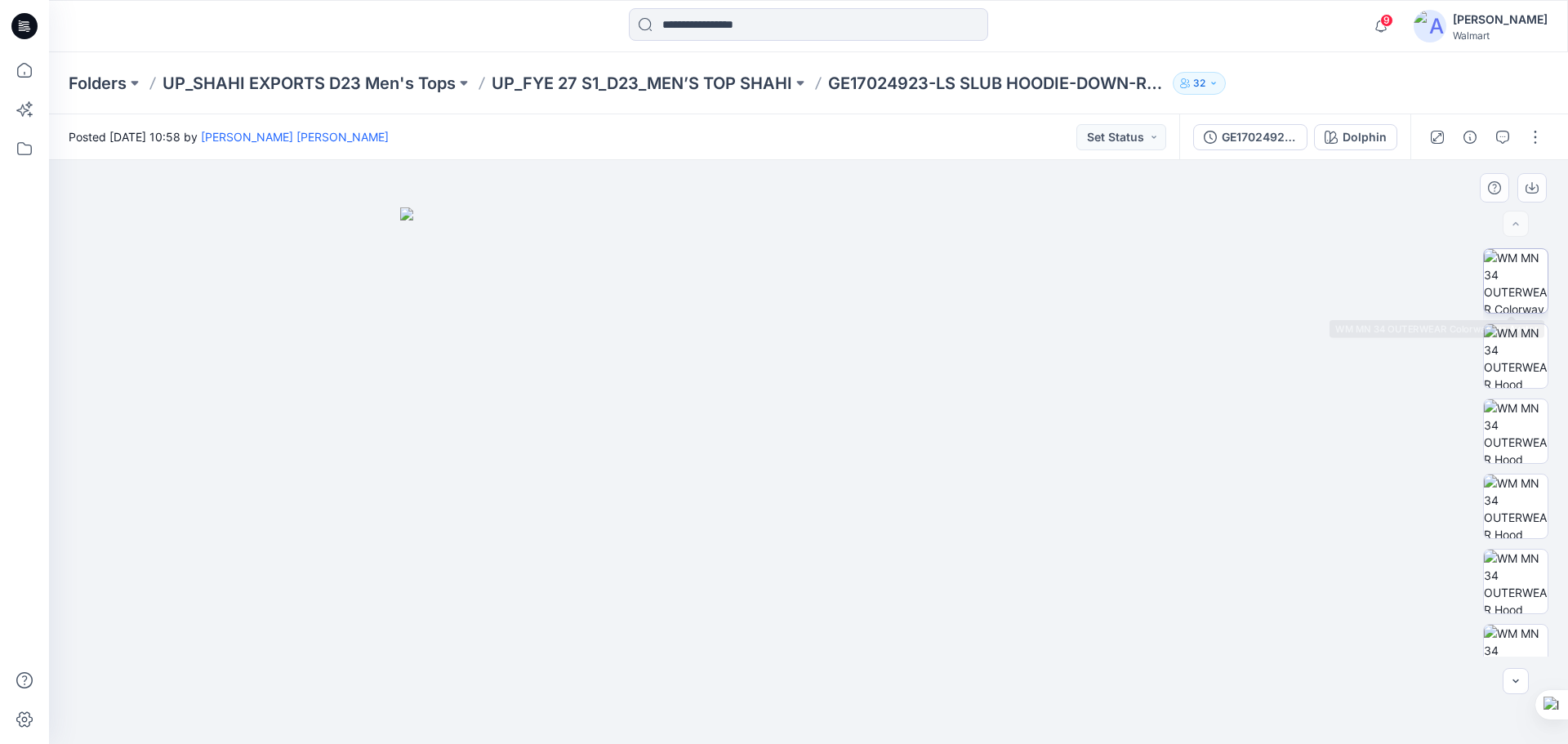
click at [1521, 251] on img at bounding box center [1516, 281] width 64 height 64
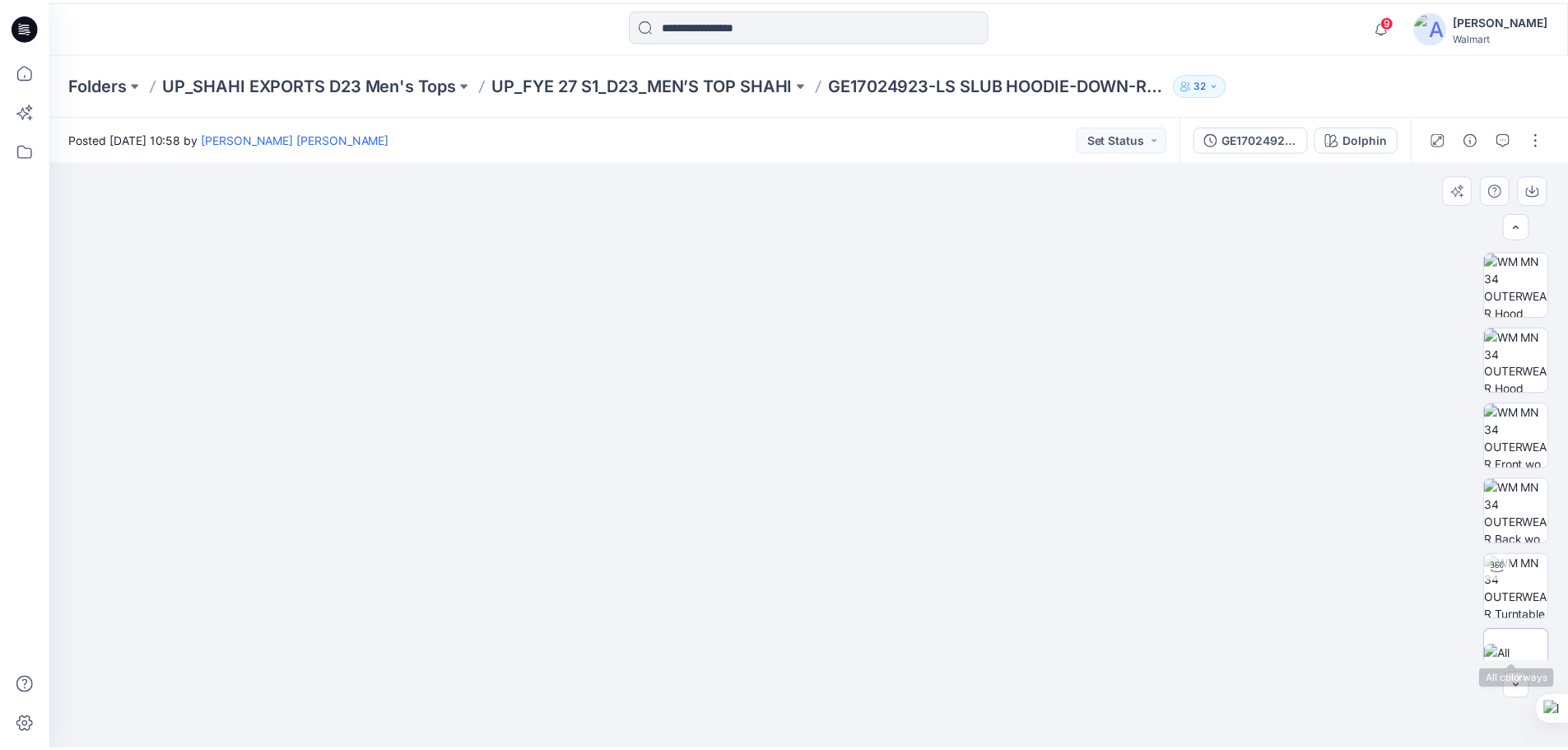
scroll to position [260, 0]
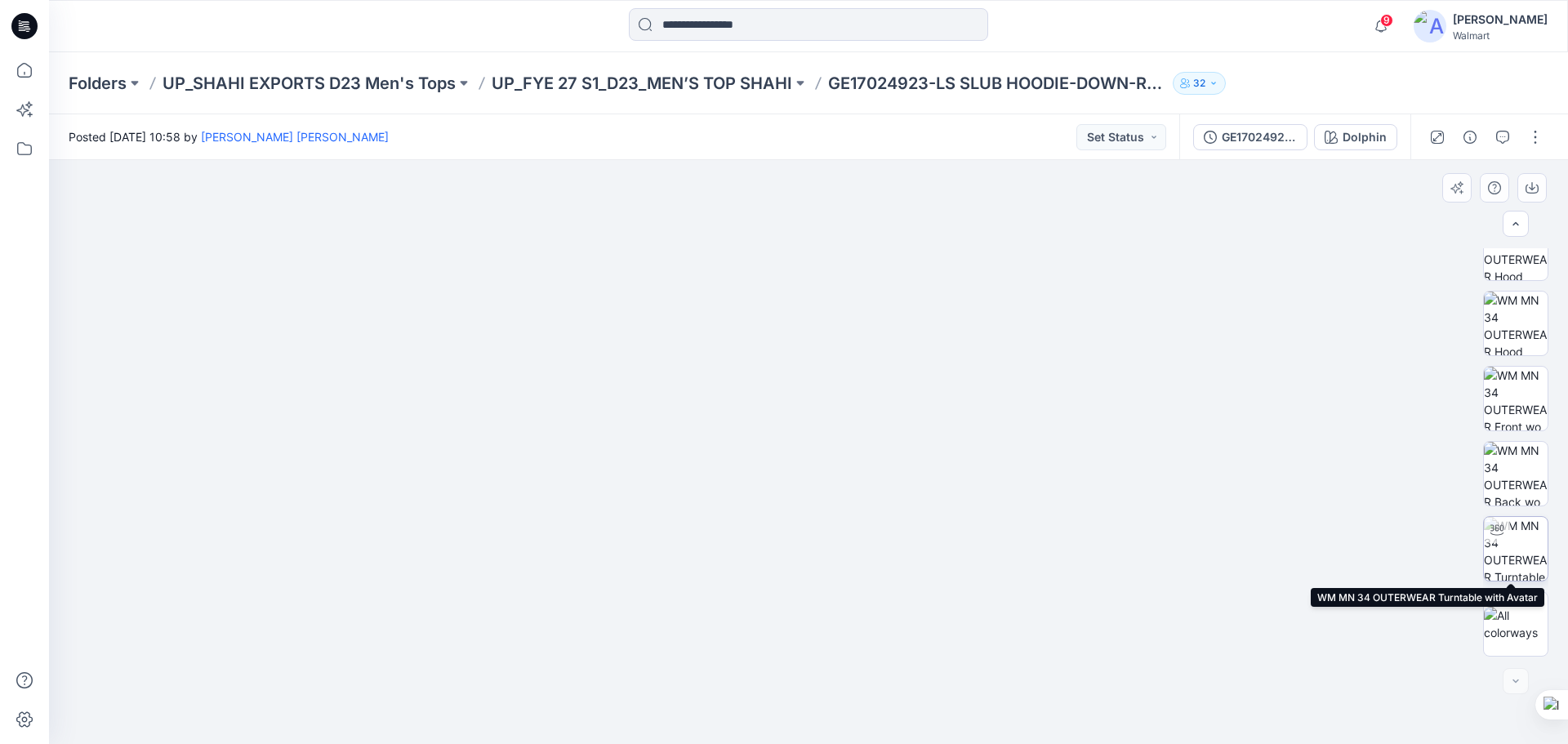
click at [1517, 544] on img at bounding box center [1516, 549] width 64 height 64
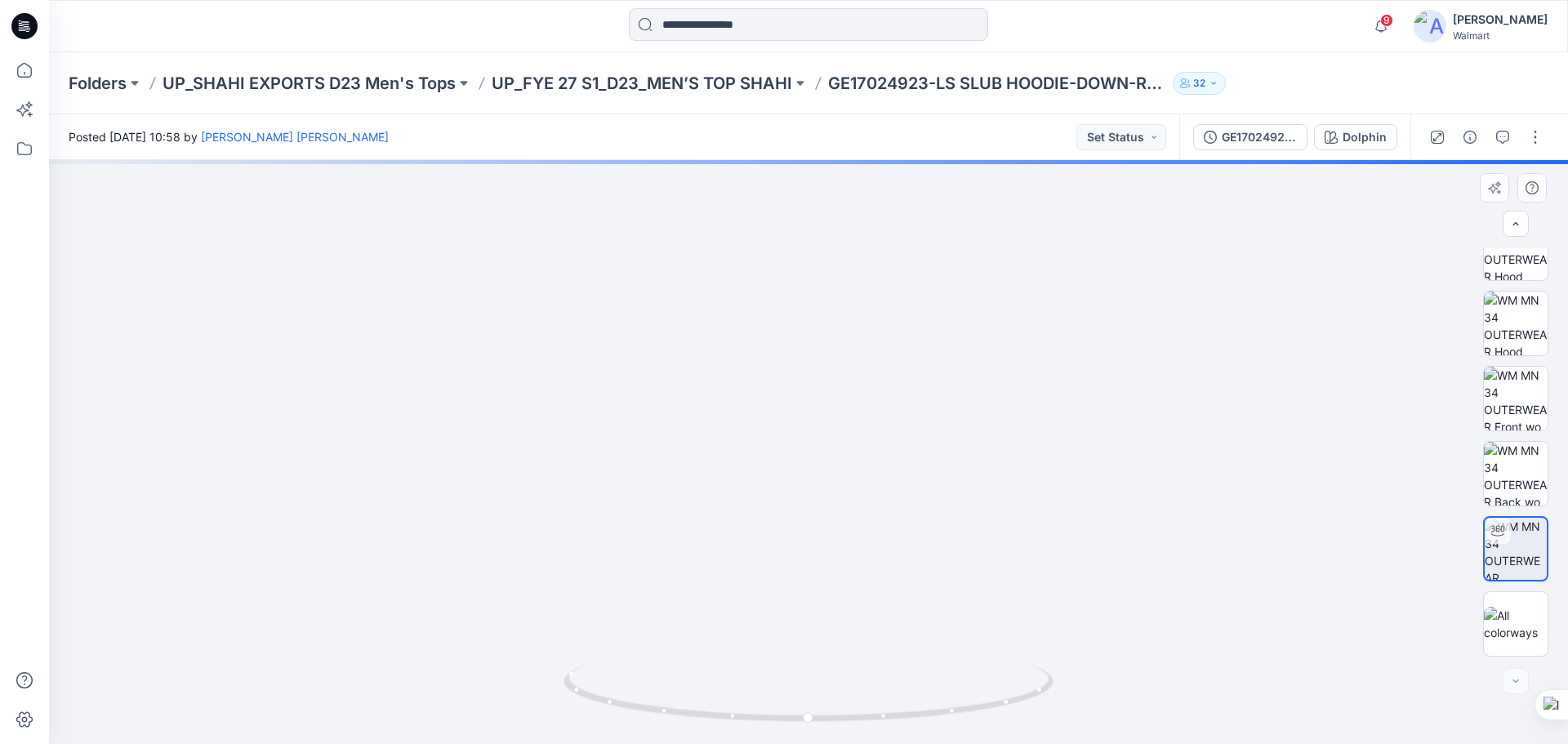
drag, startPoint x: 859, startPoint y: 362, endPoint x: 900, endPoint y: 545, distance: 187.5
click at [900, 545] on img at bounding box center [808, 349] width 1293 height 788
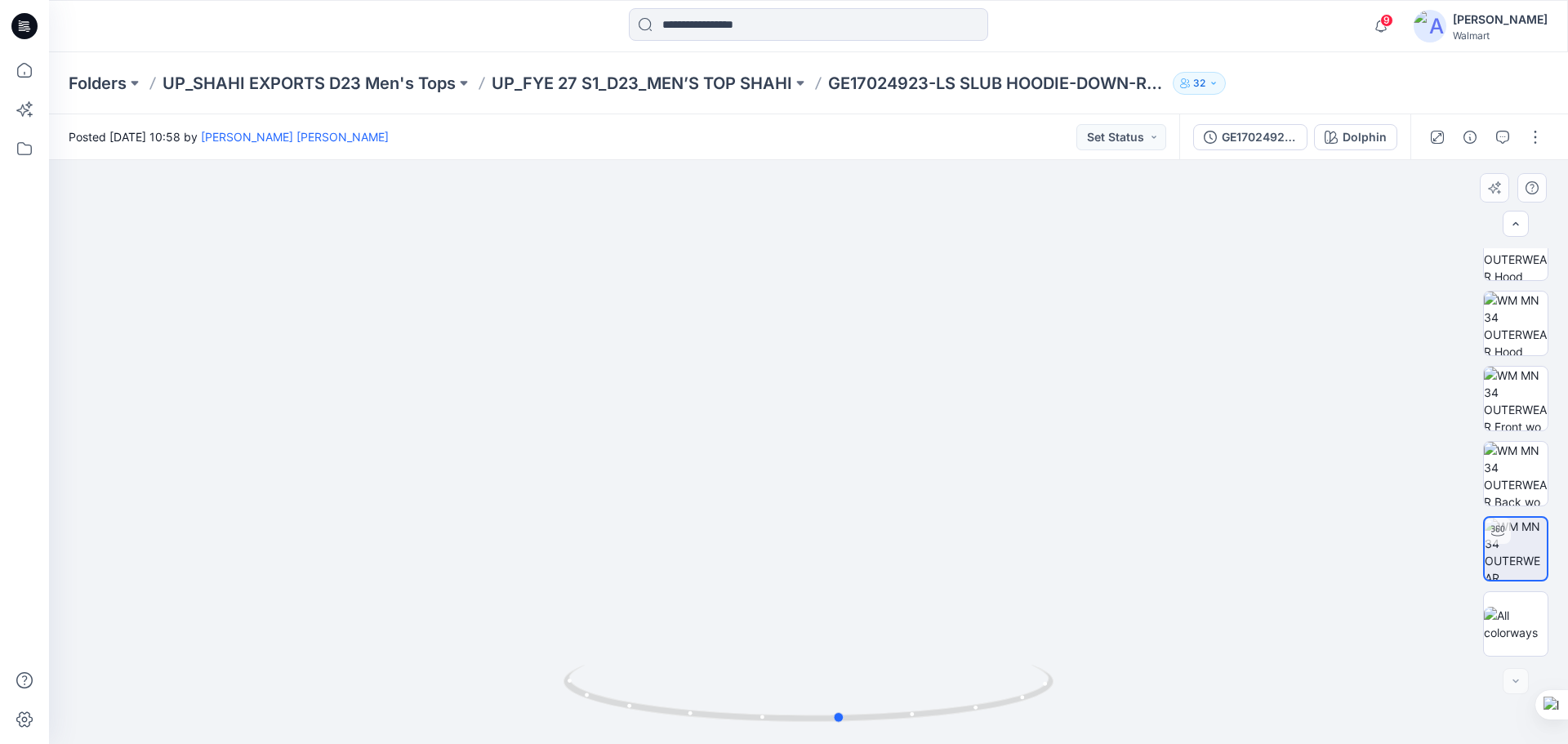
drag, startPoint x: 866, startPoint y: 719, endPoint x: 900, endPoint y: 574, distance: 148.9
click at [896, 706] on icon at bounding box center [811, 695] width 494 height 61
drag, startPoint x: 850, startPoint y: 460, endPoint x: 843, endPoint y: 549, distance: 89.3
click at [843, 549] on img at bounding box center [808, 398] width 1375 height 691
drag, startPoint x: 838, startPoint y: 556, endPoint x: 841, endPoint y: 595, distance: 39.1
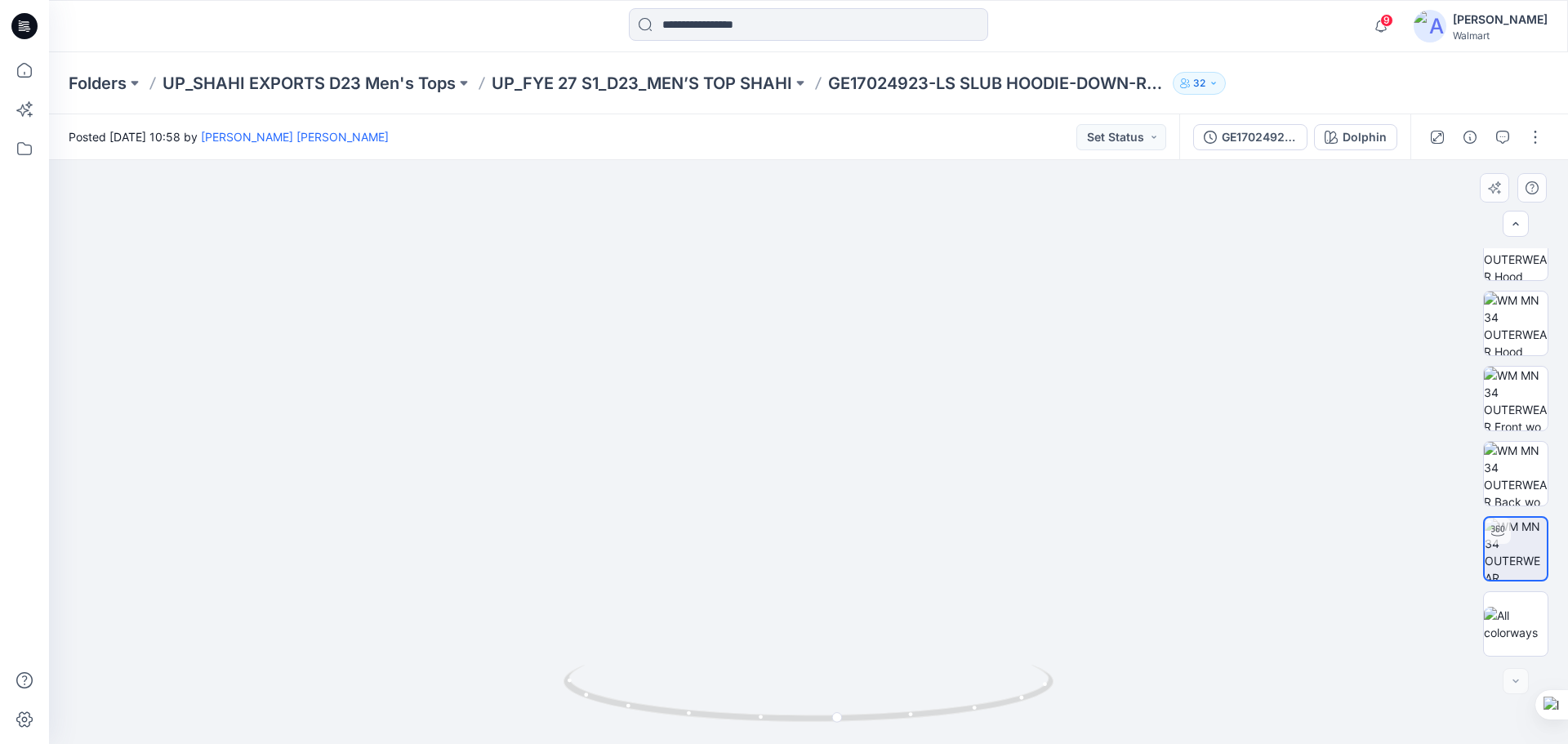
click at [841, 592] on img at bounding box center [808, 431] width 1375 height 624
drag, startPoint x: 874, startPoint y: 721, endPoint x: 642, endPoint y: 669, distance: 237.8
click at [642, 669] on icon at bounding box center [811, 695] width 494 height 61
drag, startPoint x: 831, startPoint y: 720, endPoint x: 1017, endPoint y: 704, distance: 186.7
click at [1017, 704] on icon at bounding box center [811, 695] width 494 height 61
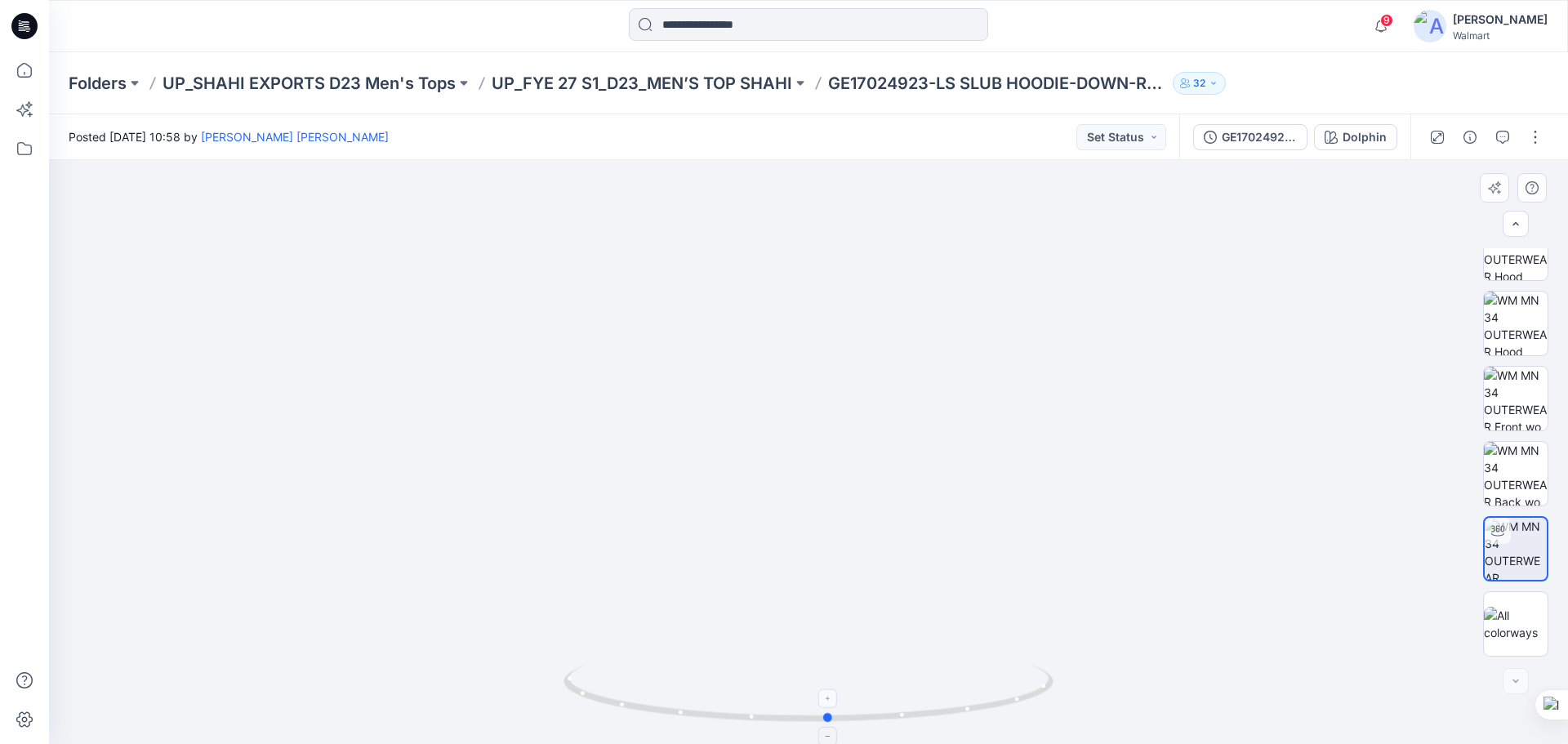
drag, startPoint x: 837, startPoint y: 725, endPoint x: 872, endPoint y: 717, distance: 35.9
click at [872, 717] on icon at bounding box center [811, 695] width 494 height 61
drag, startPoint x: 872, startPoint y: 719, endPoint x: 916, endPoint y: 686, distance: 55.0
click at [916, 686] on icon at bounding box center [811, 695] width 494 height 61
click at [28, 25] on icon at bounding box center [24, 26] width 26 height 26
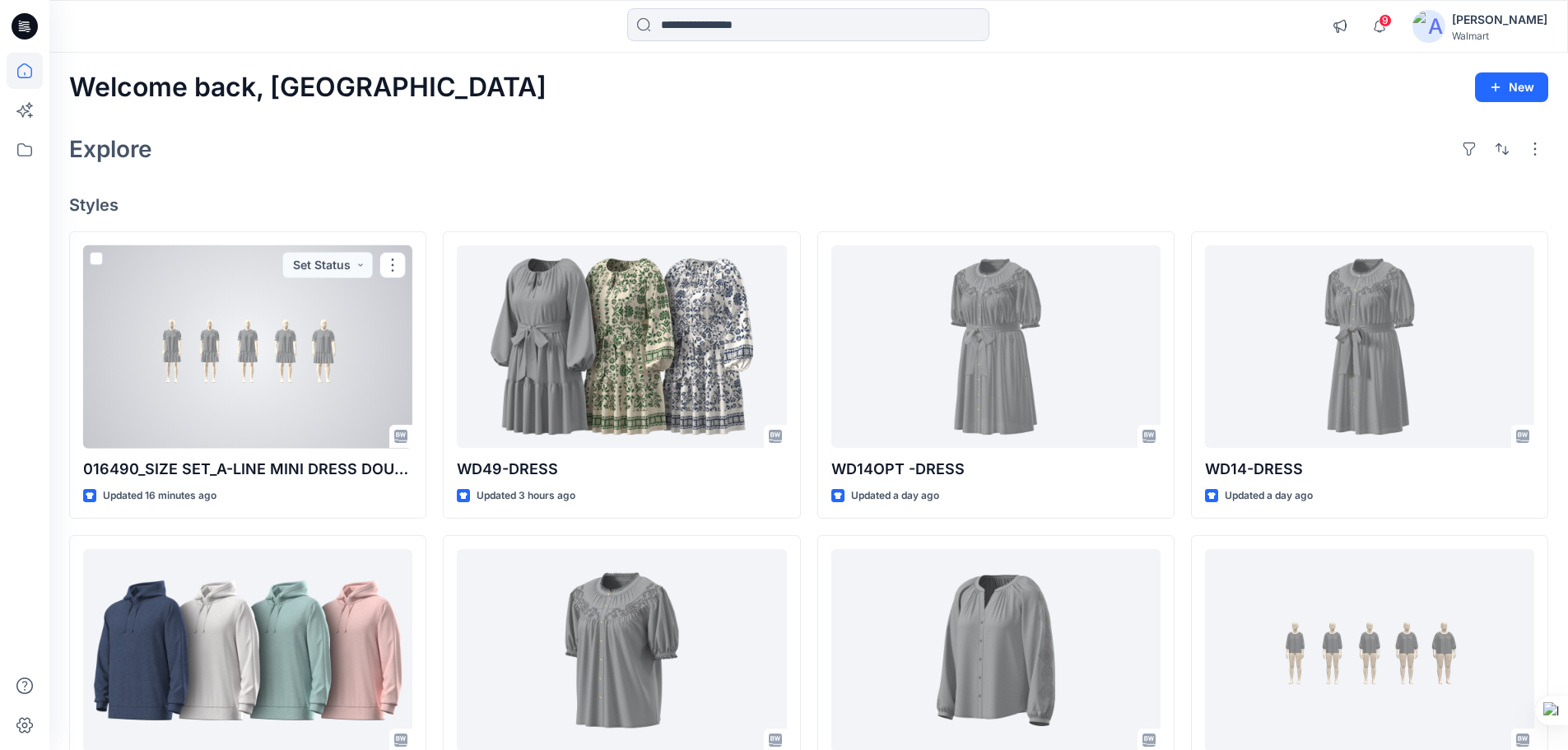
click at [296, 336] on div at bounding box center [247, 347] width 329 height 204
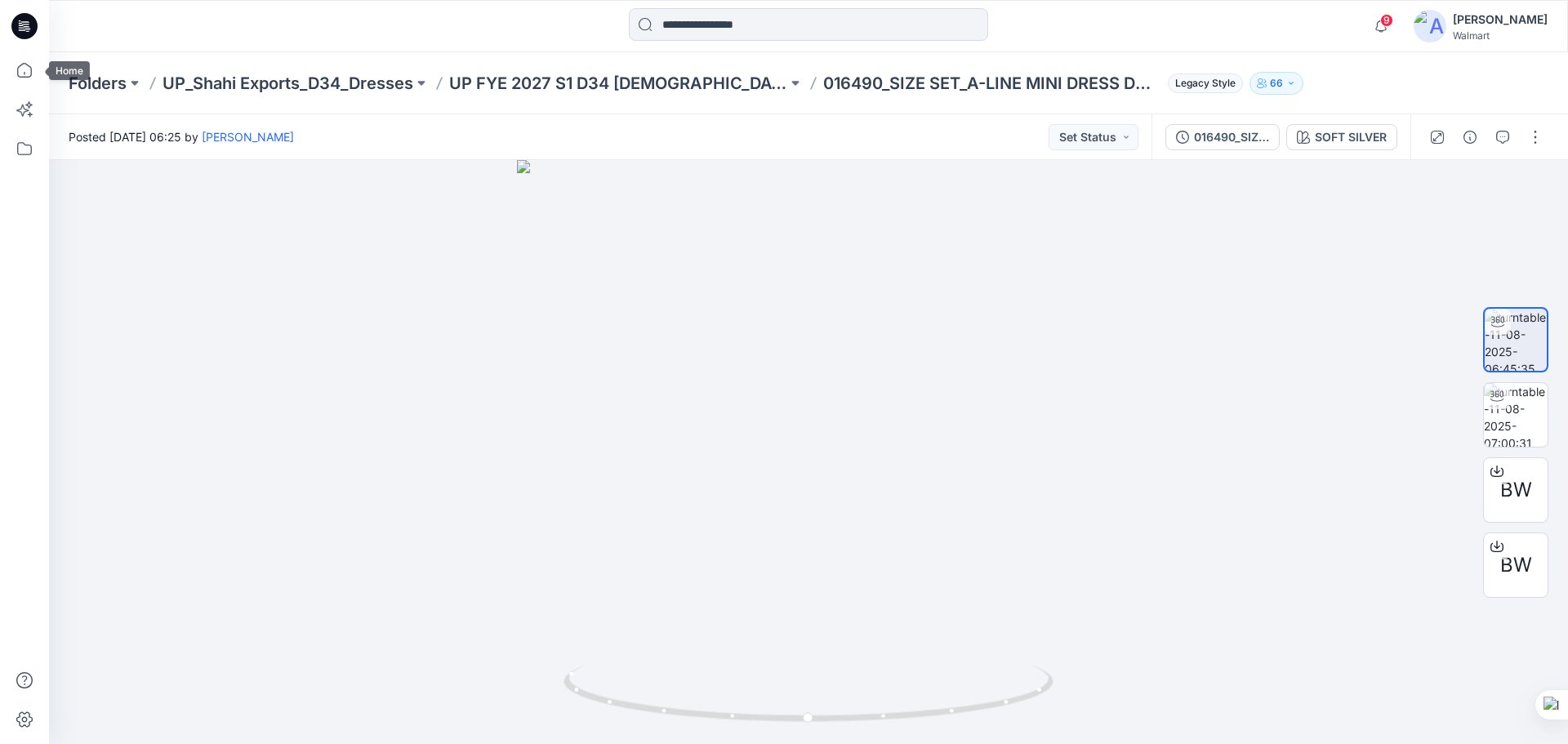
click at [23, 39] on icon at bounding box center [24, 26] width 26 height 52
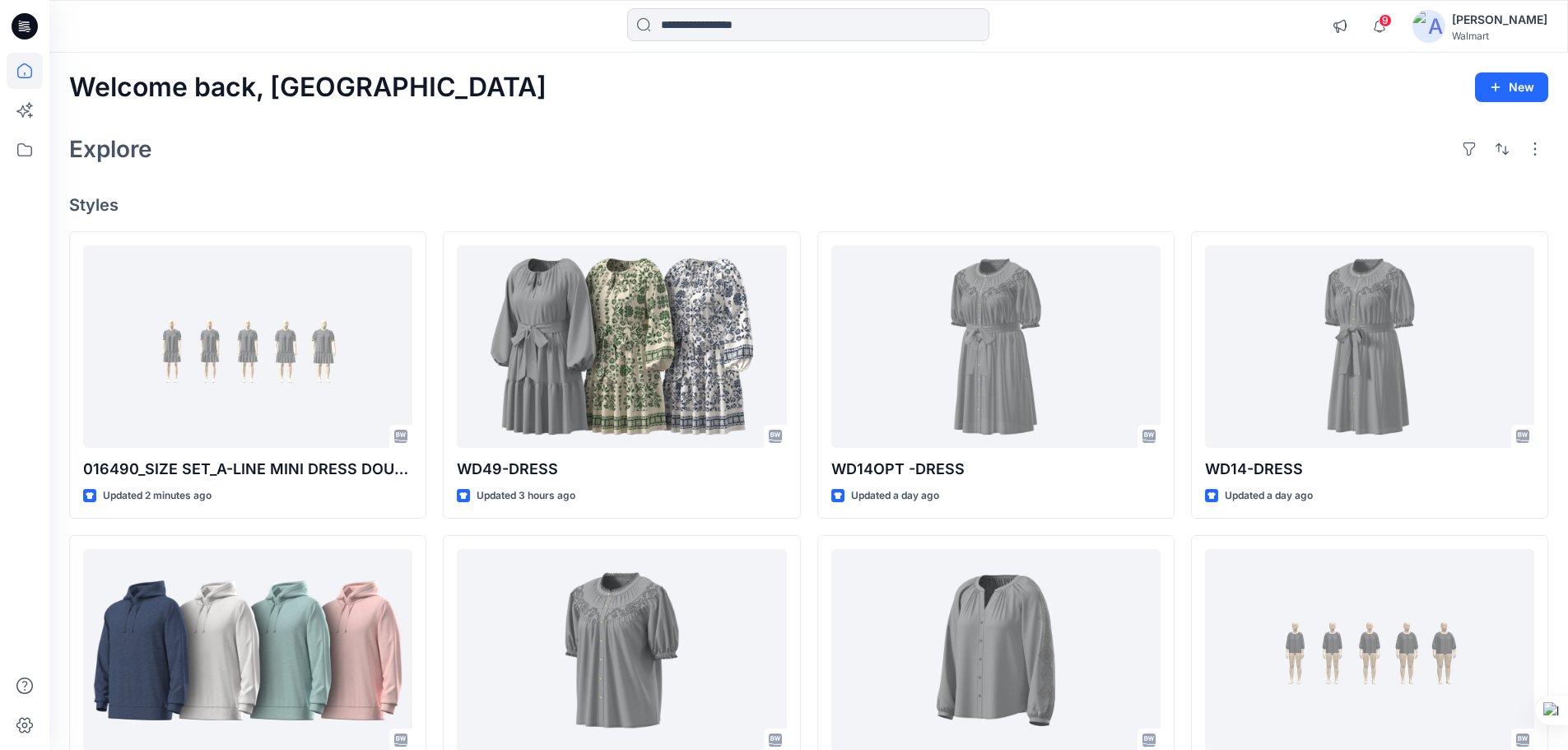
click at [602, 137] on div "Explore" at bounding box center [809, 149] width 1479 height 40
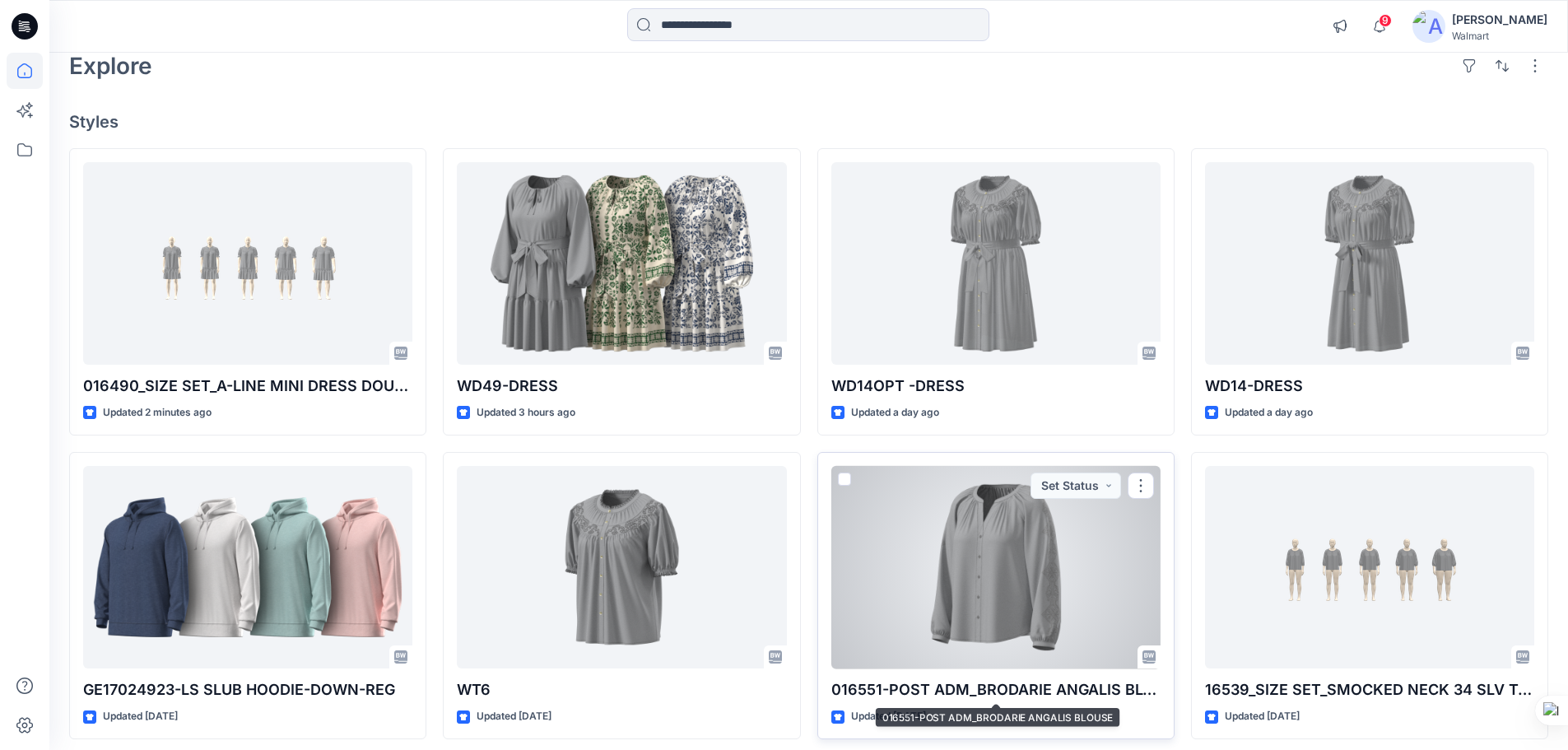
scroll to position [83, 0]
